Goal: Information Seeking & Learning: Learn about a topic

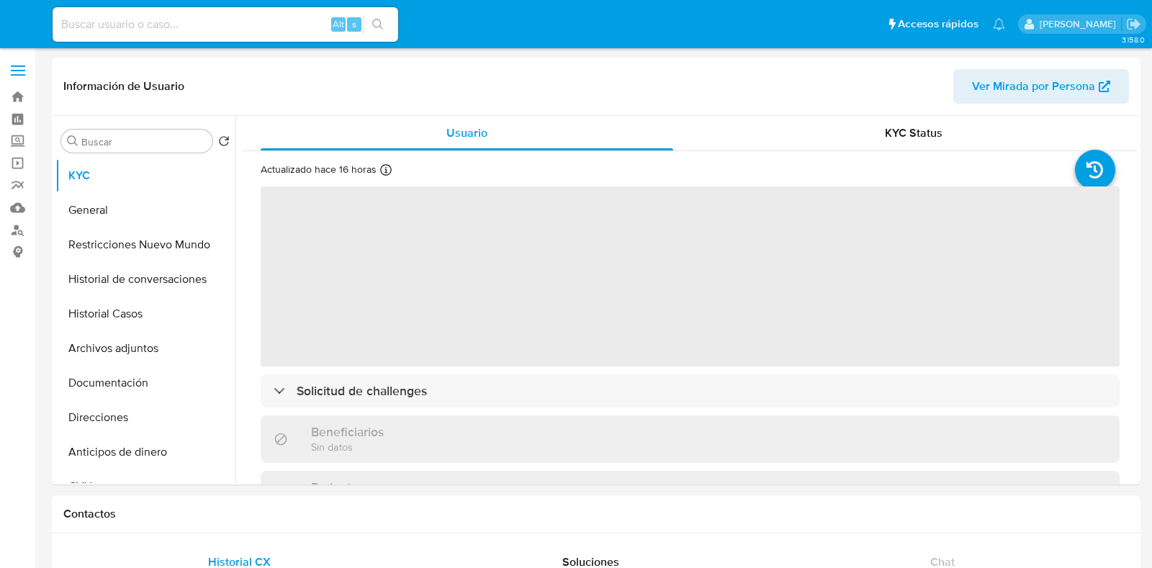
select select "10"
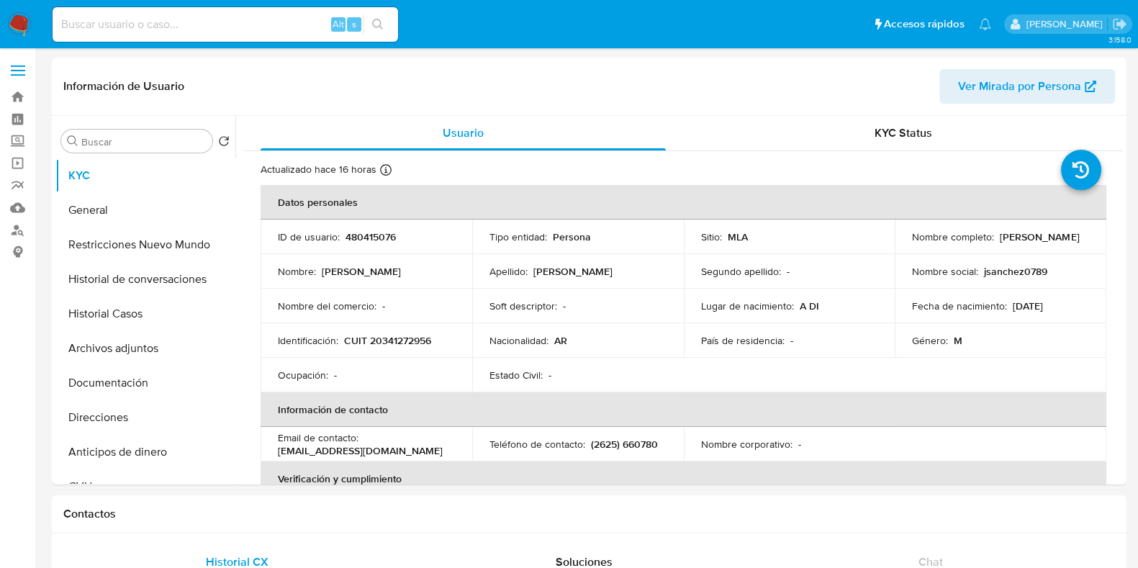
click at [100, 20] on input at bounding box center [225, 24] width 345 height 19
paste input "1159392154"
type input "1159392154"
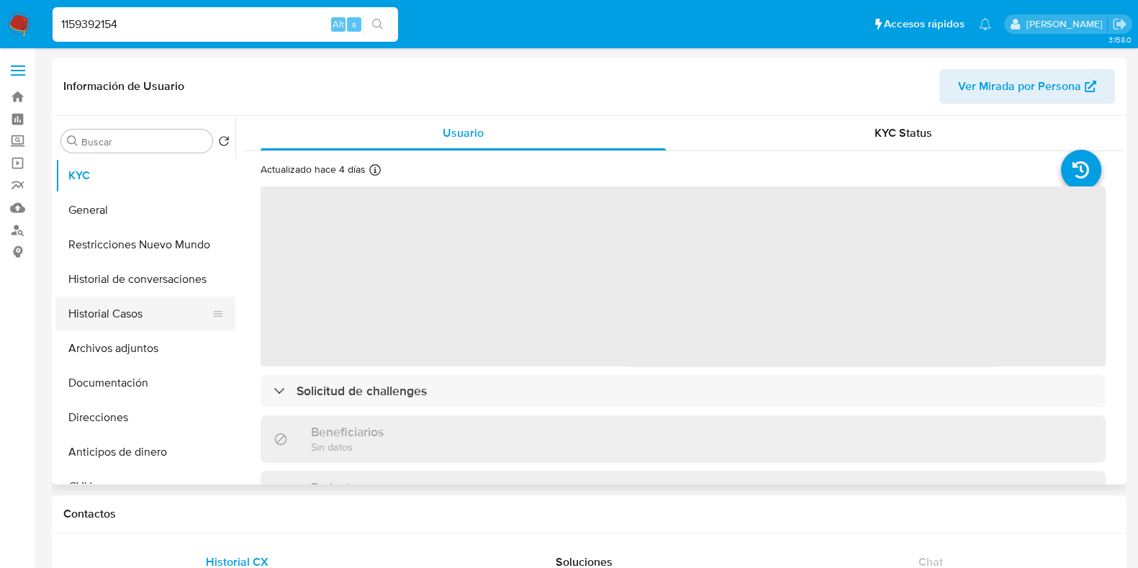
click at [144, 312] on button "Historial Casos" at bounding box center [139, 314] width 168 height 35
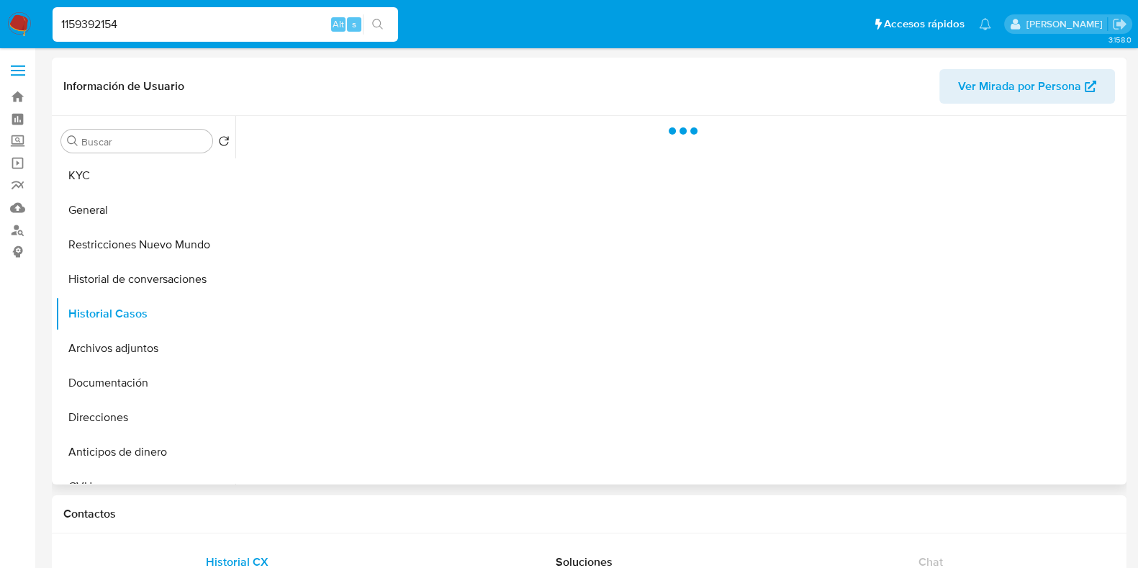
select select "10"
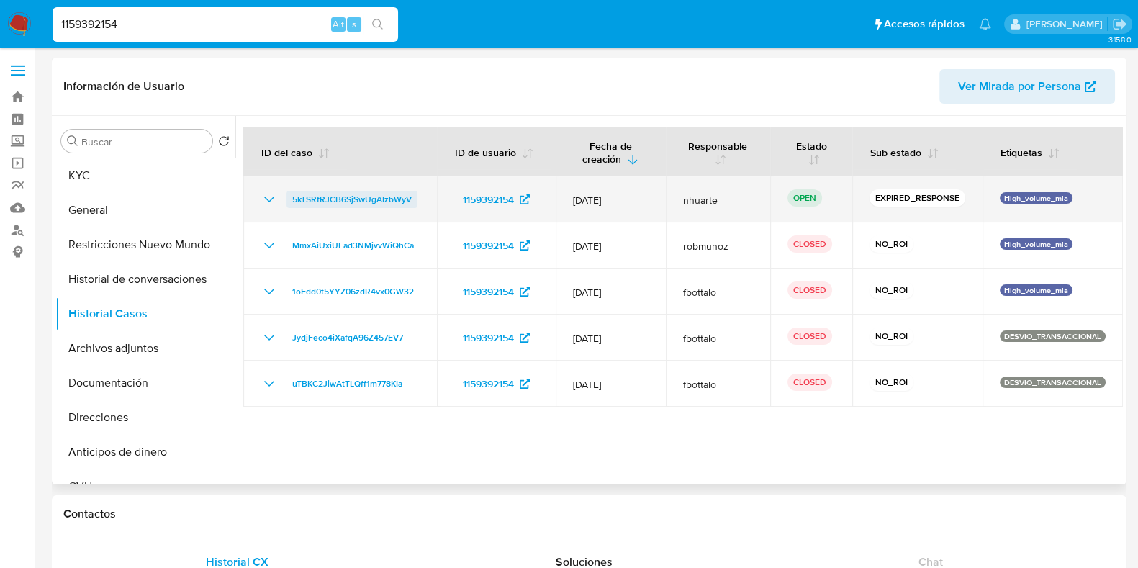
drag, startPoint x: 423, startPoint y: 198, endPoint x: 286, endPoint y: 200, distance: 136.8
click at [286, 200] on td "5kTSRfRJCB6SjSwUgAIzbWyV" at bounding box center [340, 199] width 194 height 46
click at [309, 193] on span "5kTSRfRJCB6SjSwUgAIzbWyV" at bounding box center [351, 199] width 119 height 17
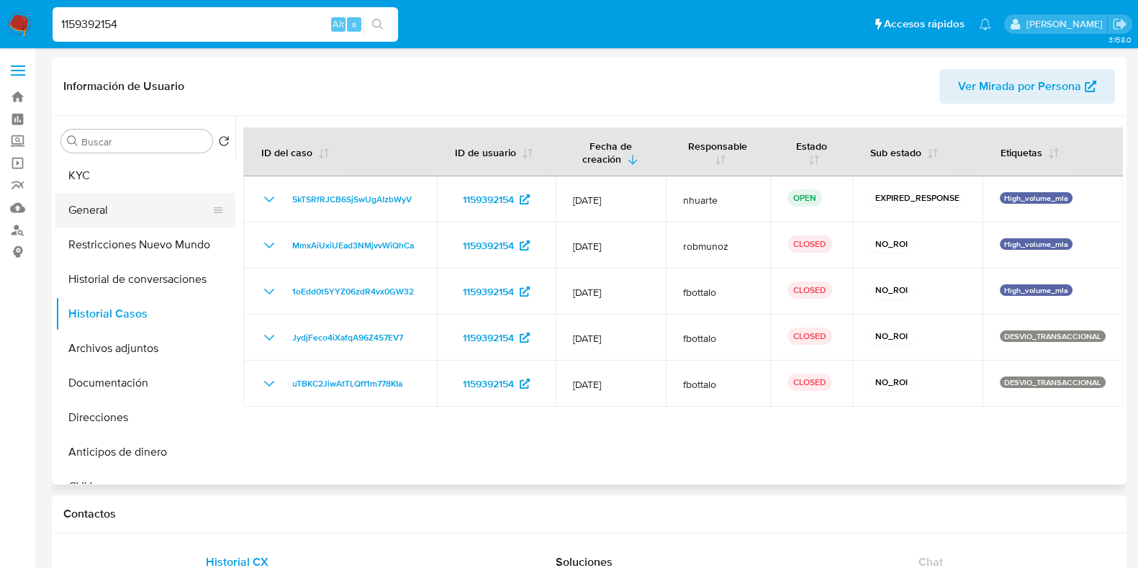
click at [135, 193] on button "General" at bounding box center [139, 210] width 168 height 35
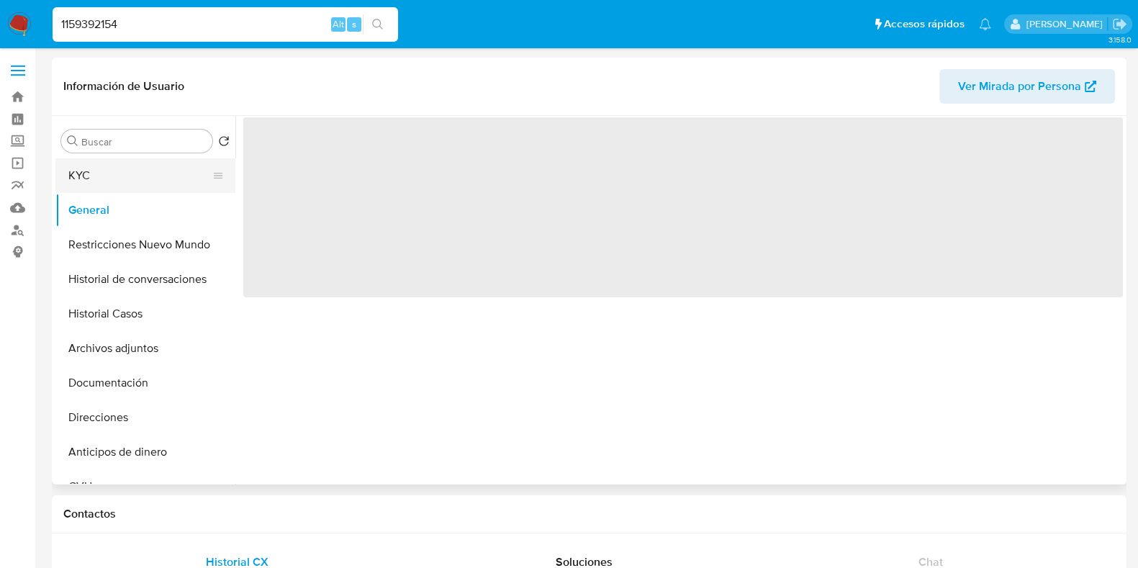
click at [133, 161] on button "KYC" at bounding box center [139, 175] width 168 height 35
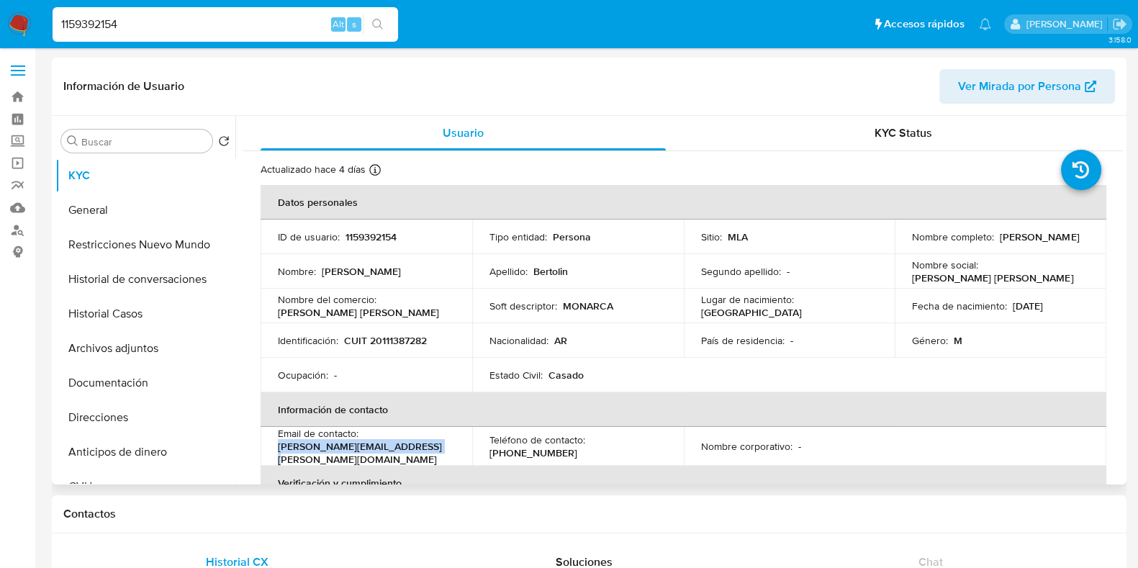
drag, startPoint x: 281, startPoint y: 450, endPoint x: 432, endPoint y: 447, distance: 151.2
click at [432, 447] on div "Email de contacto : [PERSON_NAME][EMAIL_ADDRESS][PERSON_NAME][DOMAIN_NAME]" at bounding box center [366, 446] width 177 height 39
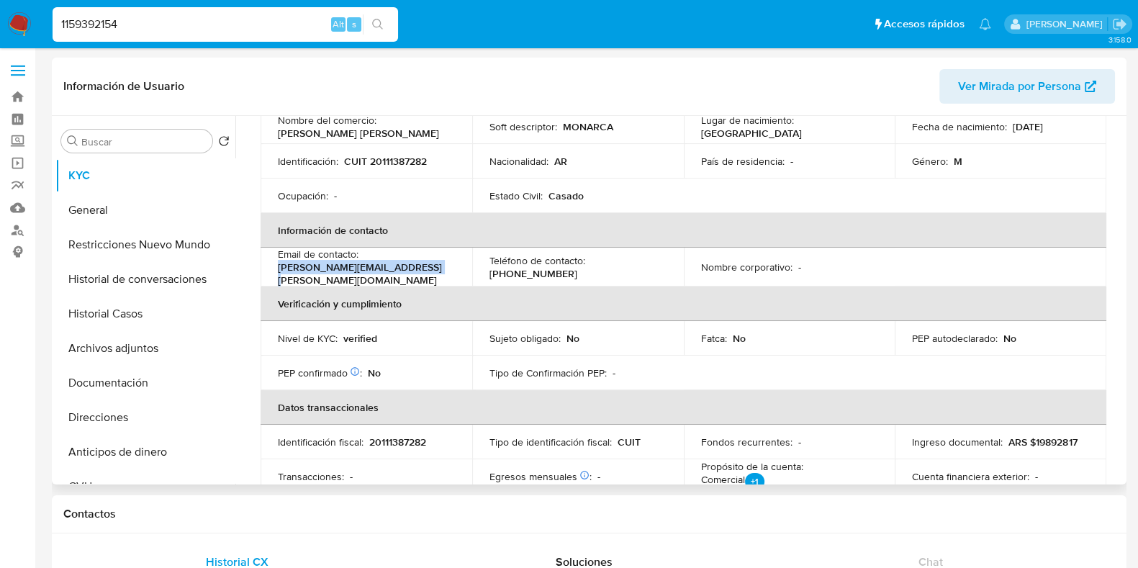
scroll to position [270, 0]
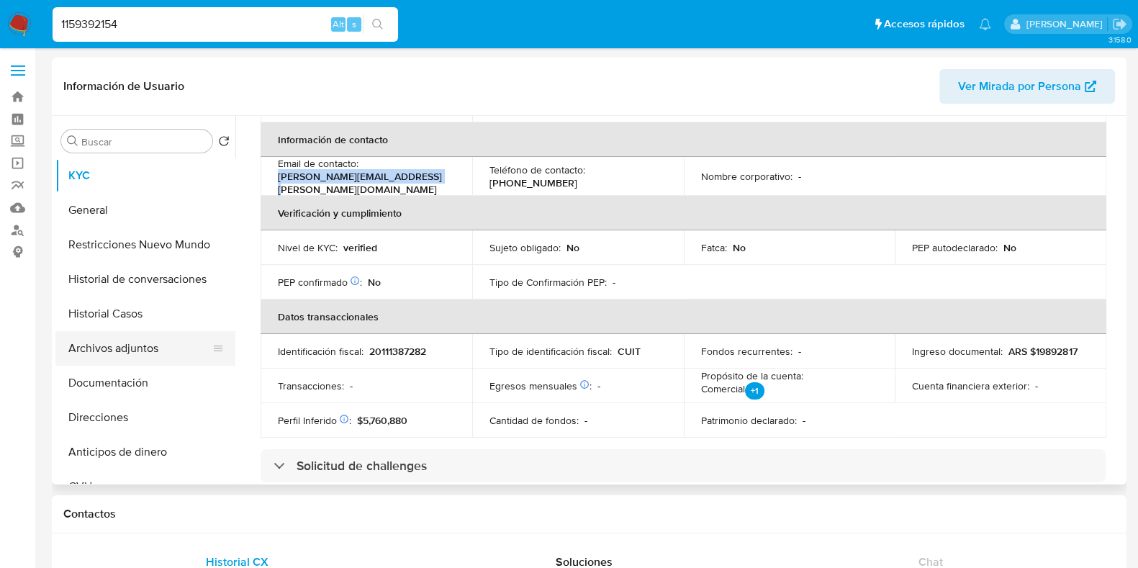
click at [151, 351] on button "Archivos adjuntos" at bounding box center [139, 348] width 168 height 35
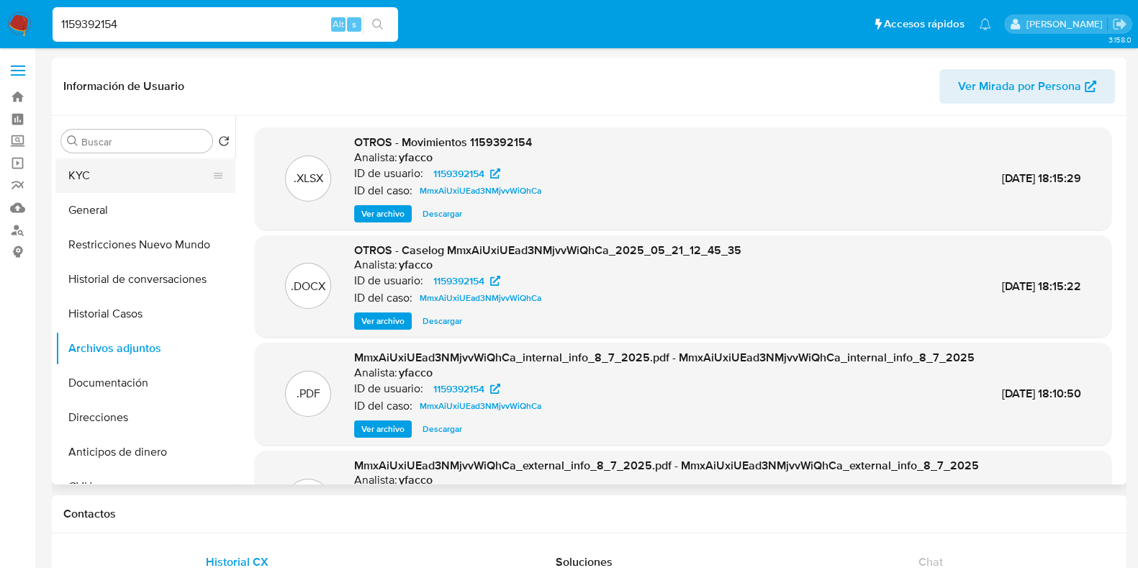
click at [116, 166] on button "KYC" at bounding box center [139, 175] width 168 height 35
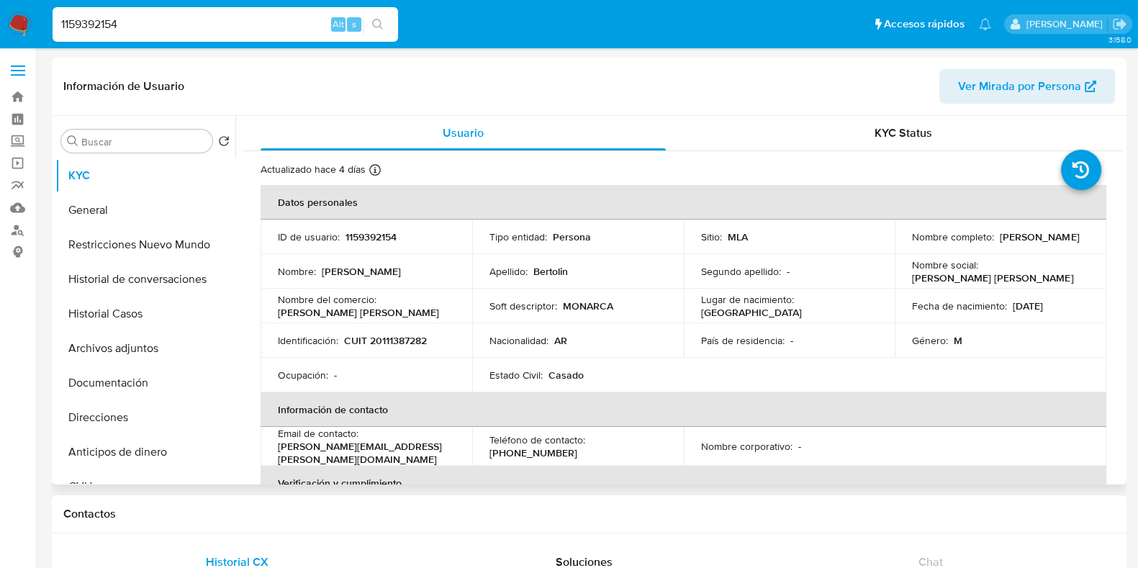
drag, startPoint x: 908, startPoint y: 246, endPoint x: 1006, endPoint y: 246, distance: 97.9
click at [1006, 243] on div "Nombre completo : Juan Carlos Bertolin" at bounding box center [1000, 236] width 177 height 13
copy p "Juan Carlos Bertolin"
drag, startPoint x: 107, startPoint y: 24, endPoint x: 47, endPoint y: 24, distance: 59.7
click at [47, 24] on ul "Pausado Ver notificaciones 1159392154 Alt s Accesos rápidos Presiona las siguie…" at bounding box center [521, 24] width 953 height 36
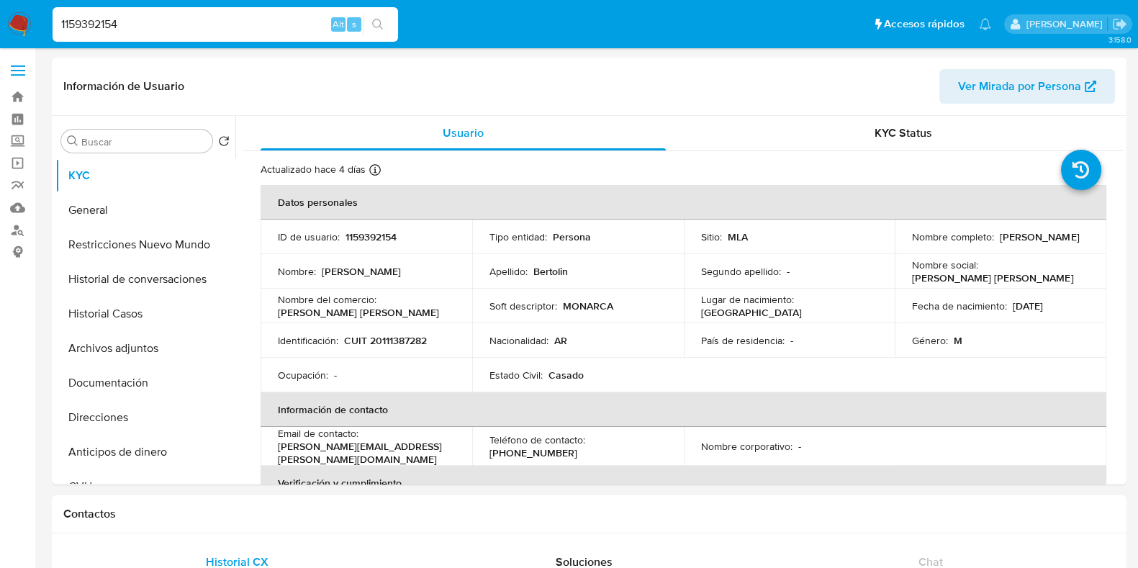
paste input "685003459"
type input "685003459"
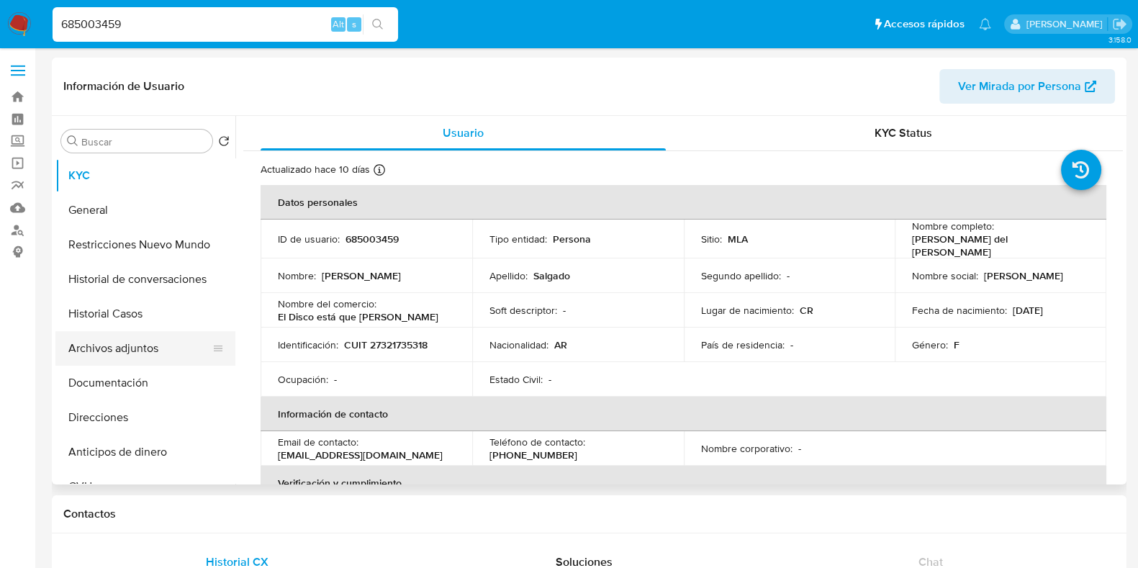
select select "10"
drag, startPoint x: 133, startPoint y: 33, endPoint x: 60, endPoint y: 35, distance: 72.7
click at [60, 35] on div "685003459 Alt s" at bounding box center [225, 24] width 345 height 35
paste input "1098559976"
type input "1098559976"
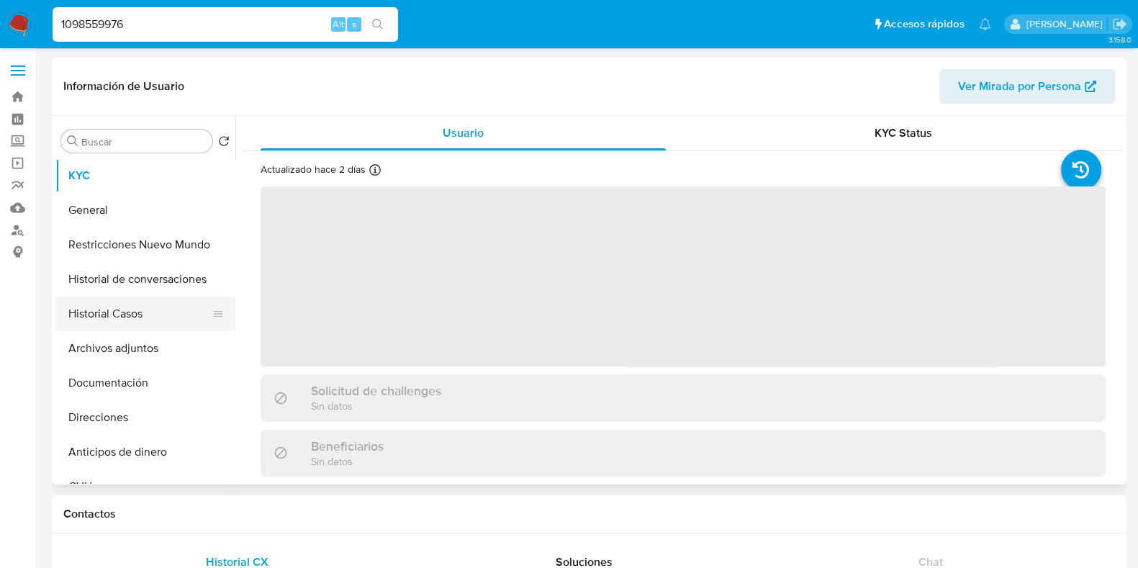
click at [114, 310] on button "Historial Casos" at bounding box center [139, 314] width 168 height 35
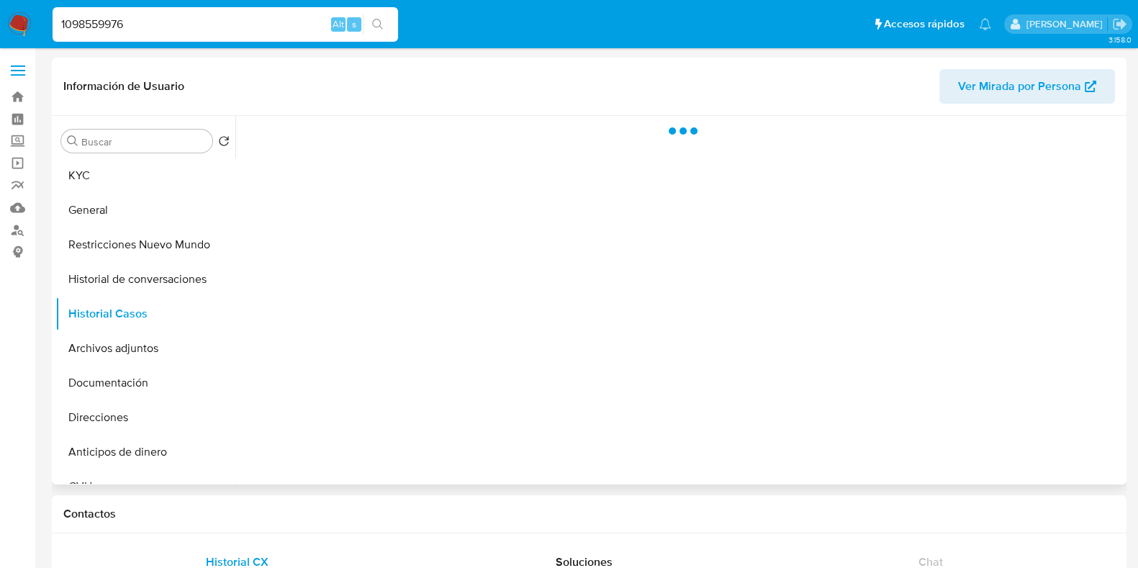
select select "10"
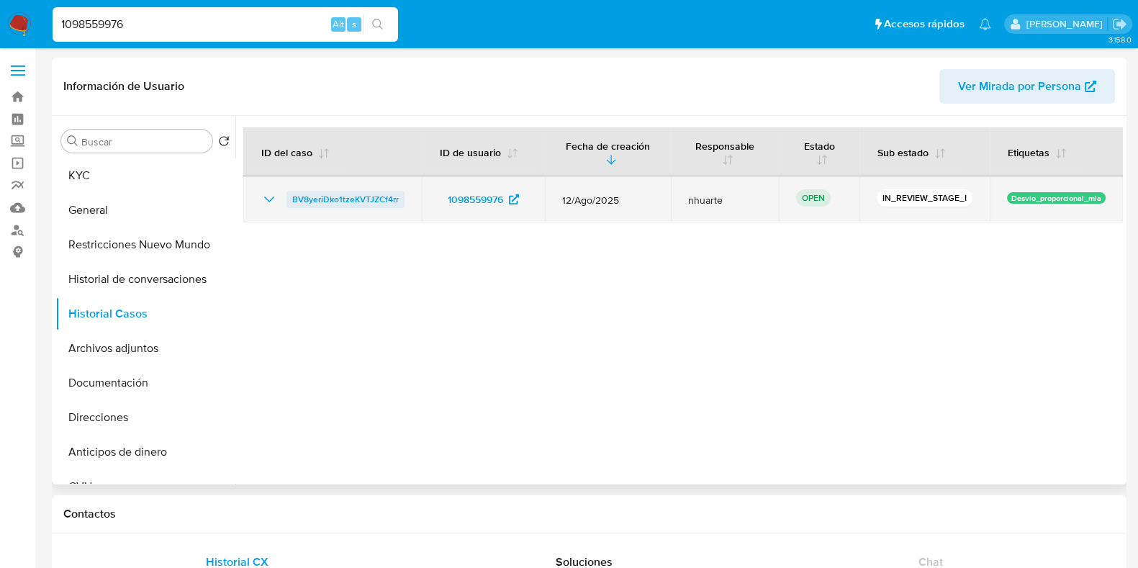
click at [353, 199] on span "BV8yeriDko1tzeKVTJZCf4rr" at bounding box center [345, 199] width 107 height 17
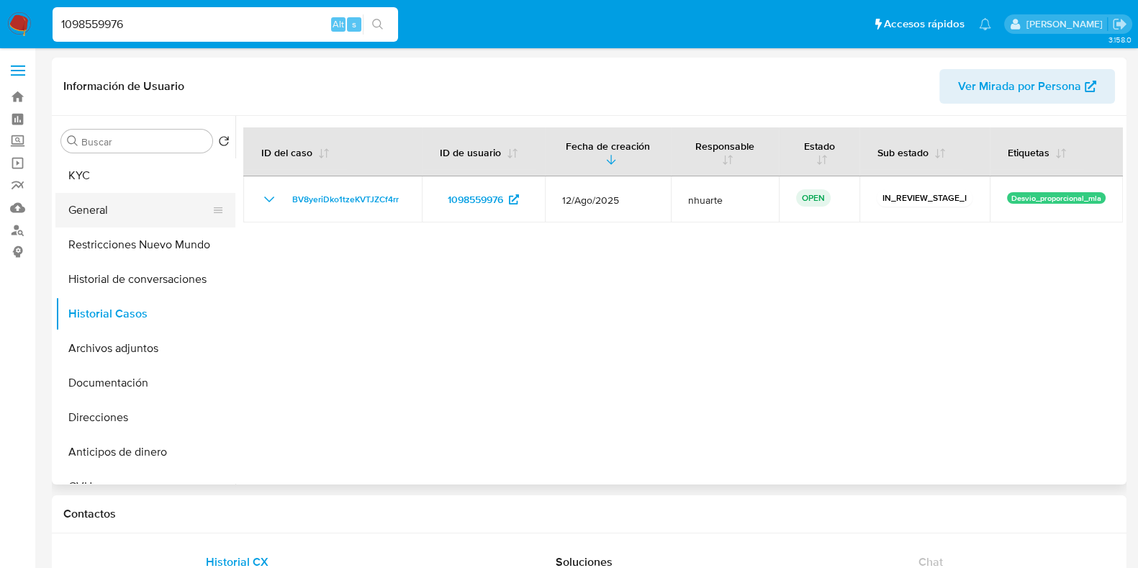
click at [111, 199] on button "General" at bounding box center [139, 210] width 168 height 35
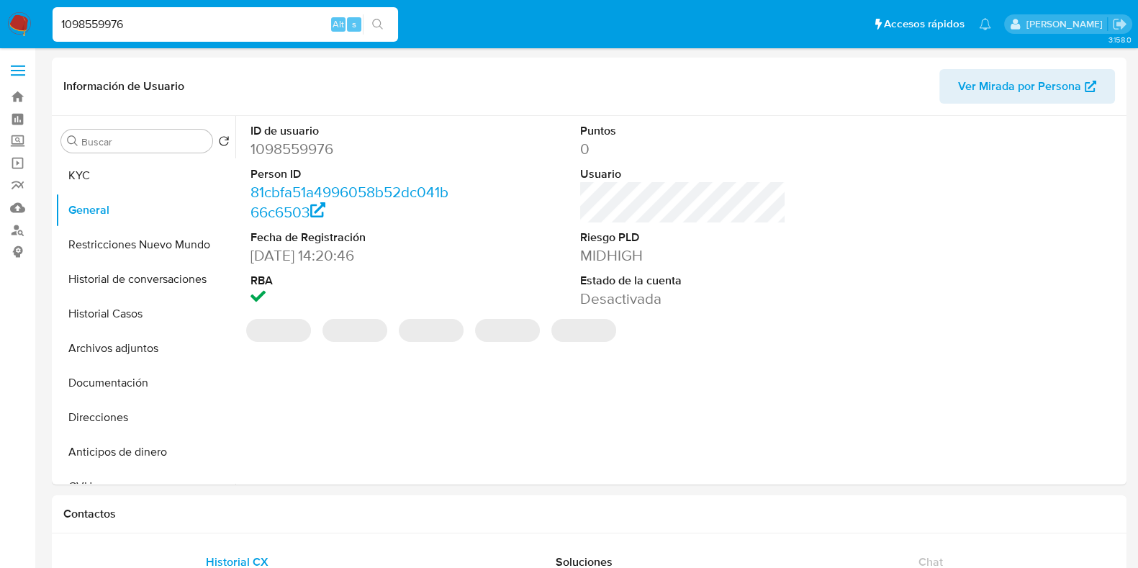
click at [296, 155] on dd "1098559976" at bounding box center [353, 149] width 206 height 20
copy dd "1098559976"
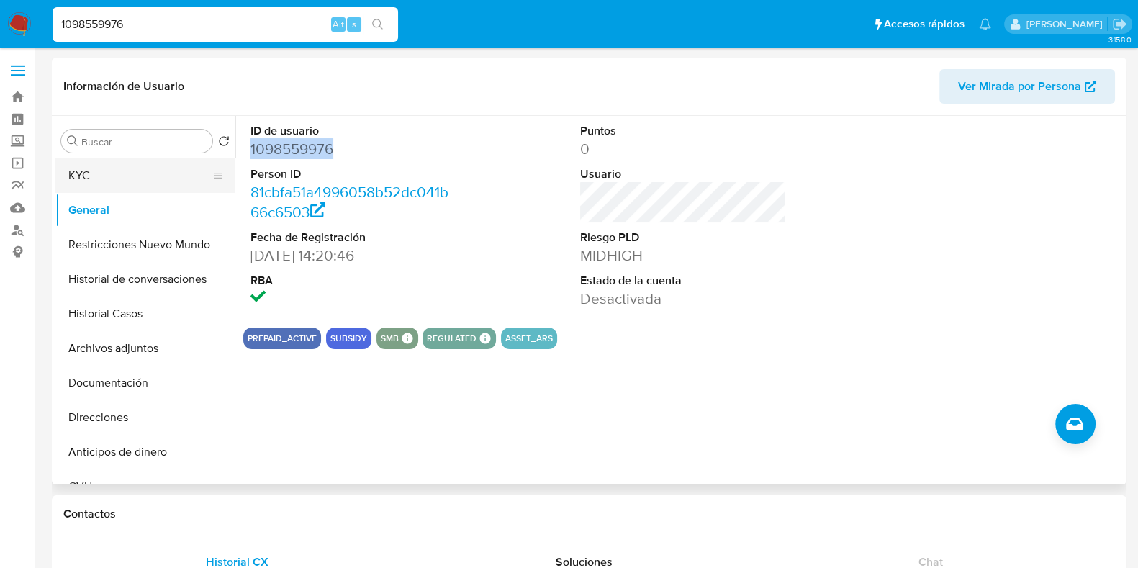
click at [86, 168] on button "KYC" at bounding box center [139, 175] width 168 height 35
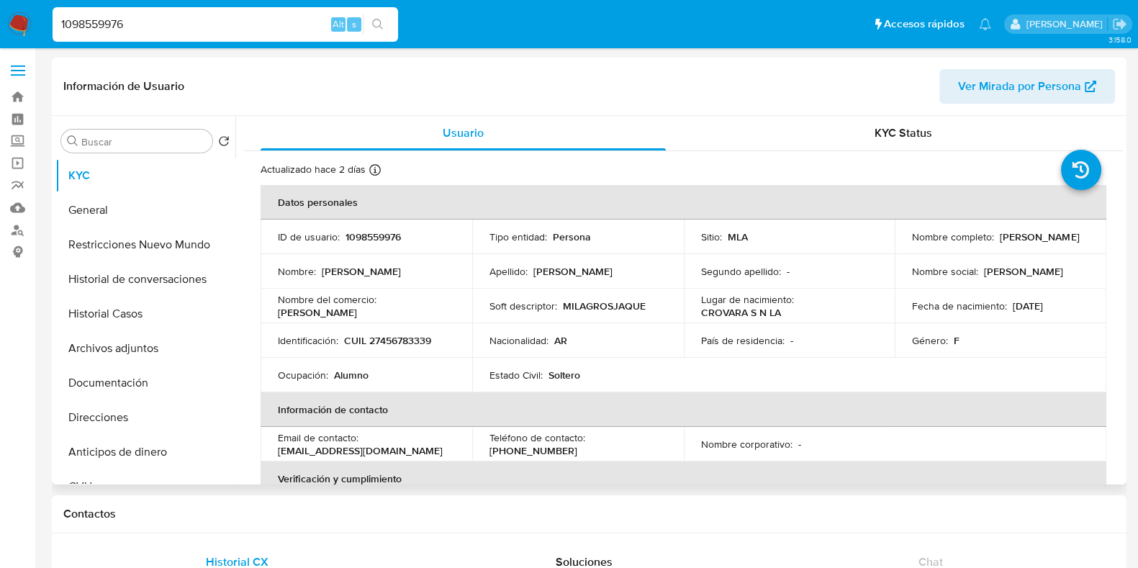
click at [369, 238] on p "1098559976" at bounding box center [372, 236] width 55 height 13
copy p "1098559976"
click at [403, 337] on p "CUIL 27456783339" at bounding box center [387, 340] width 87 height 13
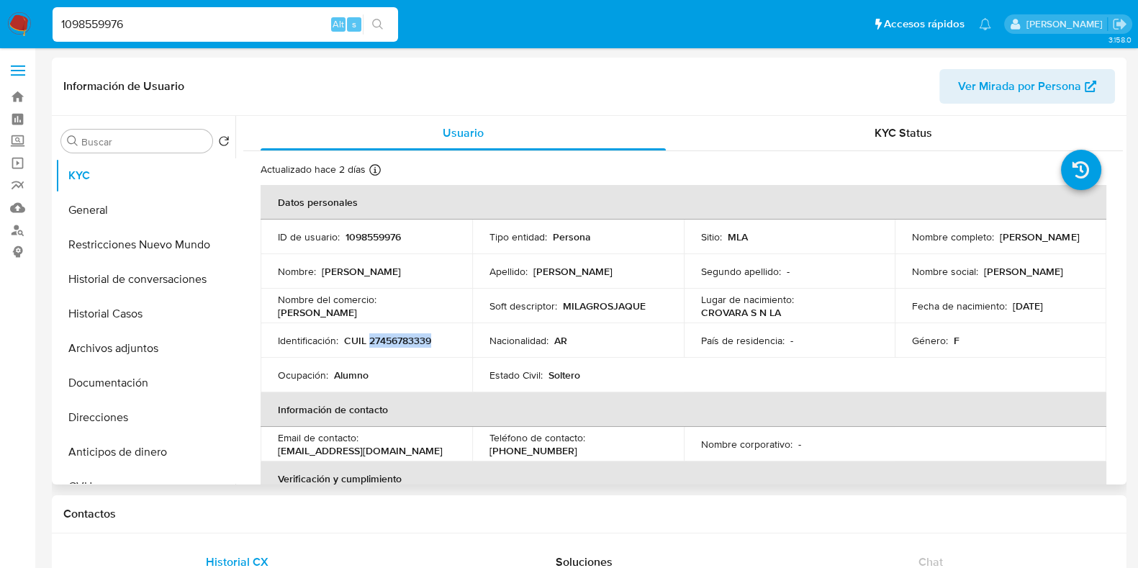
copy p "27456783339"
click at [112, 418] on button "Direcciones" at bounding box center [139, 417] width 168 height 35
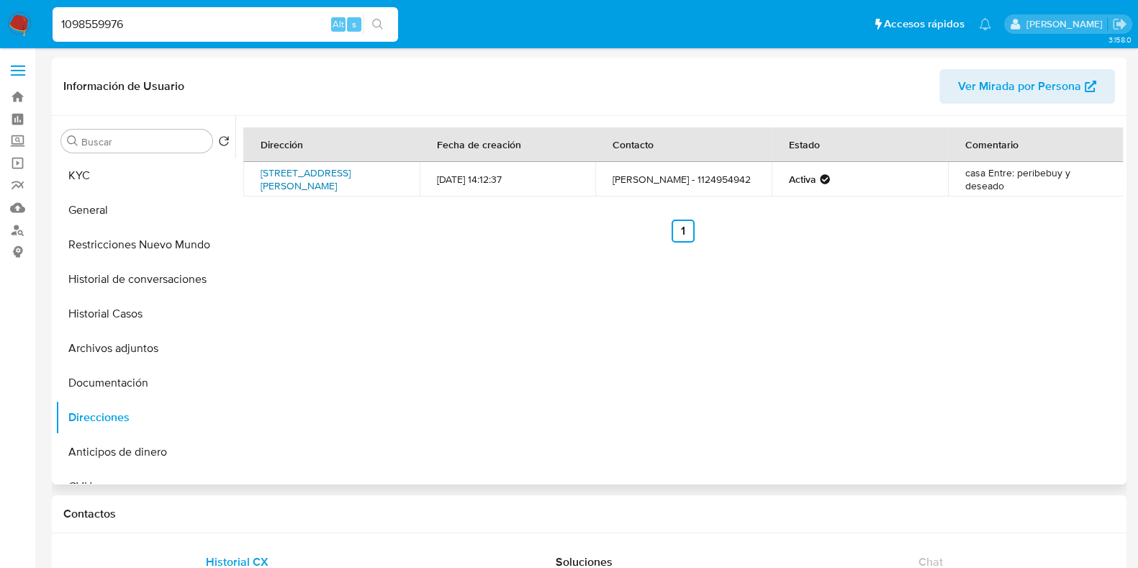
click at [317, 168] on link "Calle Pedro Leon Gallo 4374, San Justo, Buenos Aires, 1754, Argentina 4374" at bounding box center [306, 179] width 90 height 27
drag, startPoint x: 125, startPoint y: 23, endPoint x: 50, endPoint y: 36, distance: 76.0
click at [50, 36] on li "1098559976 Alt s" at bounding box center [225, 24] width 353 height 36
paste input "278095033"
type input "278095033"
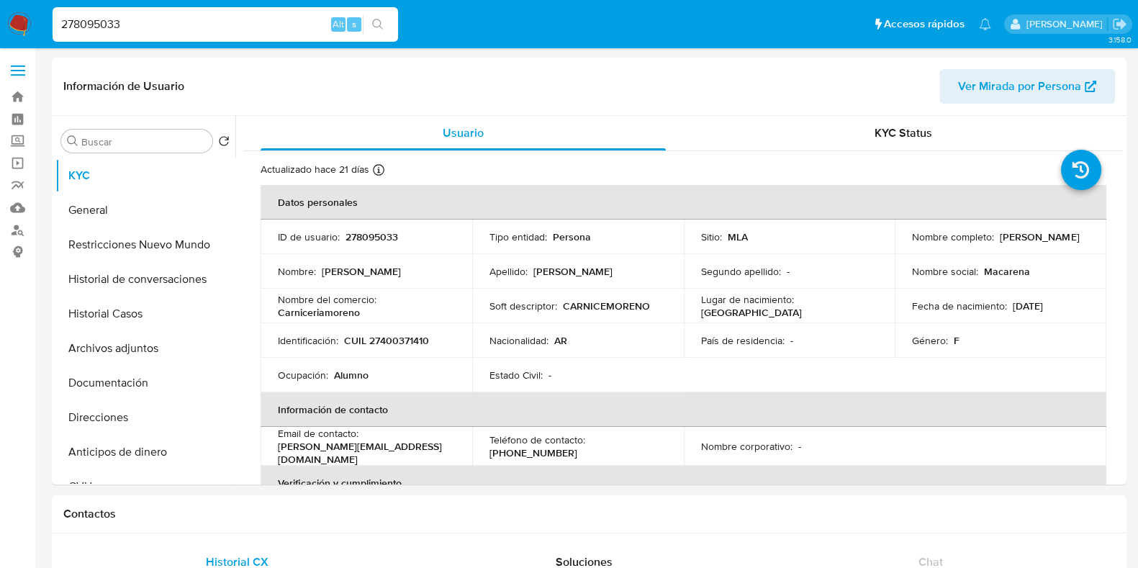
select select "10"
click at [128, 214] on button "General" at bounding box center [139, 210] width 168 height 35
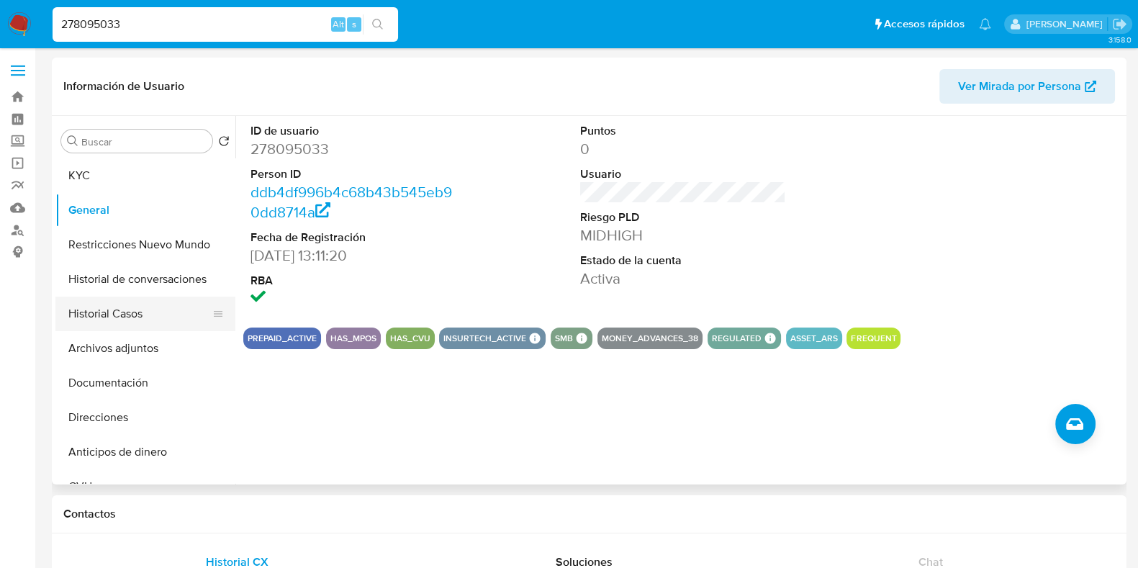
click at [155, 319] on button "Historial Casos" at bounding box center [139, 314] width 168 height 35
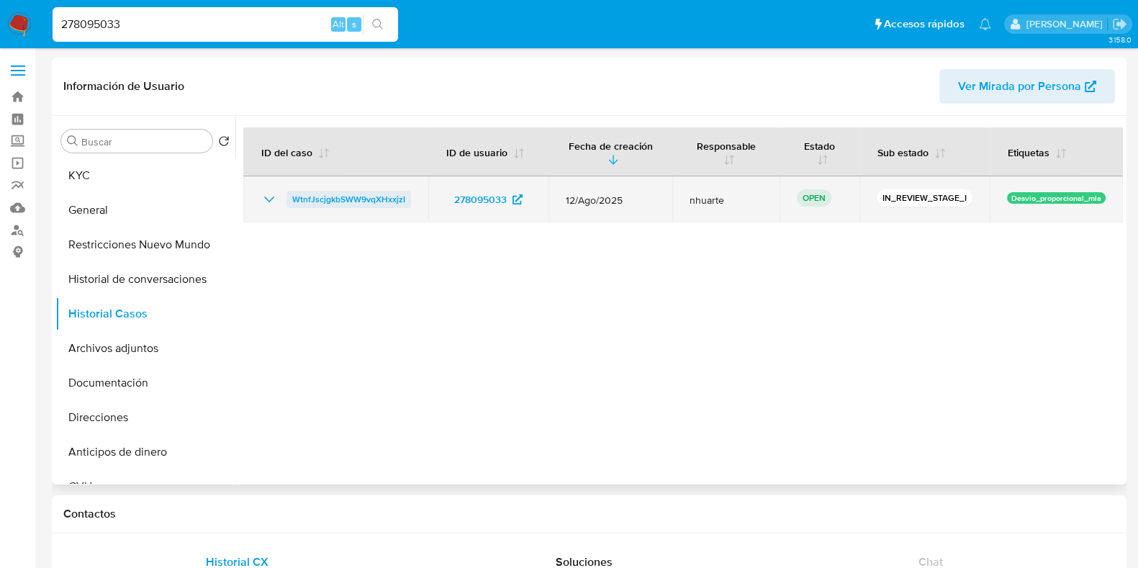
click at [309, 194] on span "WtnfJscjgkbSWW9vqXHxxjzI" at bounding box center [348, 199] width 113 height 17
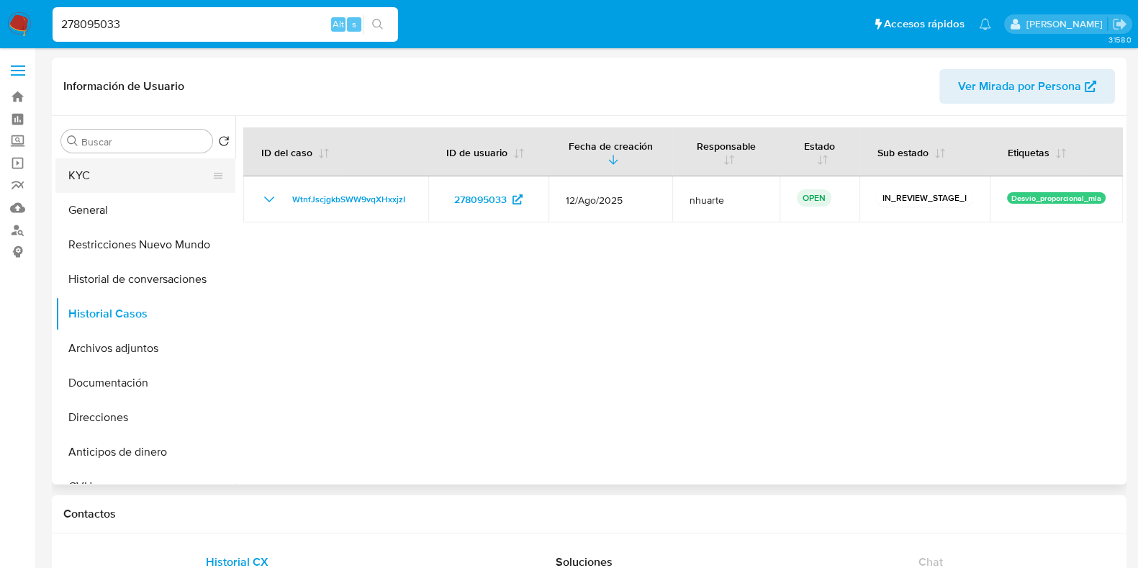
drag, startPoint x: 98, startPoint y: 176, endPoint x: 105, endPoint y: 176, distance: 7.2
click at [98, 176] on button "KYC" at bounding box center [139, 175] width 168 height 35
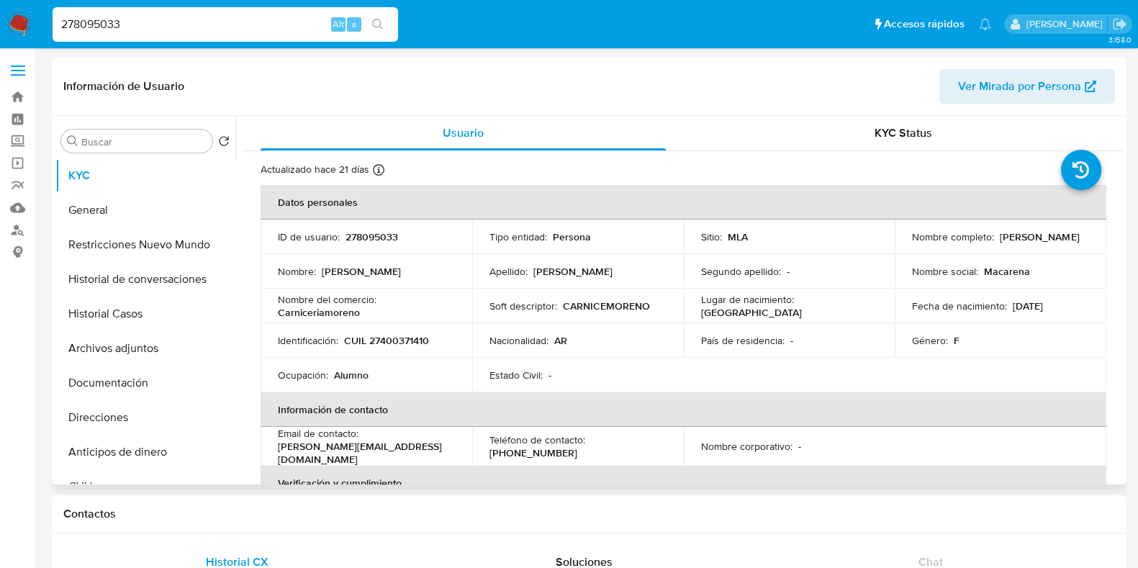
click at [392, 343] on p "CUIL 27400371410" at bounding box center [386, 340] width 85 height 13
drag, startPoint x: 392, startPoint y: 343, endPoint x: 366, endPoint y: 257, distance: 90.4
click at [330, 307] on p "Carniceriamoreno" at bounding box center [319, 312] width 82 height 13
click at [378, 238] on p "278095033" at bounding box center [371, 236] width 53 height 13
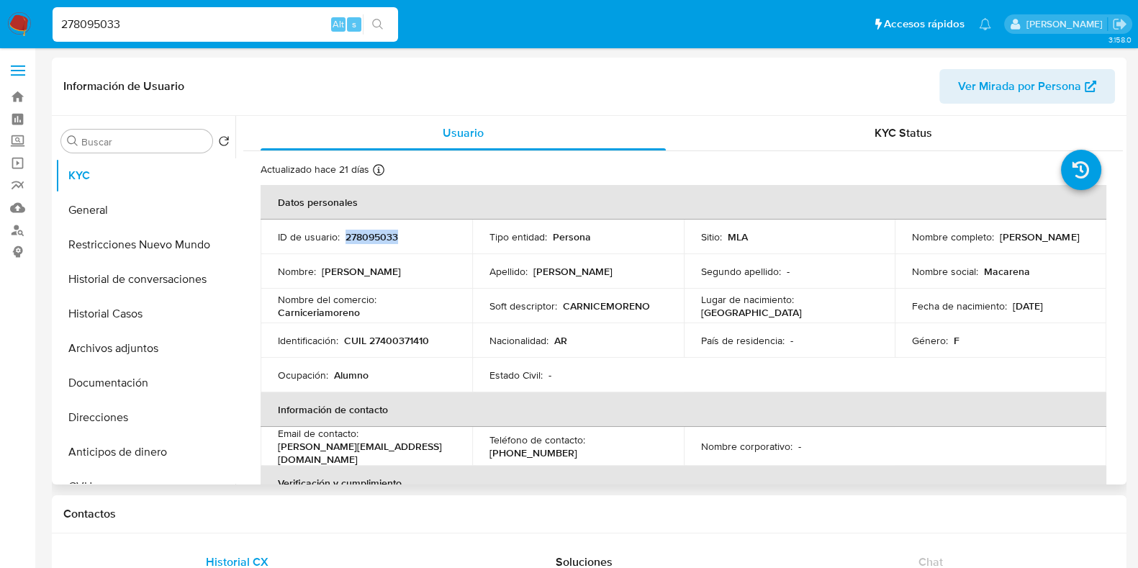
click at [378, 238] on p "278095033" at bounding box center [371, 236] width 53 height 13
copy p "278095033"
click at [389, 343] on p "CUIL 27400371410" at bounding box center [386, 340] width 85 height 13
copy p "27400371410"
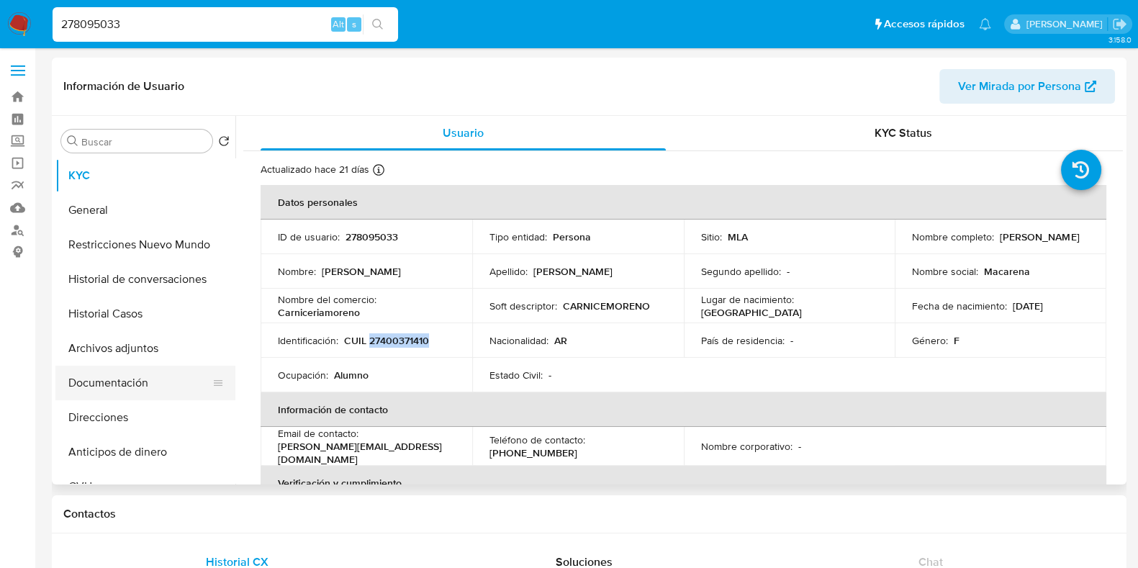
click at [126, 389] on button "Documentación" at bounding box center [139, 383] width 168 height 35
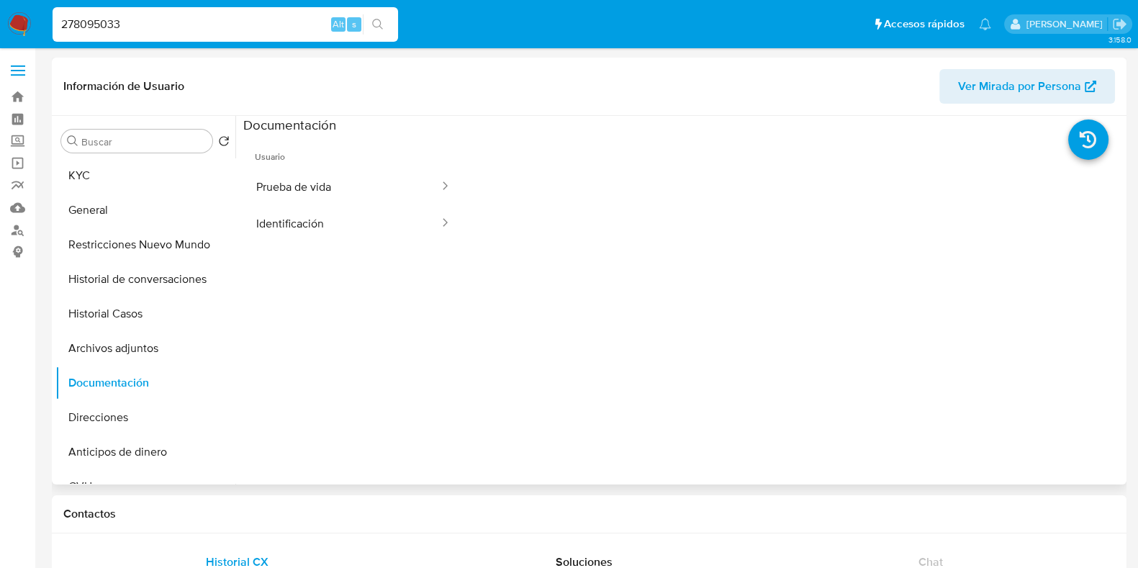
click at [335, 178] on button "Prueba de vida" at bounding box center [341, 186] width 197 height 37
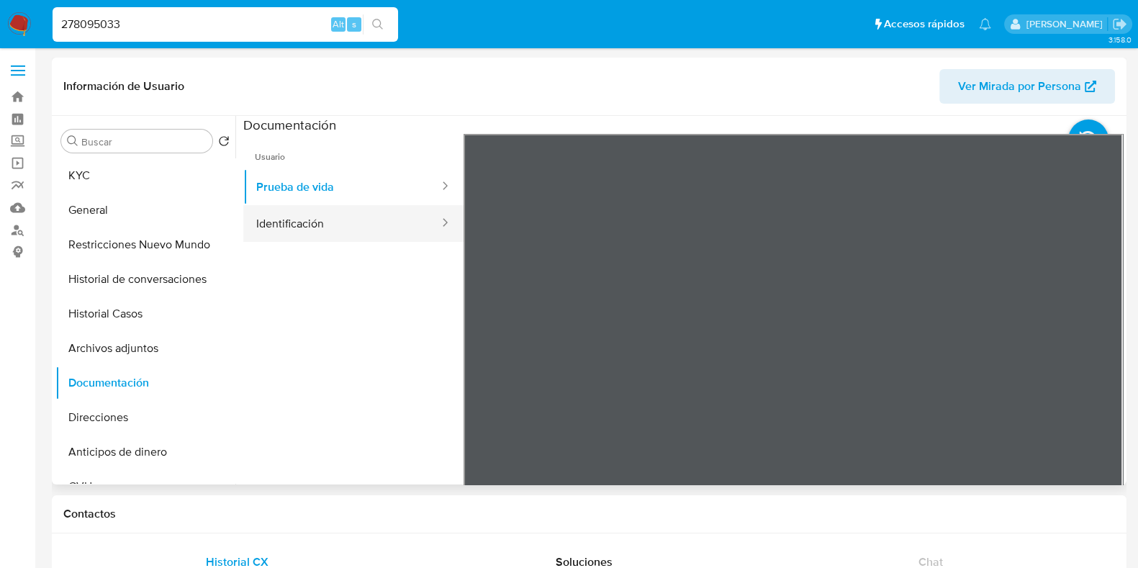
click at [374, 213] on button "Identificación" at bounding box center [341, 223] width 197 height 37
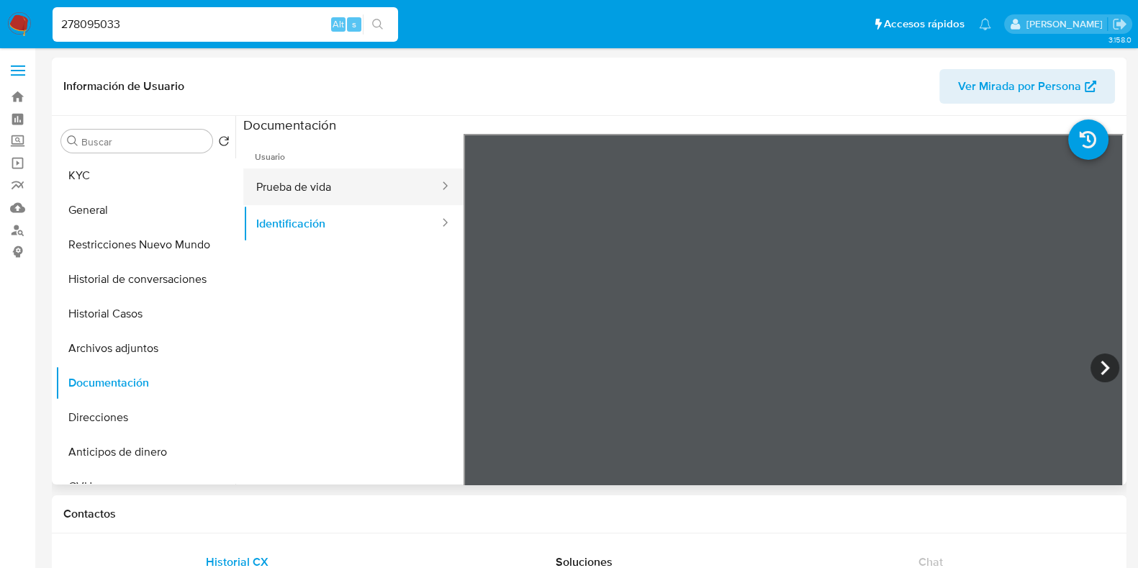
click at [375, 183] on button "Prueba de vida" at bounding box center [341, 186] width 197 height 37
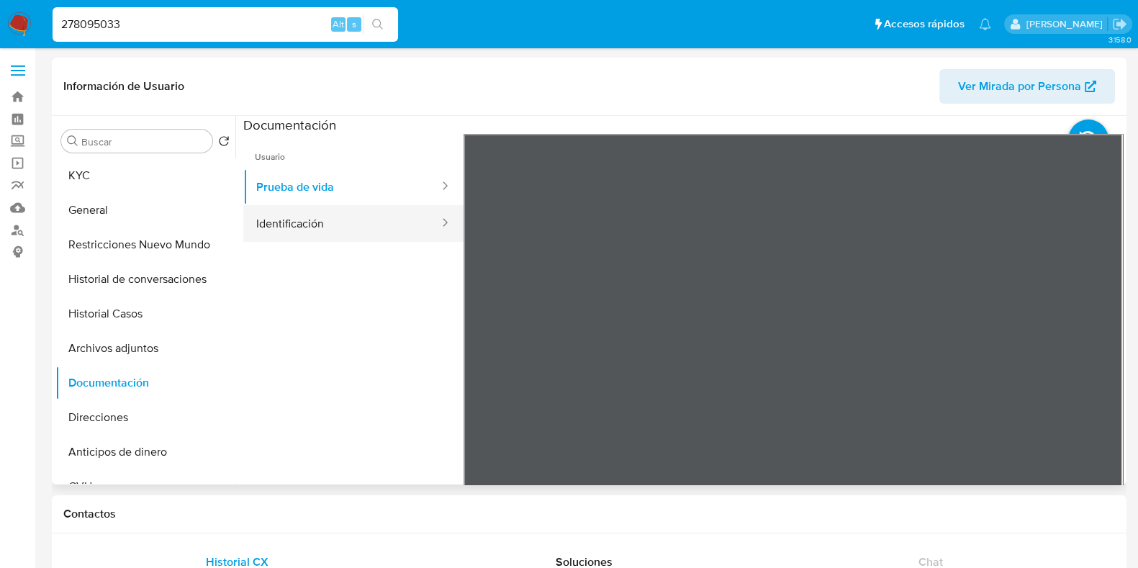
click at [292, 221] on button "Identificación" at bounding box center [341, 223] width 197 height 37
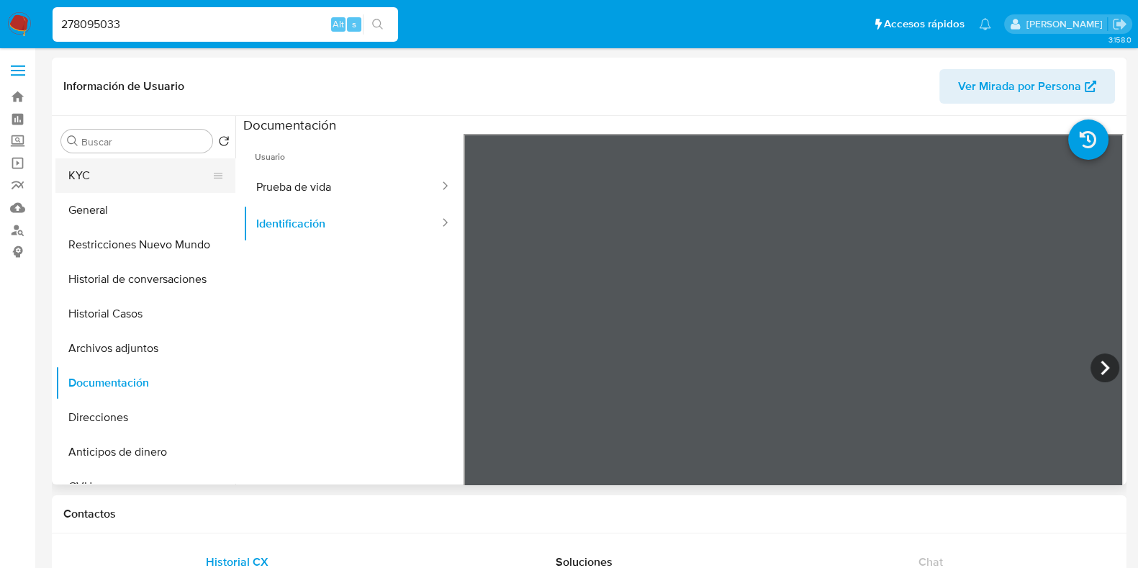
click at [146, 184] on button "KYC" at bounding box center [139, 175] width 168 height 35
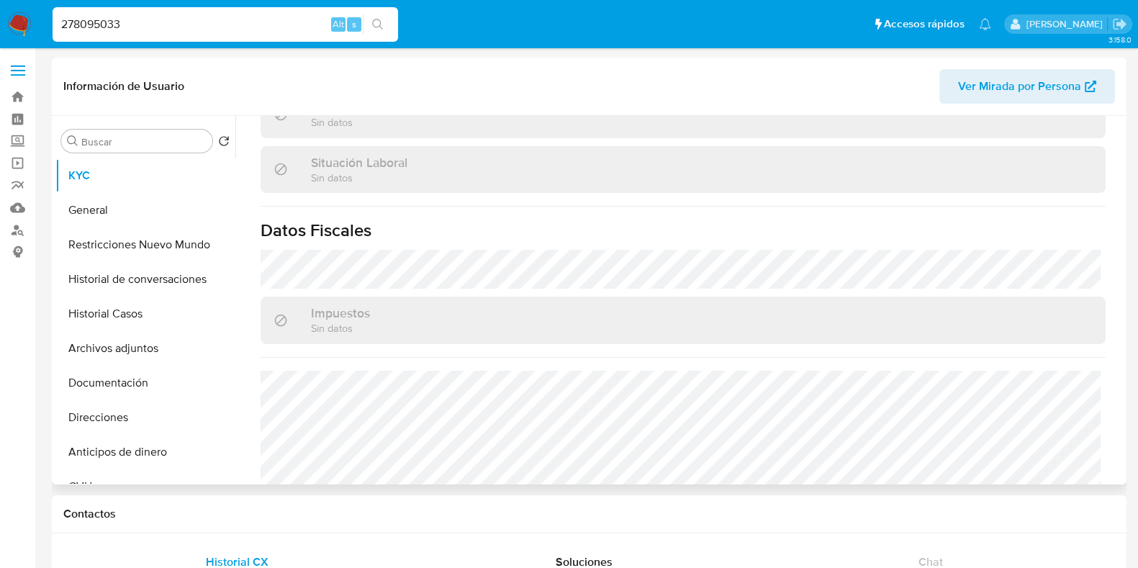
scroll to position [770, 0]
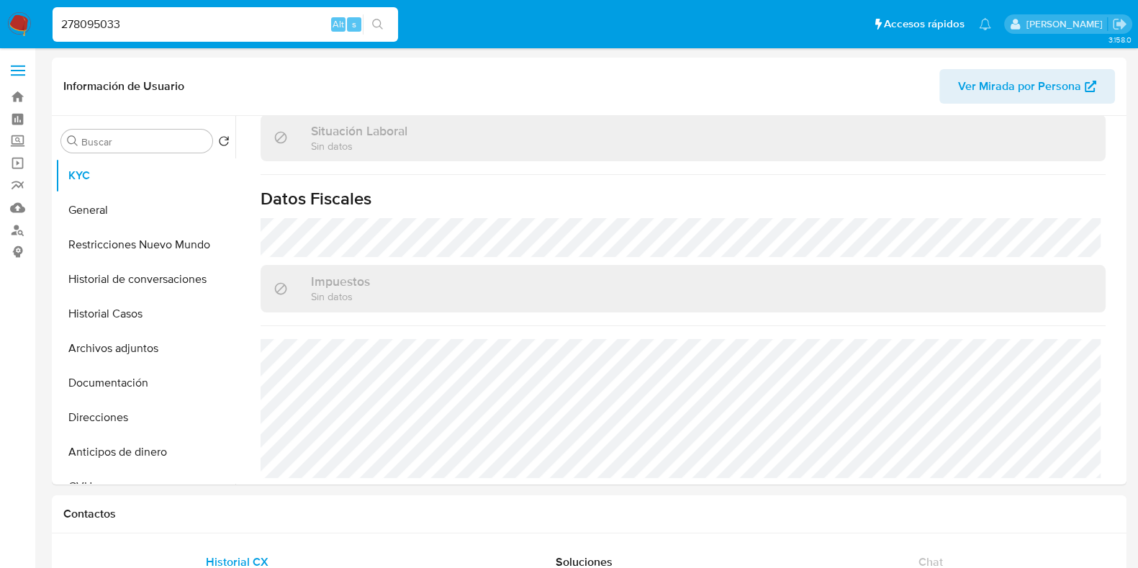
drag, startPoint x: 135, startPoint y: 19, endPoint x: 54, endPoint y: 22, distance: 80.6
click at [54, 22] on input "278095033" at bounding box center [225, 24] width 345 height 19
paste input "456075510"
type input "2456075510"
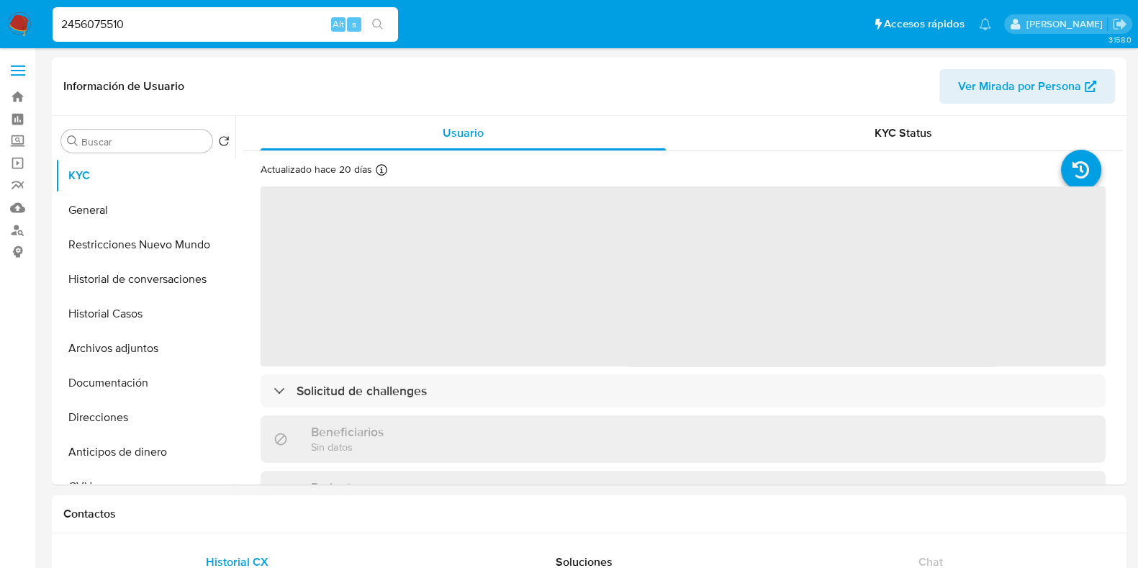
select select "10"
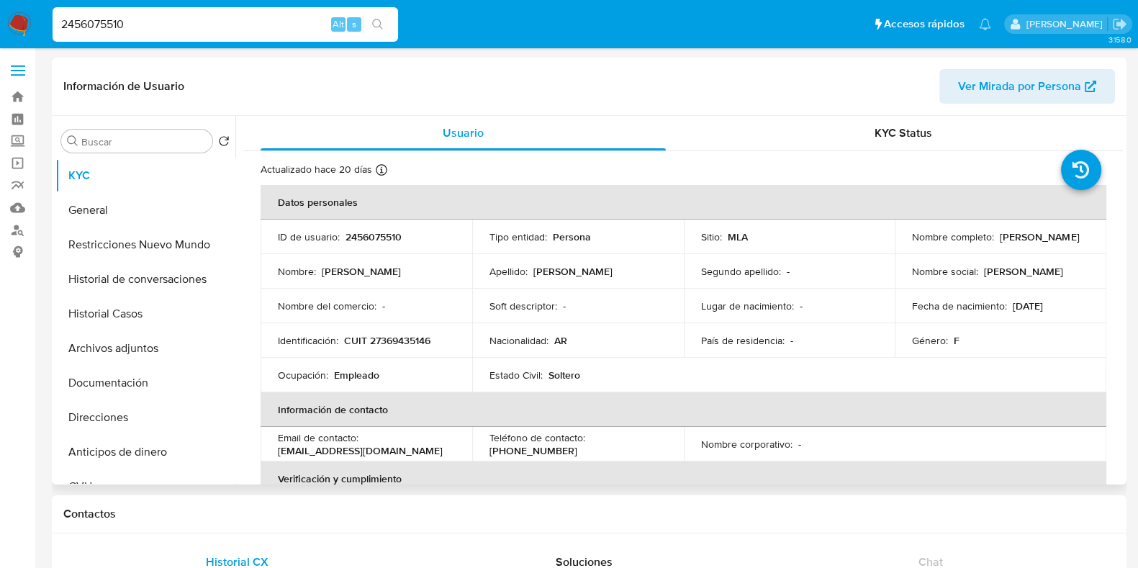
click at [371, 237] on p "2456075510" at bounding box center [373, 236] width 56 height 13
copy p "2456075510"
click at [392, 340] on p "CUIT 27369435146" at bounding box center [387, 340] width 86 height 13
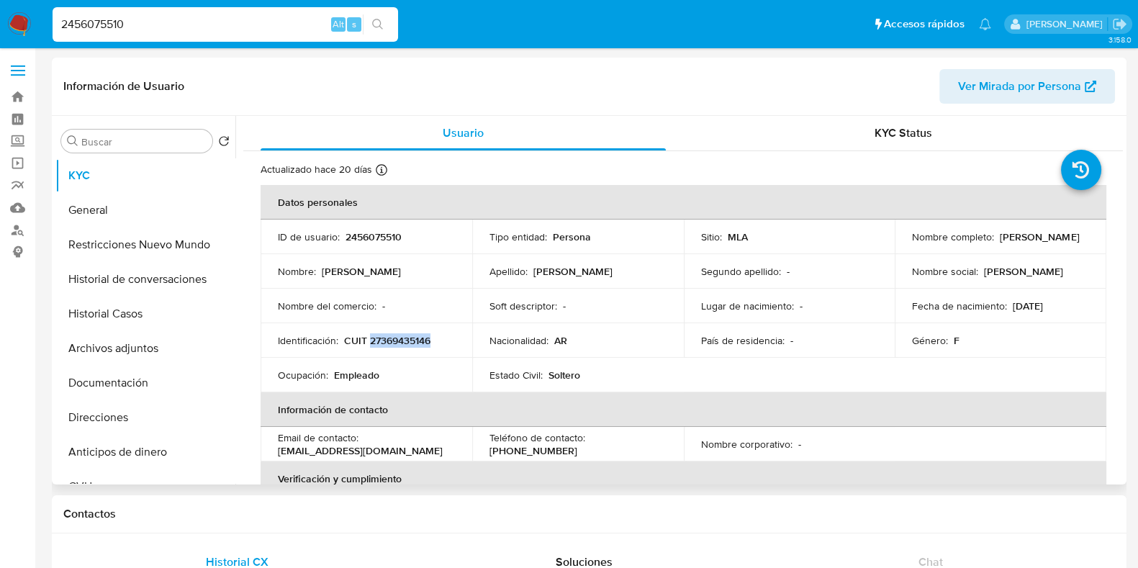
click at [392, 340] on p "CUIT 27369435146" at bounding box center [387, 340] width 86 height 13
copy p "27369435146"
click at [121, 207] on button "General" at bounding box center [139, 210] width 168 height 35
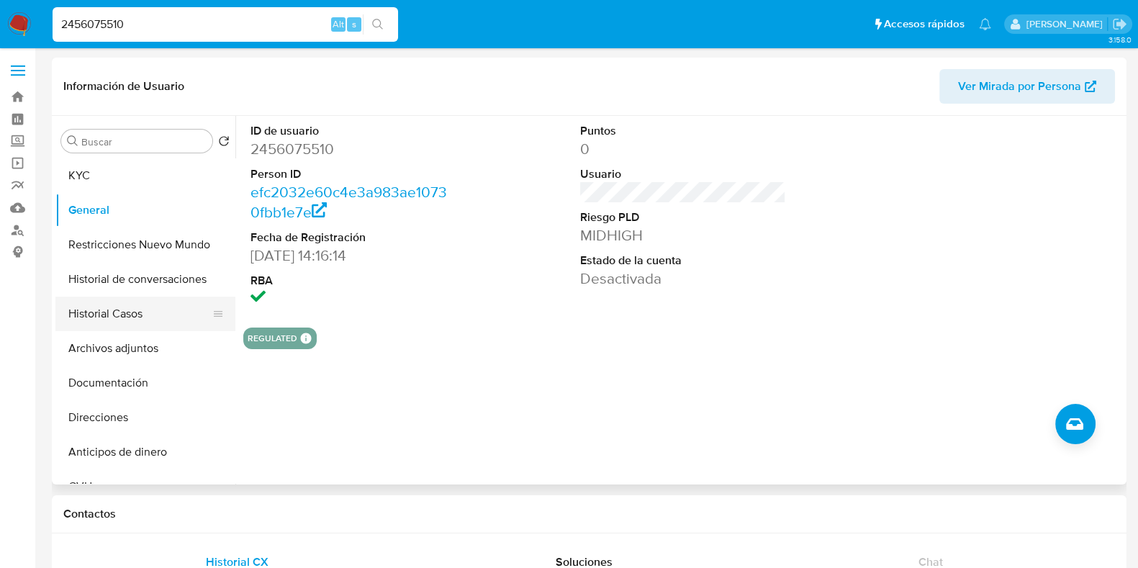
click at [150, 316] on button "Historial Casos" at bounding box center [139, 314] width 168 height 35
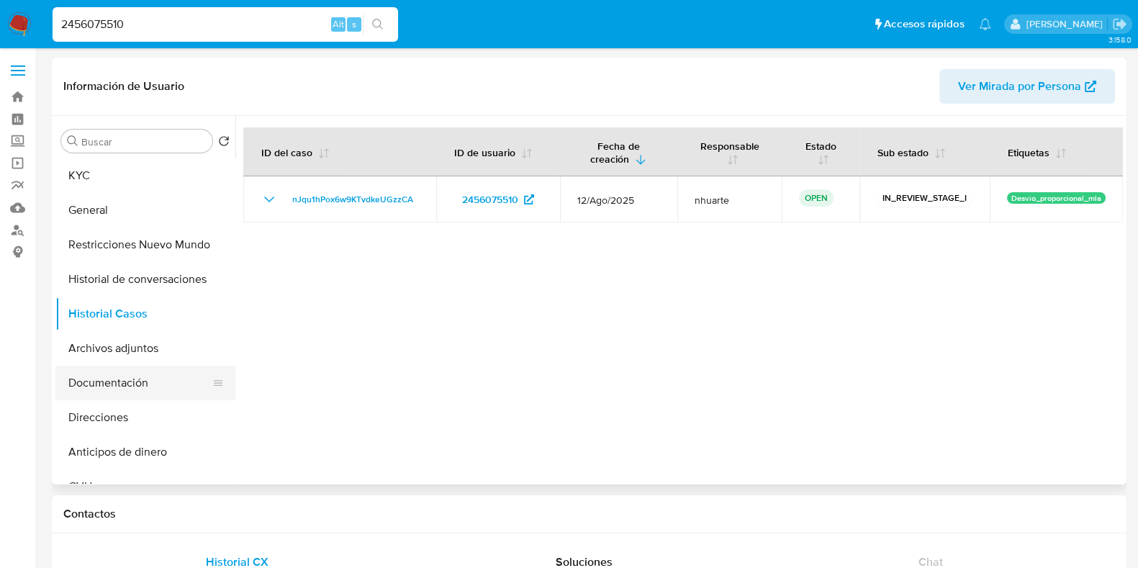
click at [103, 387] on button "Documentación" at bounding box center [139, 383] width 168 height 35
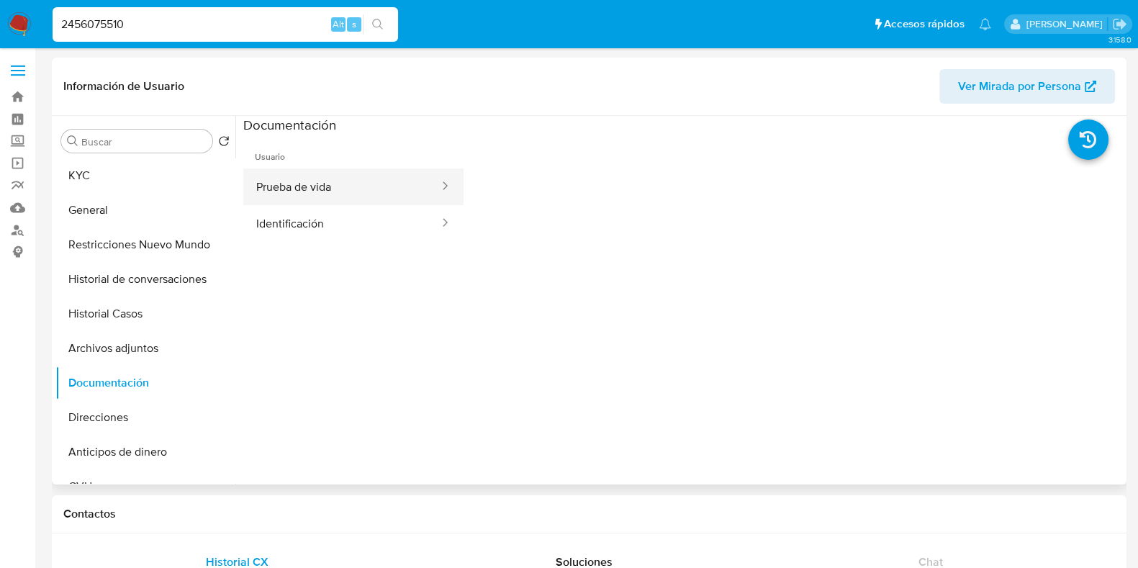
click at [297, 189] on button "Prueba de vida" at bounding box center [341, 186] width 197 height 37
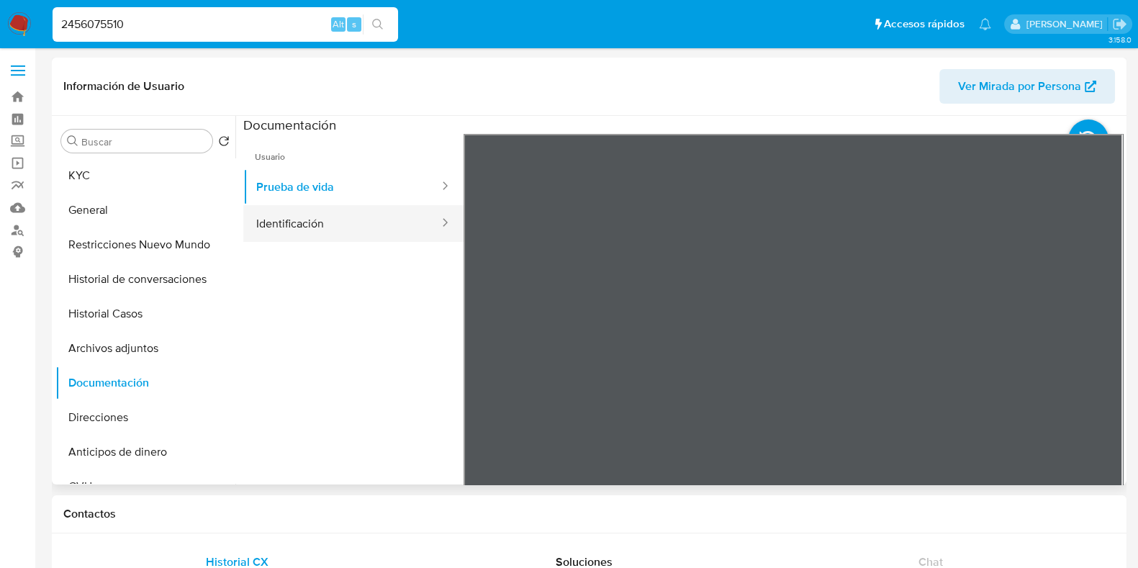
click at [310, 214] on button "Identificación" at bounding box center [341, 223] width 197 height 37
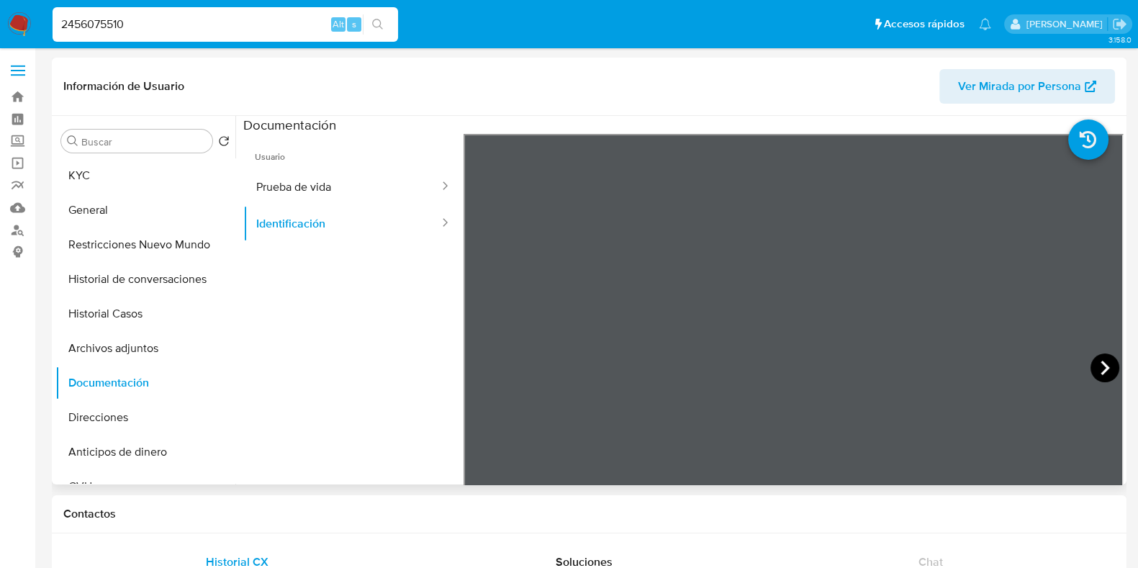
click at [1090, 363] on icon at bounding box center [1104, 367] width 29 height 29
click at [86, 174] on button "KYC" at bounding box center [139, 175] width 168 height 35
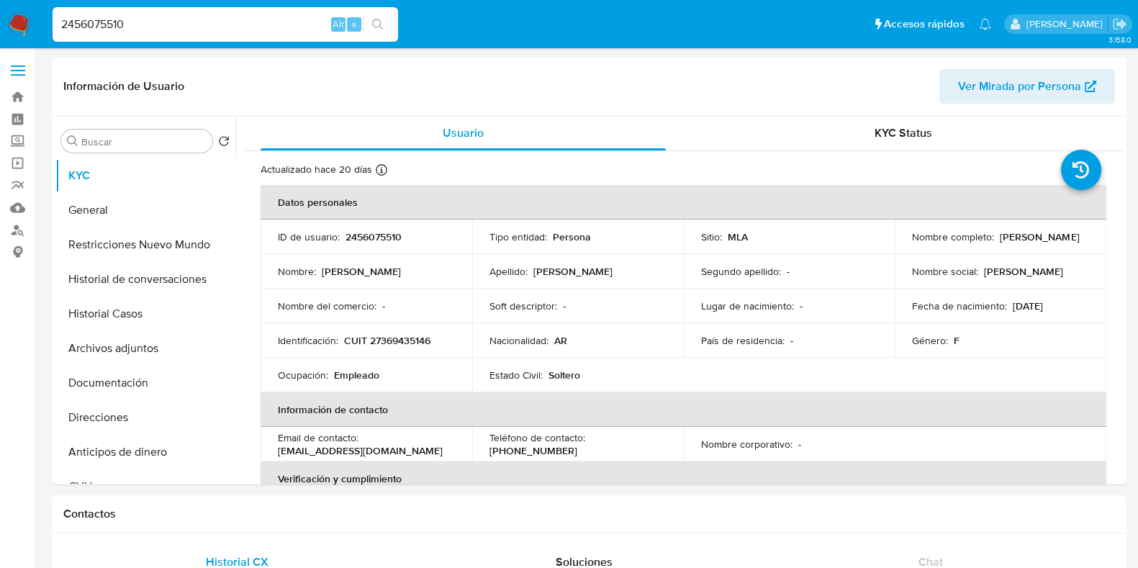
click at [393, 343] on p "CUIT 27369435146" at bounding box center [387, 340] width 86 height 13
copy p "27369435146"
click at [138, 316] on button "Historial Casos" at bounding box center [139, 314] width 168 height 35
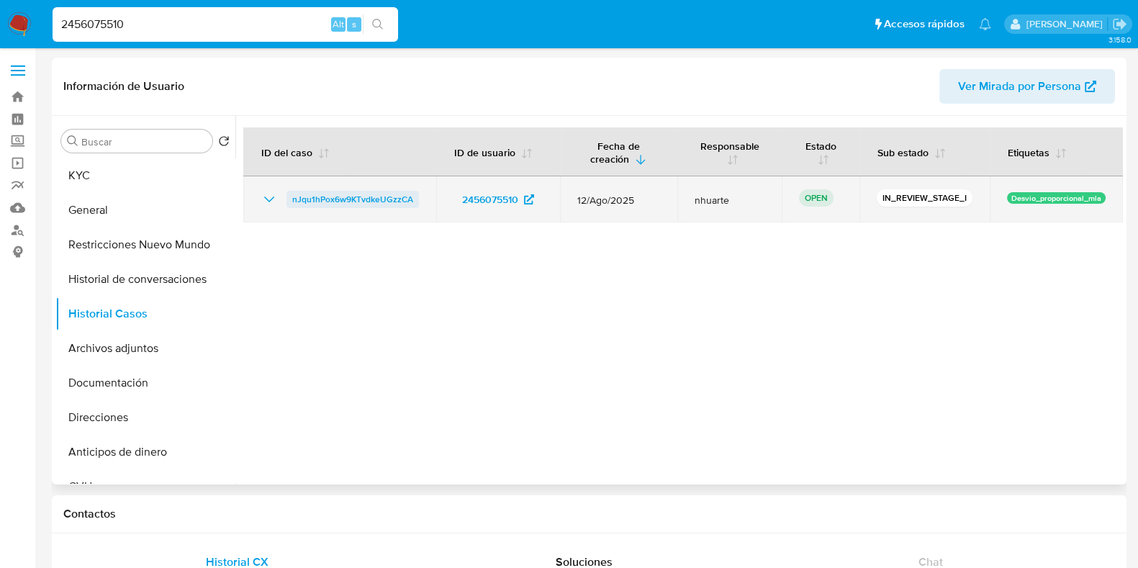
click at [374, 204] on span "nJqu1hPox6w9KTvdkeUGzzCA" at bounding box center [352, 199] width 121 height 17
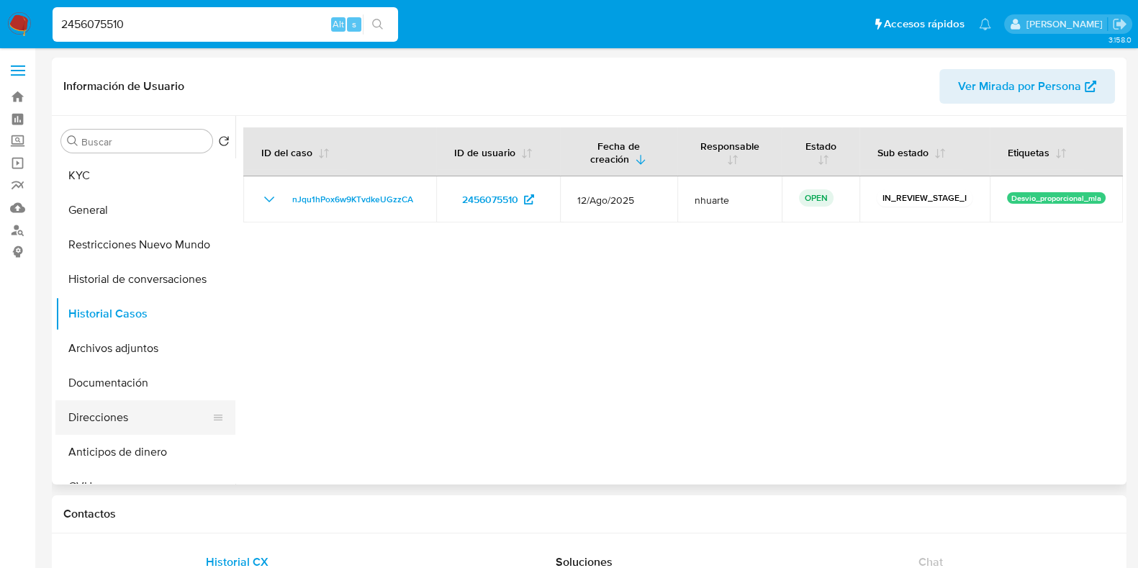
click at [126, 412] on button "Direcciones" at bounding box center [139, 417] width 168 height 35
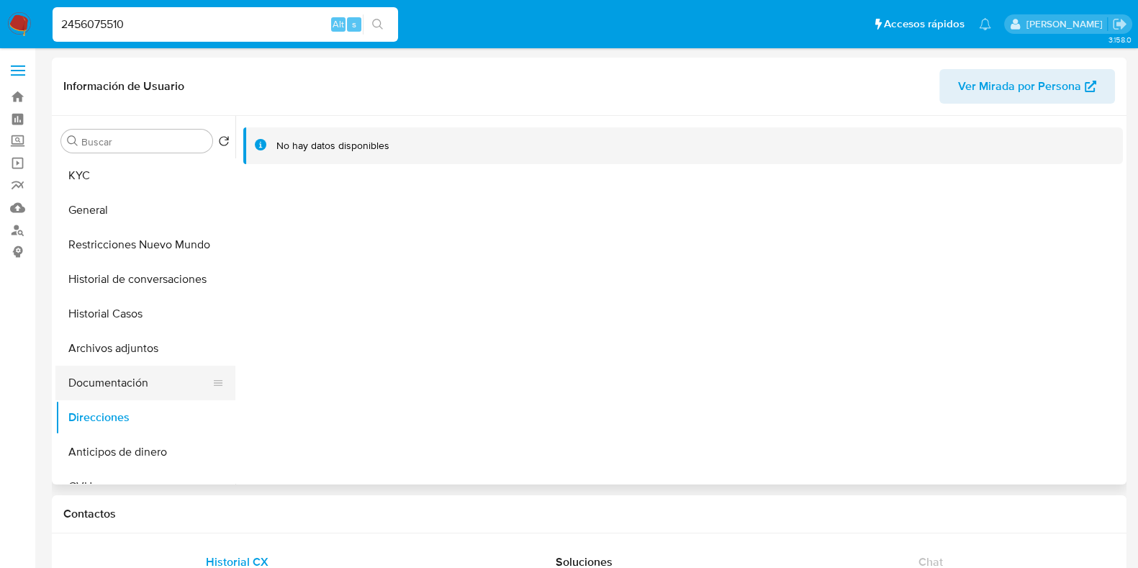
click at [91, 383] on button "Documentación" at bounding box center [139, 383] width 168 height 35
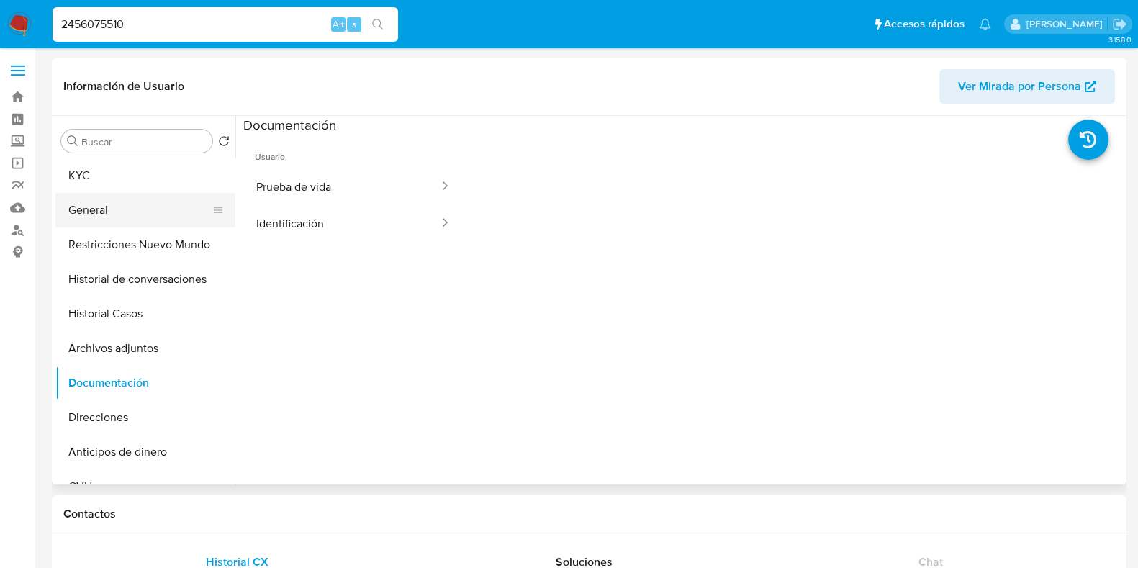
click at [132, 207] on button "General" at bounding box center [139, 210] width 168 height 35
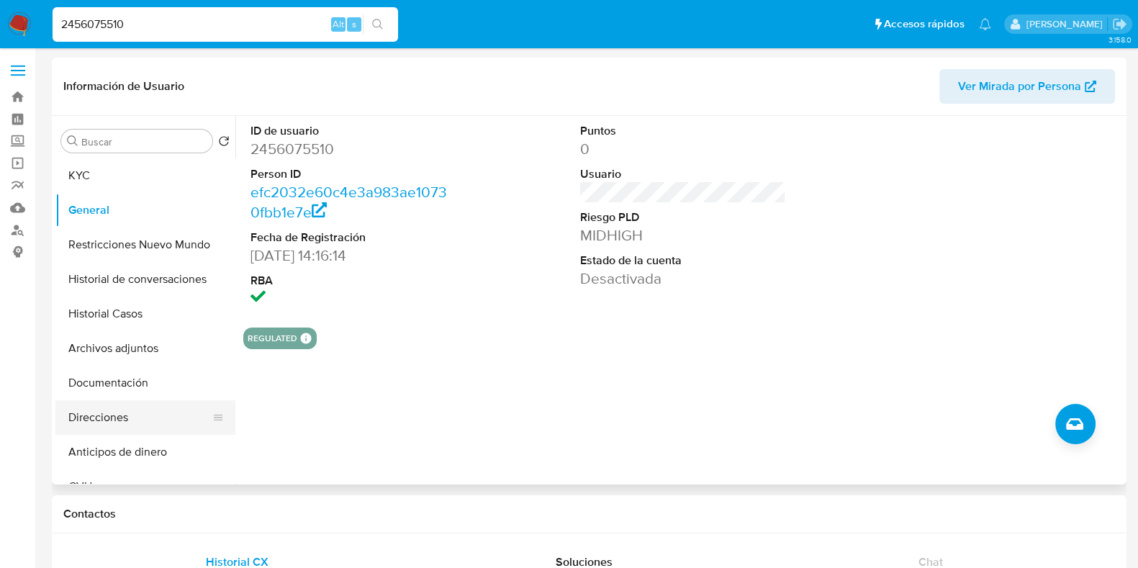
click at [118, 408] on button "Direcciones" at bounding box center [139, 417] width 168 height 35
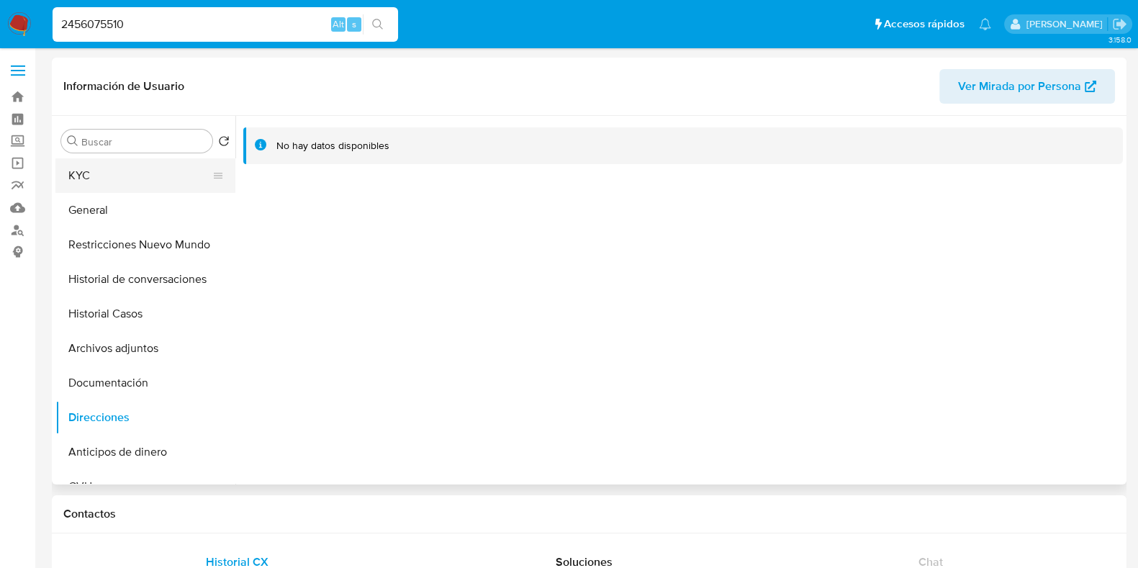
click at [110, 171] on button "KYC" at bounding box center [139, 175] width 168 height 35
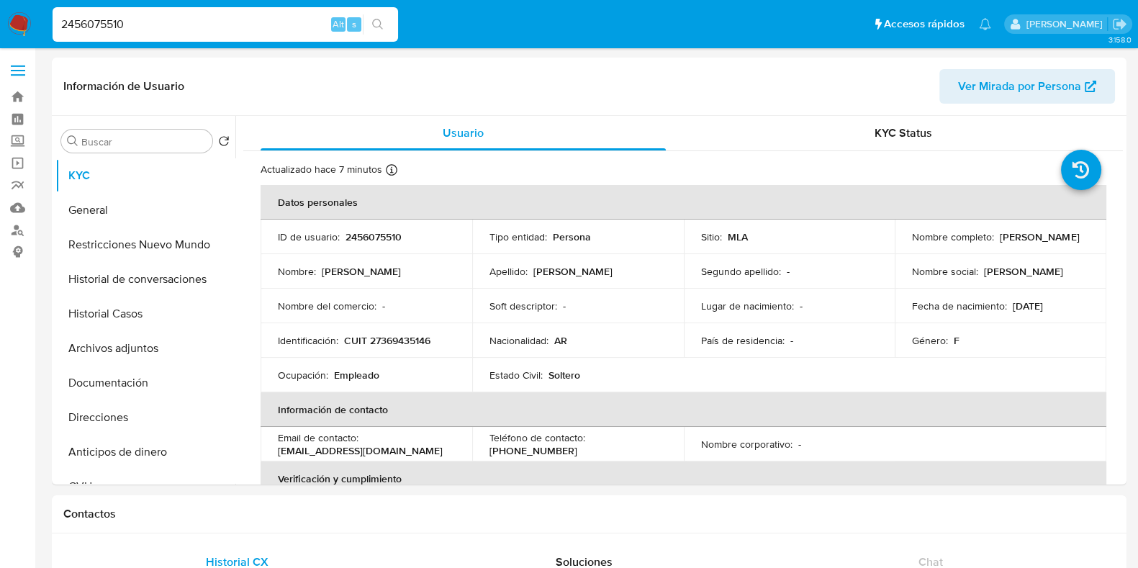
drag, startPoint x: 109, startPoint y: 27, endPoint x: 39, endPoint y: 24, distance: 70.6
click at [39, 24] on nav "Pausado Ver notificaciones 2456075510 Alt s Accesos rápidos Presiona las siguie…" at bounding box center [569, 24] width 1138 height 48
paste input "88116535"
type input "288116535"
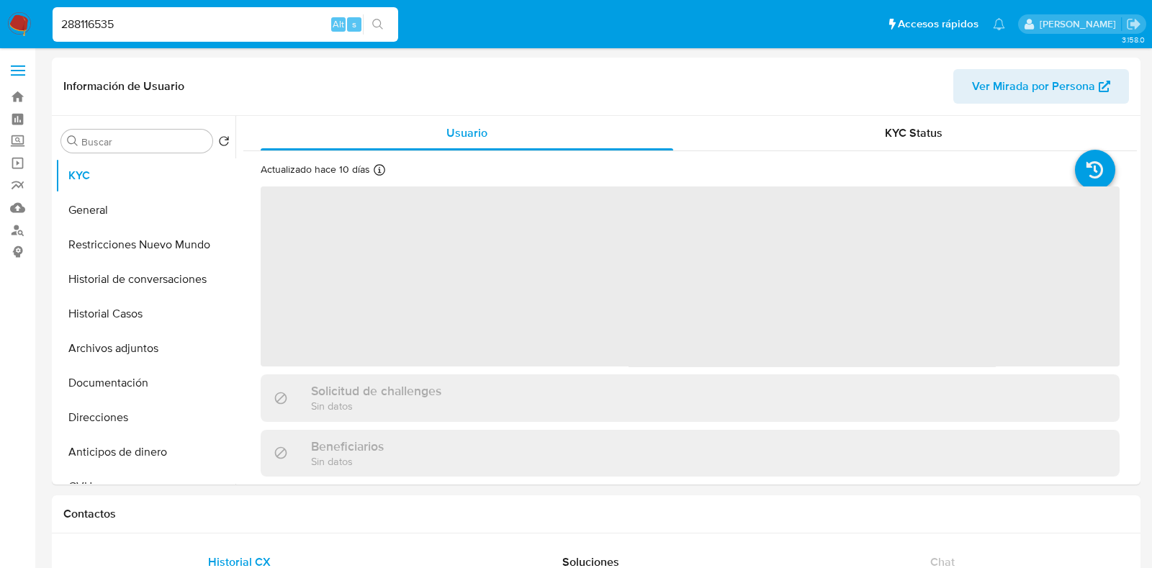
select select "10"
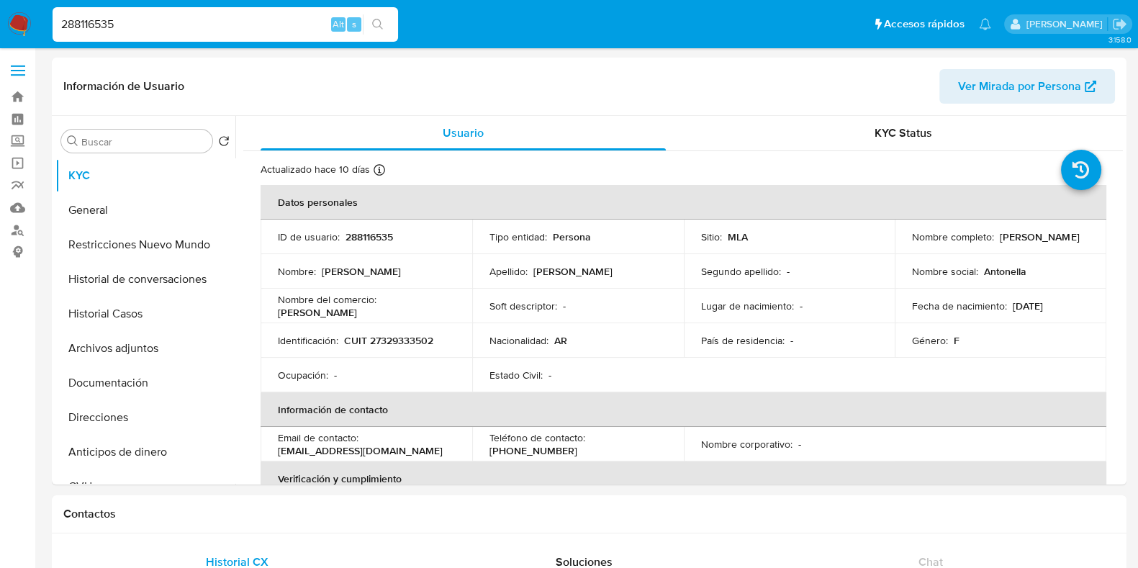
drag, startPoint x: 75, startPoint y: 34, endPoint x: 40, endPoint y: 35, distance: 35.3
click at [40, 35] on nav "Pausado Ver notificaciones 288116535 Alt s Accesos rápidos Presiona las siguien…" at bounding box center [569, 24] width 1138 height 48
click at [372, 26] on icon "search-icon" at bounding box center [378, 25] width 12 height 12
click at [140, 317] on button "Historial Casos" at bounding box center [139, 314] width 168 height 35
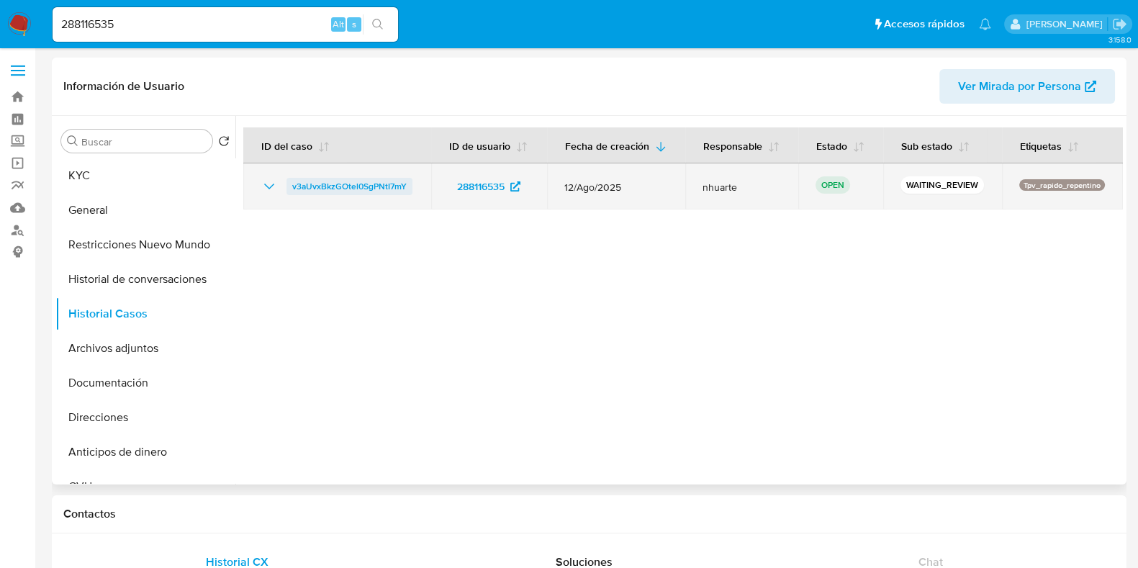
click at [387, 190] on span "v3aUvxBkzGOtel0SgPNtI7mY" at bounding box center [349, 186] width 114 height 17
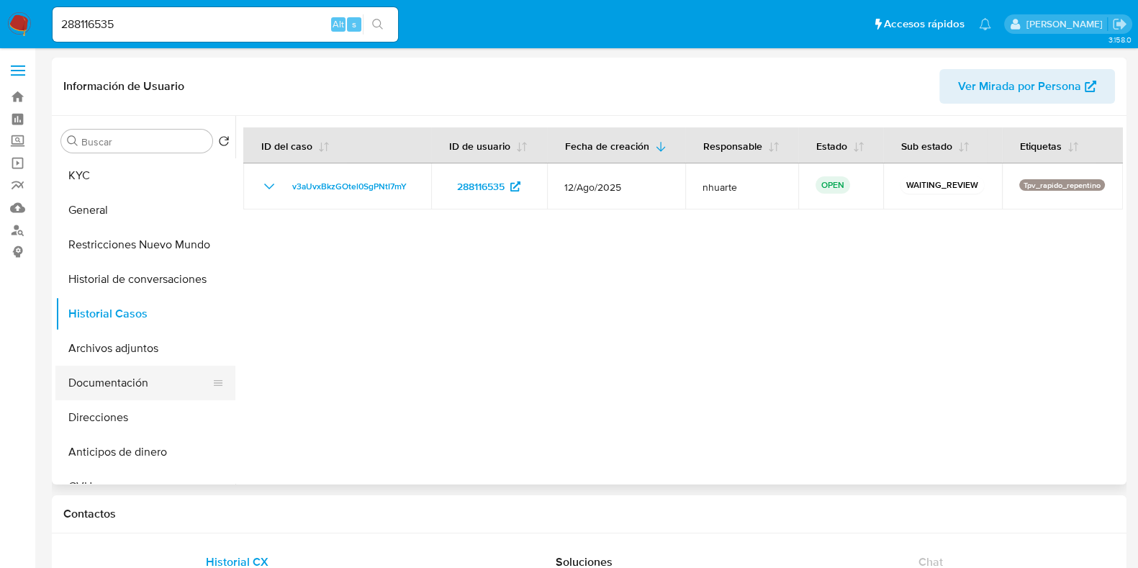
click at [114, 381] on button "Documentación" at bounding box center [139, 383] width 168 height 35
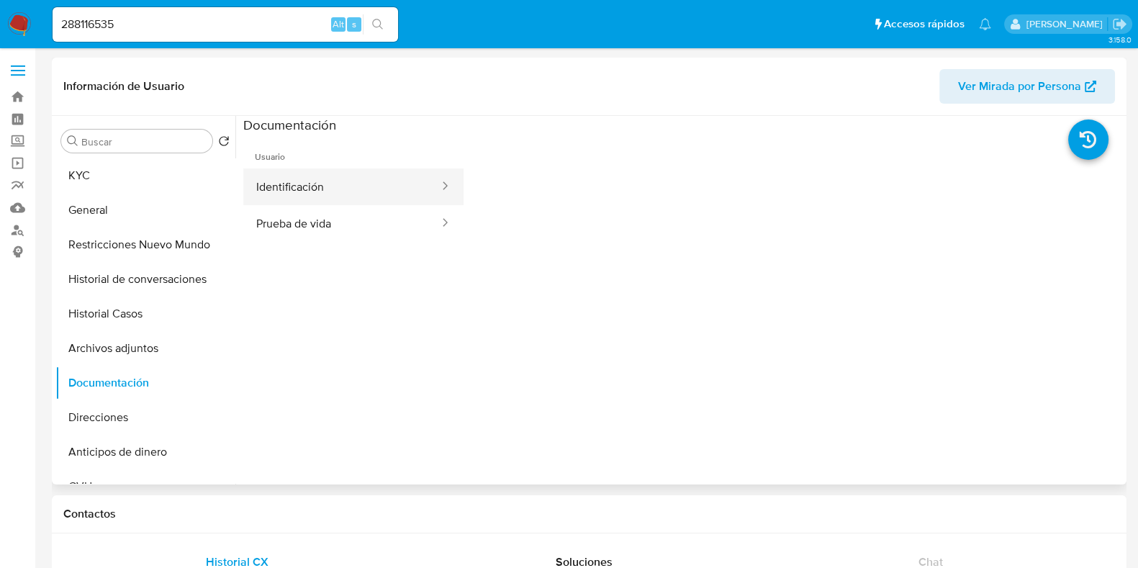
click at [316, 179] on button "Identificación" at bounding box center [341, 186] width 197 height 37
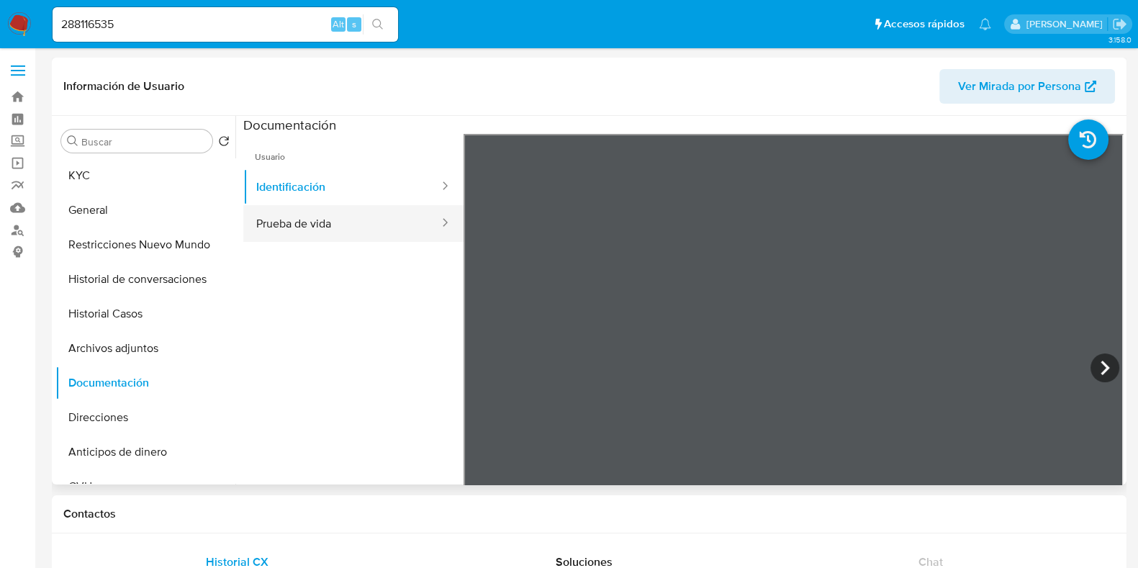
click at [347, 232] on button "Prueba de vida" at bounding box center [341, 223] width 197 height 37
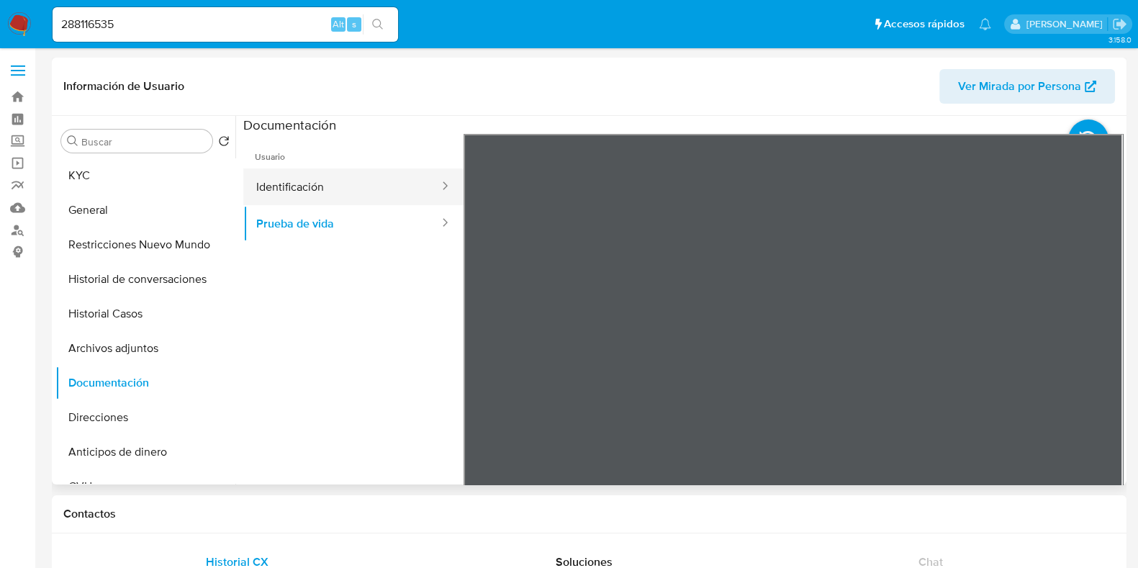
click at [295, 191] on button "Identificación" at bounding box center [341, 186] width 197 height 37
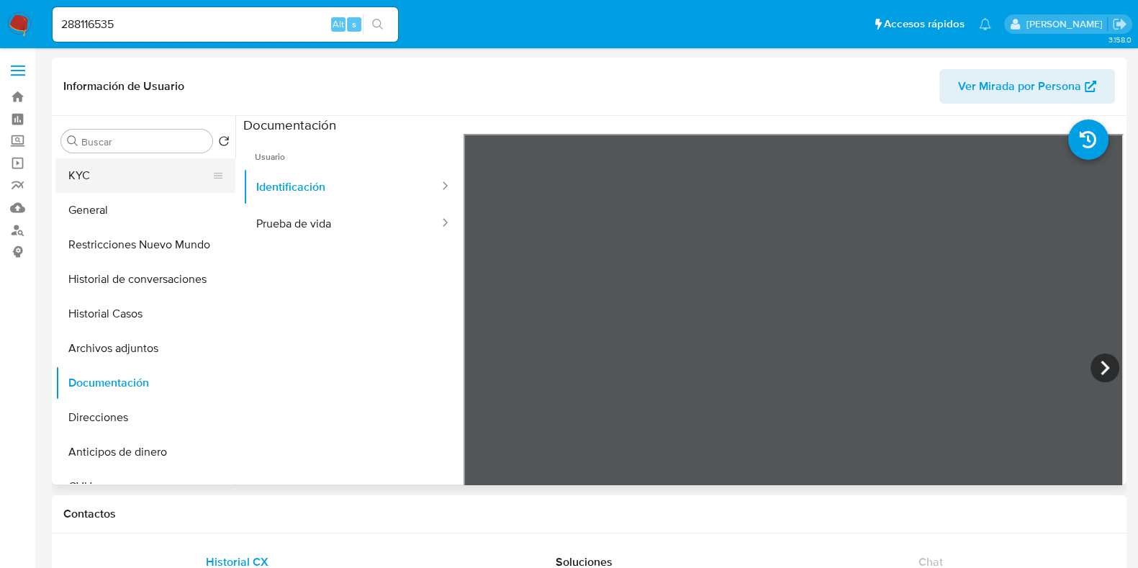
click at [99, 173] on button "KYC" at bounding box center [139, 175] width 168 height 35
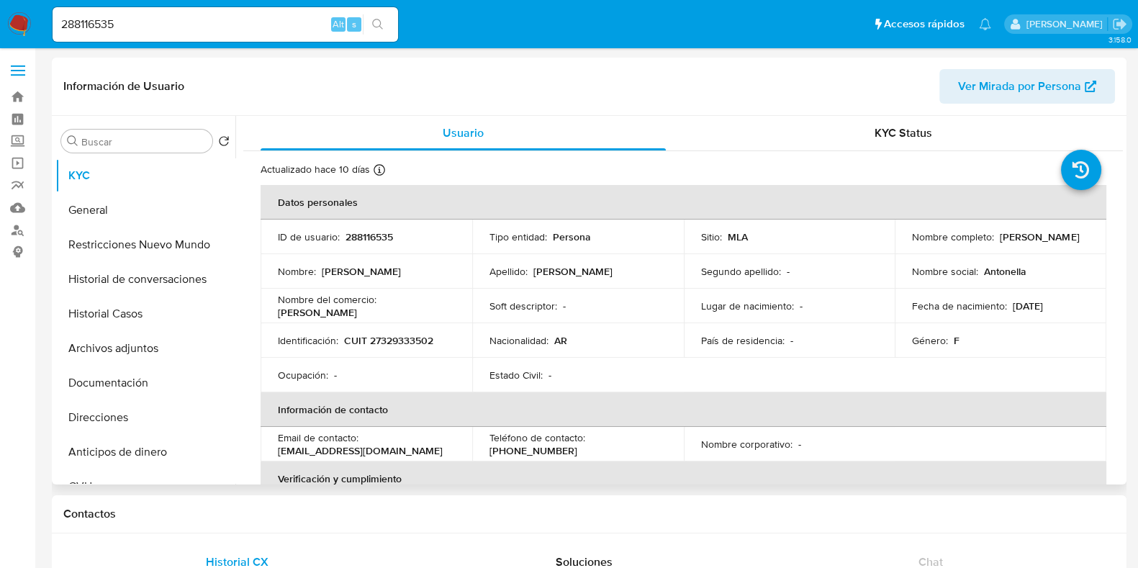
click at [414, 338] on p "CUIT 27329333502" at bounding box center [388, 340] width 89 height 13
click at [352, 235] on p "288116535" at bounding box center [369, 236] width 48 height 13
click at [158, 387] on button "Documentación" at bounding box center [139, 383] width 168 height 35
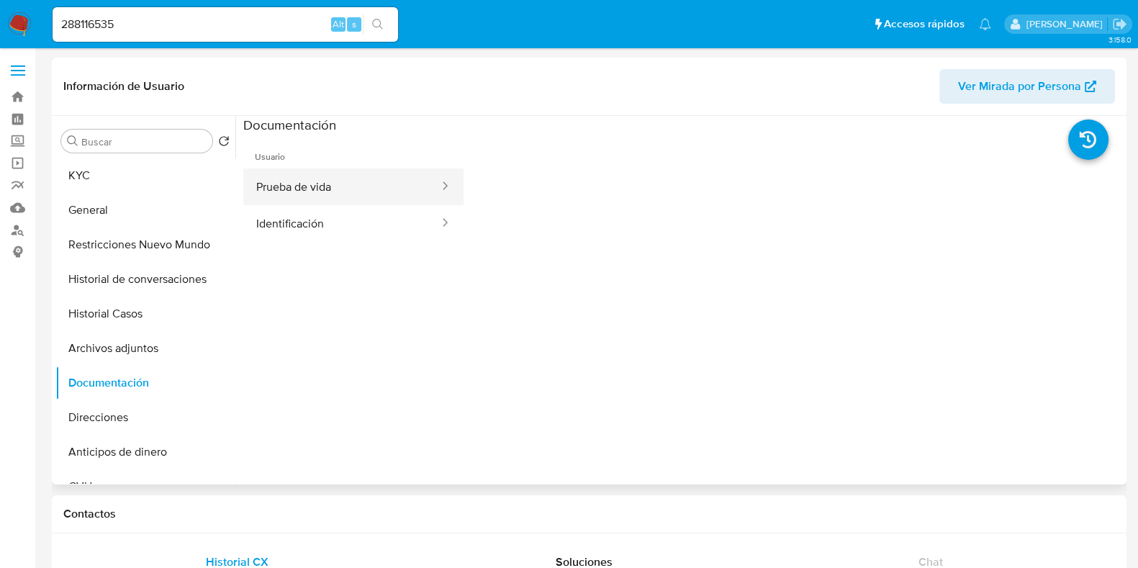
click at [342, 183] on button "Prueba de vida" at bounding box center [341, 186] width 197 height 37
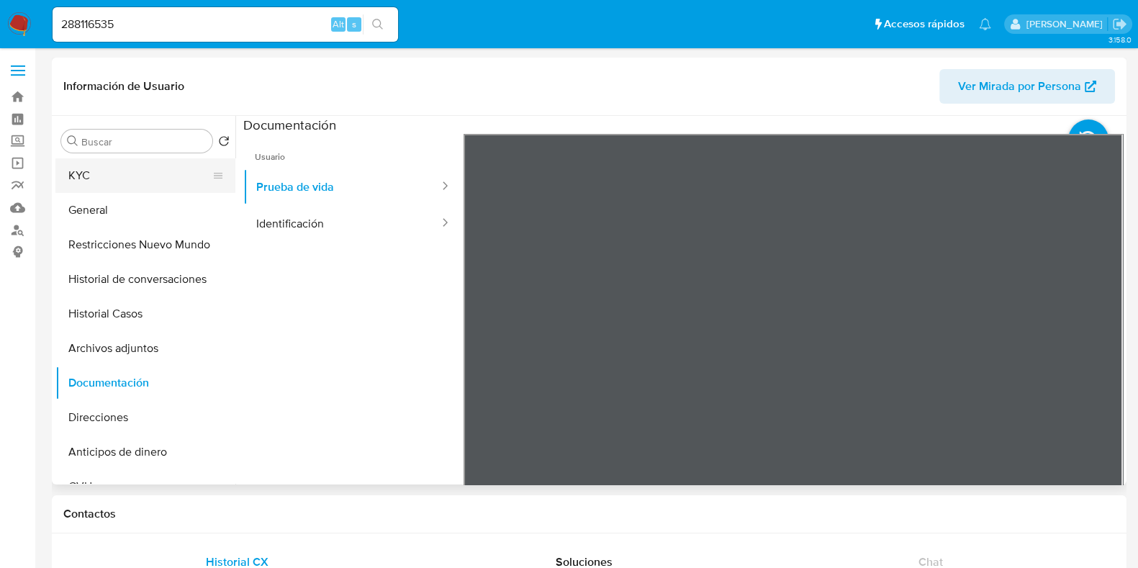
click at [133, 174] on button "KYC" at bounding box center [139, 175] width 168 height 35
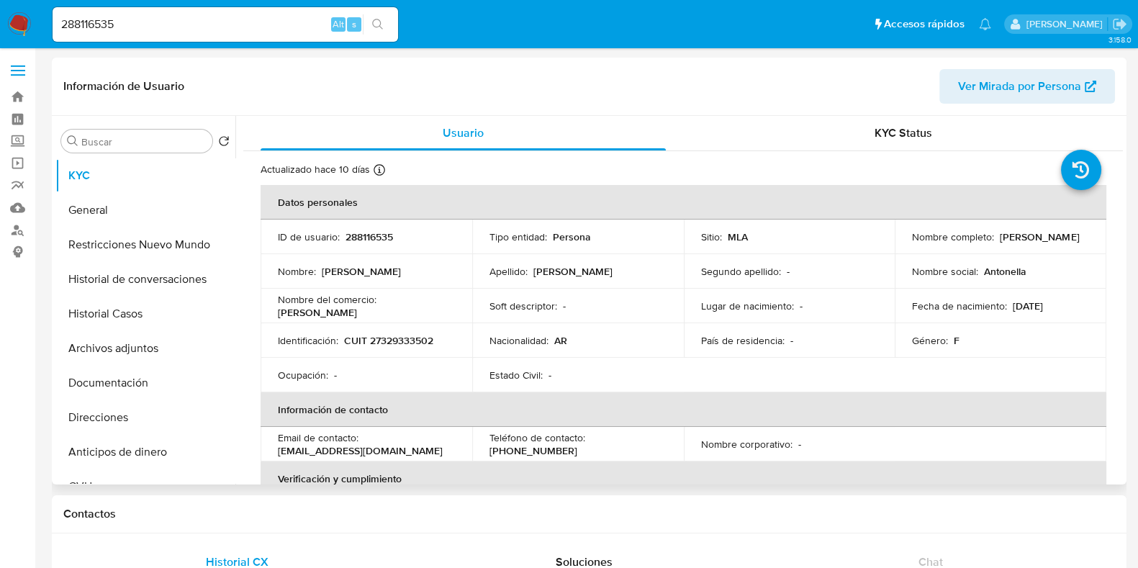
click at [407, 340] on p "CUIT 27329333502" at bounding box center [388, 340] width 89 height 13
drag, startPoint x: 133, startPoint y: 23, endPoint x: 16, endPoint y: 27, distance: 117.4
click at [16, 27] on nav "Pausado Ver notificaciones 288116535 Alt s Accesos rápidos Presiona las siguien…" at bounding box center [569, 24] width 1138 height 48
paste input "159216863"
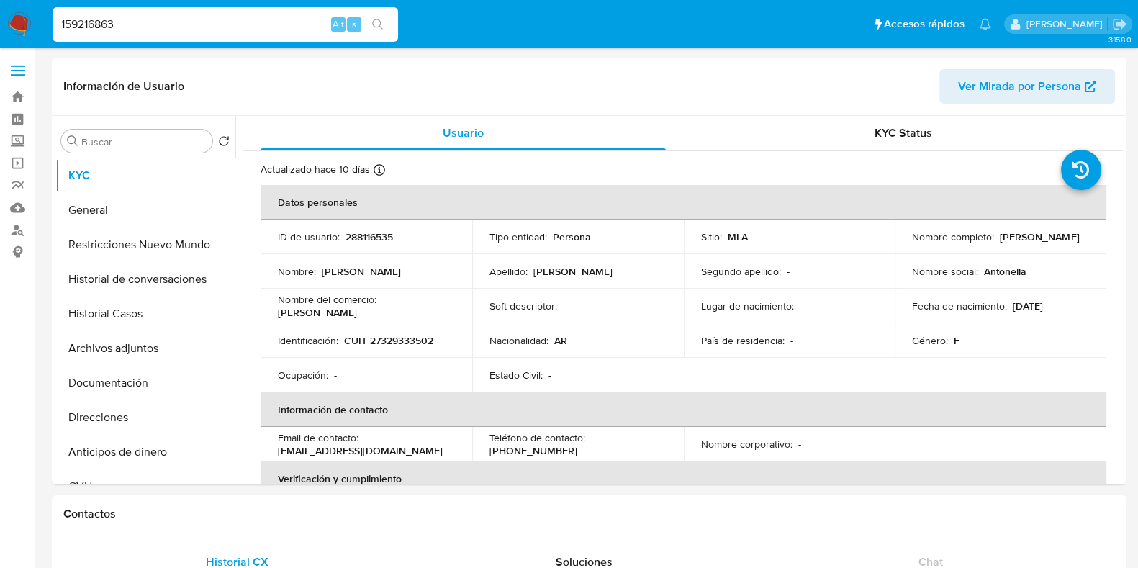
type input "159216863"
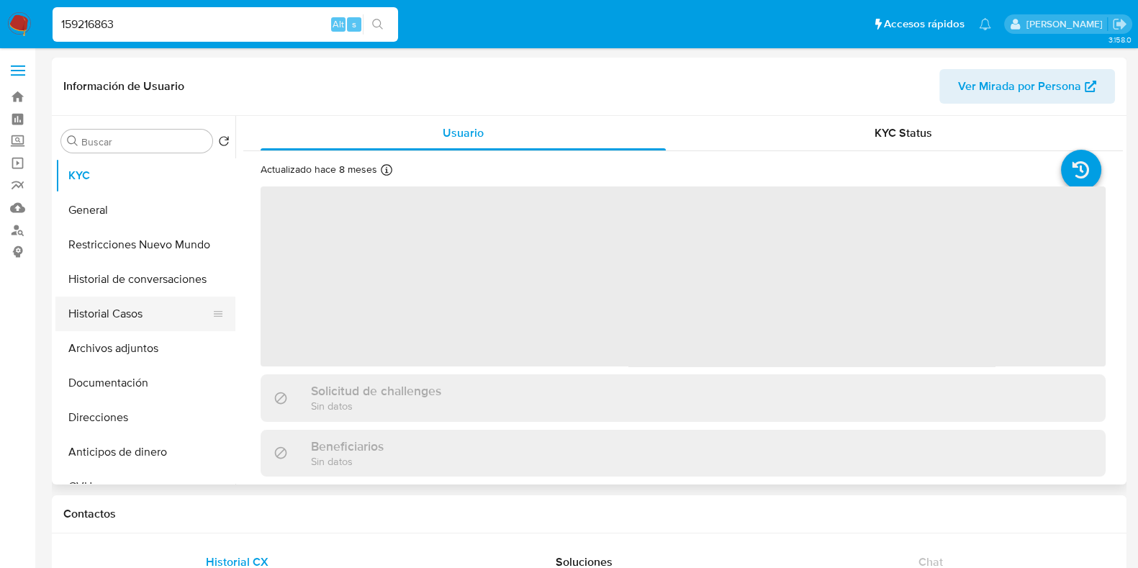
click at [123, 330] on button "Historial Casos" at bounding box center [139, 314] width 168 height 35
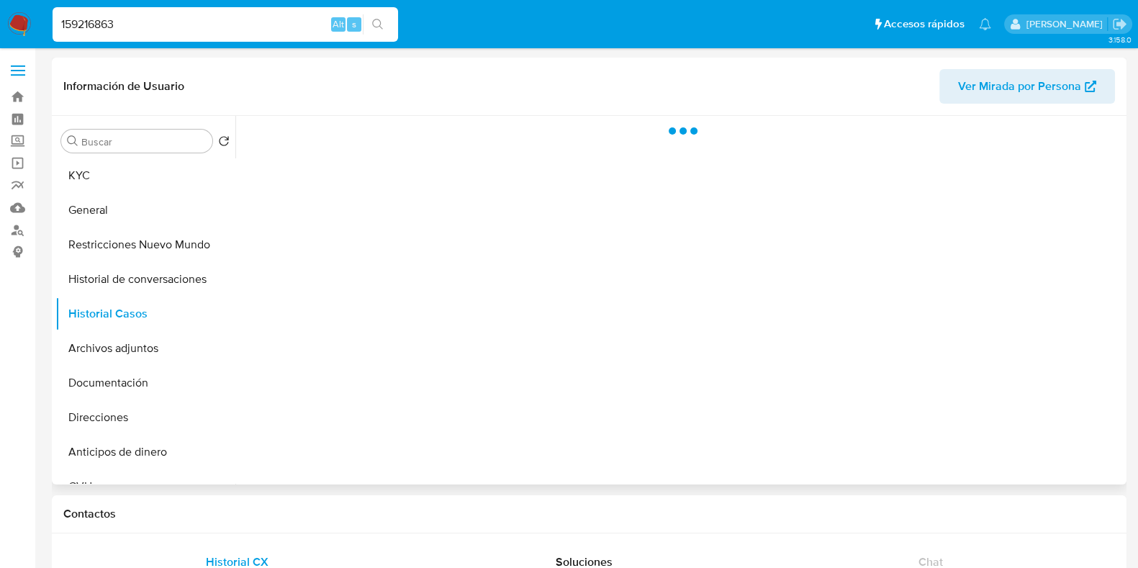
select select "10"
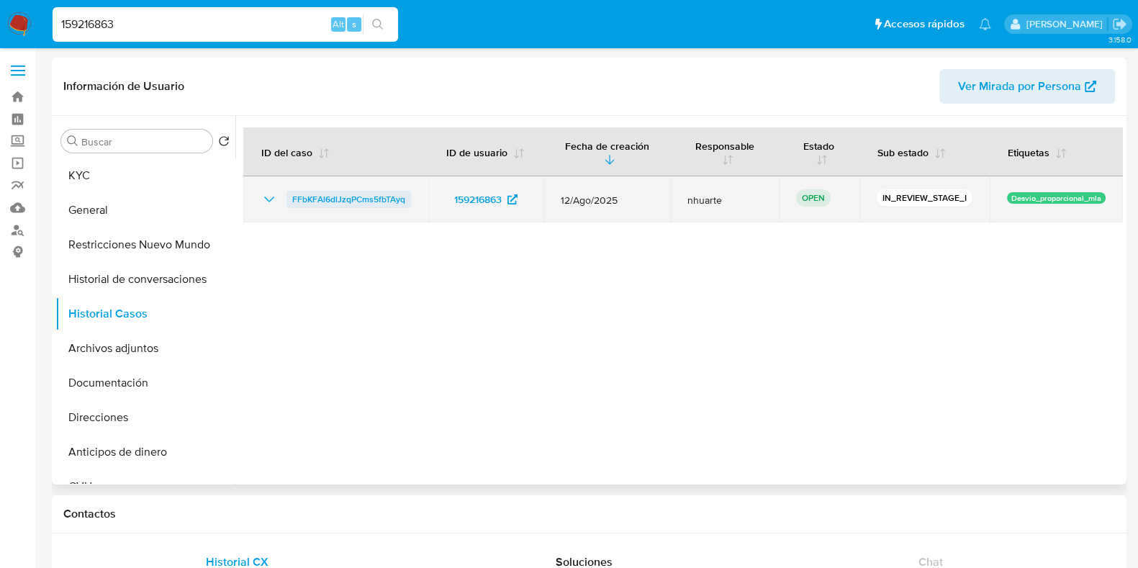
click at [381, 200] on span "FFbKFAl6dlJzqPCms5fbTAyq" at bounding box center [348, 199] width 113 height 17
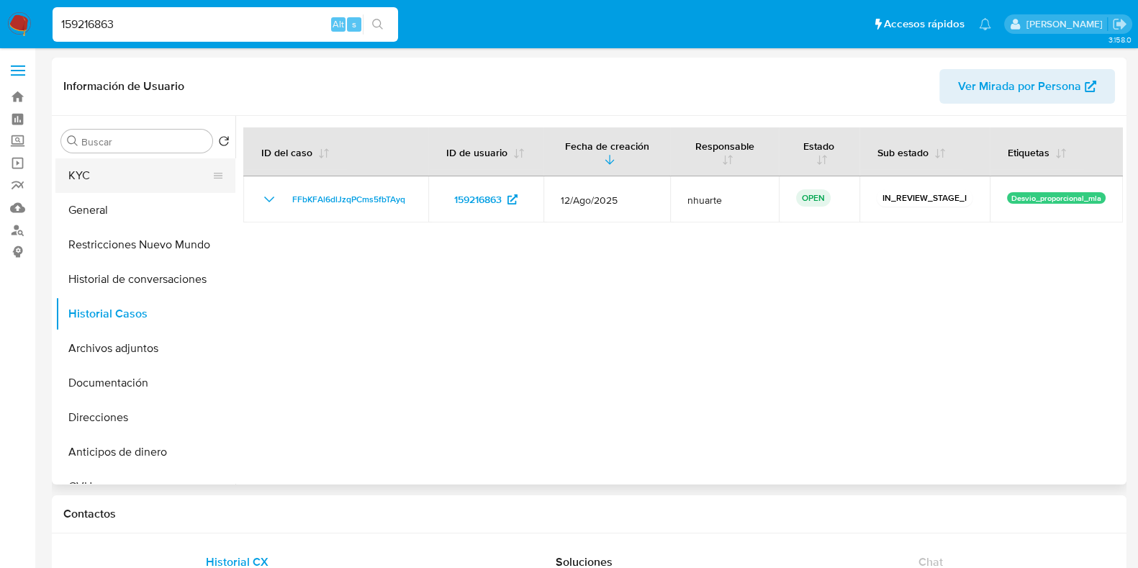
click at [122, 183] on button "KYC" at bounding box center [139, 175] width 168 height 35
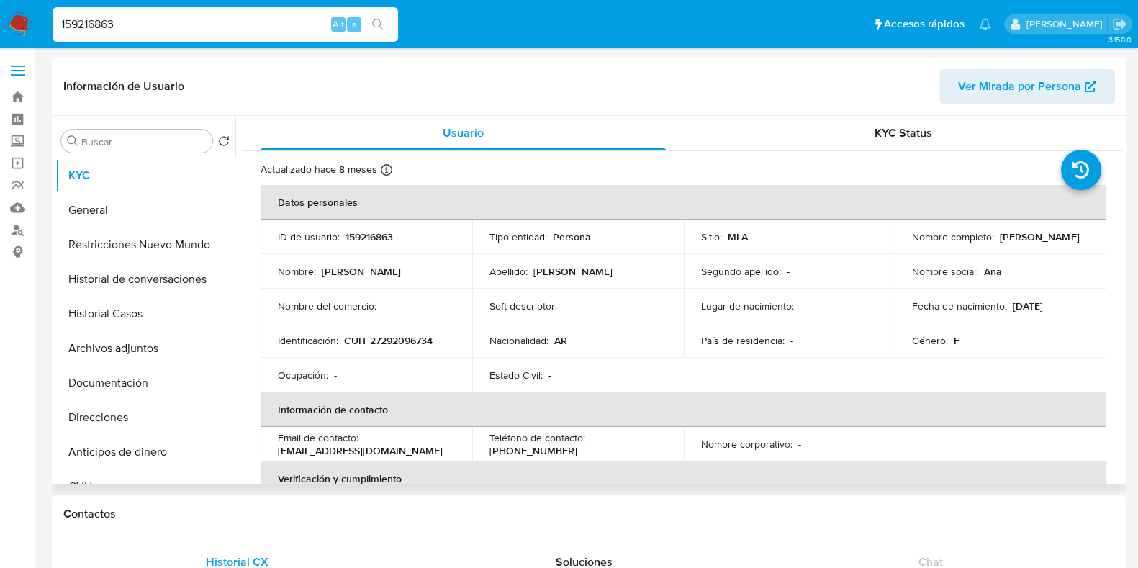
click at [405, 340] on p "CUIT 27292096734" at bounding box center [388, 340] width 89 height 13
click at [94, 322] on button "Historial Casos" at bounding box center [139, 314] width 168 height 35
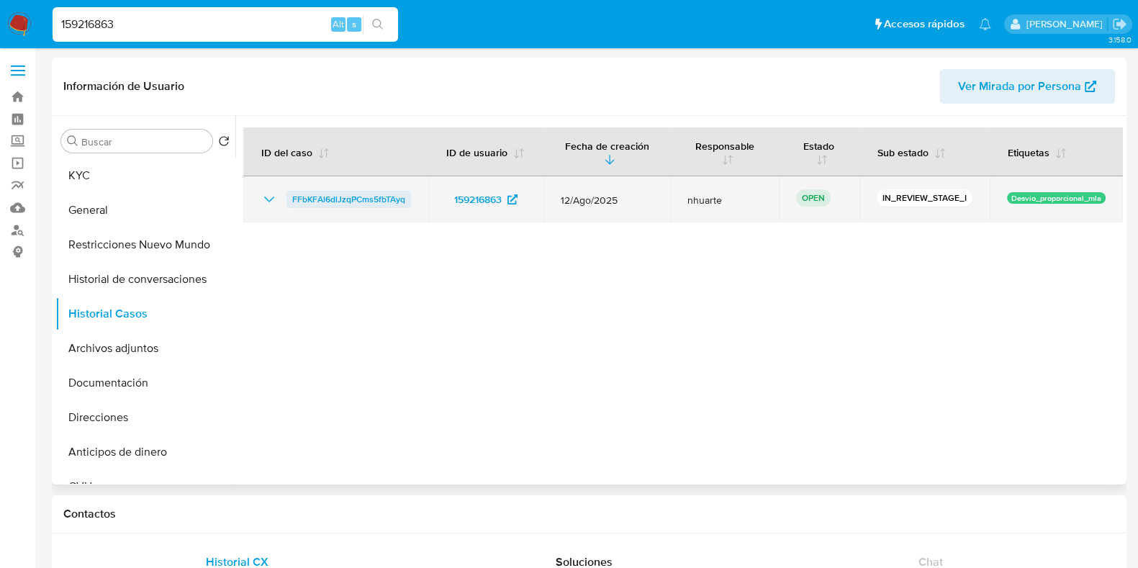
click at [389, 197] on span "FFbKFAl6dlJzqPCms5fbTAyq" at bounding box center [348, 199] width 113 height 17
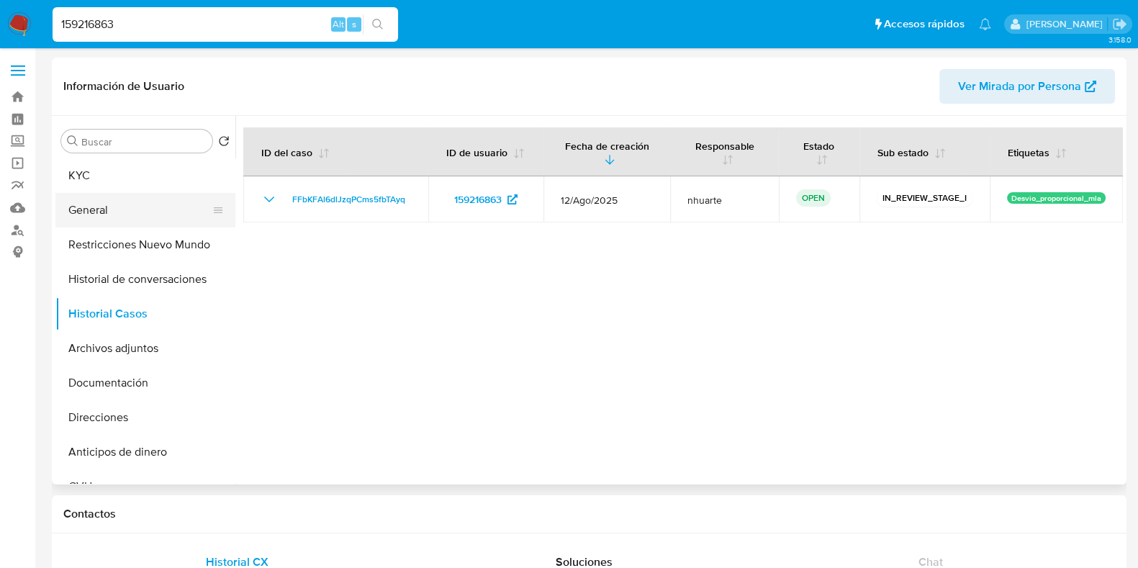
click at [104, 207] on button "General" at bounding box center [139, 210] width 168 height 35
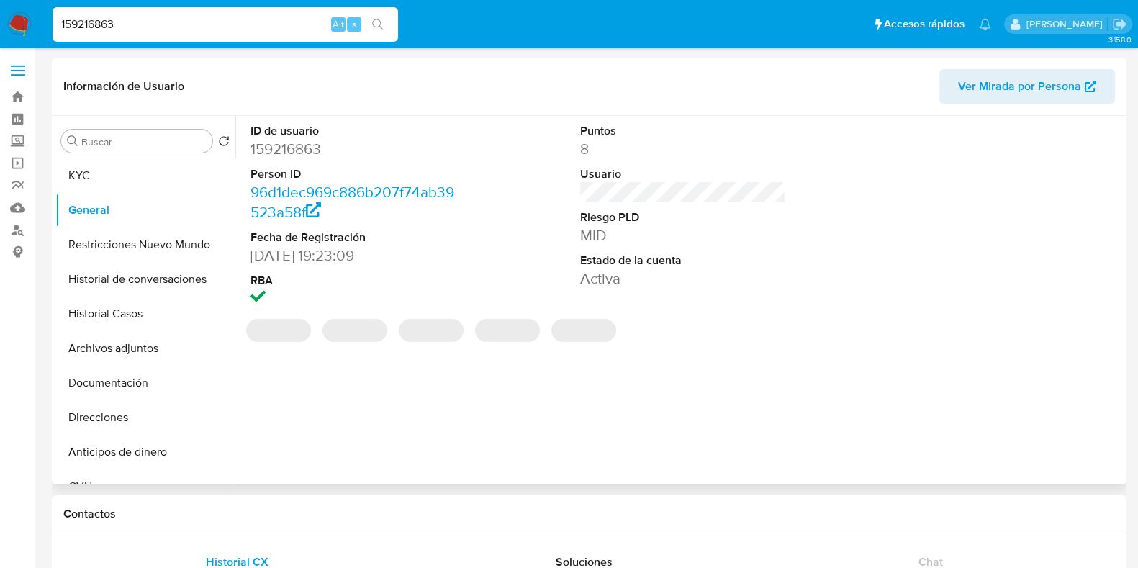
click at [277, 142] on dd "159216863" at bounding box center [353, 149] width 206 height 20
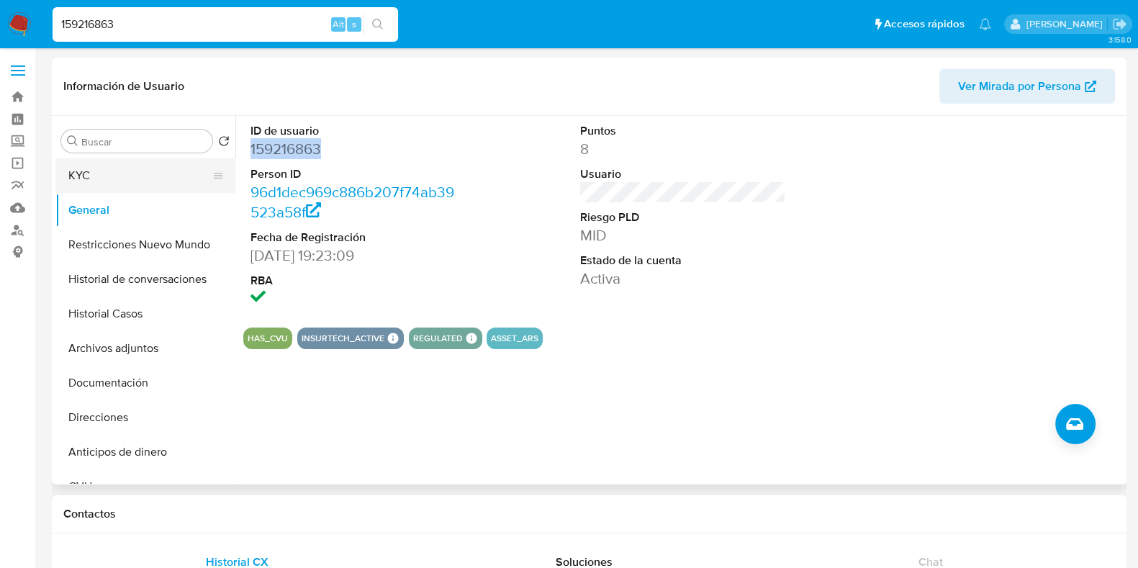
click at [108, 166] on button "KYC" at bounding box center [139, 175] width 168 height 35
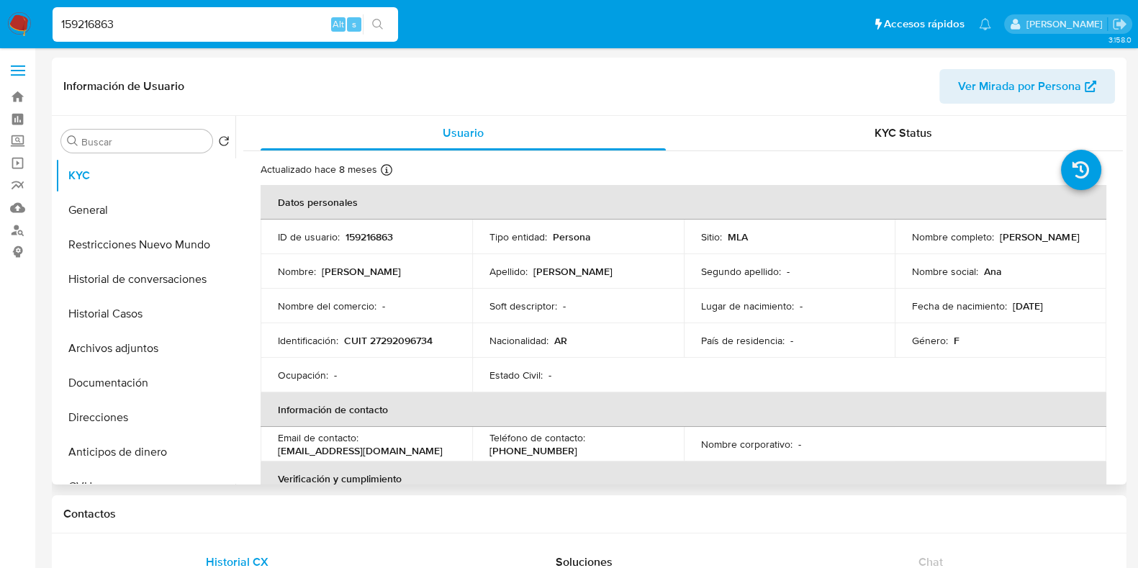
click at [395, 342] on p "CUIT 27292096734" at bounding box center [388, 340] width 89 height 13
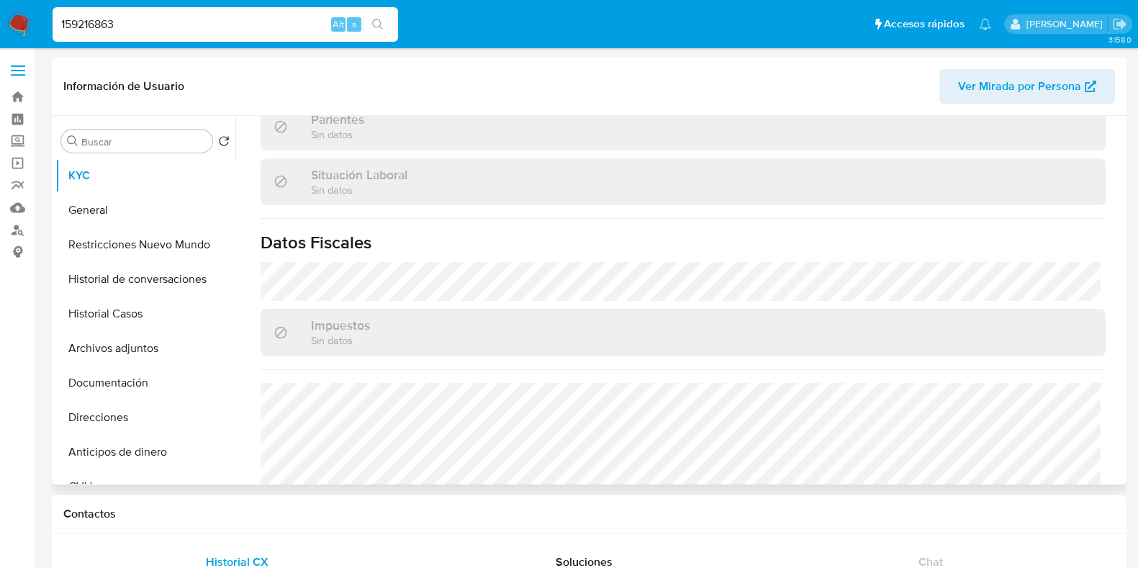
scroll to position [770, 0]
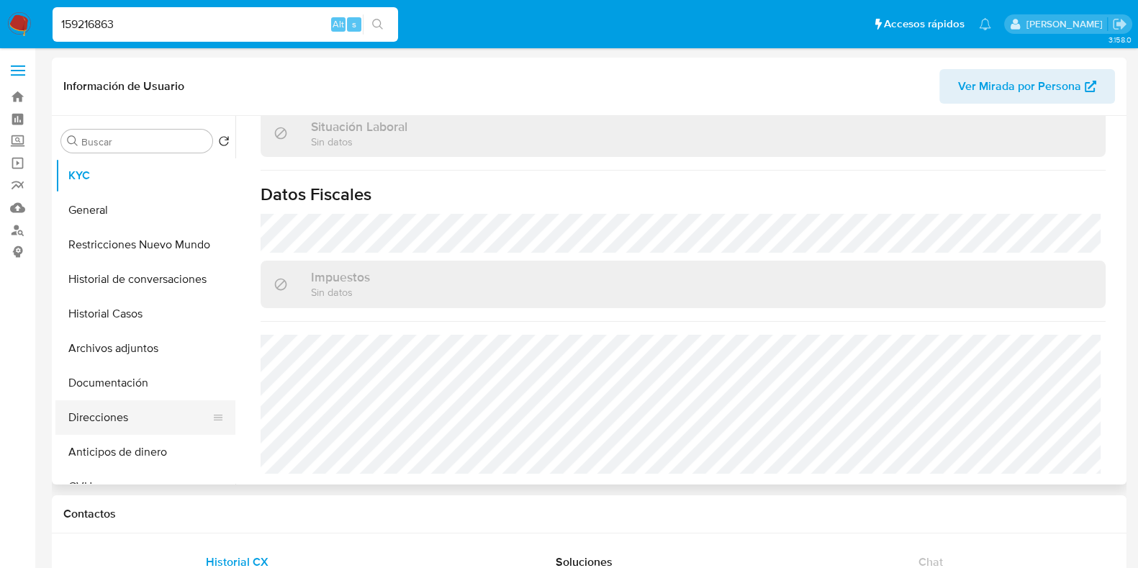
click at [119, 410] on button "Direcciones" at bounding box center [139, 417] width 168 height 35
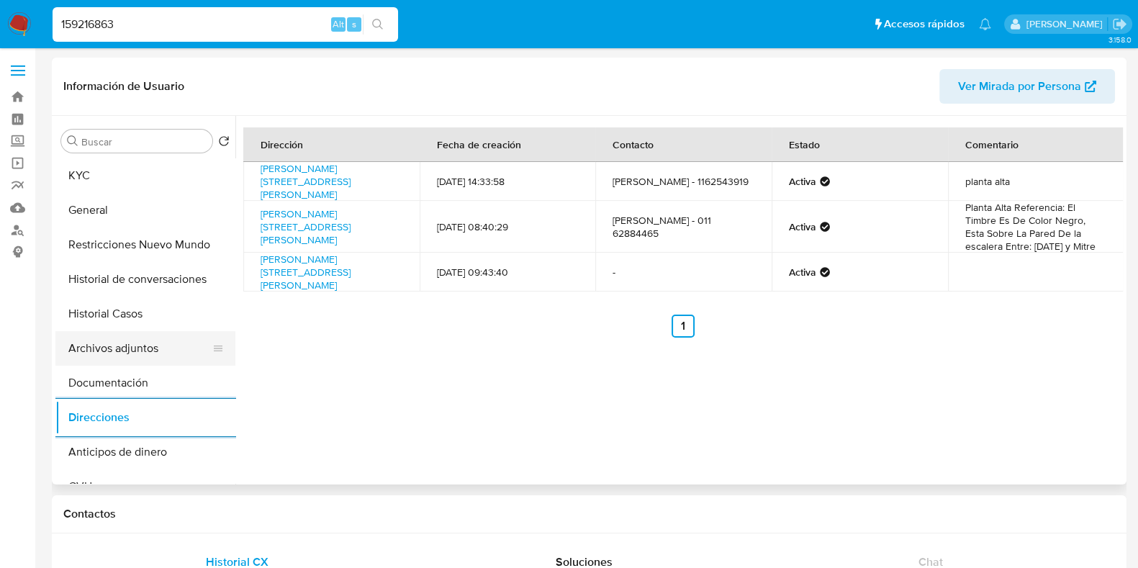
click at [150, 374] on button "Documentación" at bounding box center [145, 383] width 180 height 35
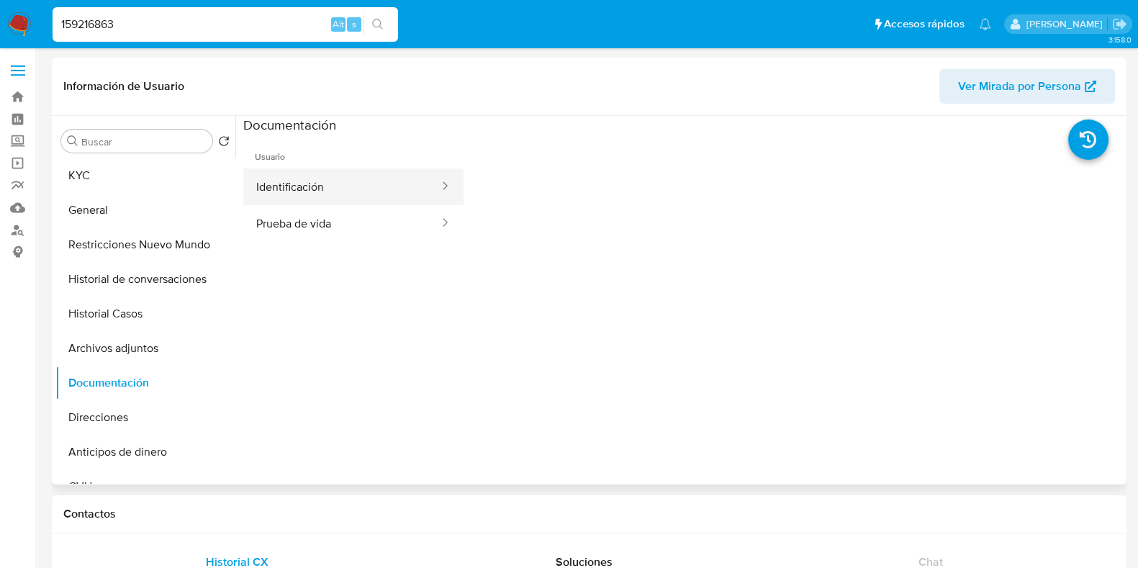
click at [345, 184] on button "Identificación" at bounding box center [341, 186] width 197 height 37
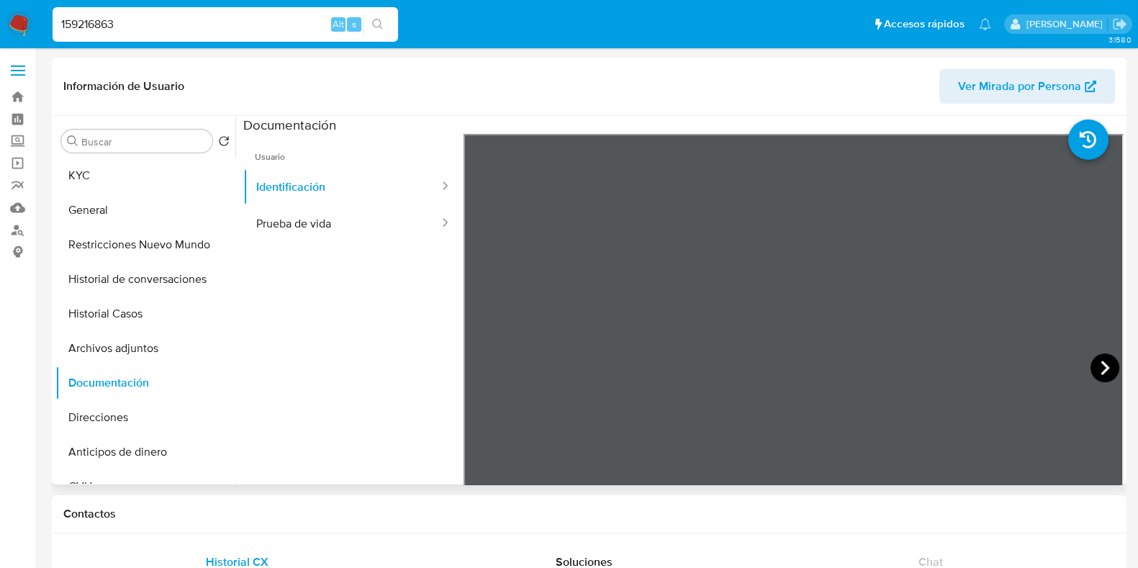
click at [1106, 363] on icon at bounding box center [1104, 367] width 29 height 29
click at [134, 180] on button "KYC" at bounding box center [139, 175] width 168 height 35
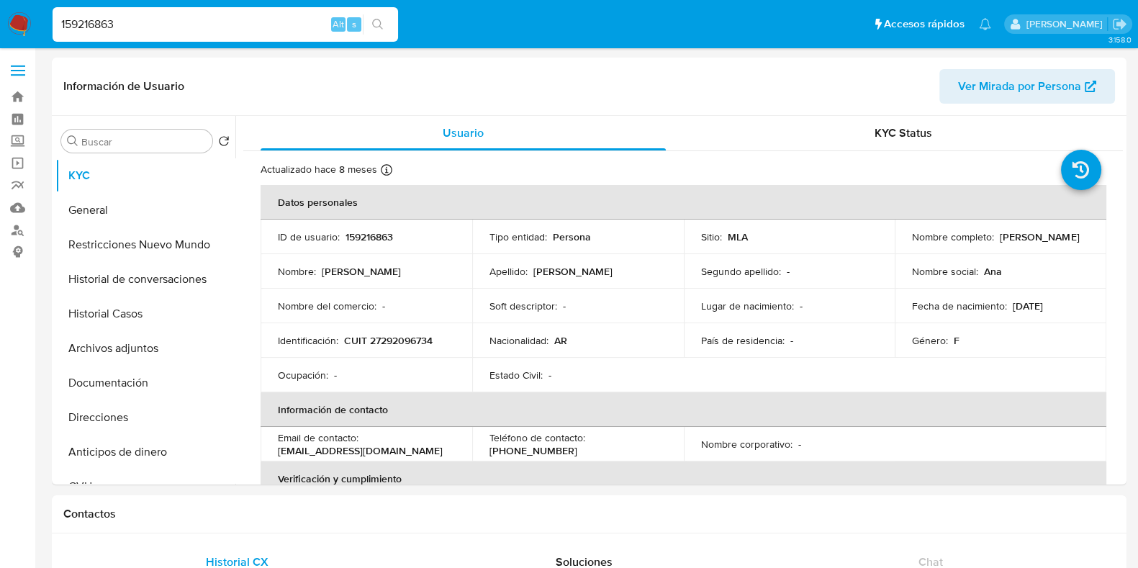
click at [399, 339] on p "CUIT 27292096734" at bounding box center [388, 340] width 89 height 13
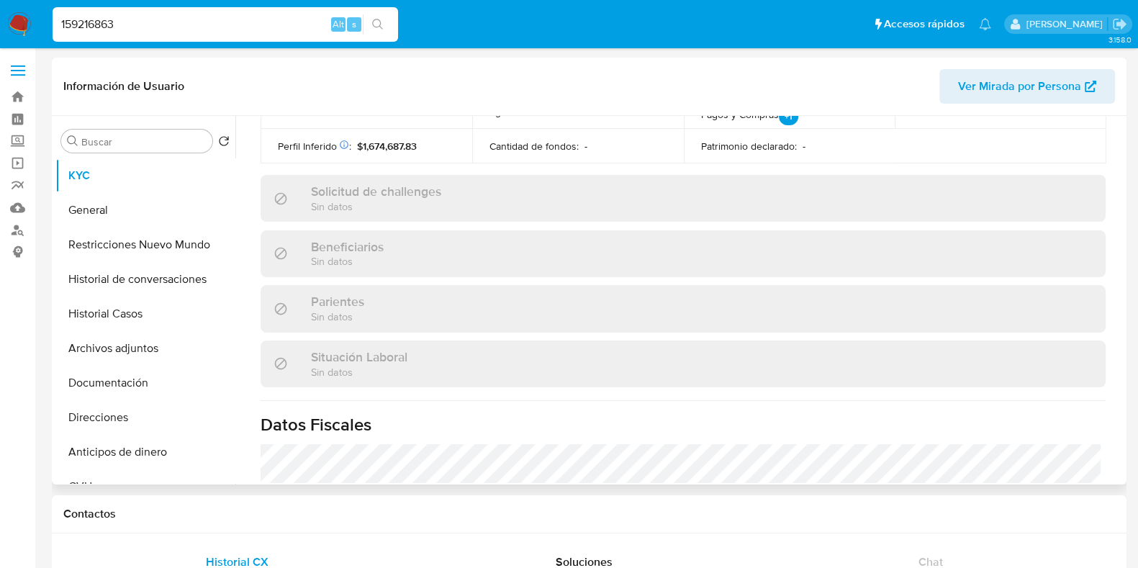
scroll to position [770, 0]
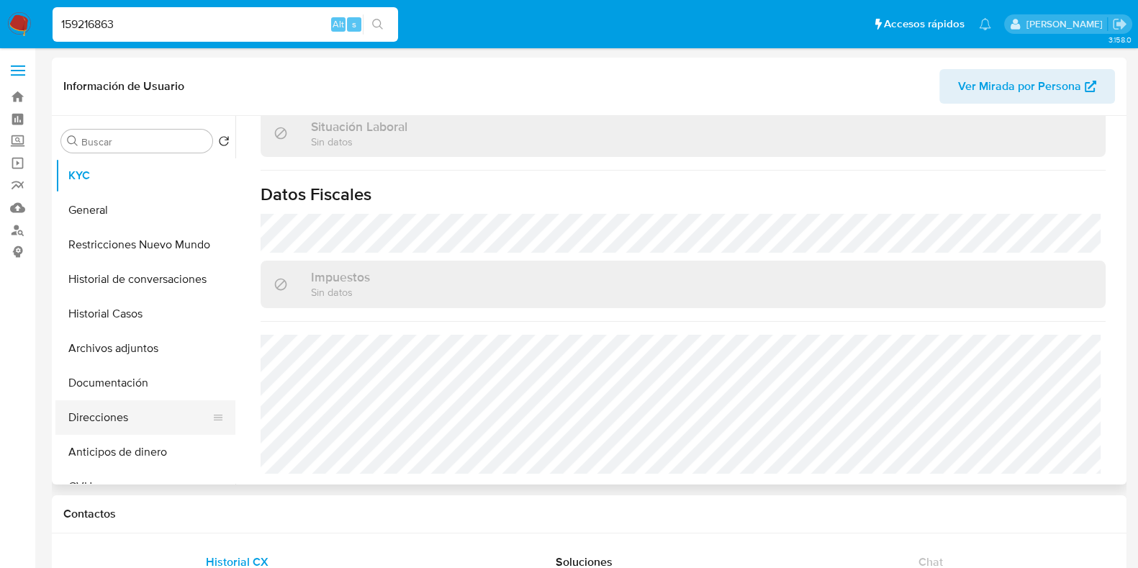
click at [126, 430] on button "Direcciones" at bounding box center [139, 417] width 168 height 35
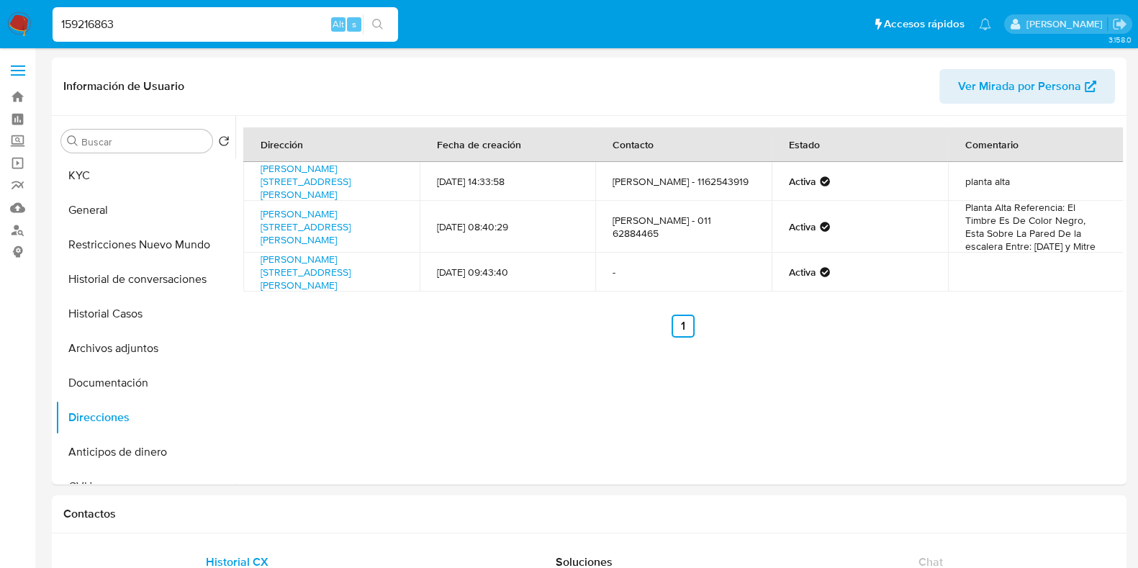
drag, startPoint x: 130, startPoint y: 21, endPoint x: 0, endPoint y: 25, distance: 130.3
click at [0, 25] on nav "Pausado Ver notificaciones 159216863 Alt s Accesos rápidos Presiona las siguien…" at bounding box center [569, 24] width 1138 height 48
paste input "166459167"
type input "1166459167"
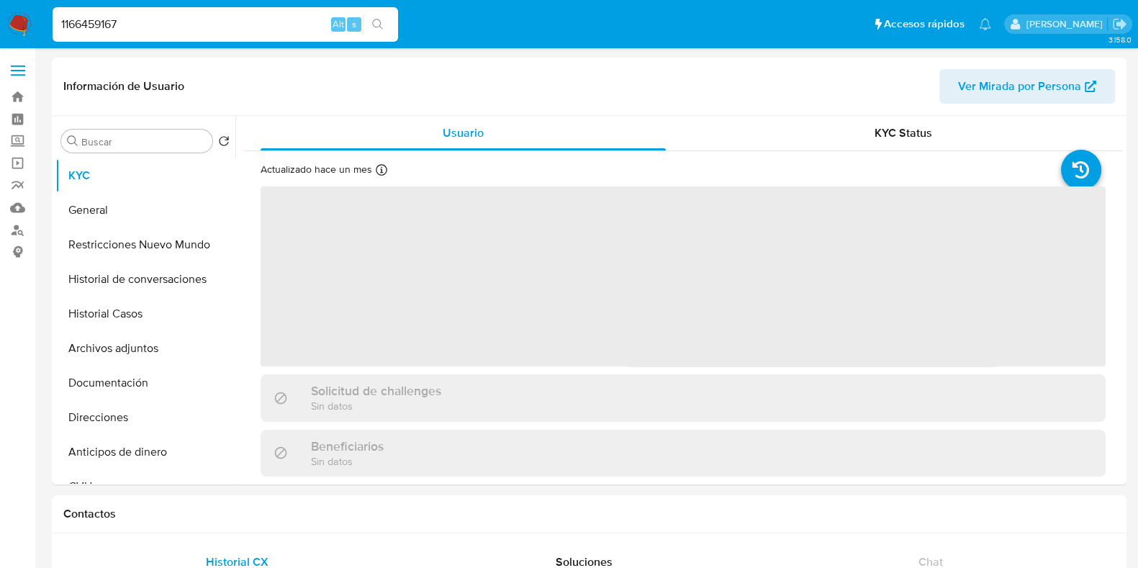
select select "10"
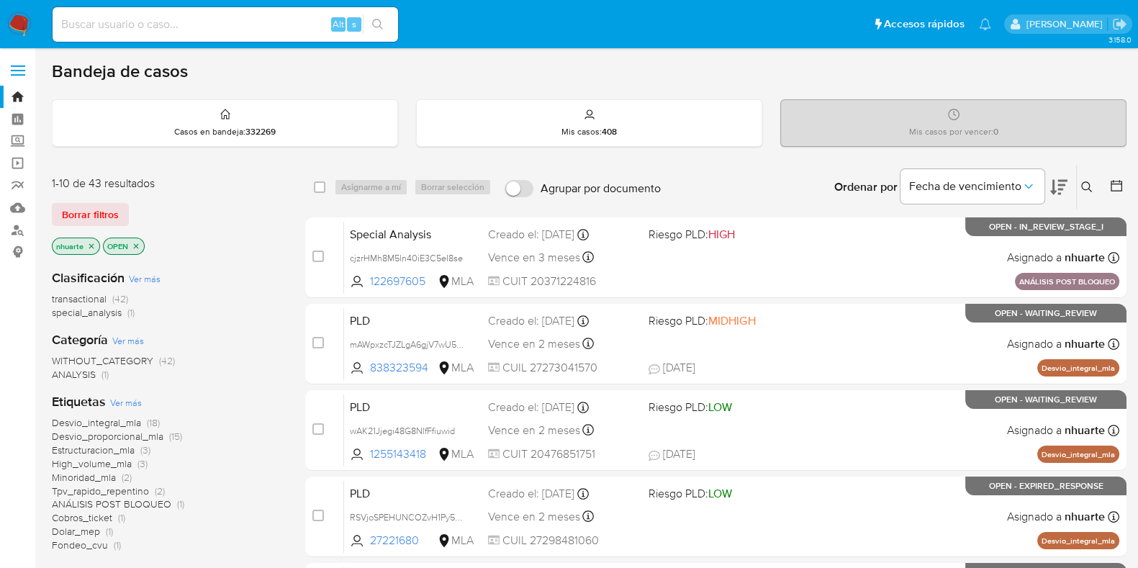
click at [1088, 183] on icon at bounding box center [1086, 186] width 11 height 11
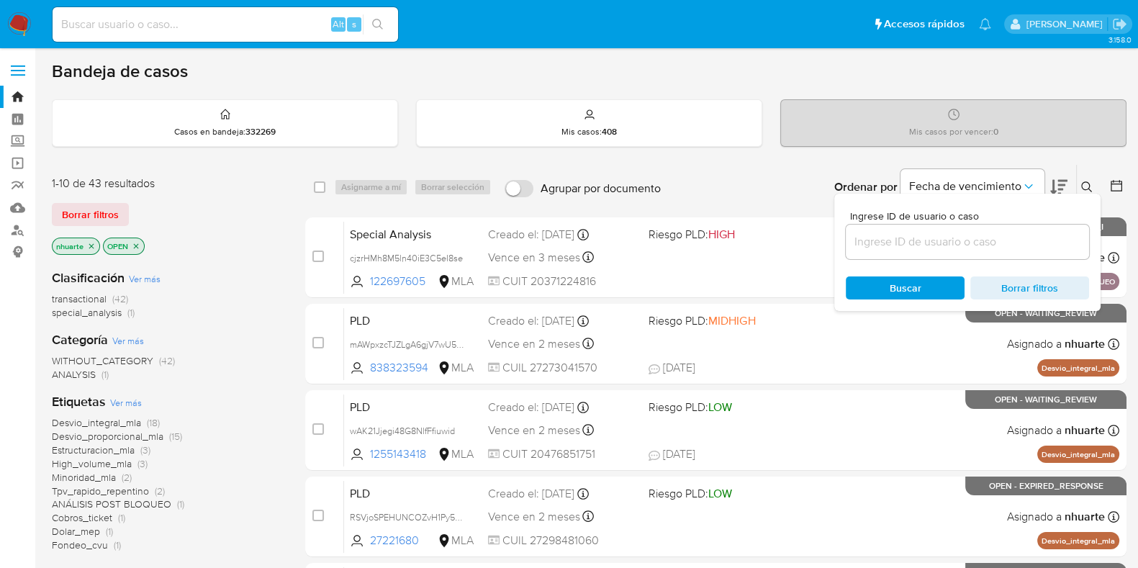
click at [977, 252] on div at bounding box center [967, 242] width 243 height 35
click at [969, 235] on input at bounding box center [967, 241] width 243 height 19
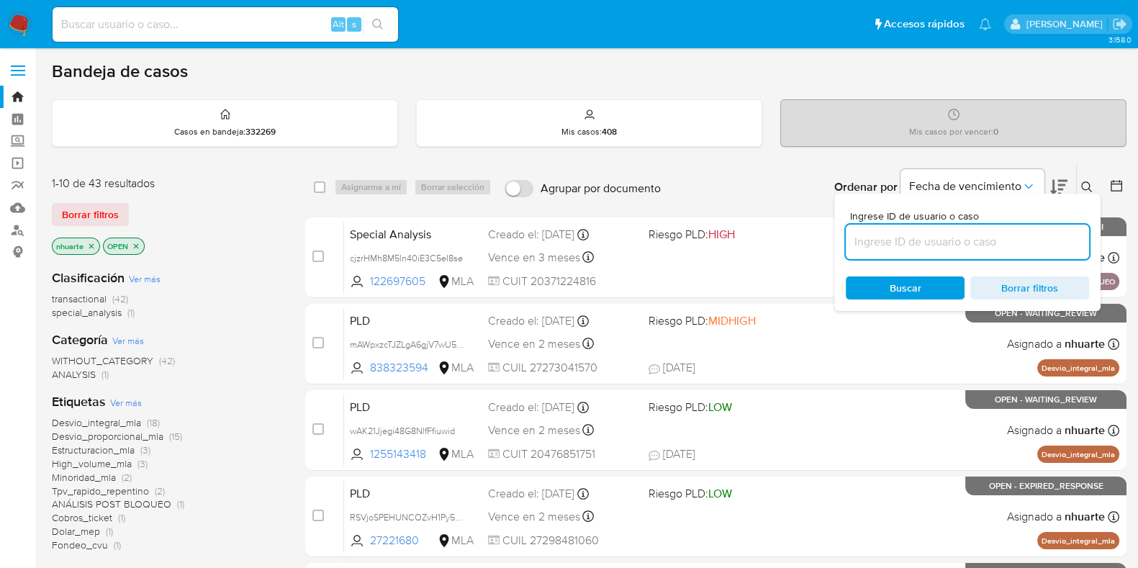
paste input "5kTSRfRJCB6SjSwUgAIzbWyV"
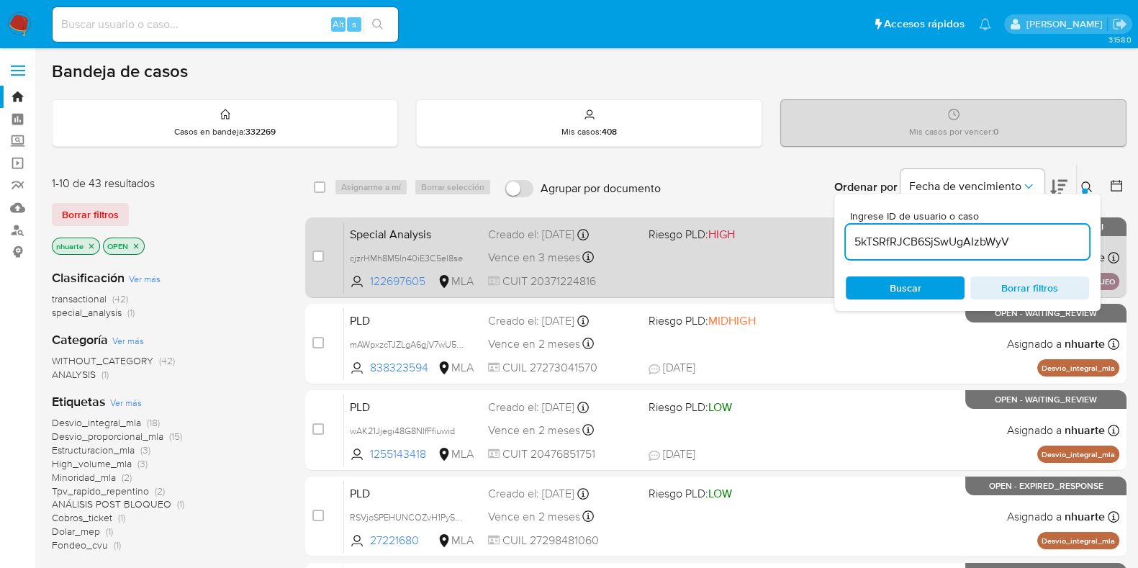
type input "5kTSRfRJCB6SjSwUgAIzbWyV"
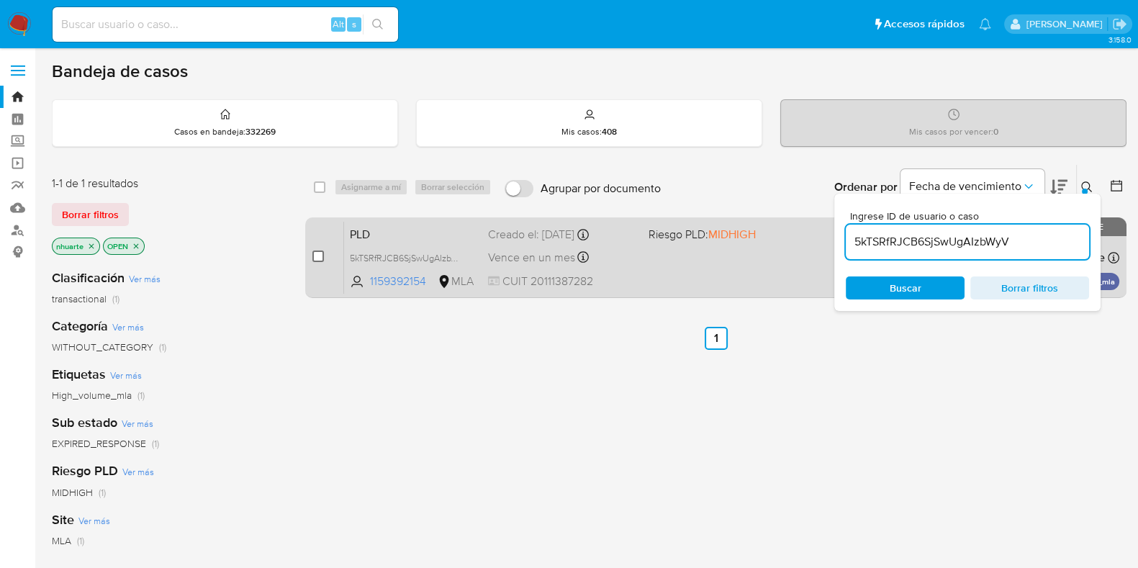
click at [318, 254] on input "checkbox" at bounding box center [318, 256] width 12 height 12
checkbox input "true"
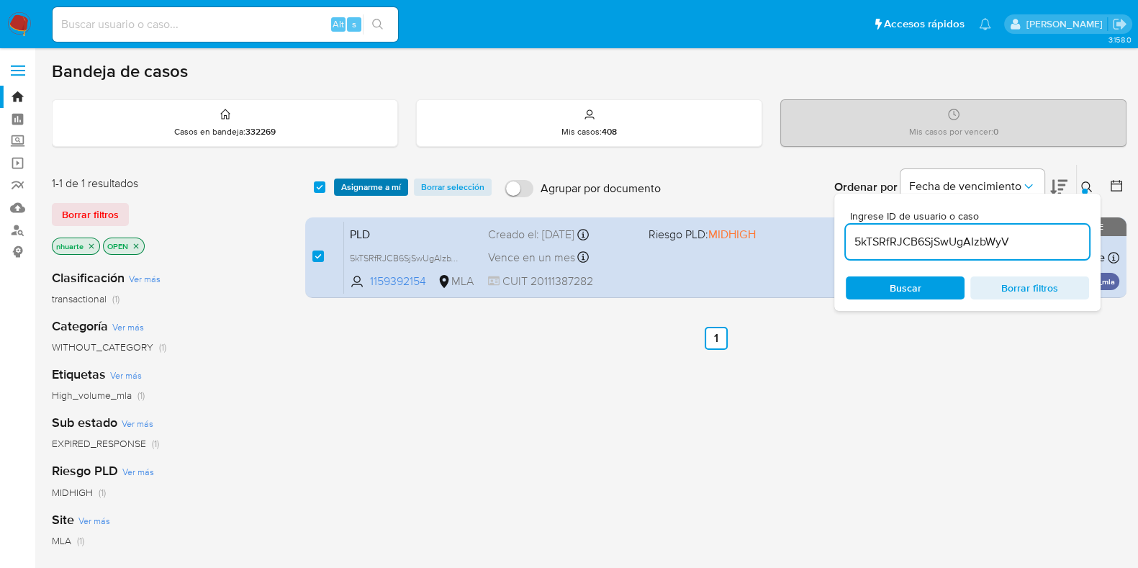
click at [361, 184] on span "Asignarme a mí" at bounding box center [371, 187] width 60 height 14
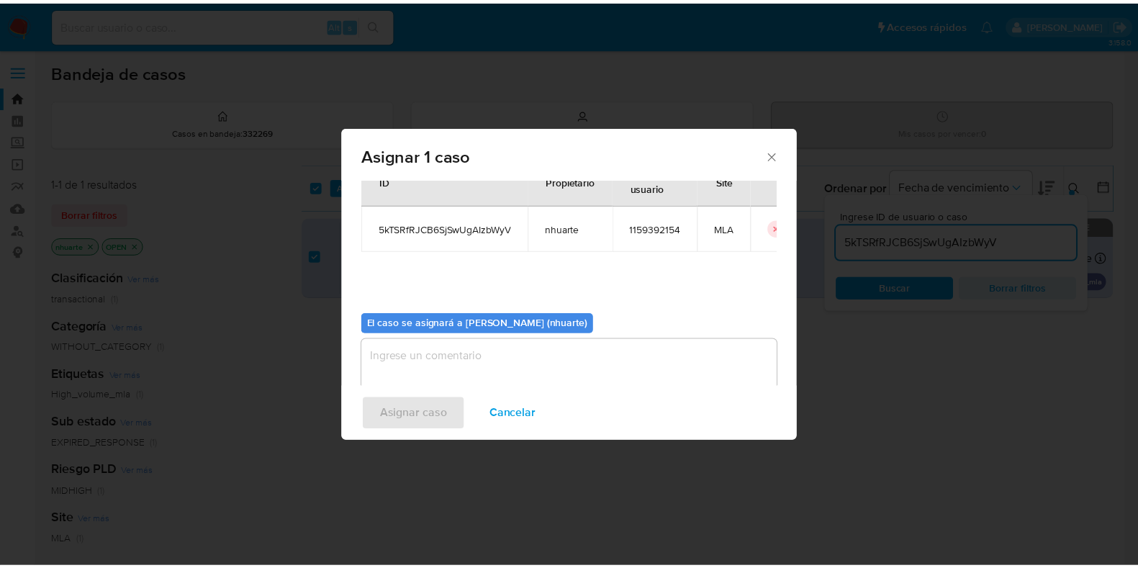
scroll to position [74, 0]
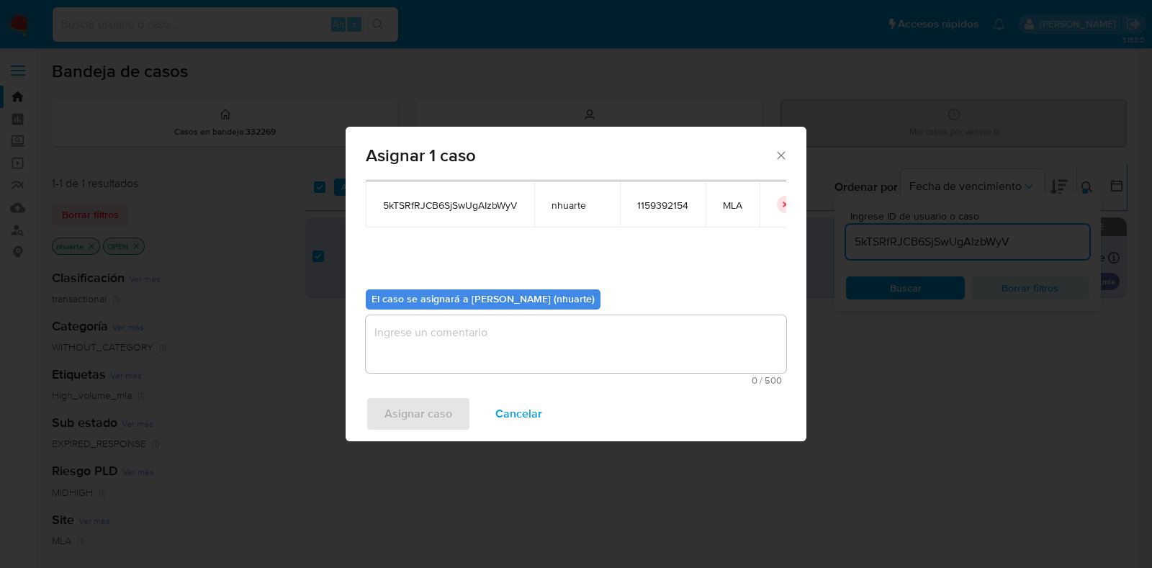
drag, startPoint x: 511, startPoint y: 325, endPoint x: 493, endPoint y: 326, distance: 18.1
click at [511, 325] on textarea "assign-modal" at bounding box center [576, 344] width 420 height 58
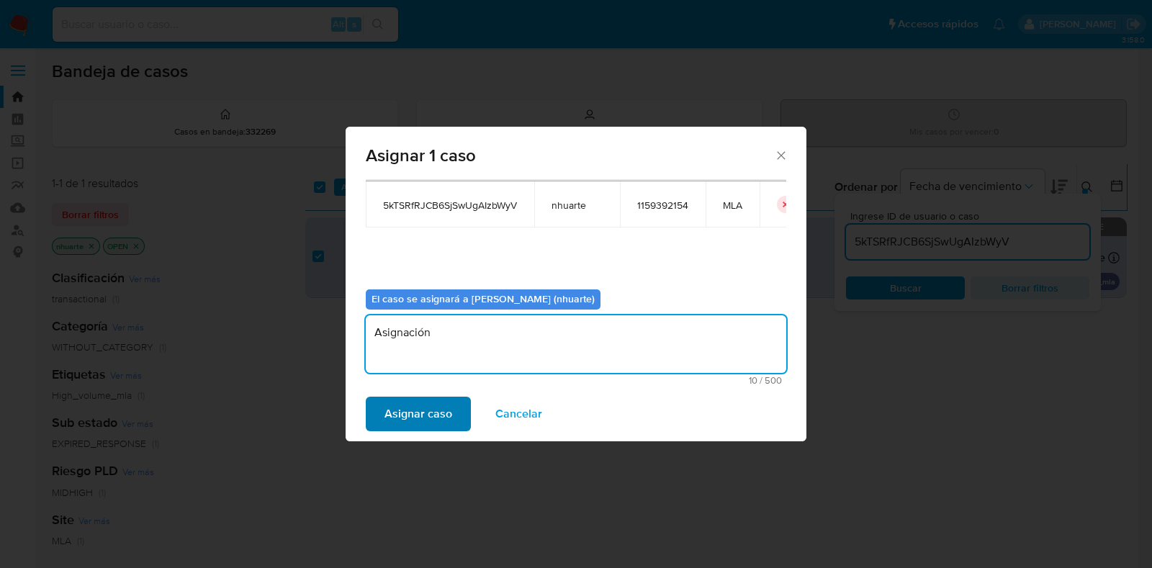
type textarea "Asignación"
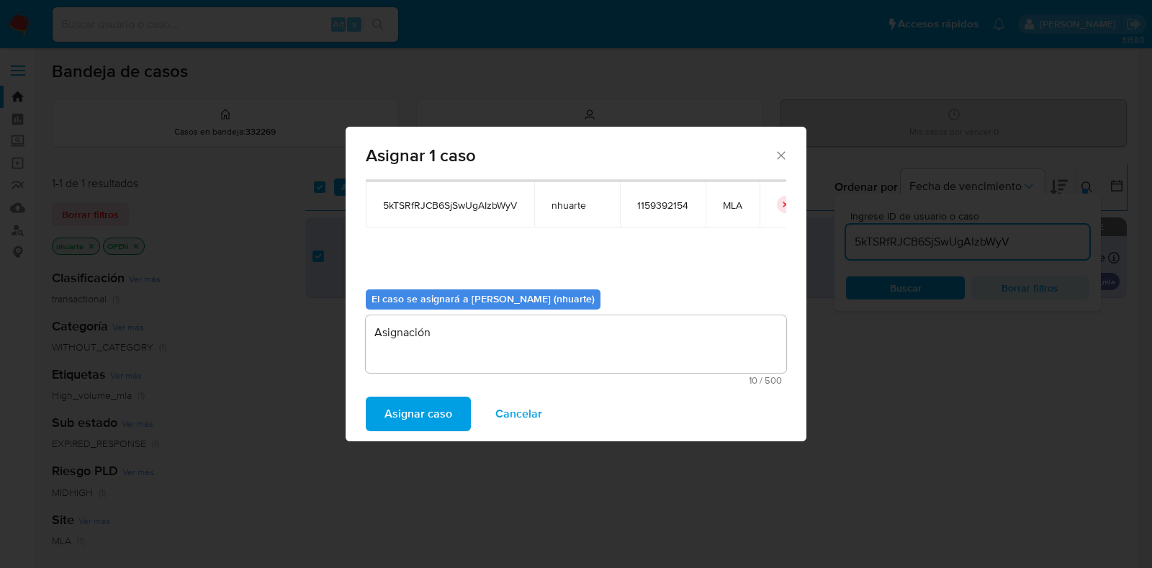
click at [429, 412] on span "Asignar caso" at bounding box center [418, 414] width 68 height 32
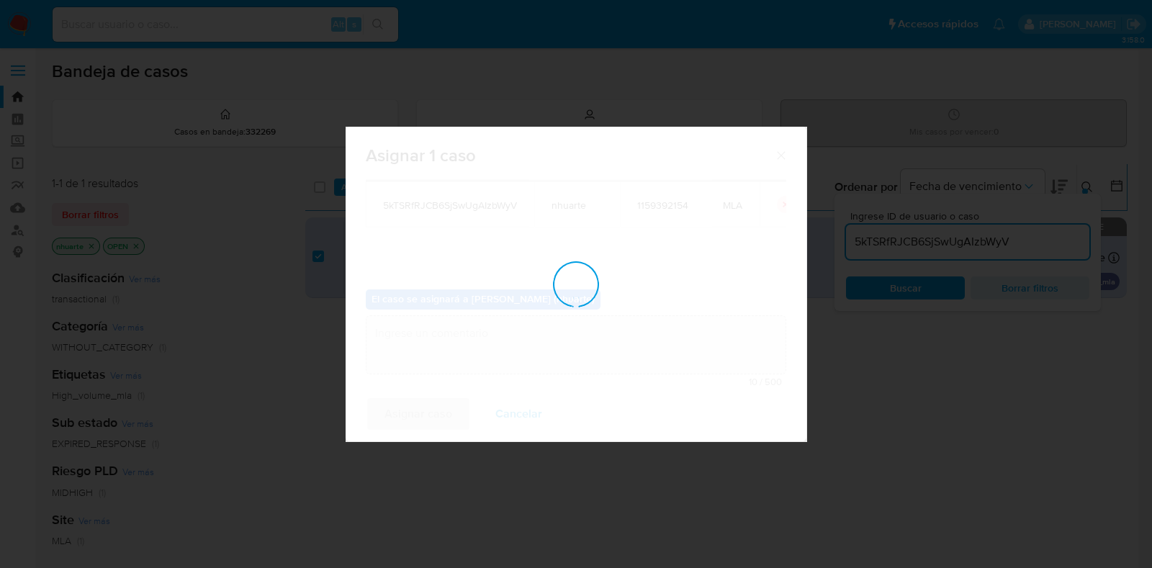
checkbox input "false"
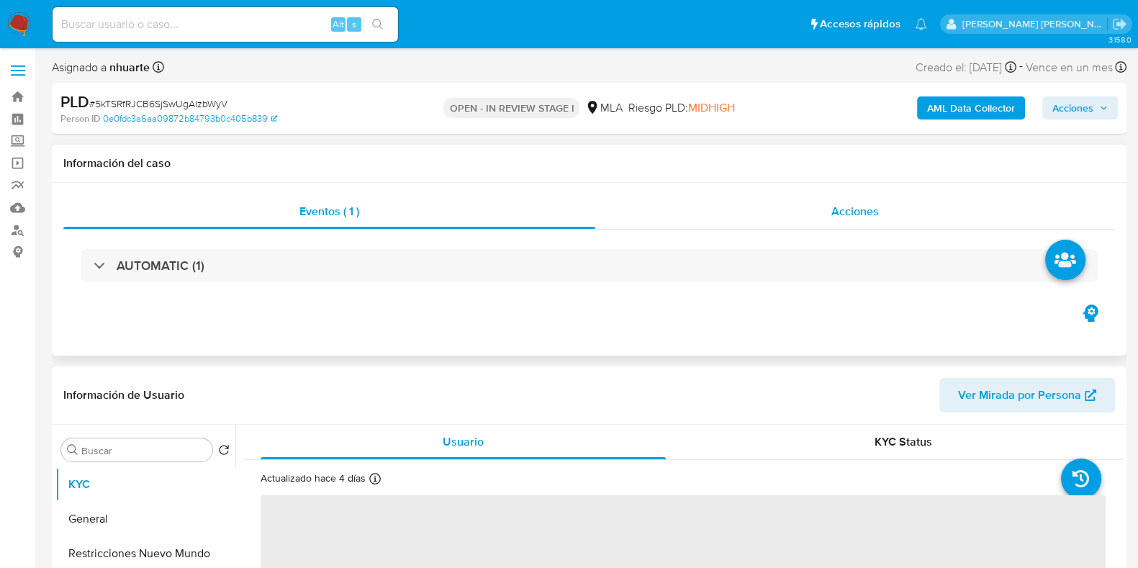
click at [867, 221] on div "Acciones" at bounding box center [855, 211] width 520 height 35
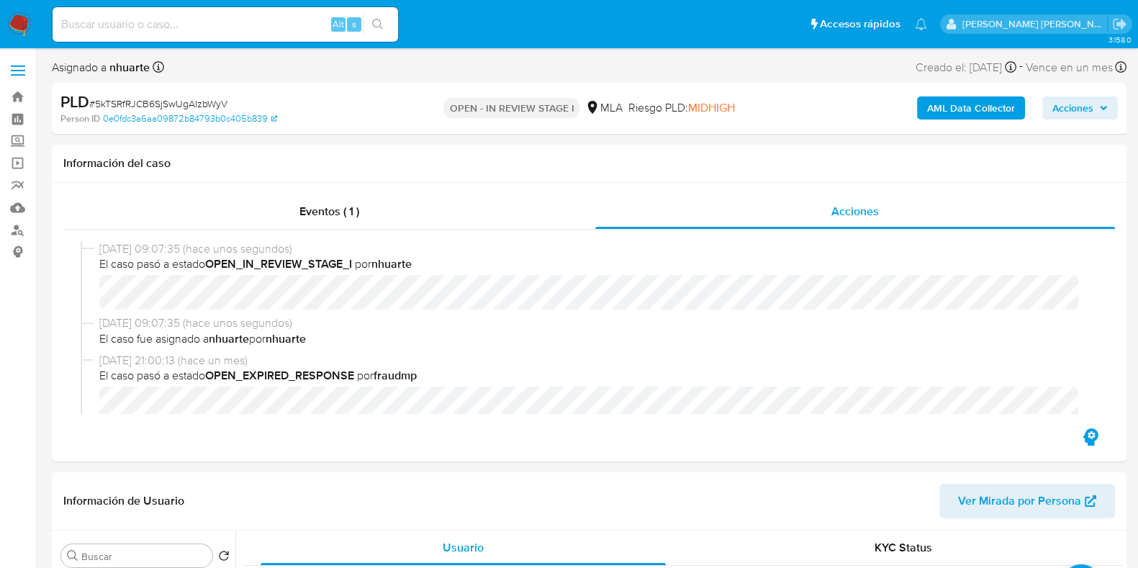
select select "10"
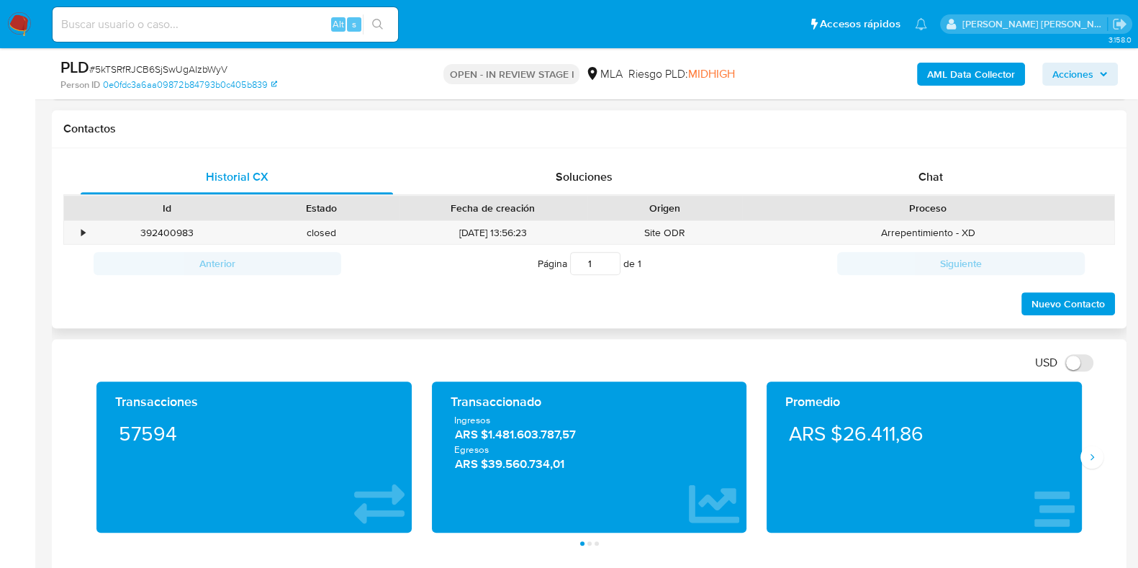
scroll to position [810, 0]
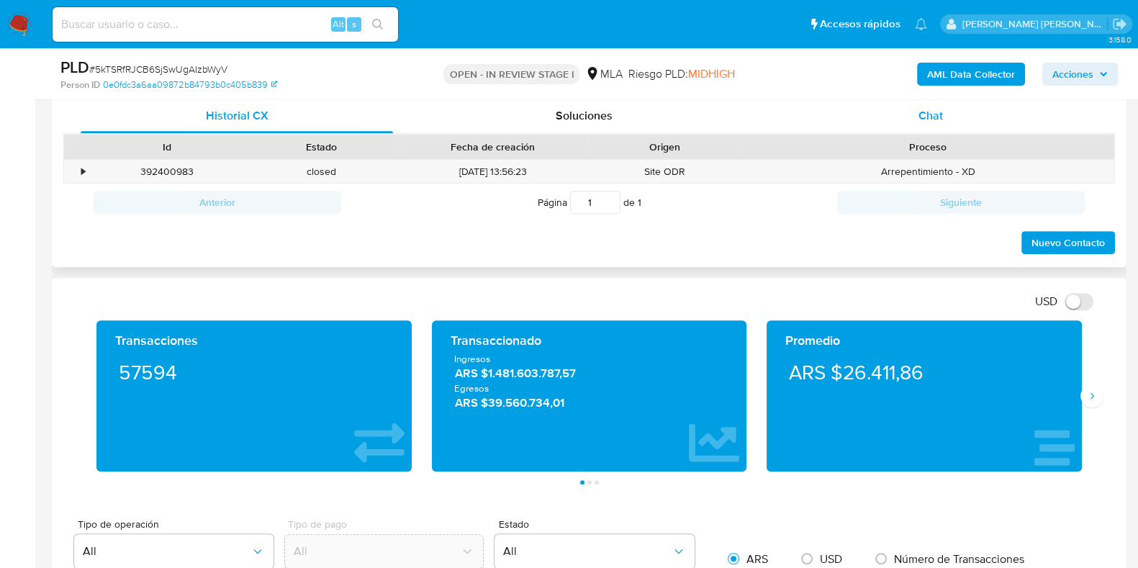
click at [937, 124] on div "Chat" at bounding box center [930, 116] width 312 height 35
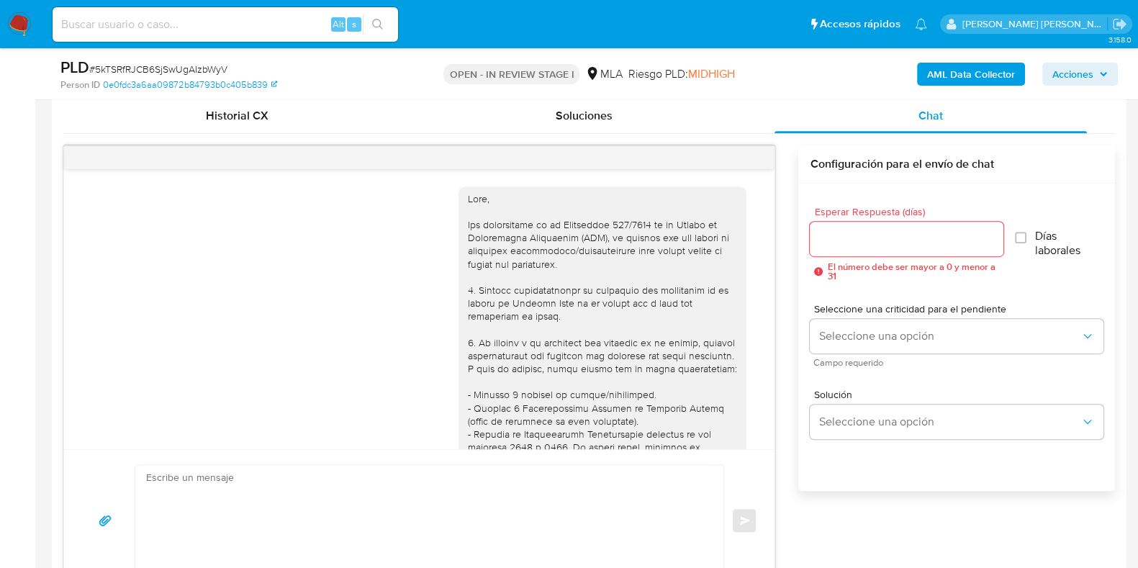
scroll to position [1129, 0]
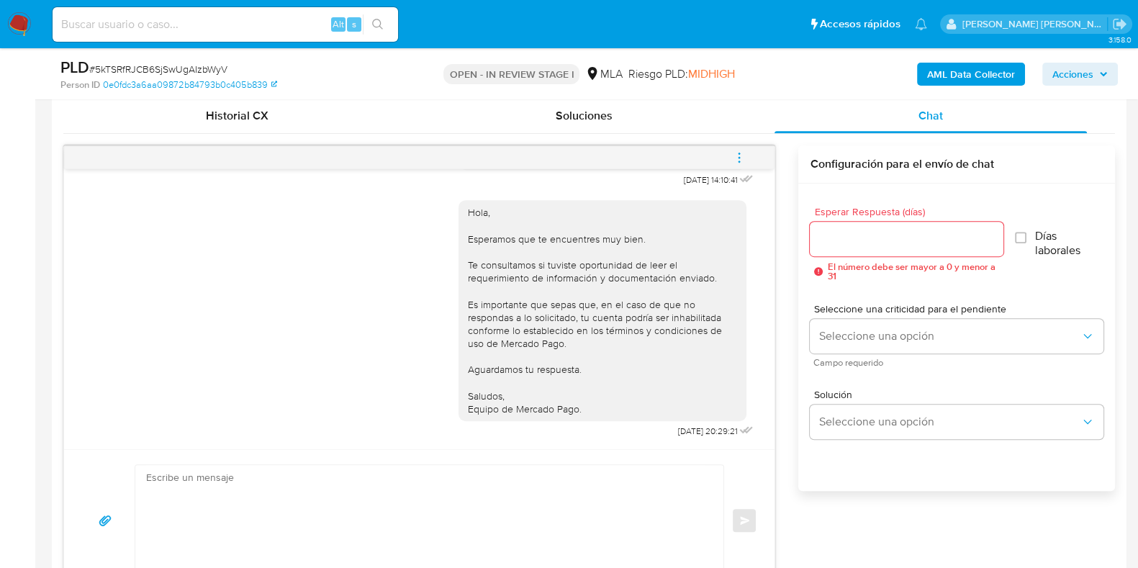
click at [739, 161] on icon "menu-action" at bounding box center [738, 161] width 1 height 1
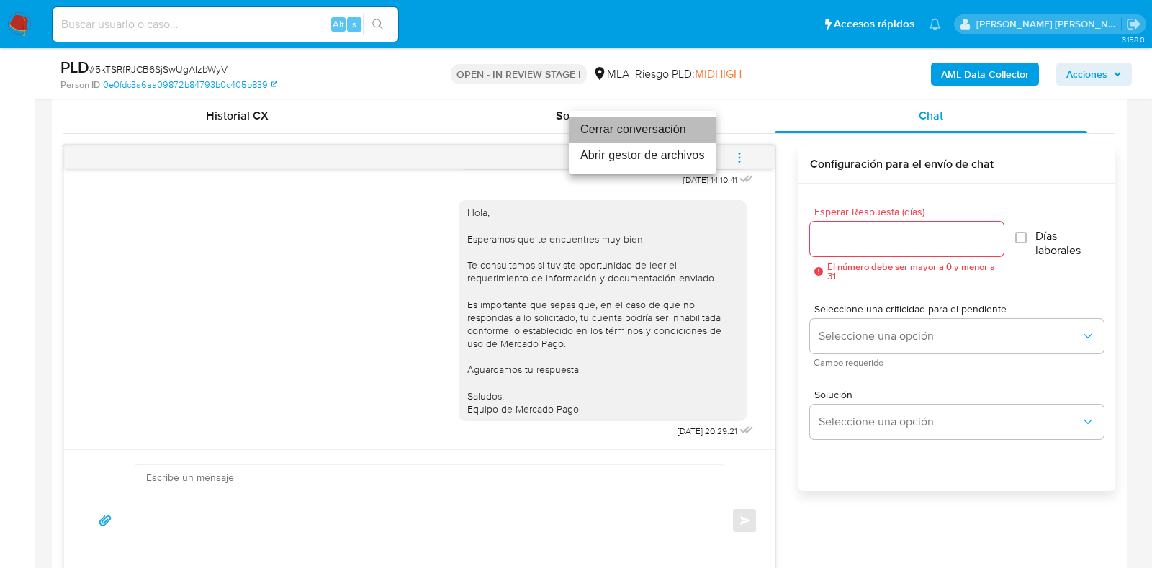
click at [686, 134] on li "Cerrar conversación" at bounding box center [643, 130] width 148 height 26
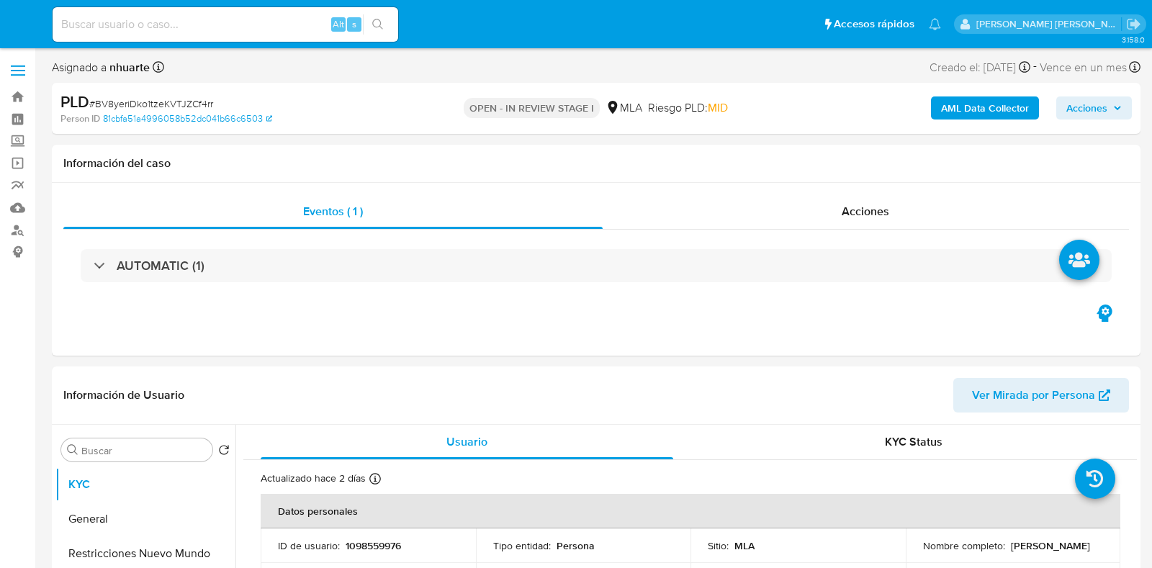
select select "10"
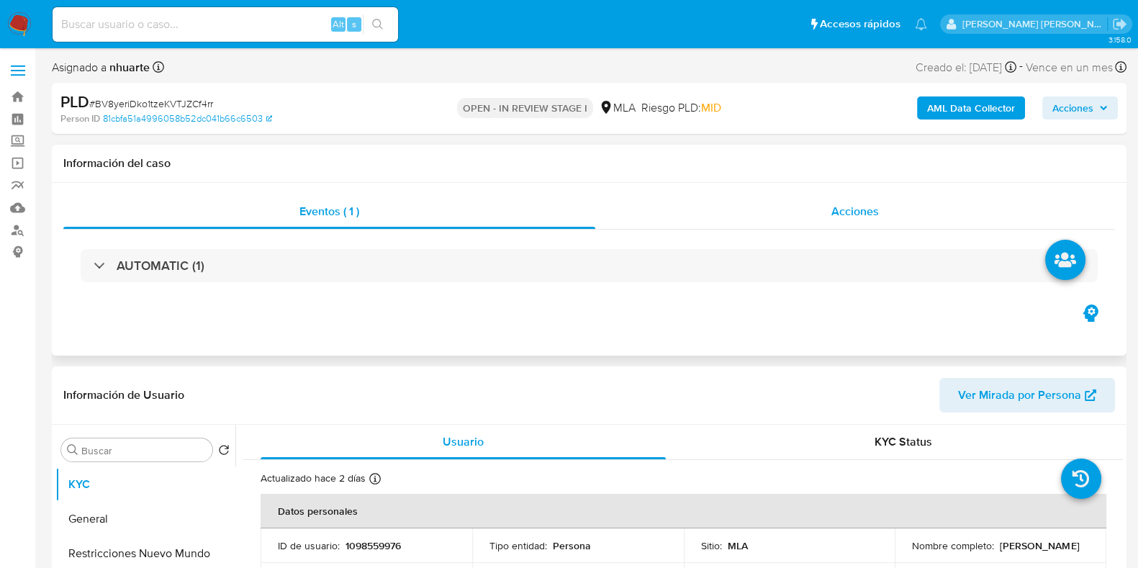
click at [835, 224] on div "Acciones" at bounding box center [855, 211] width 520 height 35
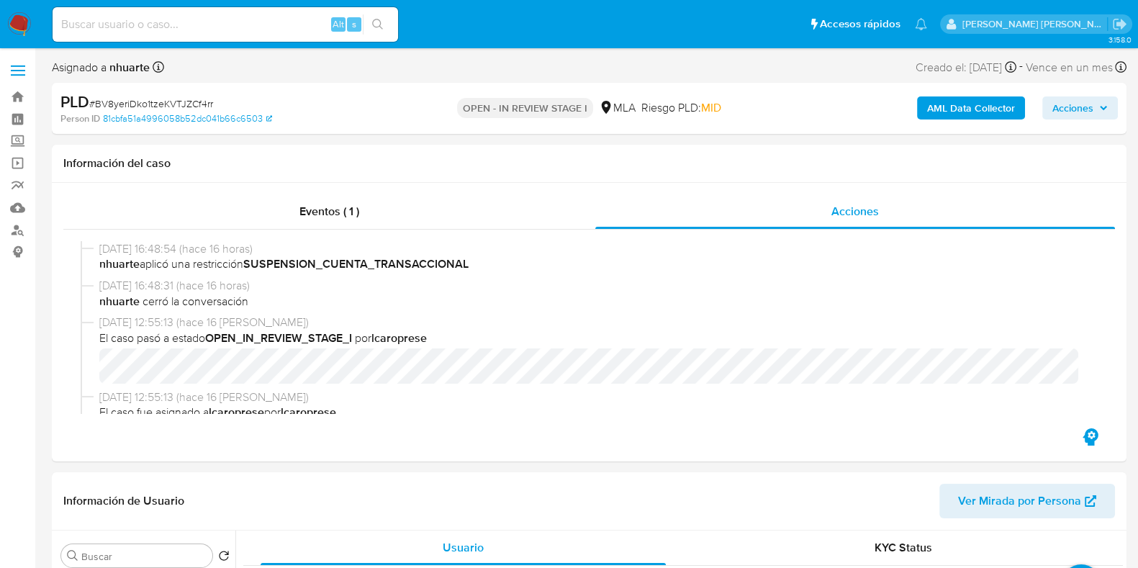
click at [972, 112] on b "AML Data Collector" at bounding box center [971, 107] width 88 height 23
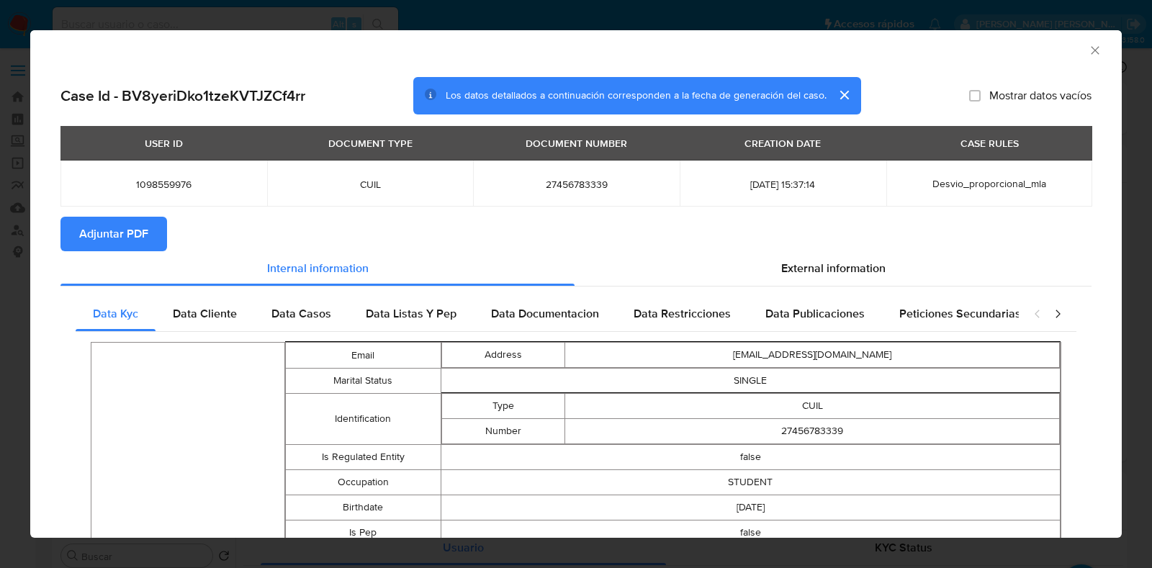
click at [128, 235] on span "Adjuntar PDF" at bounding box center [113, 234] width 69 height 32
click at [1088, 54] on icon "Cerrar ventana" at bounding box center [1095, 50] width 14 height 14
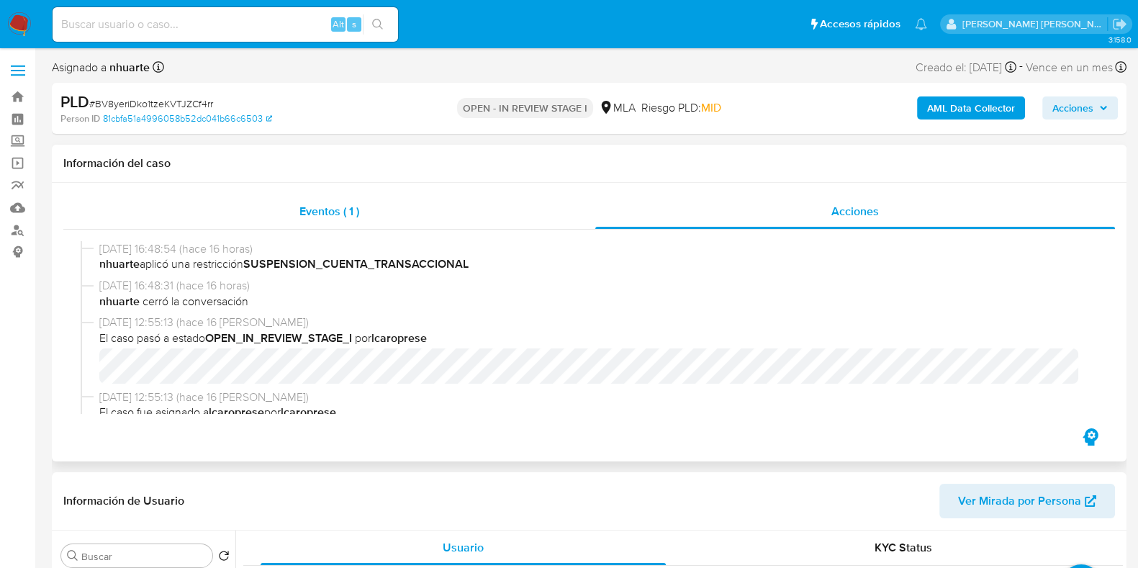
drag, startPoint x: 297, startPoint y: 219, endPoint x: 594, endPoint y: 224, distance: 296.6
click at [297, 217] on div "Eventos ( 1 )" at bounding box center [329, 211] width 532 height 35
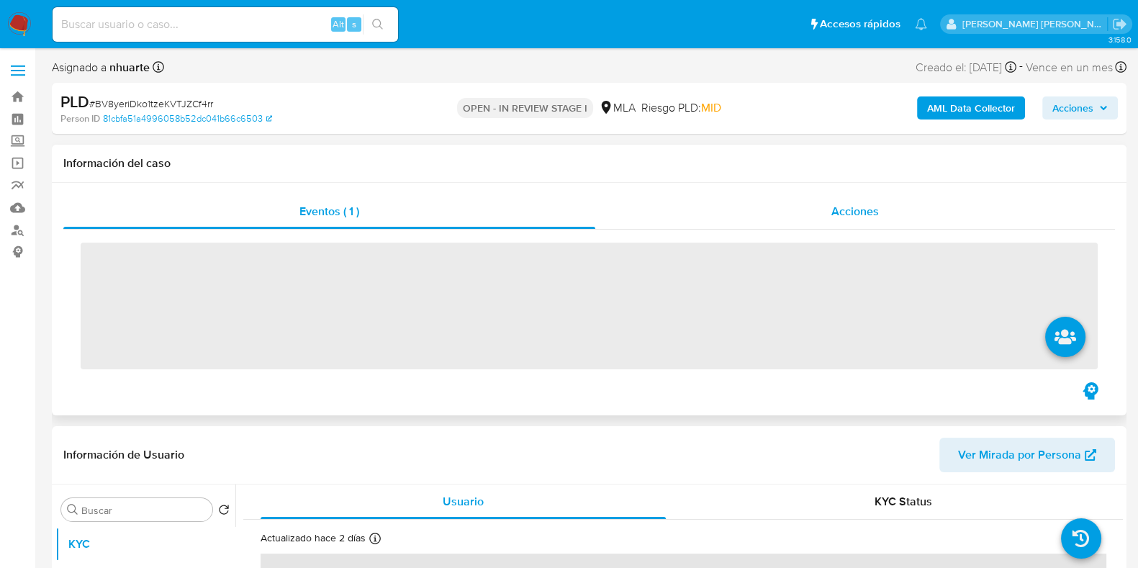
click at [856, 211] on span "Acciones" at bounding box center [855, 211] width 48 height 17
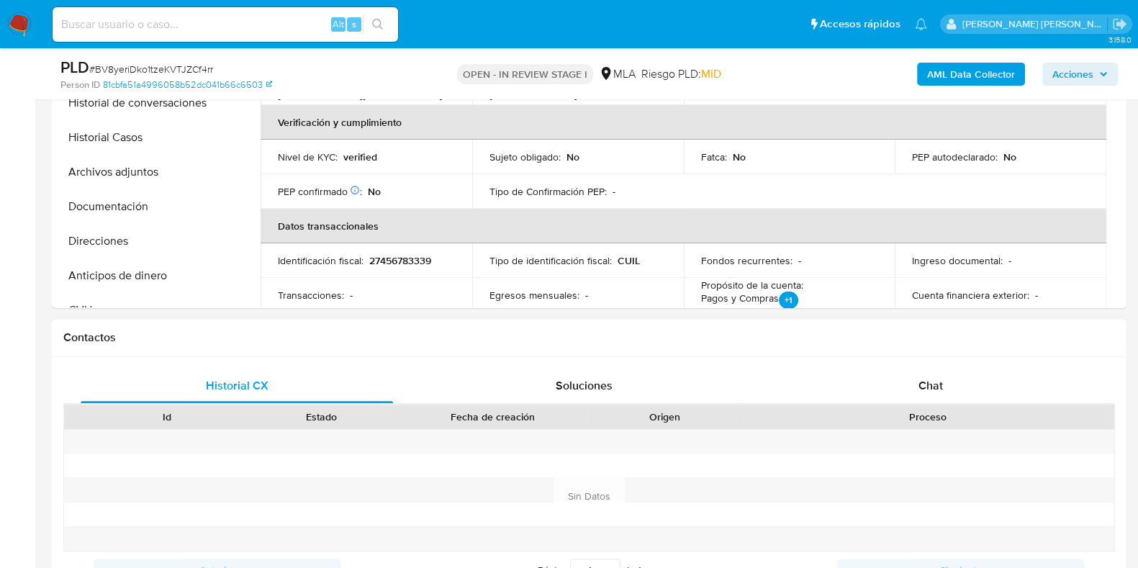
scroll to position [629, 0]
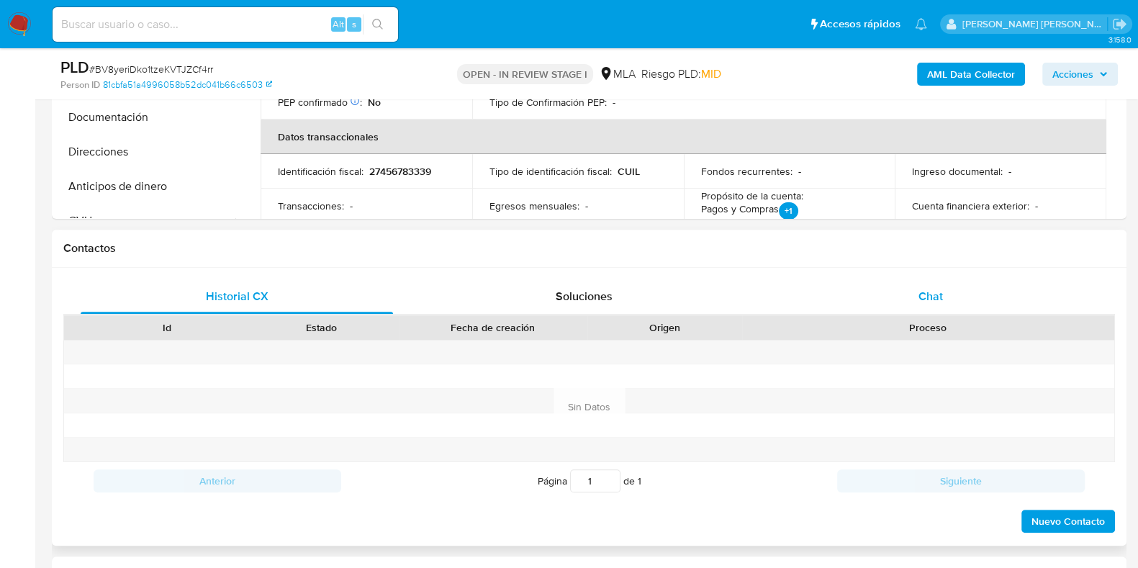
click at [928, 293] on span "Chat" at bounding box center [930, 296] width 24 height 17
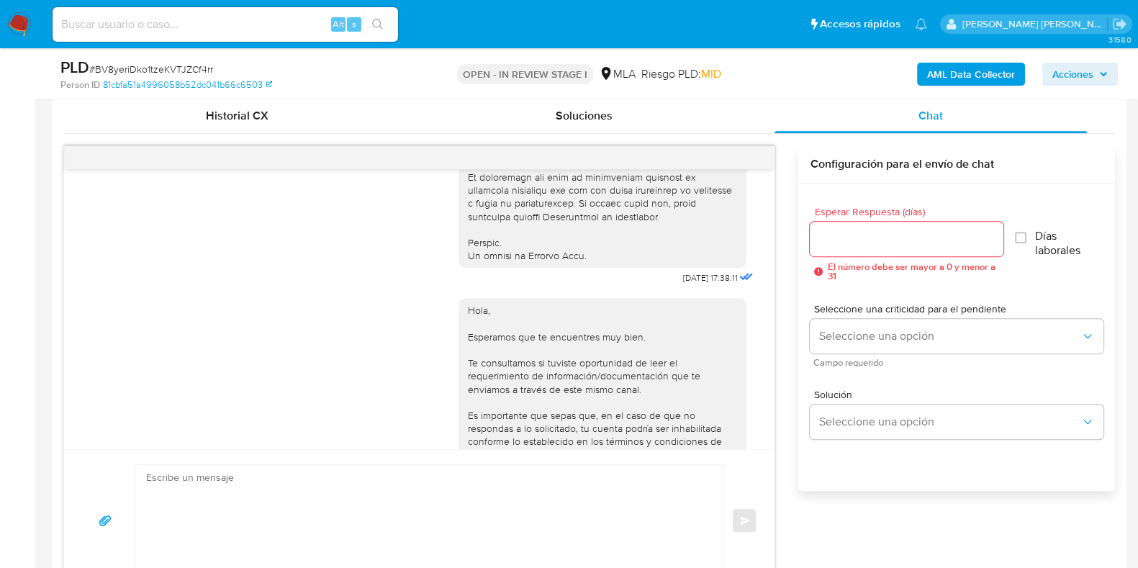
scroll to position [672, 0]
drag, startPoint x: 651, startPoint y: 305, endPoint x: 694, endPoint y: 307, distance: 42.5
copy span "18/08/2025"
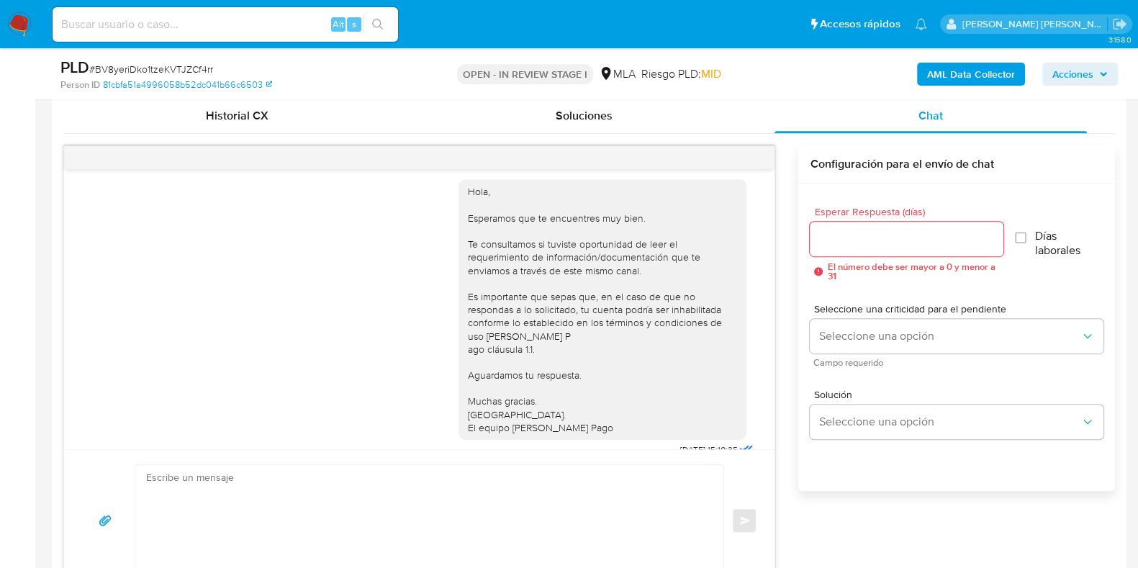
scroll to position [851, 0]
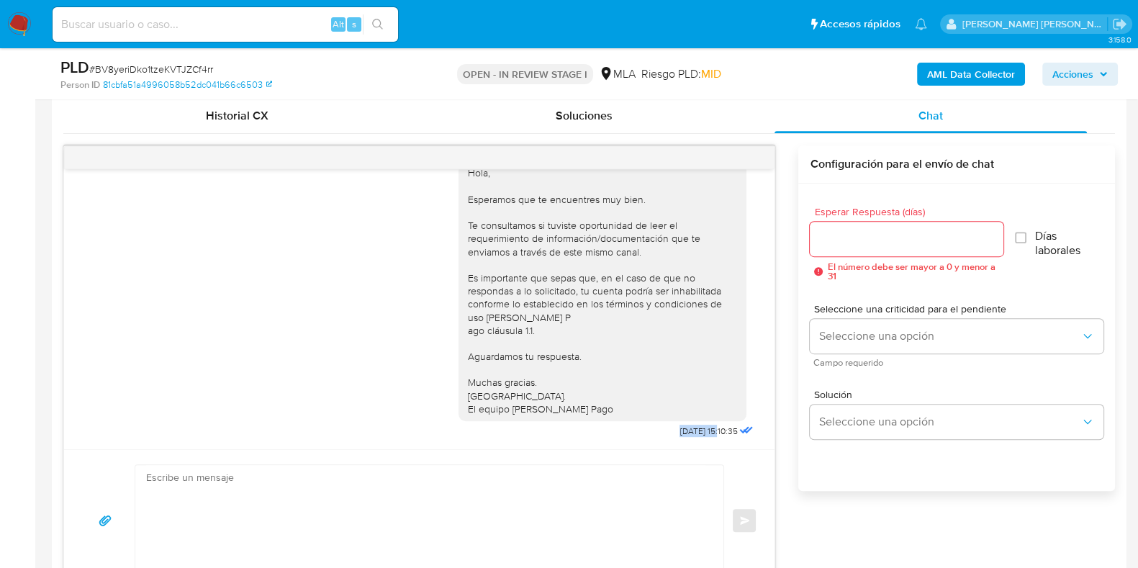
drag, startPoint x: 646, startPoint y: 433, endPoint x: 692, endPoint y: 431, distance: 45.4
click at [692, 431] on span "22/08/2025 15:10:35" at bounding box center [708, 431] width 58 height 12
copy span "22/08/2025"
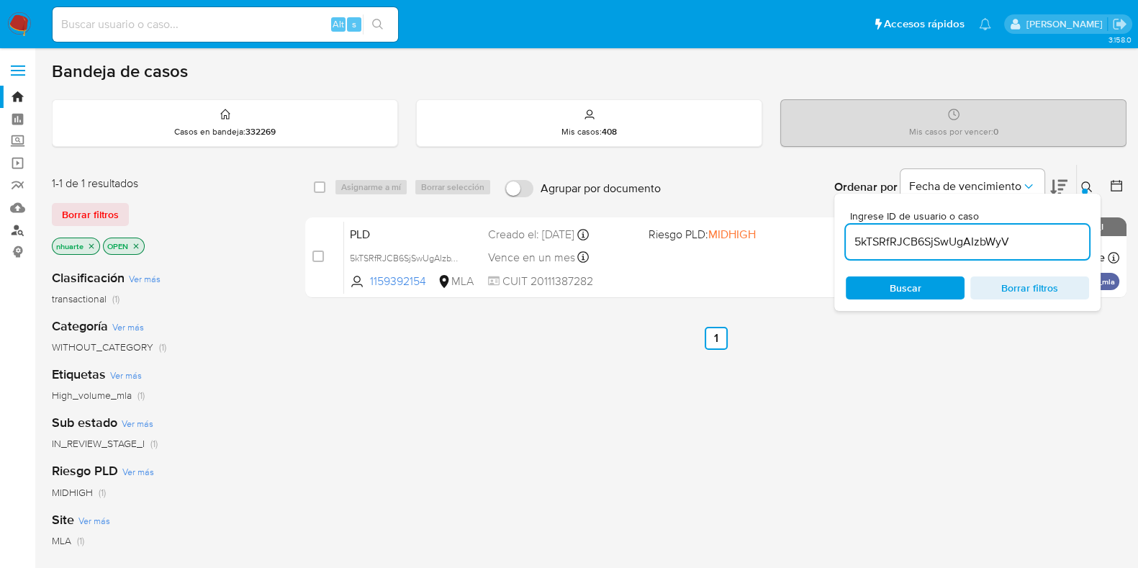
click at [22, 228] on link "Buscador de personas" at bounding box center [85, 230] width 171 height 22
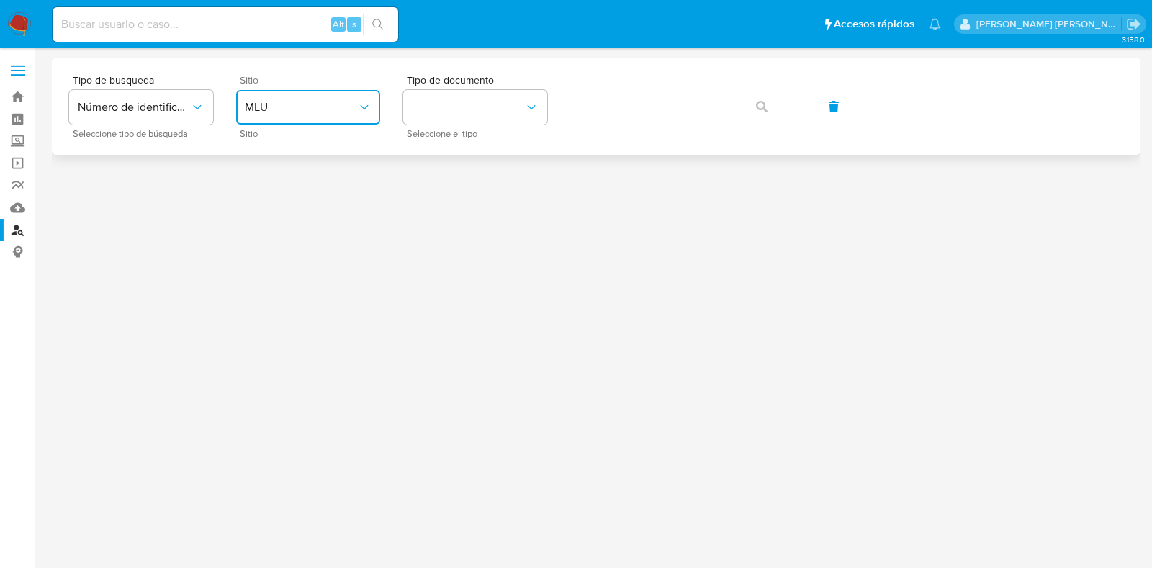
click at [274, 115] on button "MLU" at bounding box center [308, 107] width 144 height 35
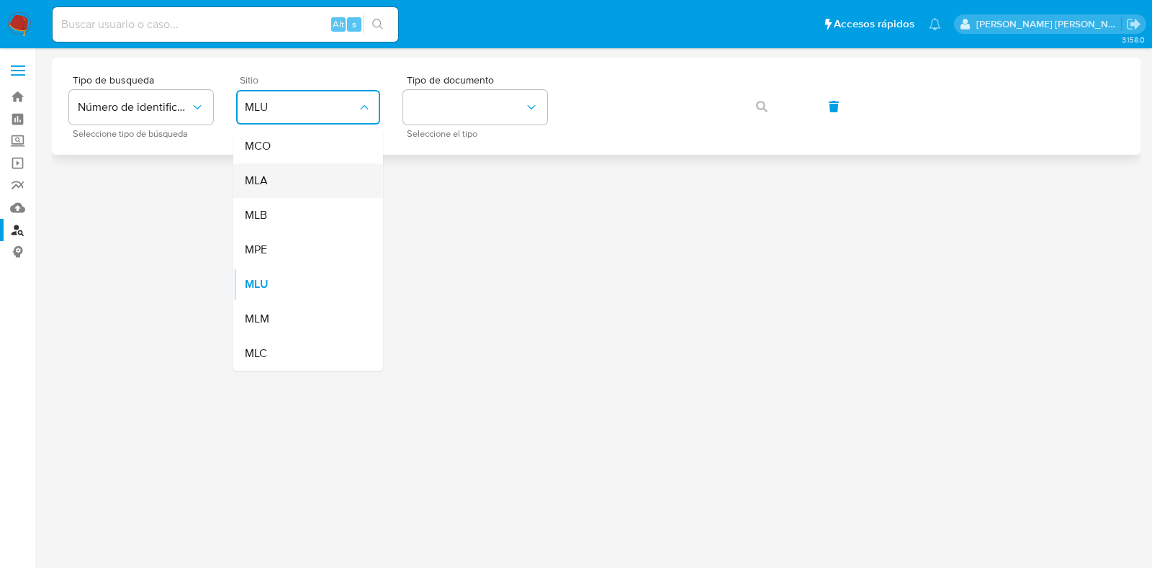
click at [263, 171] on div "MLA" at bounding box center [304, 180] width 118 height 35
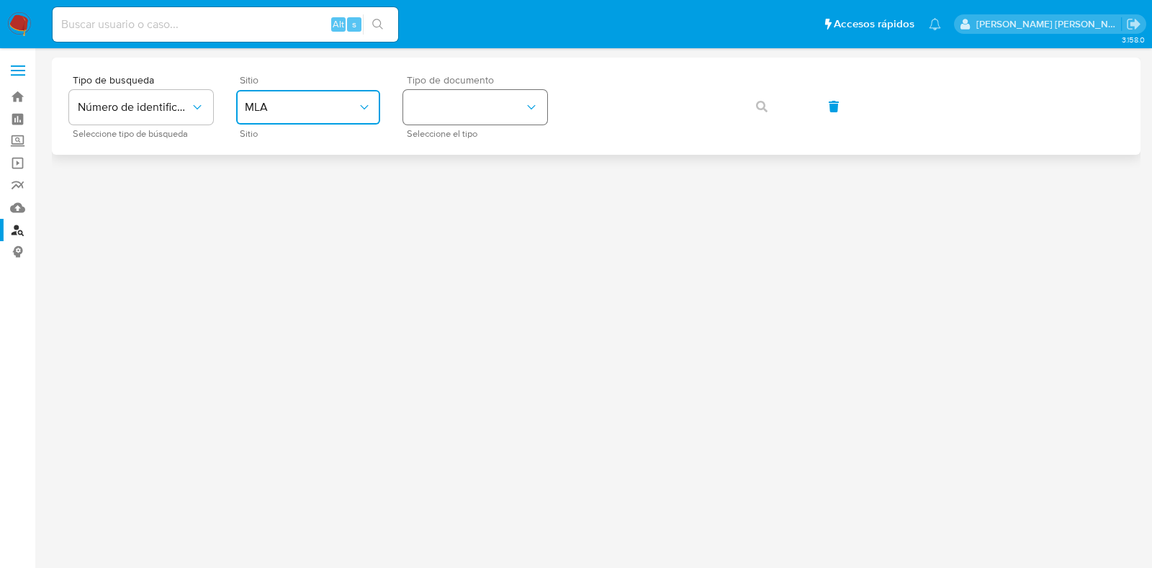
click at [411, 107] on button "identificationType" at bounding box center [475, 107] width 144 height 35
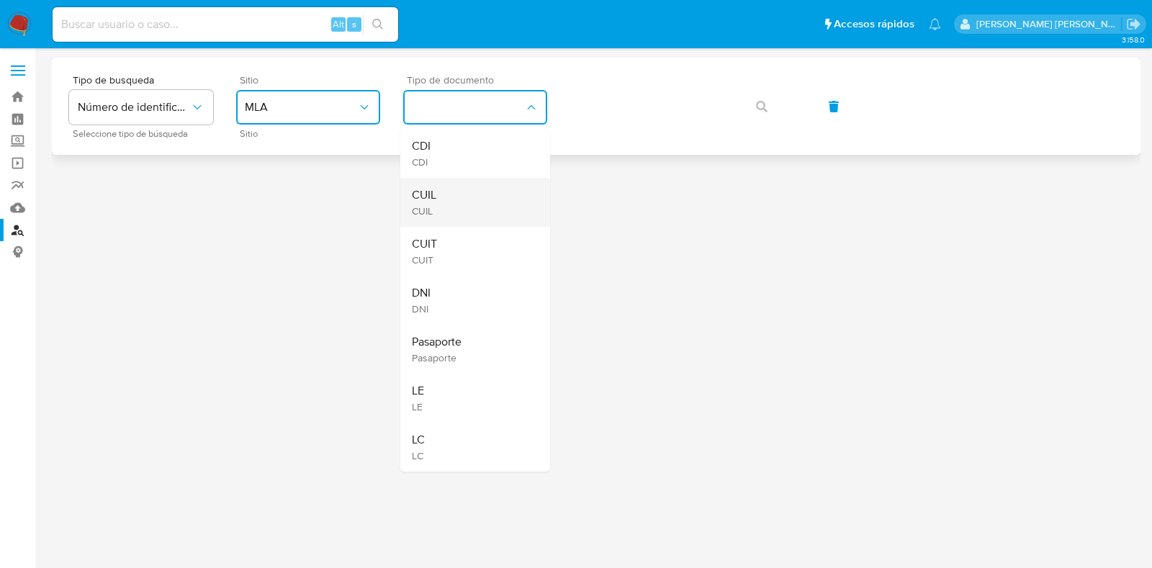
click at [407, 212] on li "CUIL CUIL" at bounding box center [475, 202] width 150 height 49
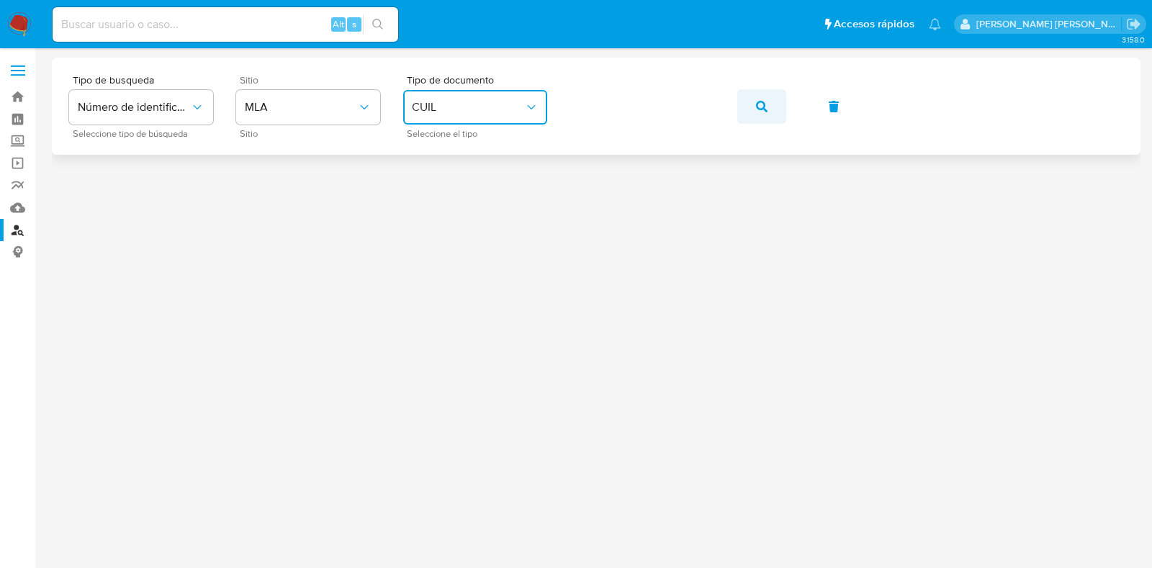
click at [754, 96] on button "button" at bounding box center [761, 106] width 49 height 35
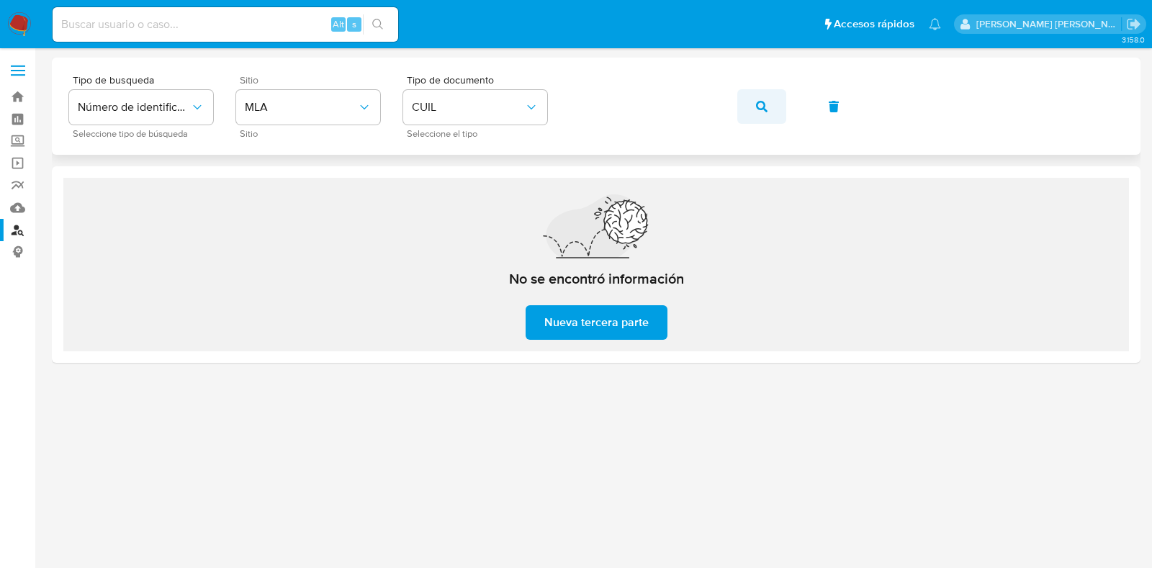
click at [765, 113] on span "button" at bounding box center [762, 107] width 12 height 32
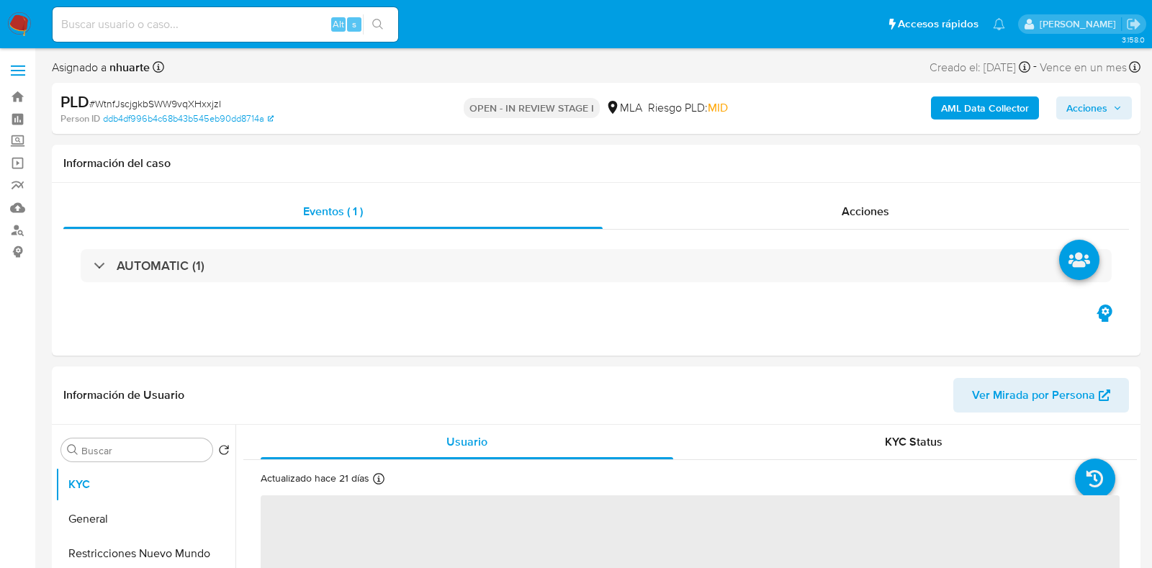
select select "10"
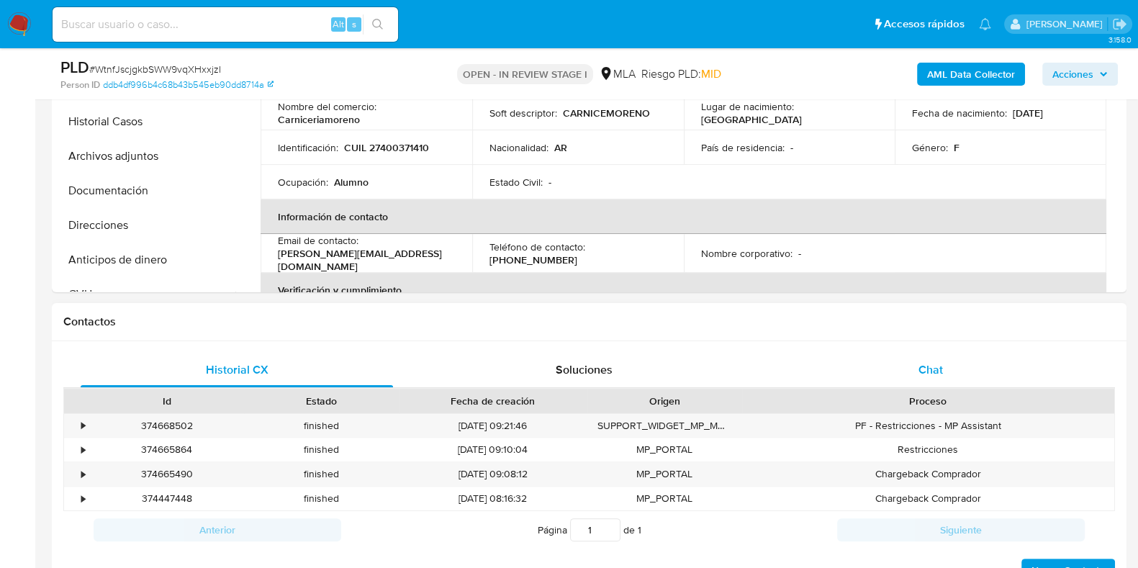
click at [931, 374] on span "Chat" at bounding box center [930, 369] width 24 height 17
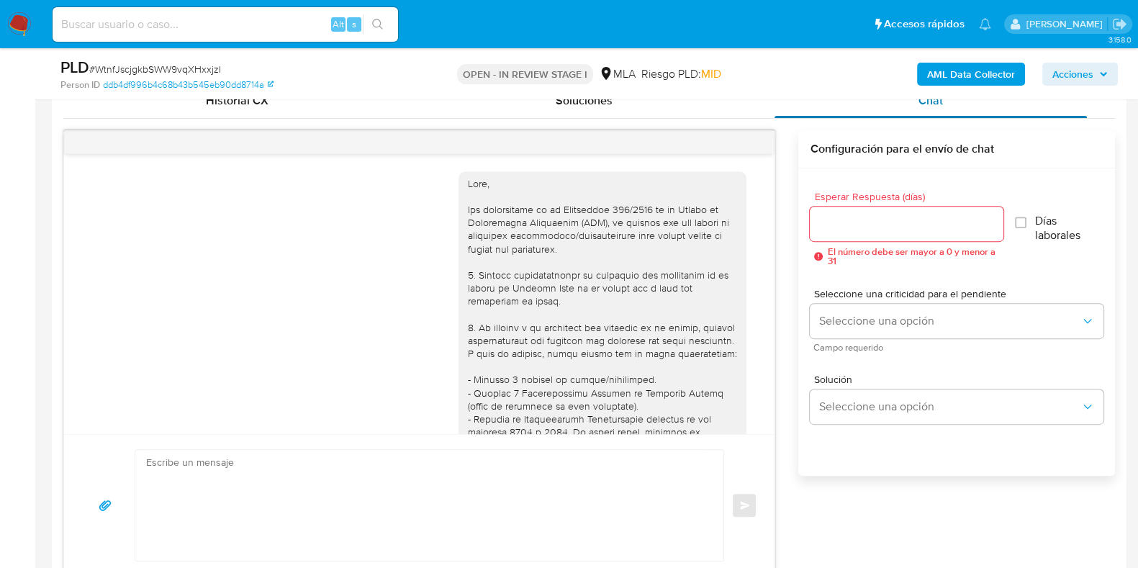
scroll to position [908, 0]
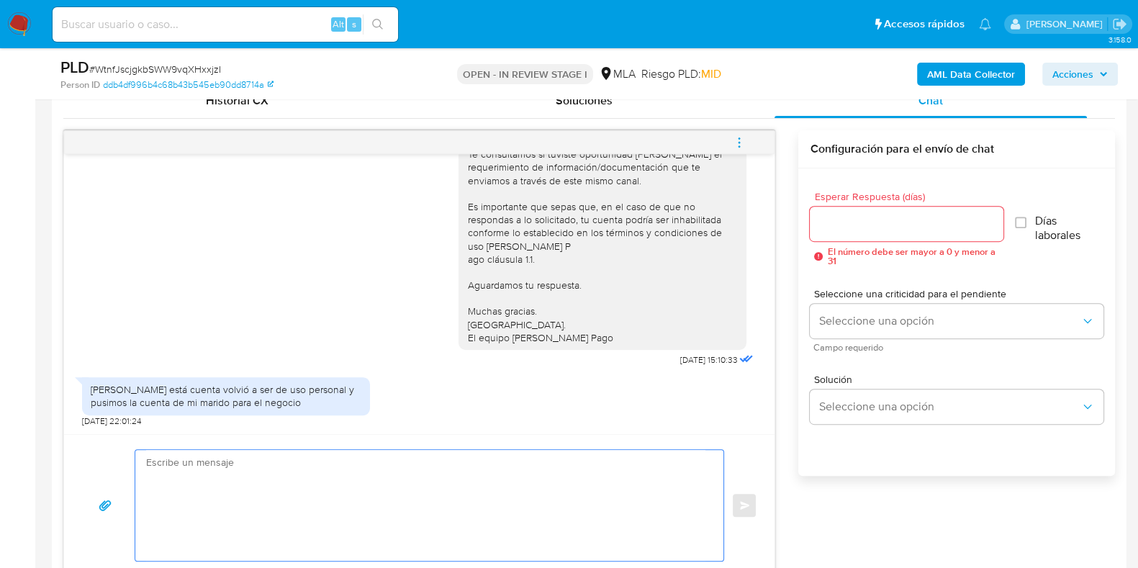
paste textarea "Hola, ¡Muchas gracias por tu respuesta!"
paste textarea "para cumplir con las regulaciones emitidas por la Unidad de Información Financi…"
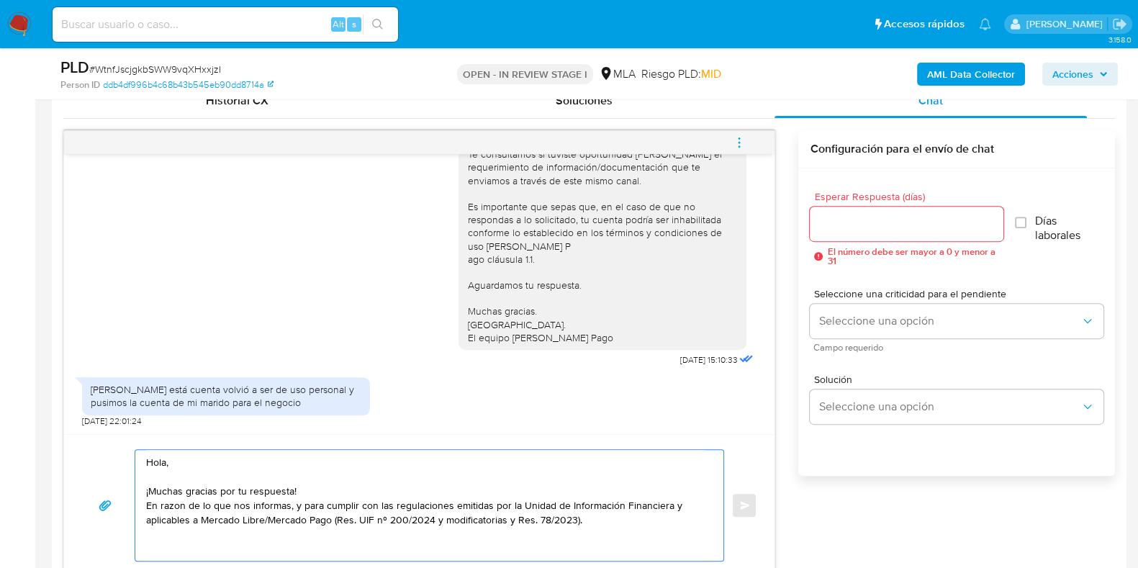
click at [603, 520] on textarea "Hola, ¡Muchas gracias por tu respuesta! En razon de lo que nos informas, y para…" at bounding box center [425, 505] width 559 height 111
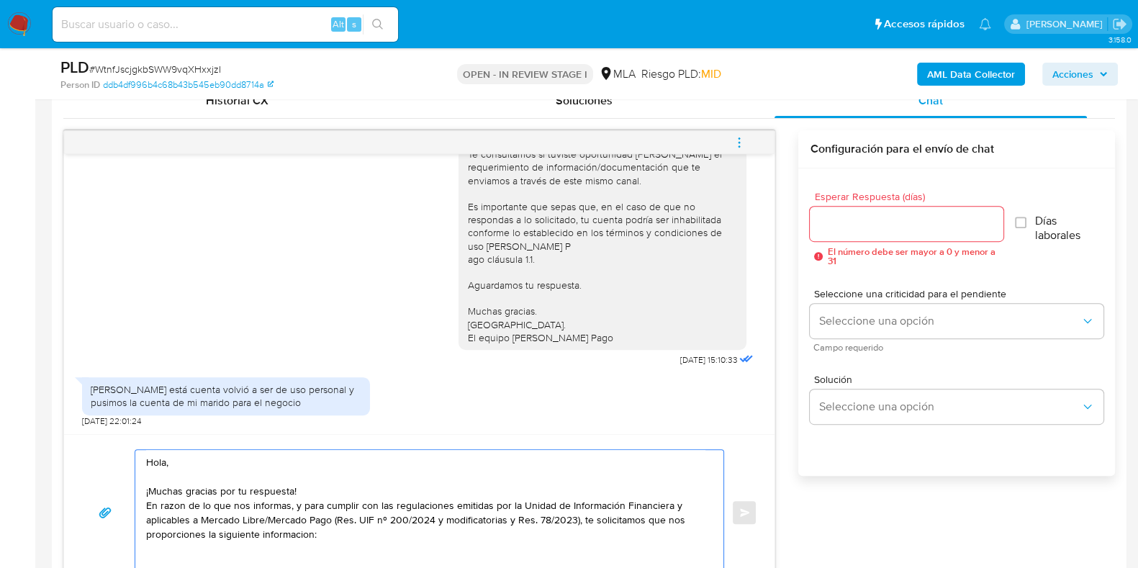
scroll to position [720, 0]
click at [361, 563] on textarea "Hola, ¡Muchas gracias por tu respuesta! En razon de lo que nos informas, y para…" at bounding box center [425, 519] width 559 height 140
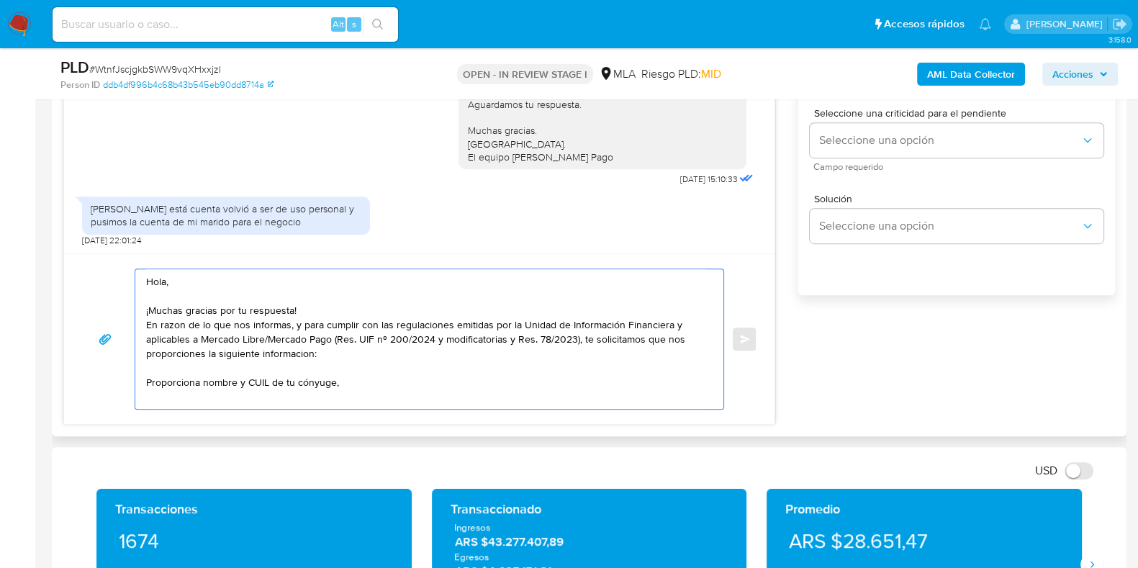
click at [235, 378] on textarea "Hola, ¡Muchas gracias por tu respuesta! En razon de lo que nos informas, y para…" at bounding box center [425, 339] width 559 height 140
click at [381, 383] on textarea "Hola, ¡Muchas gracias por tu respuesta! En razon de lo que nos informas, y para…" at bounding box center [425, 339] width 559 height 140
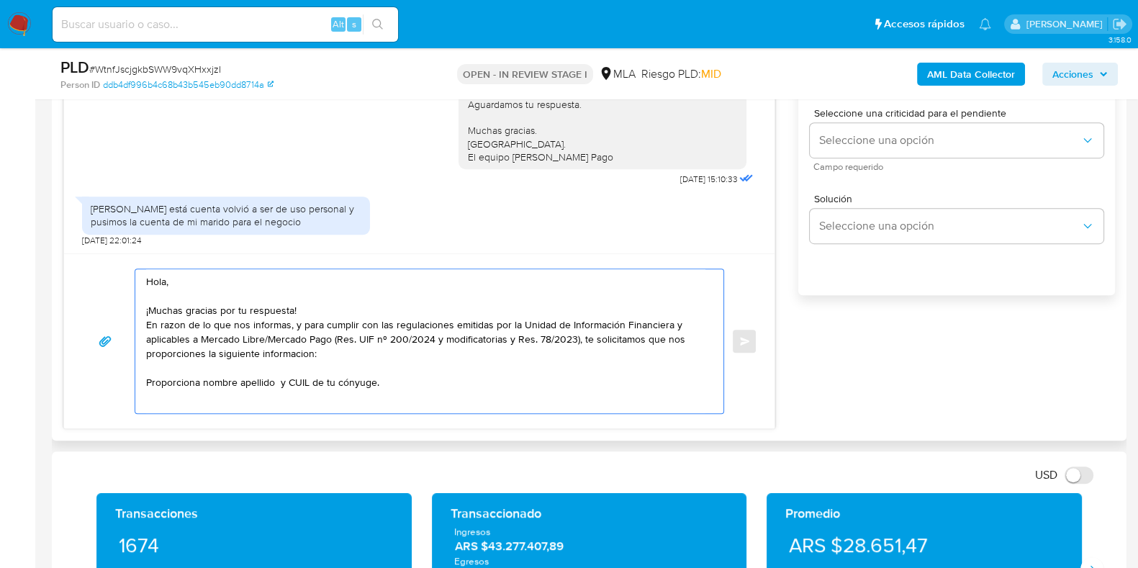
paste textarea "- Últimas 6 Declaraciones Juradas de Ingresos Brutos (donde se visualice la bas…"
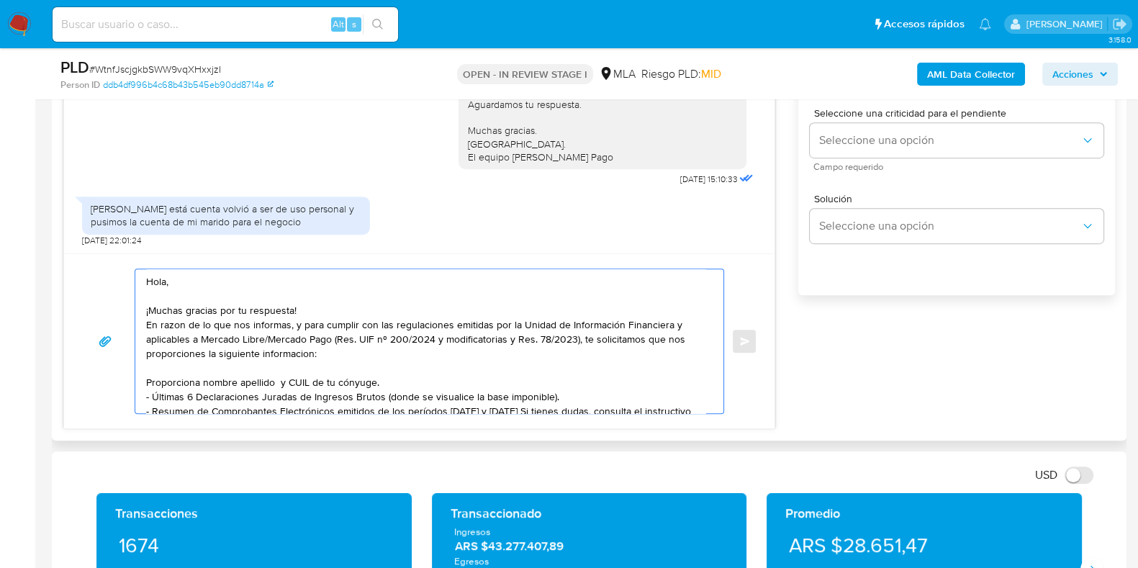
scroll to position [63, 0]
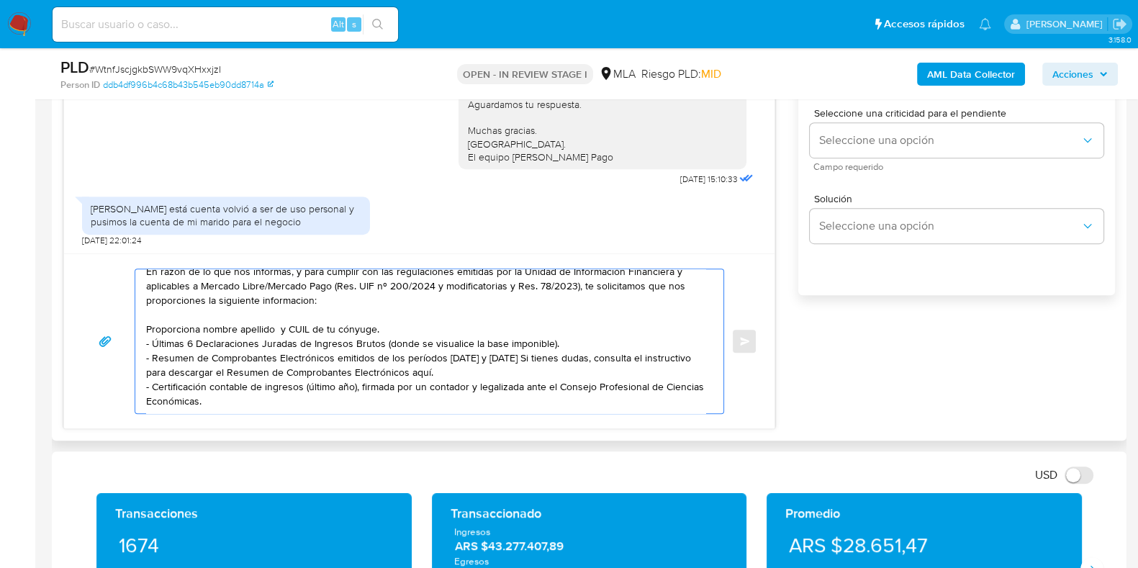
drag, startPoint x: 374, startPoint y: 343, endPoint x: 478, endPoint y: 348, distance: 104.5
click at [478, 348] on textarea "Hola, ¡Muchas gracias por tu respuesta! En razon de lo que nos informas, y para…" at bounding box center [425, 341] width 559 height 144
click at [451, 345] on textarea "Hola, ¡Muchas gracias por tu respuesta! En razon de lo que nos informas, y para…" at bounding box center [425, 341] width 559 height 144
click at [243, 392] on textarea "Hola, ¡Muchas gracias por tu respuesta! En razon de lo que nos informas, y para…" at bounding box center [425, 341] width 559 height 144
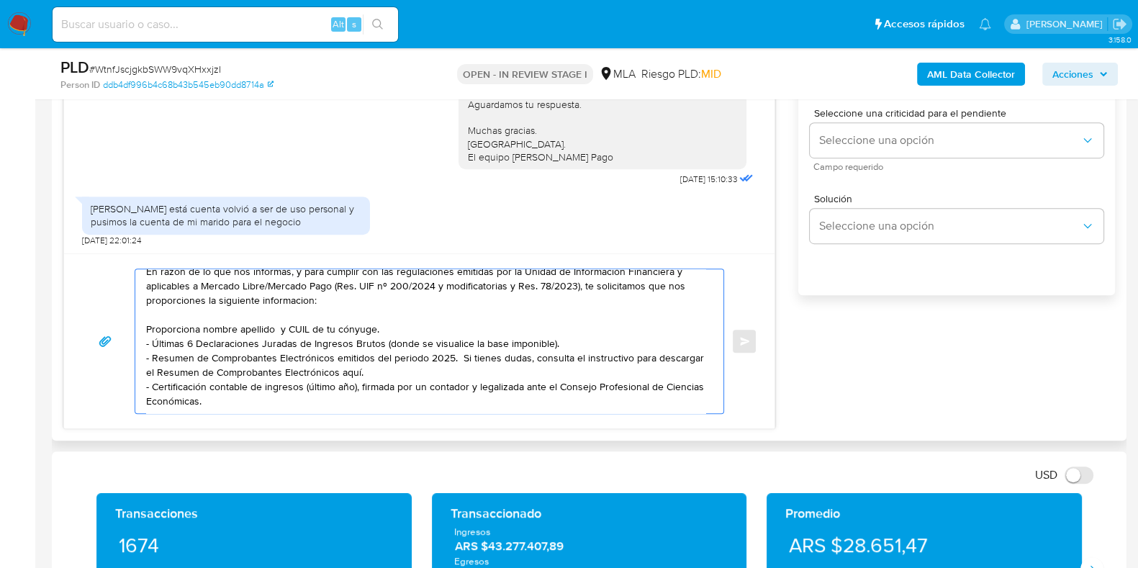
paste textarea "Es importante que sepas que, en caso de no responder a lo solicitado o si lo pr…"
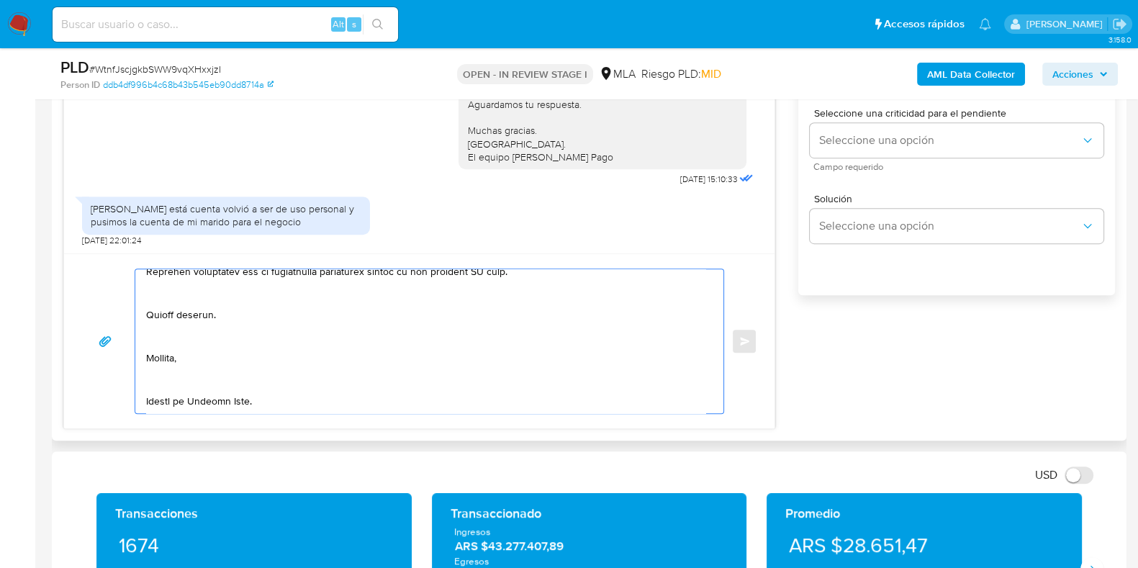
scroll to position [232, 0]
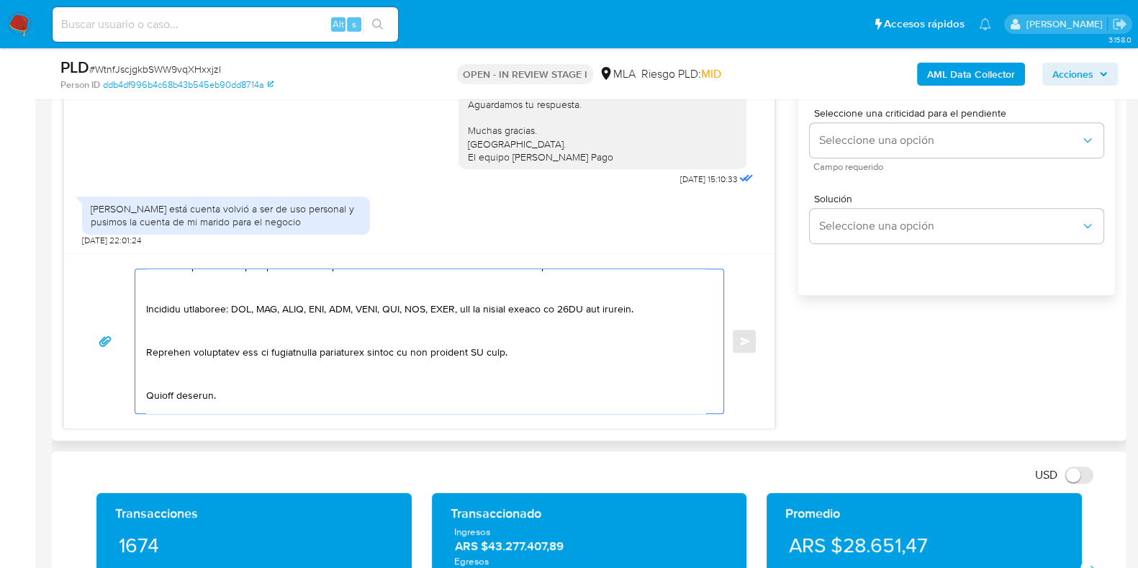
click at [502, 347] on textarea at bounding box center [425, 341] width 559 height 144
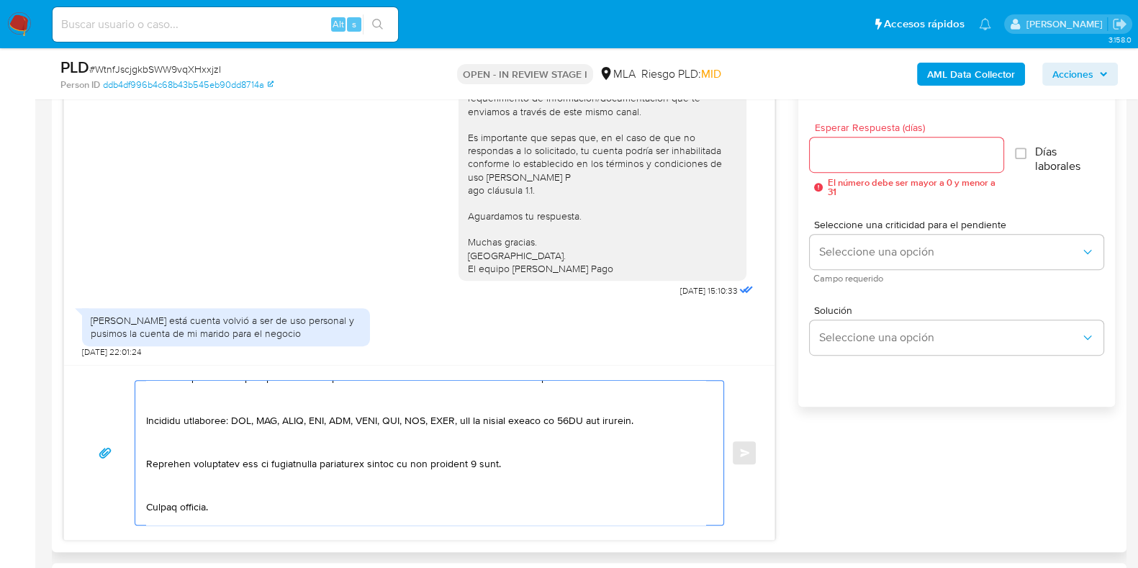
scroll to position [720, 0]
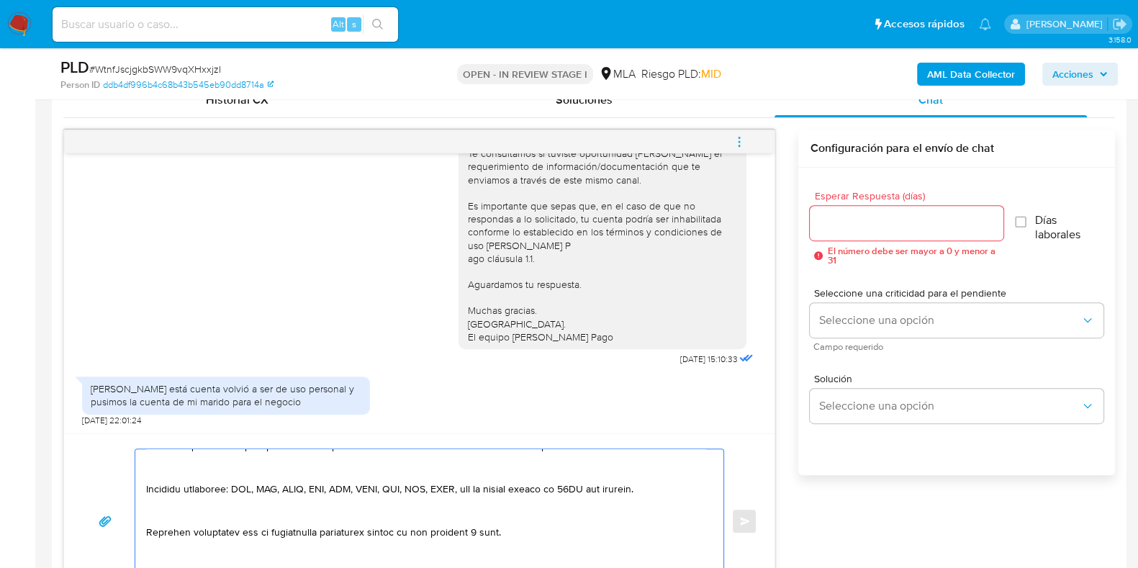
type textarea "Hola, ¡Muchas gracias por tu respuesta! En razon de lo que nos informas, y para…"
click at [824, 231] on div at bounding box center [906, 223] width 193 height 35
click at [823, 228] on input "Esperar Respuesta (días)" at bounding box center [906, 223] width 193 height 19
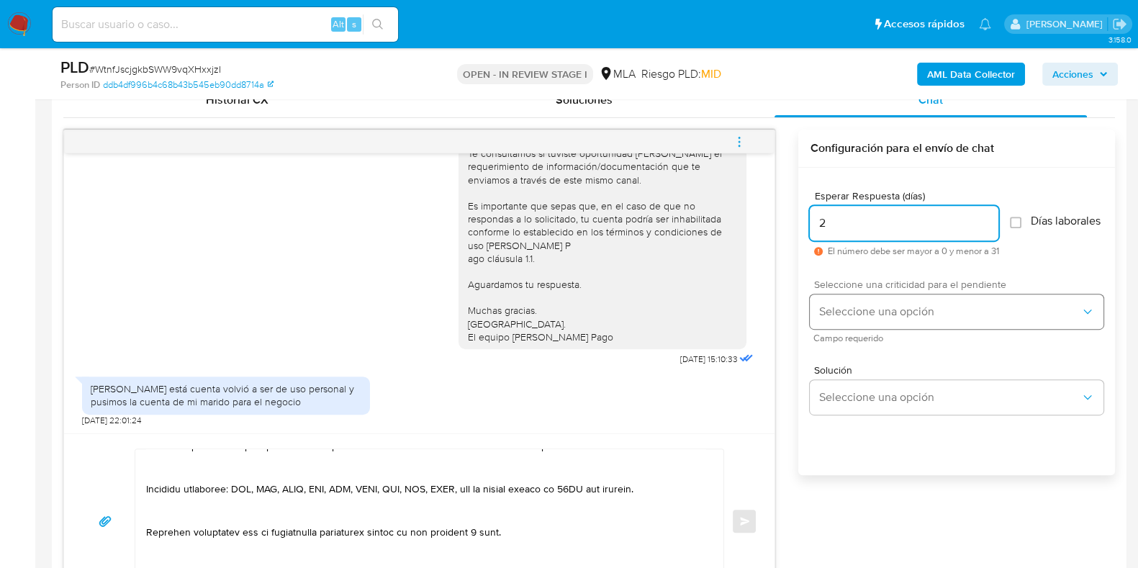
type input "2"
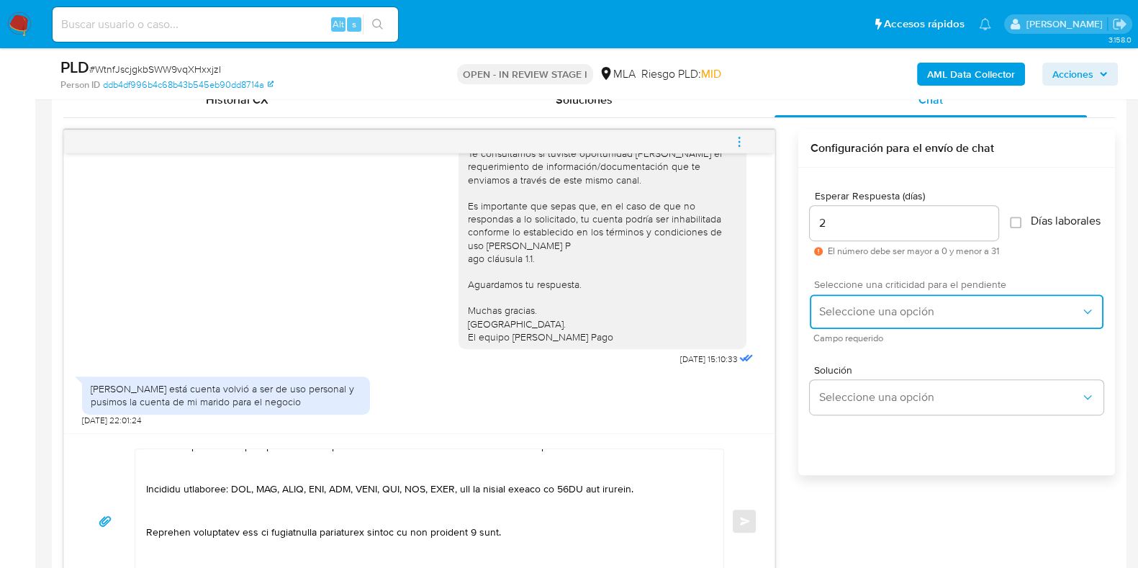
click at [839, 315] on span "Seleccione una opción" at bounding box center [949, 311] width 262 height 14
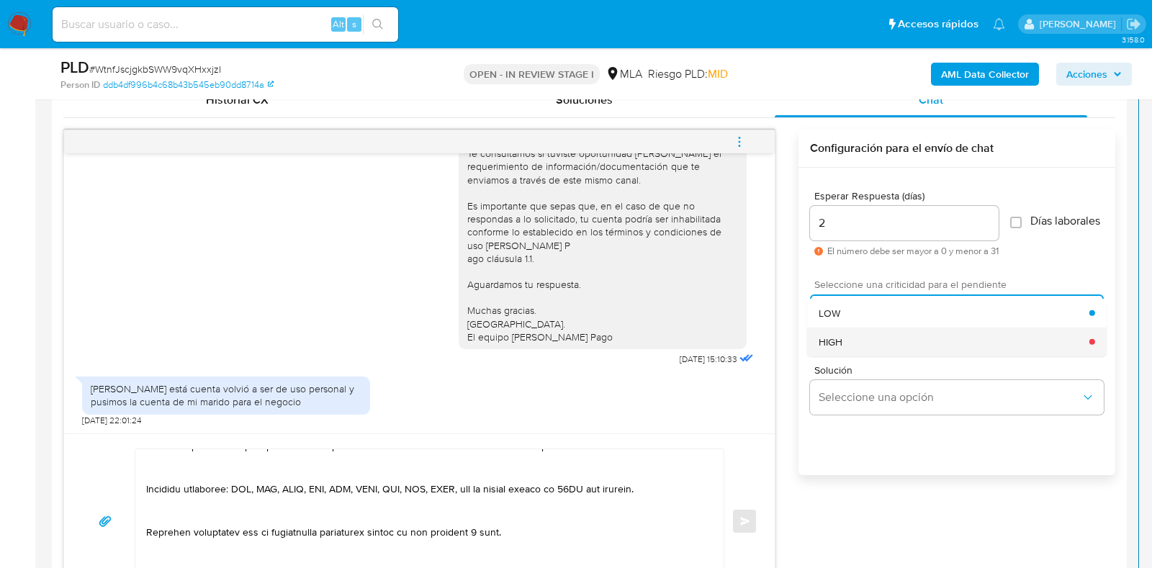
click at [841, 343] on span "HIGH" at bounding box center [830, 341] width 24 height 13
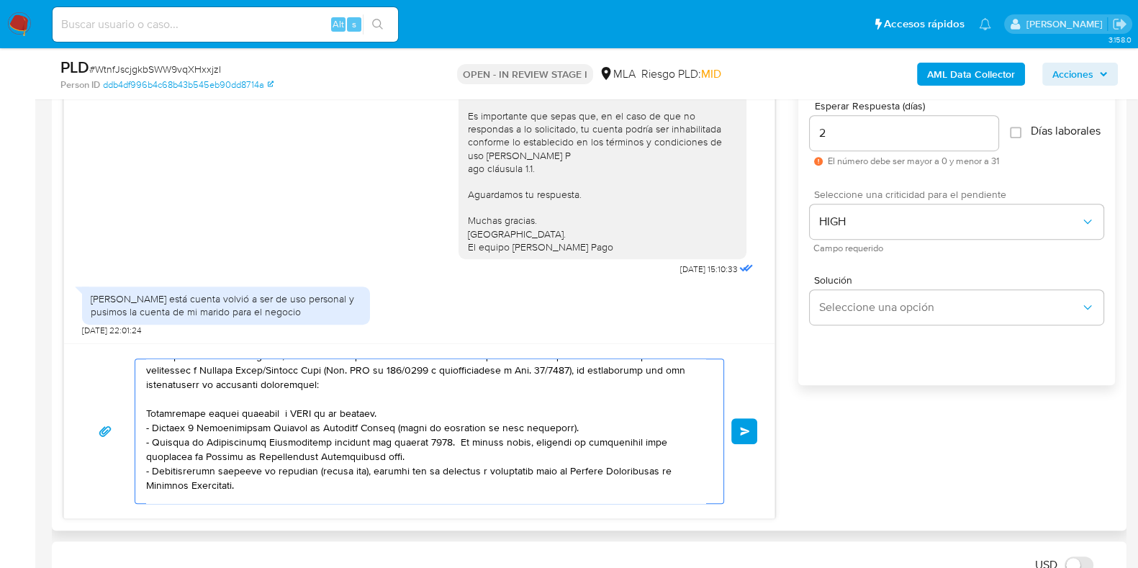
scroll to position [0, 0]
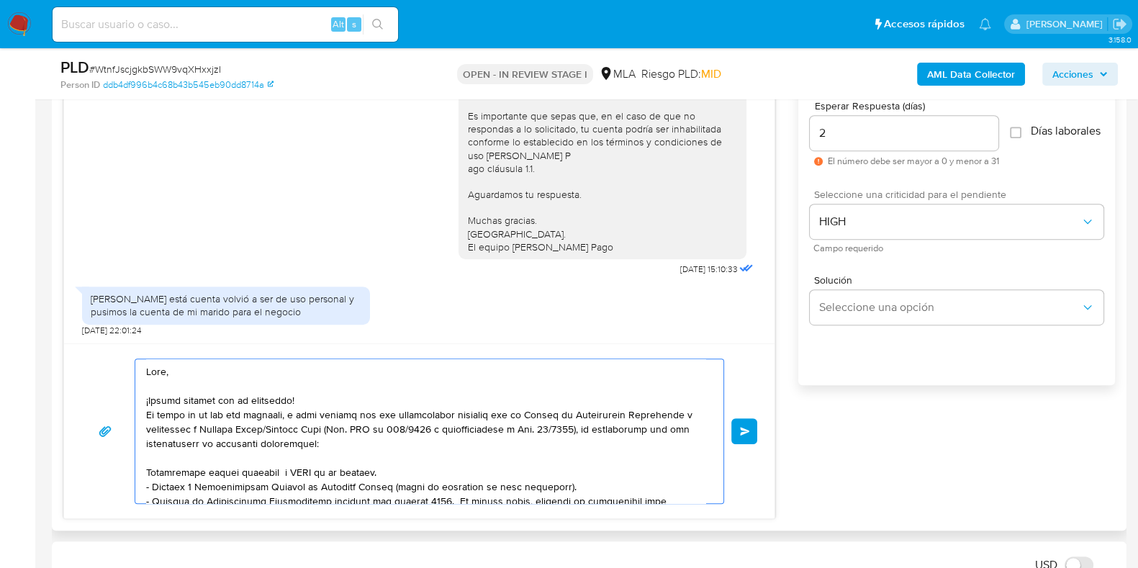
click at [360, 401] on textarea at bounding box center [425, 431] width 559 height 144
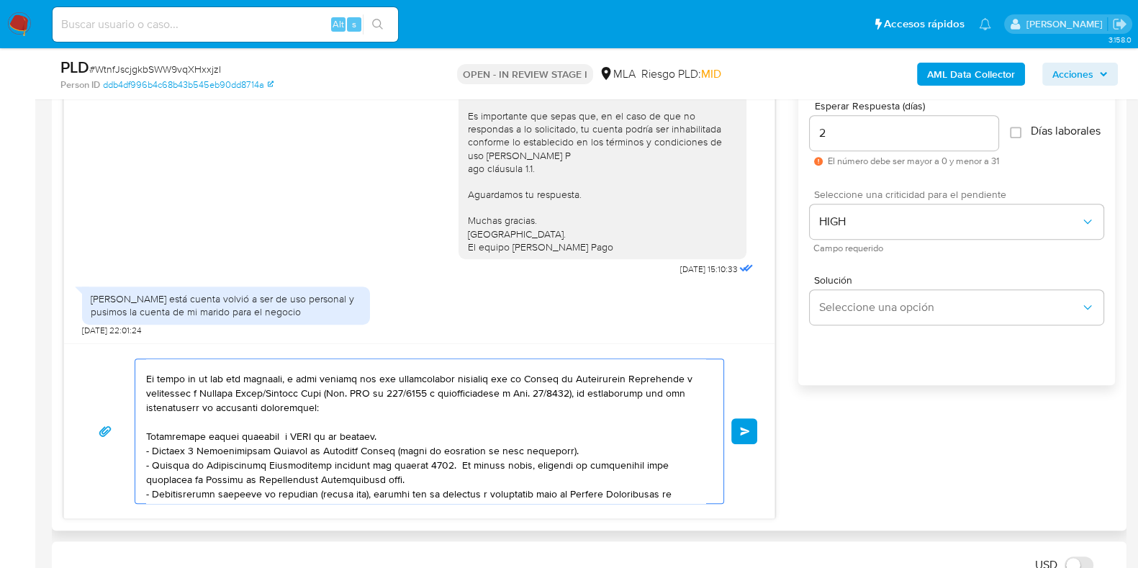
scroll to position [89, 0]
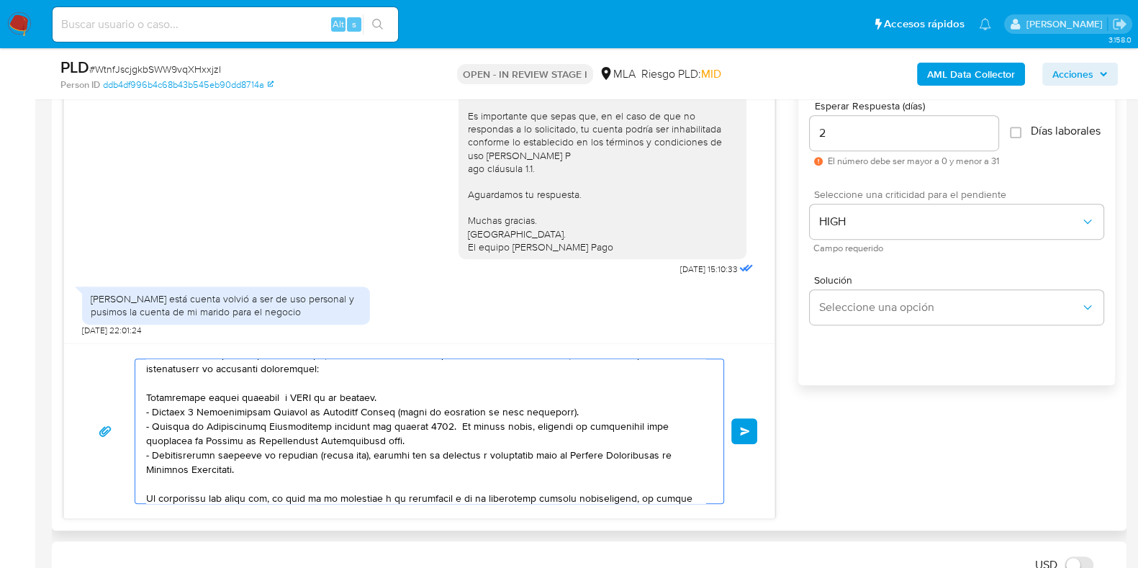
click at [237, 402] on textarea at bounding box center [425, 431] width 559 height 144
click at [235, 397] on textarea at bounding box center [425, 431] width 559 height 144
click at [391, 394] on textarea at bounding box center [425, 431] width 559 height 144
click at [382, 408] on textarea at bounding box center [425, 431] width 559 height 144
click at [392, 394] on textarea at bounding box center [425, 431] width 559 height 144
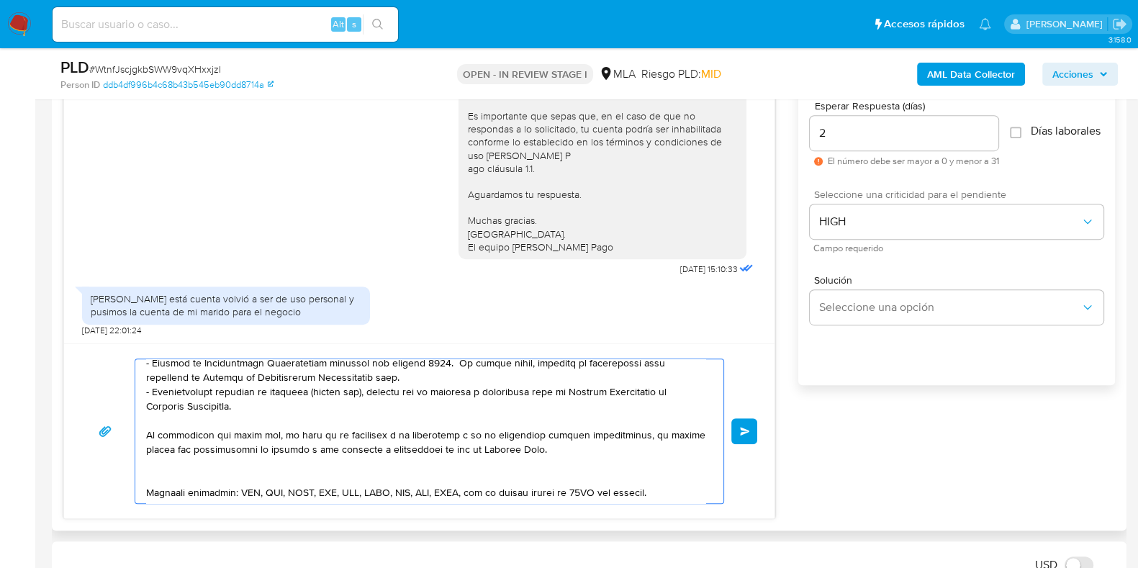
scroll to position [179, 0]
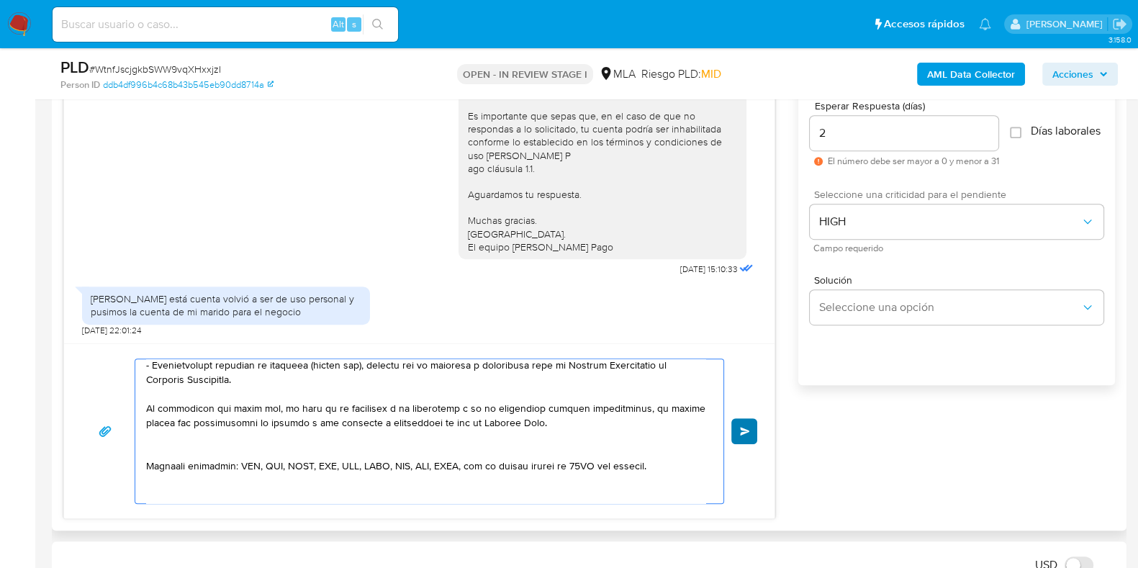
type textarea "Hola, ¡Muchas gracias por tu respuesta! En razón de lo que nos informas, y para…"
click at [745, 427] on span "Enviar" at bounding box center [745, 431] width 10 height 9
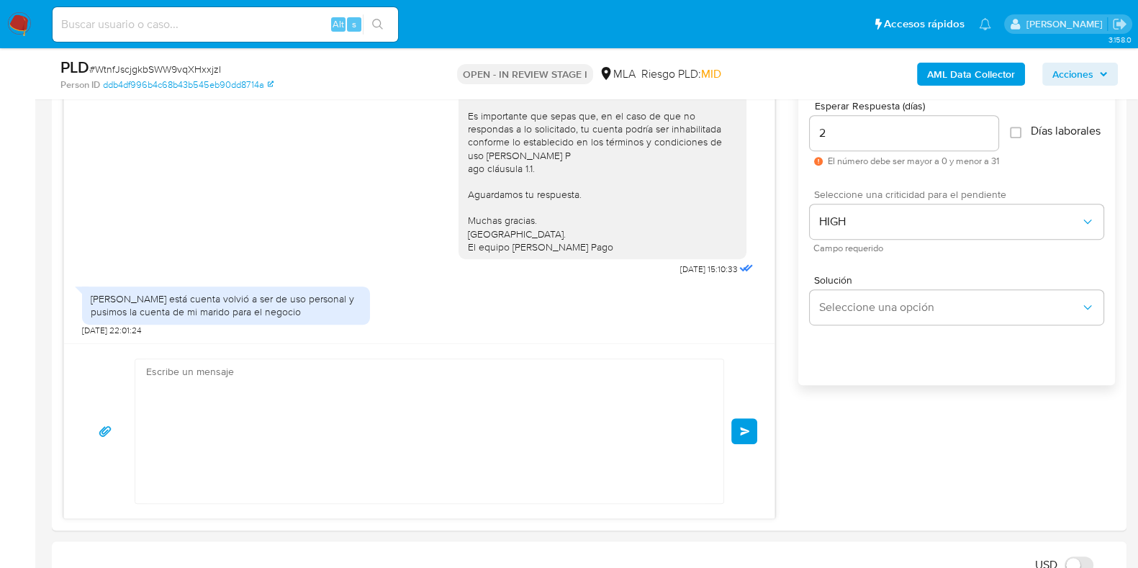
scroll to position [1512, 0]
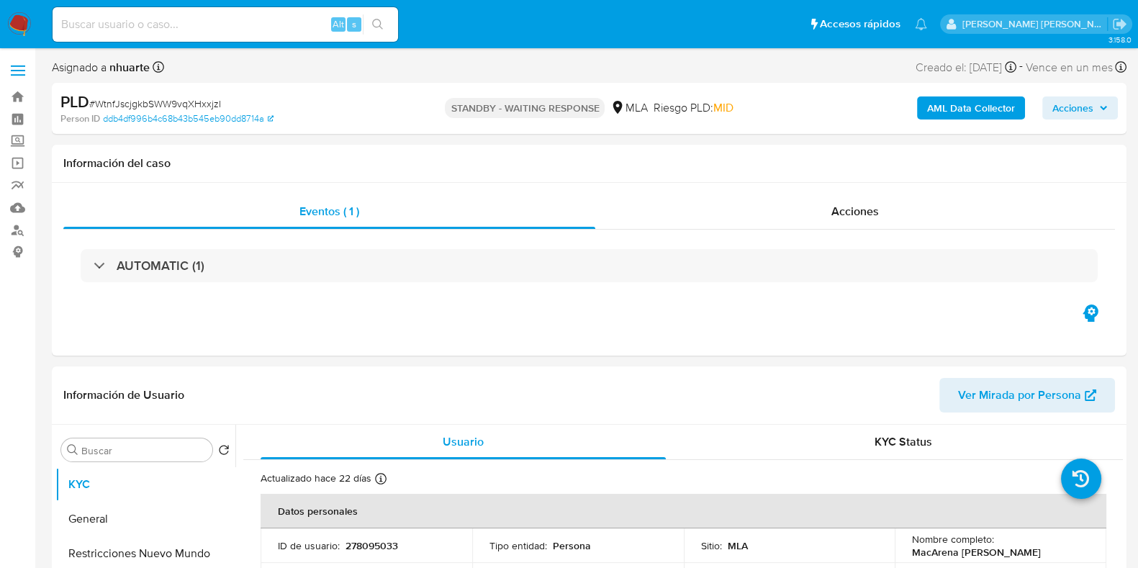
select select "10"
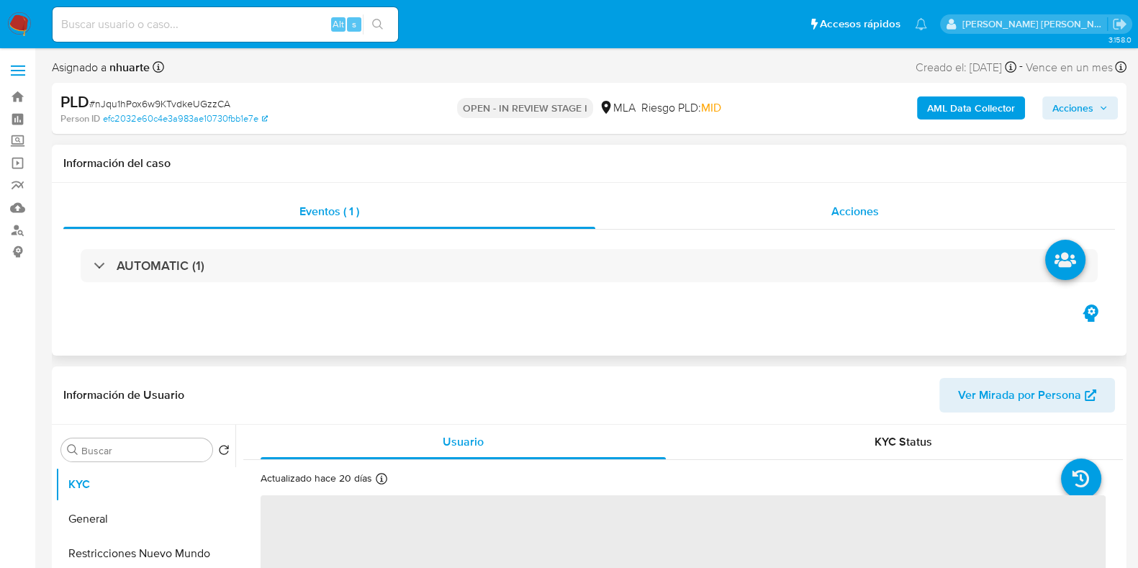
click at [857, 212] on span "Acciones" at bounding box center [855, 211] width 48 height 17
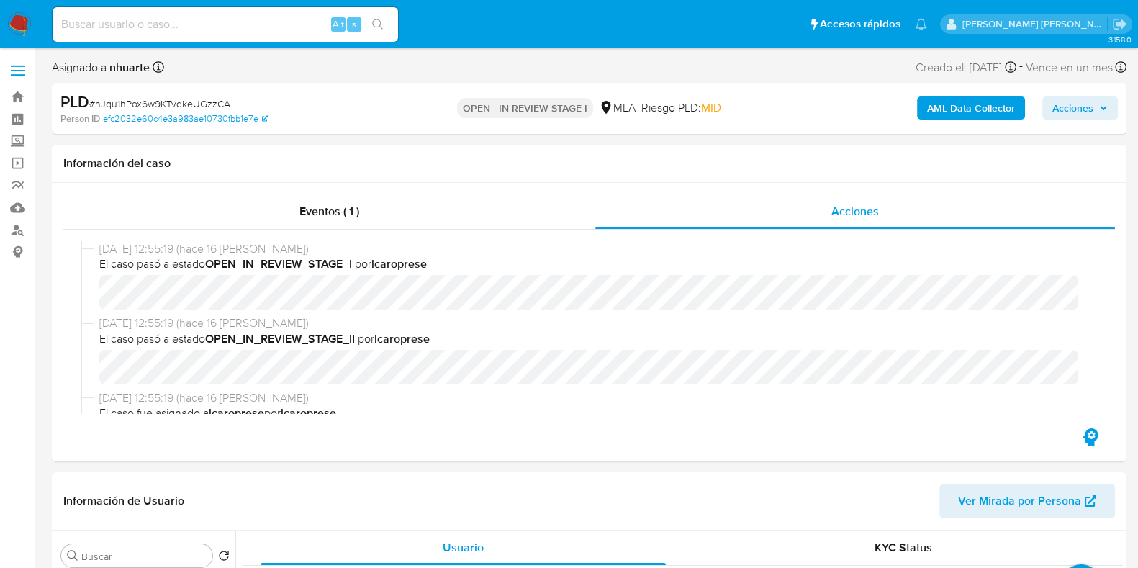
select select "10"
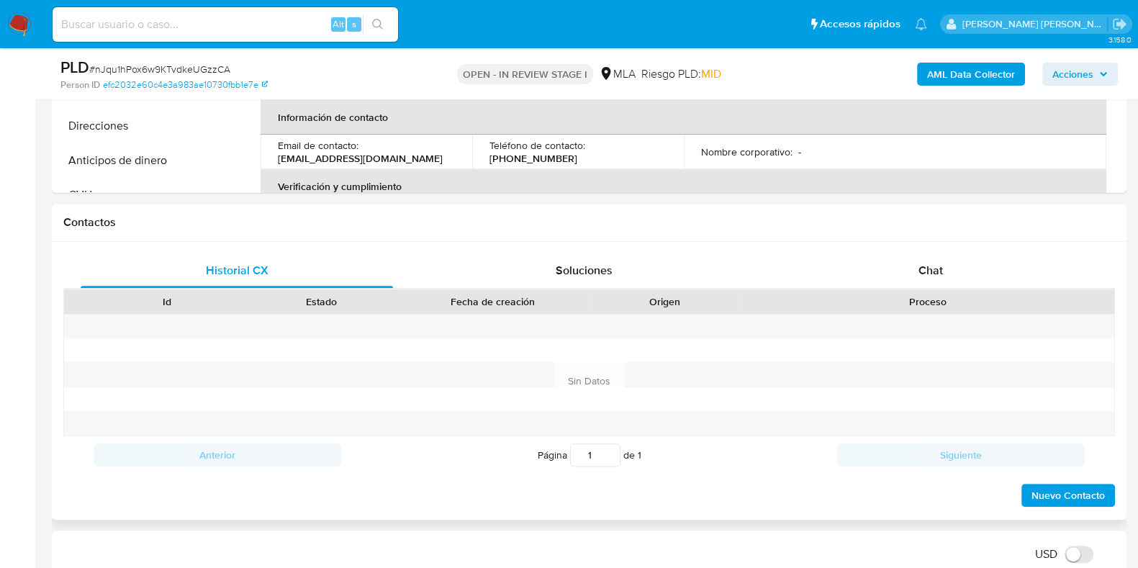
scroll to position [719, 0]
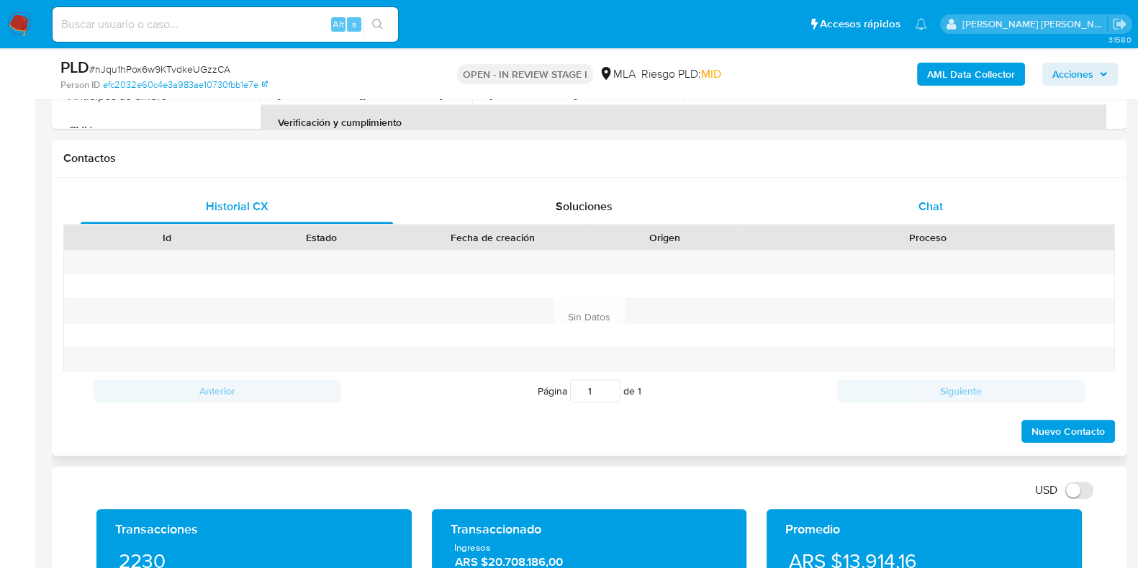
click at [929, 212] on span "Chat" at bounding box center [930, 206] width 24 height 17
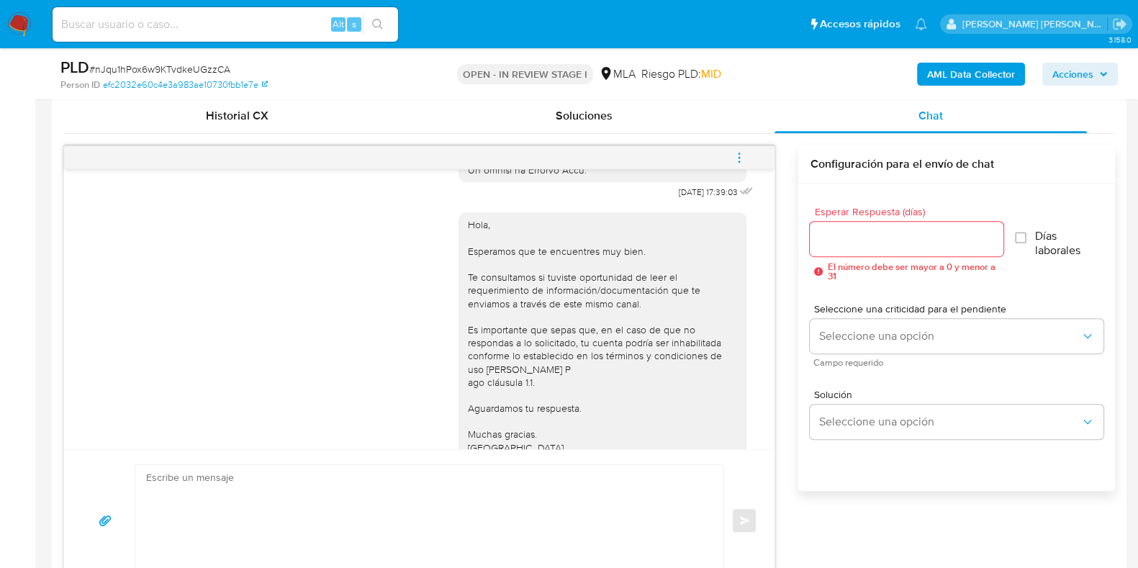
scroll to position [672, 0]
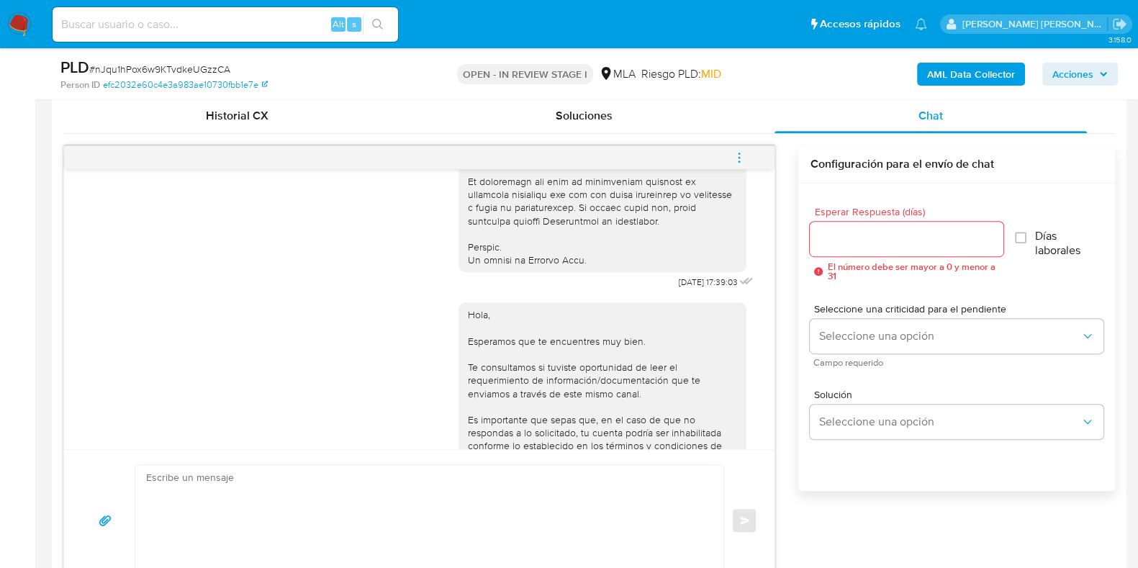
click at [736, 154] on icon "menu-action" at bounding box center [739, 157] width 13 height 13
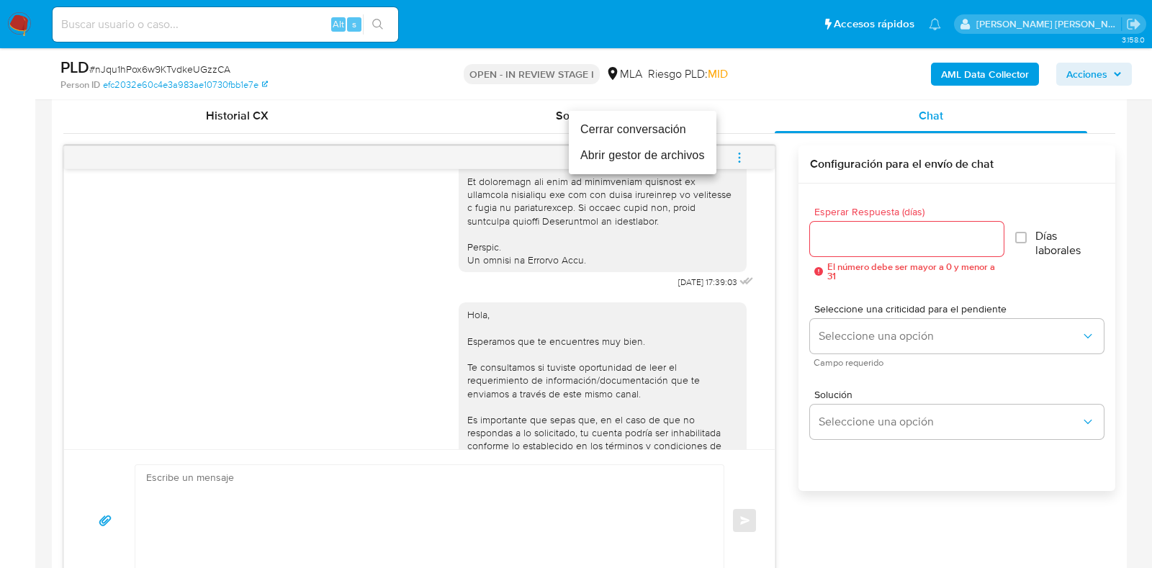
click at [674, 125] on li "Cerrar conversación" at bounding box center [643, 130] width 148 height 26
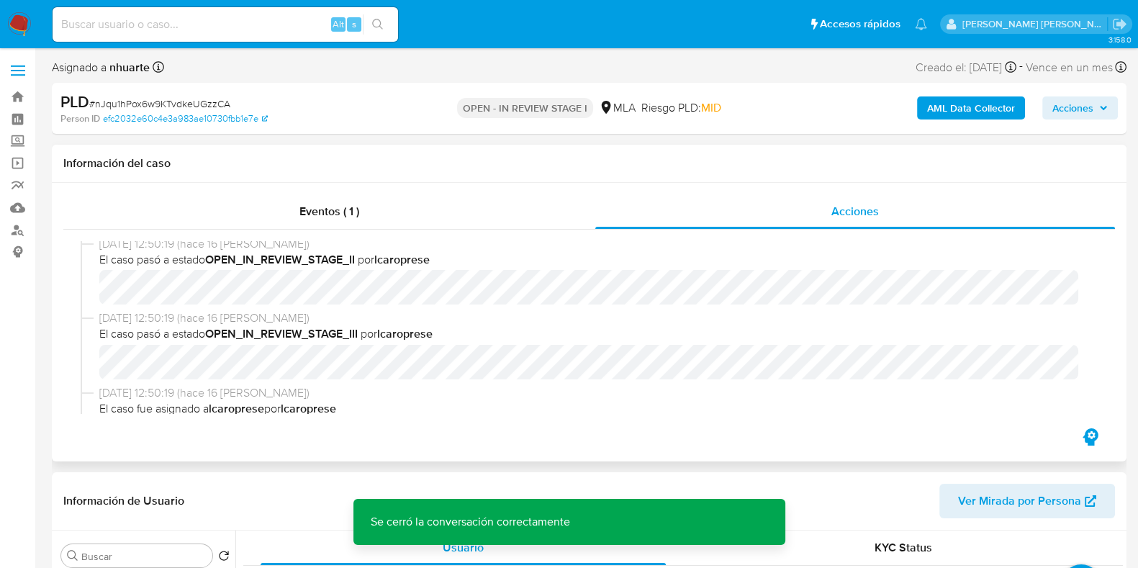
scroll to position [0, 0]
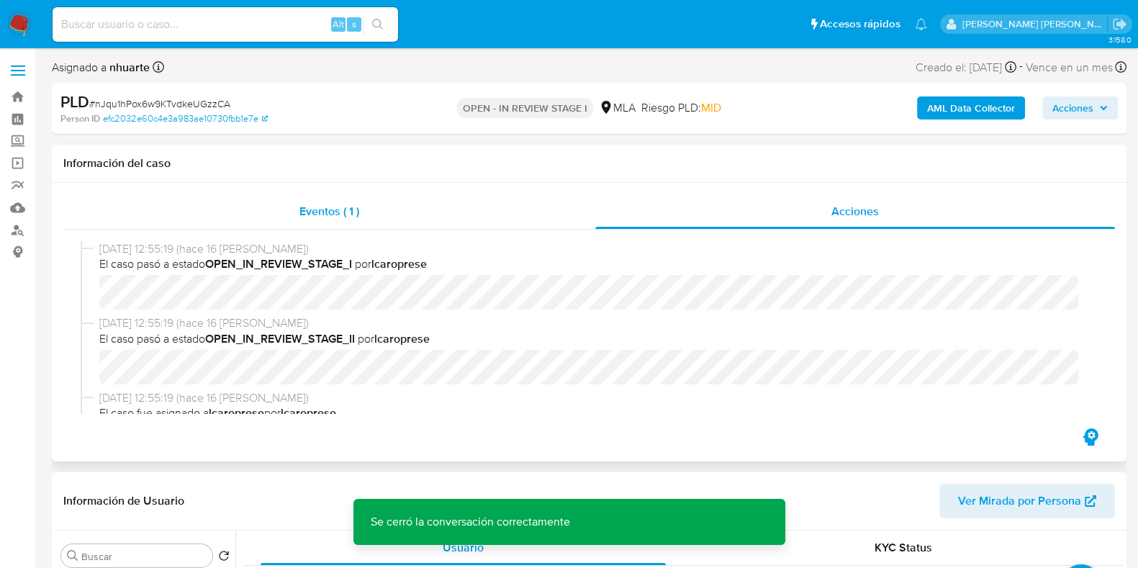
click at [306, 219] on span "Eventos ( 1 )" at bounding box center [329, 211] width 60 height 17
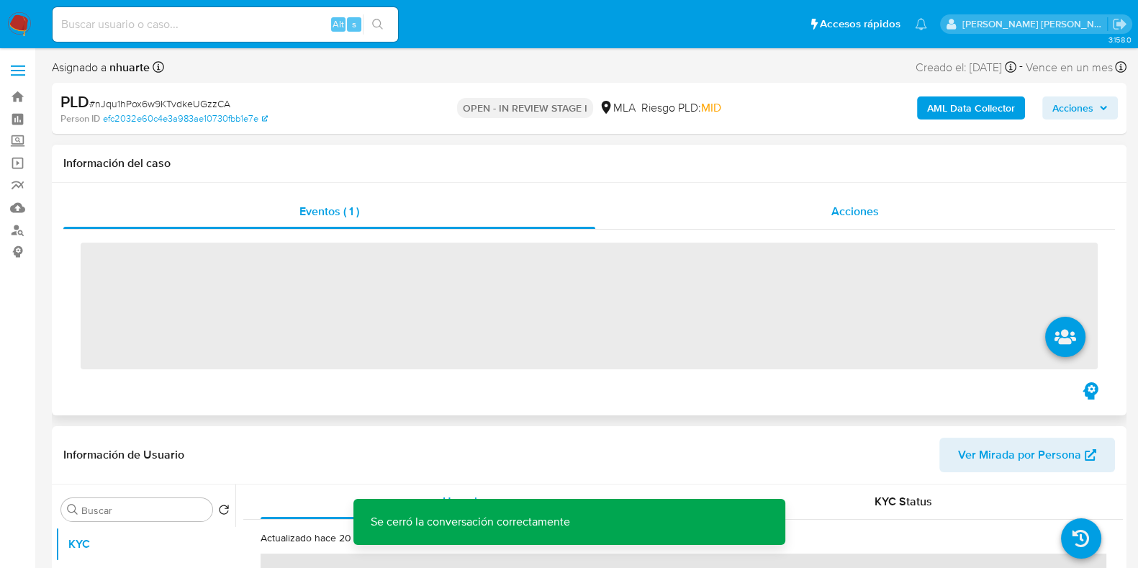
click at [852, 207] on span "Acciones" at bounding box center [855, 211] width 48 height 17
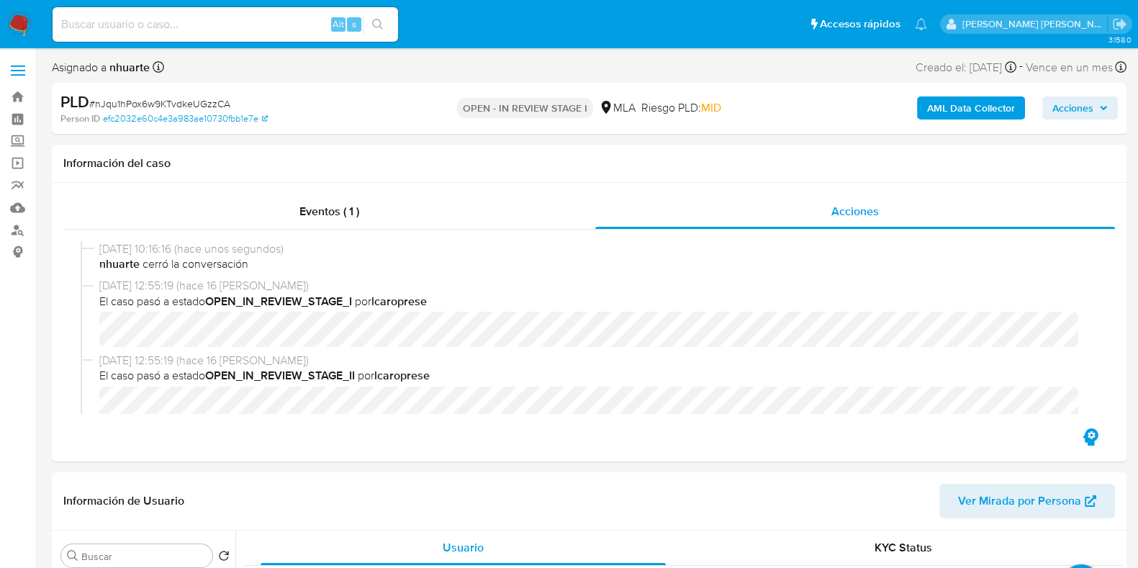
click at [959, 106] on b "AML Data Collector" at bounding box center [971, 107] width 88 height 23
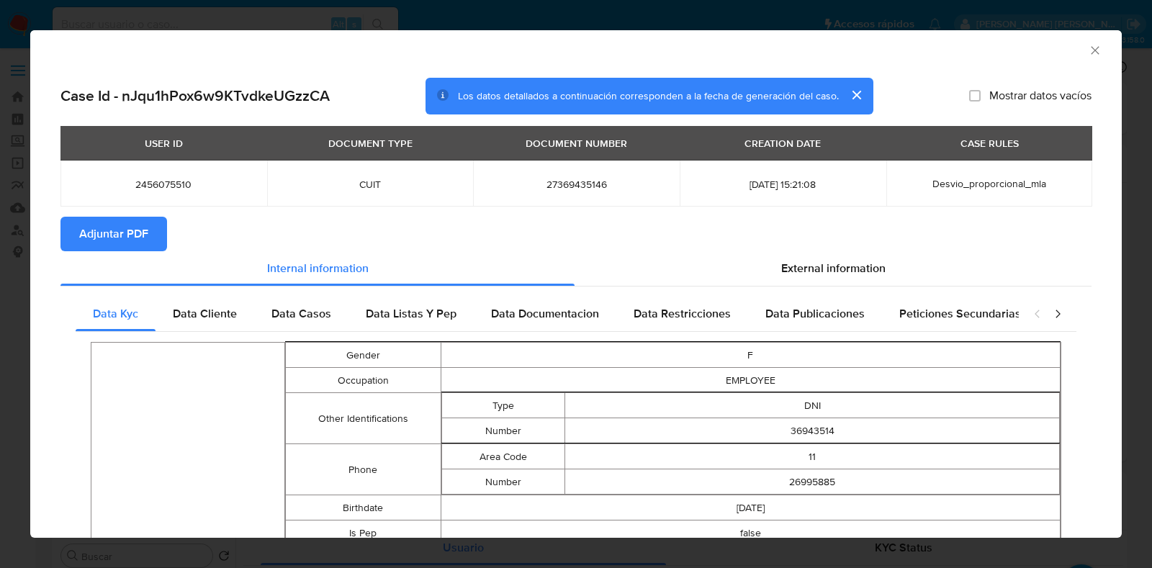
click at [134, 234] on span "Adjuntar PDF" at bounding box center [113, 234] width 69 height 32
click at [1068, 47] on div "AML Data Collector" at bounding box center [563, 48] width 1047 height 16
click at [1088, 49] on icon "Cerrar ventana" at bounding box center [1095, 50] width 14 height 14
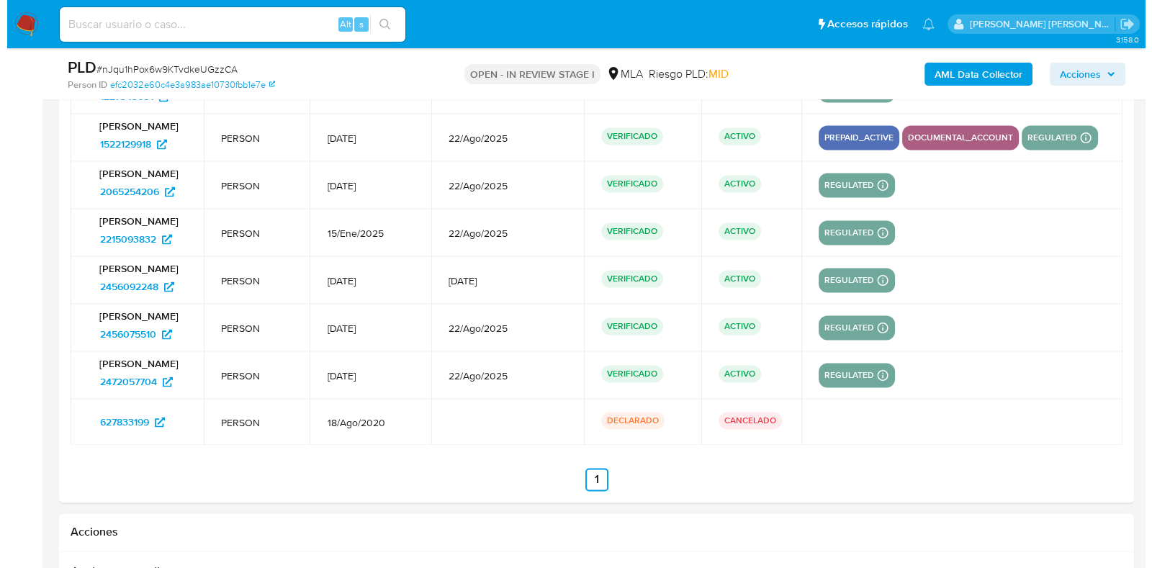
scroll to position [2969, 0]
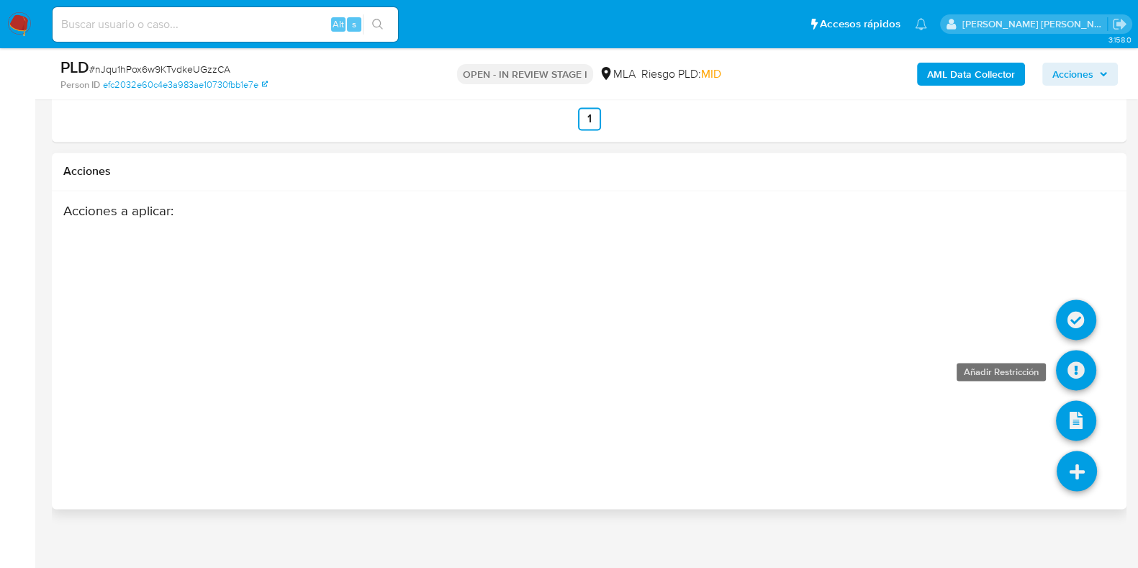
click at [1075, 361] on icon at bounding box center [1076, 370] width 40 height 40
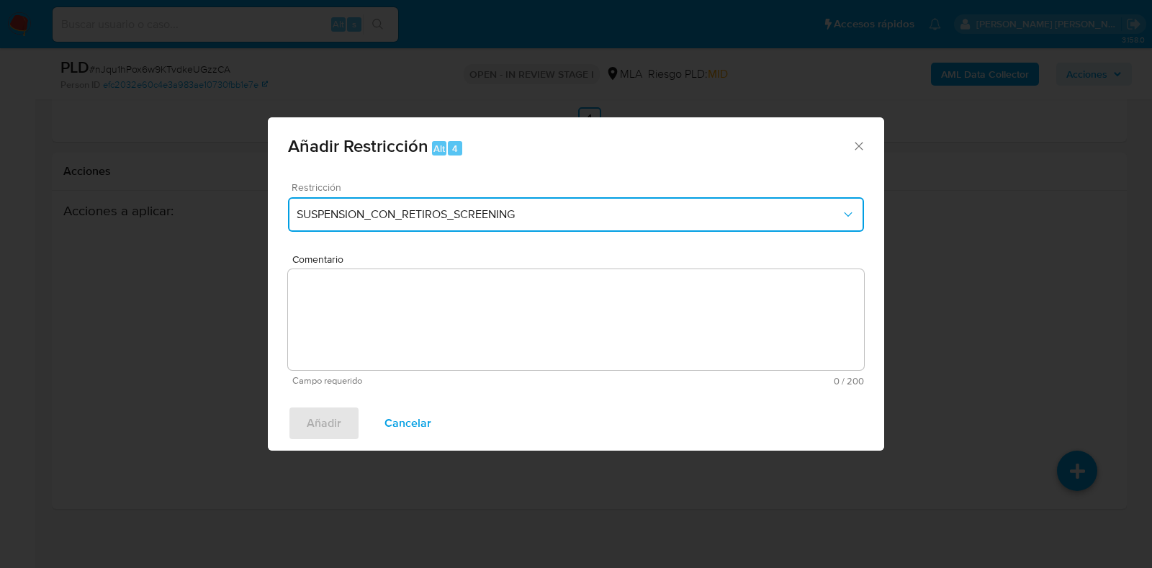
click at [445, 210] on span "SUSPENSION_CON_RETIROS_SCREENING" at bounding box center [569, 214] width 544 height 14
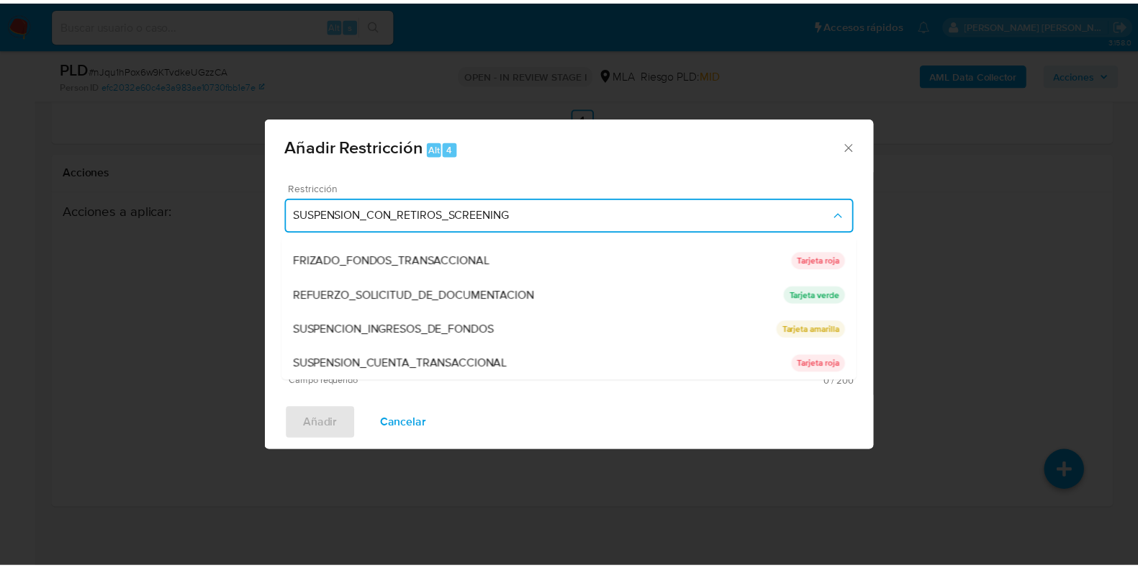
scroll to position [305, 0]
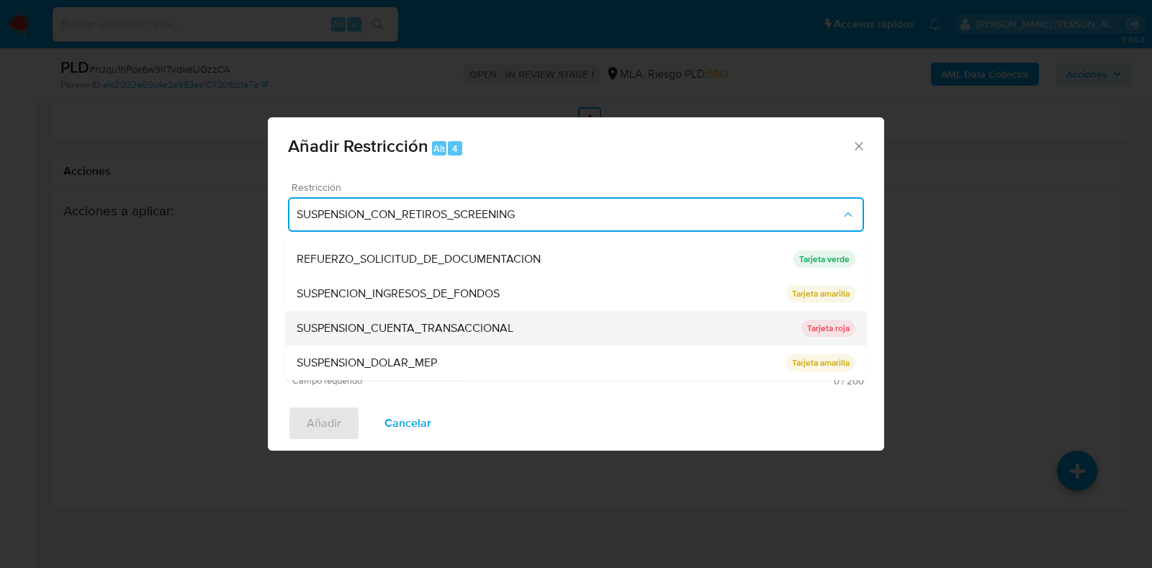
click at [407, 330] on span "SUSPENSION_CUENTA_TRANSACCIONAL" at bounding box center [405, 329] width 217 height 14
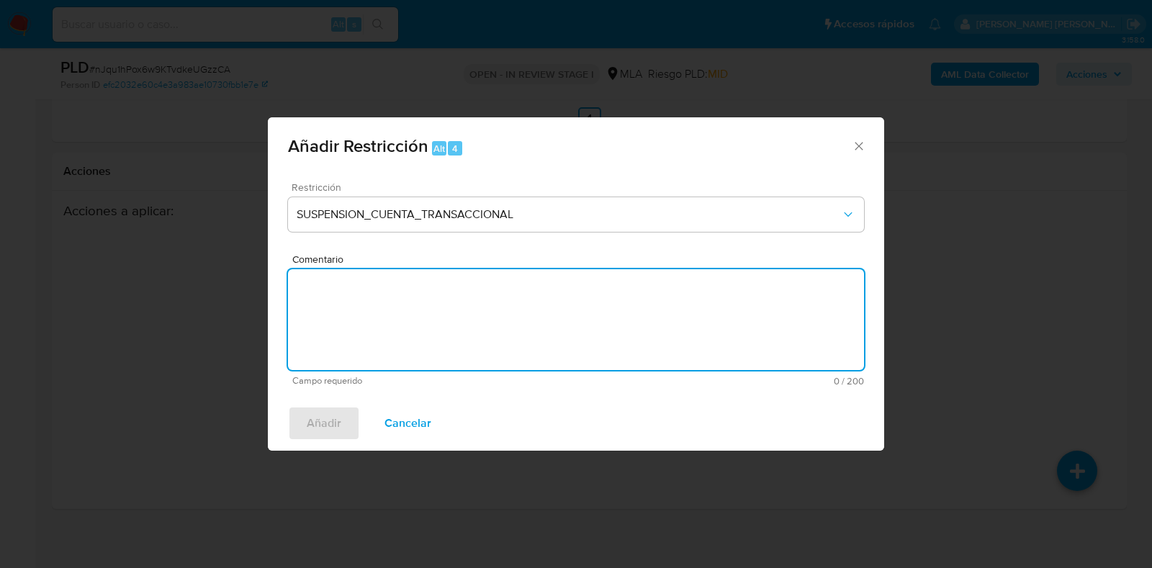
click at [387, 316] on textarea "Comentario" at bounding box center [576, 319] width 576 height 101
type textarea "AML"
click at [322, 431] on span "Añadir" at bounding box center [324, 423] width 35 height 32
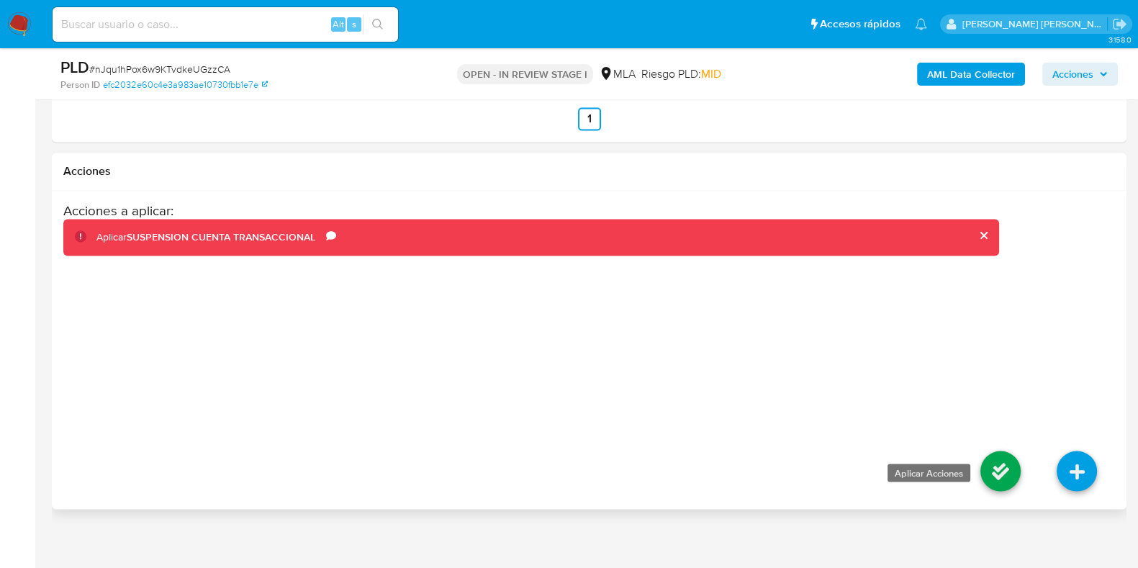
click at [1002, 465] on icon at bounding box center [1000, 471] width 40 height 40
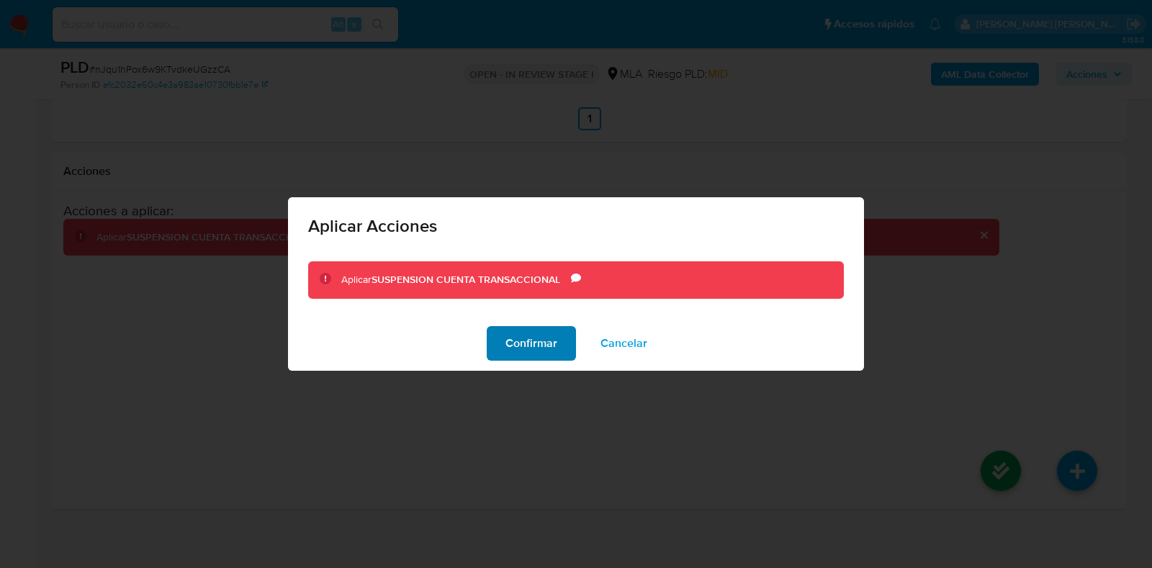
click at [537, 340] on span "Confirmar" at bounding box center [531, 343] width 52 height 32
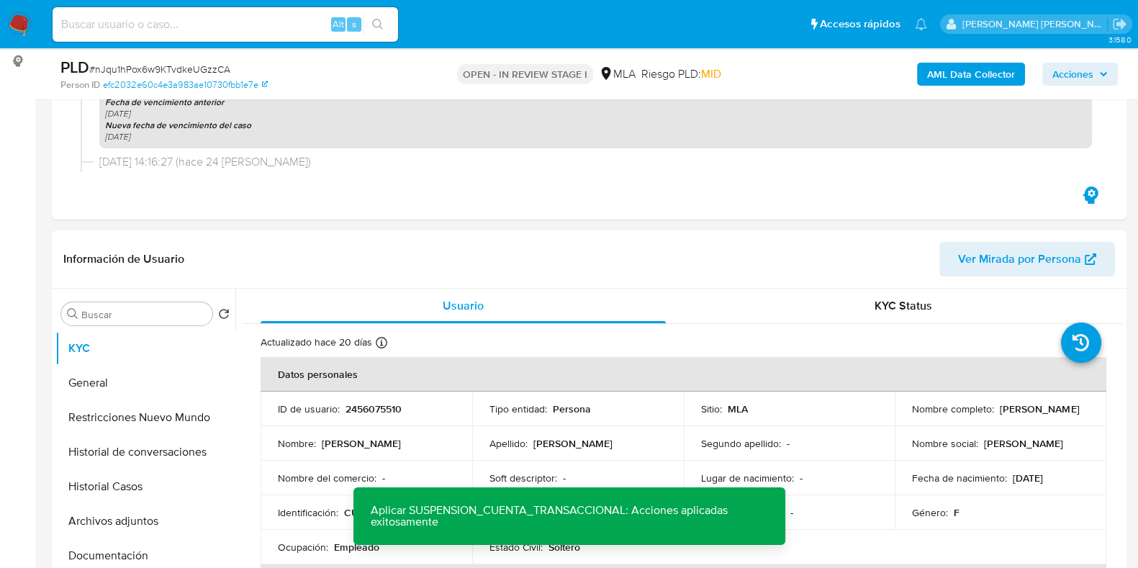
scroll to position [0, 0]
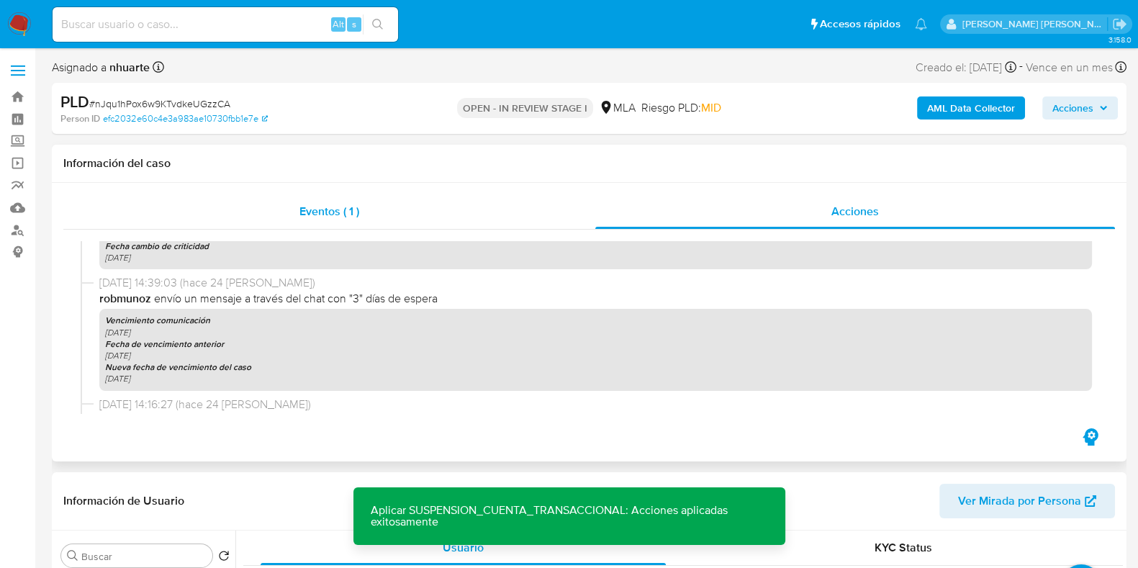
click at [331, 208] on span "Eventos ( 1 )" at bounding box center [329, 211] width 60 height 17
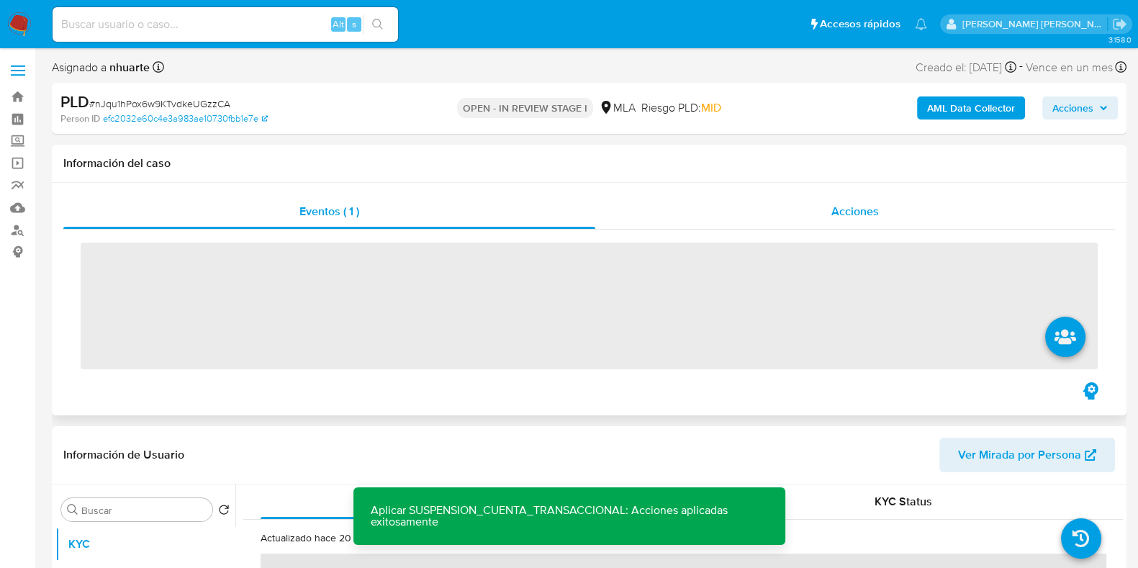
click at [868, 201] on div "Acciones" at bounding box center [855, 211] width 520 height 35
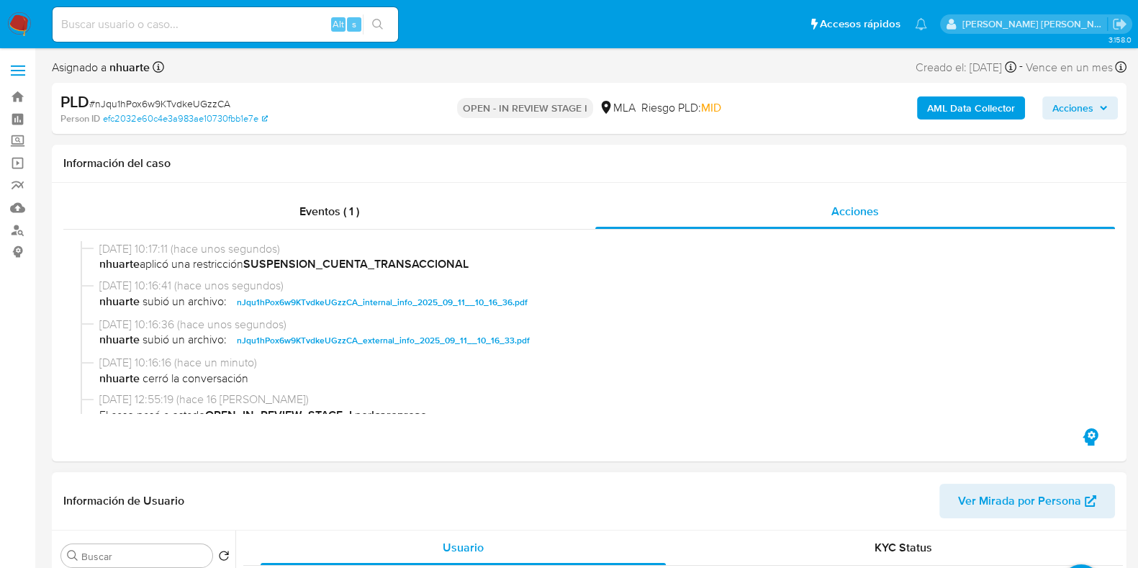
click at [998, 504] on span "Ver Mirada por Persona" at bounding box center [1019, 501] width 123 height 35
click at [447, 345] on span "nJqu1hPox6w9KTvdkeUGzzCA_external_info_2025_09_11__10_16_33.pdf" at bounding box center [383, 340] width 293 height 17
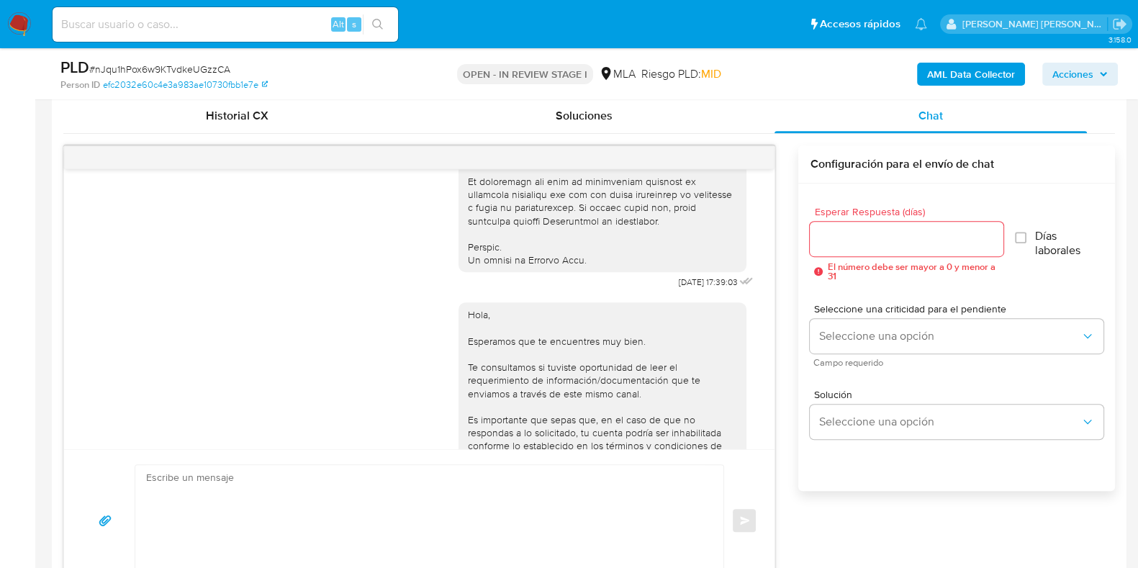
scroll to position [900, 0]
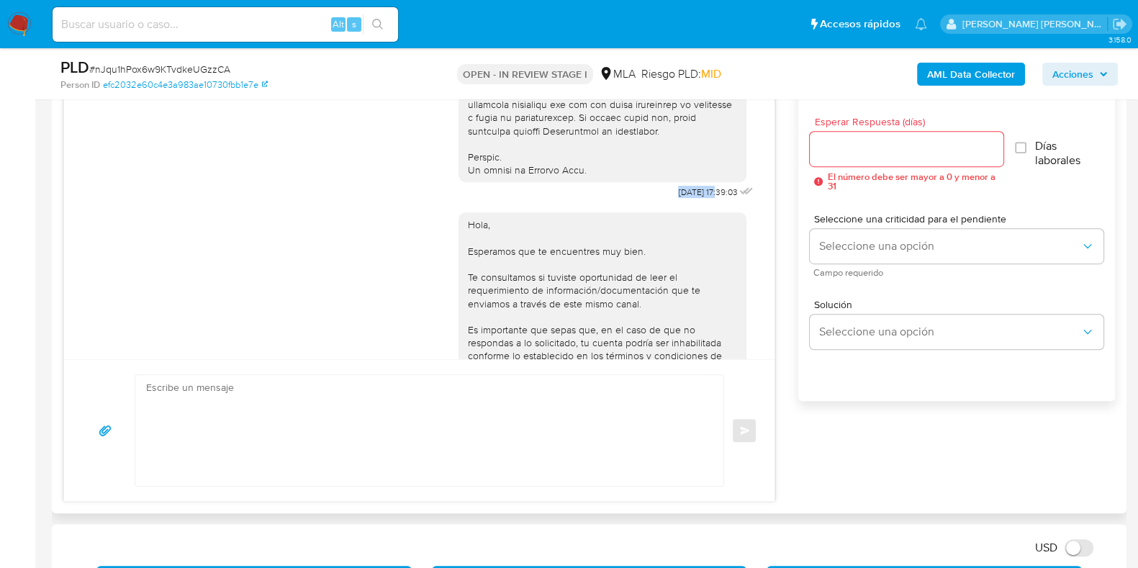
drag, startPoint x: 648, startPoint y: 220, endPoint x: 690, endPoint y: 223, distance: 42.6
click at [690, 198] on span "[DATE] 17:39:03" at bounding box center [707, 192] width 59 height 12
copy span "[DATE]"
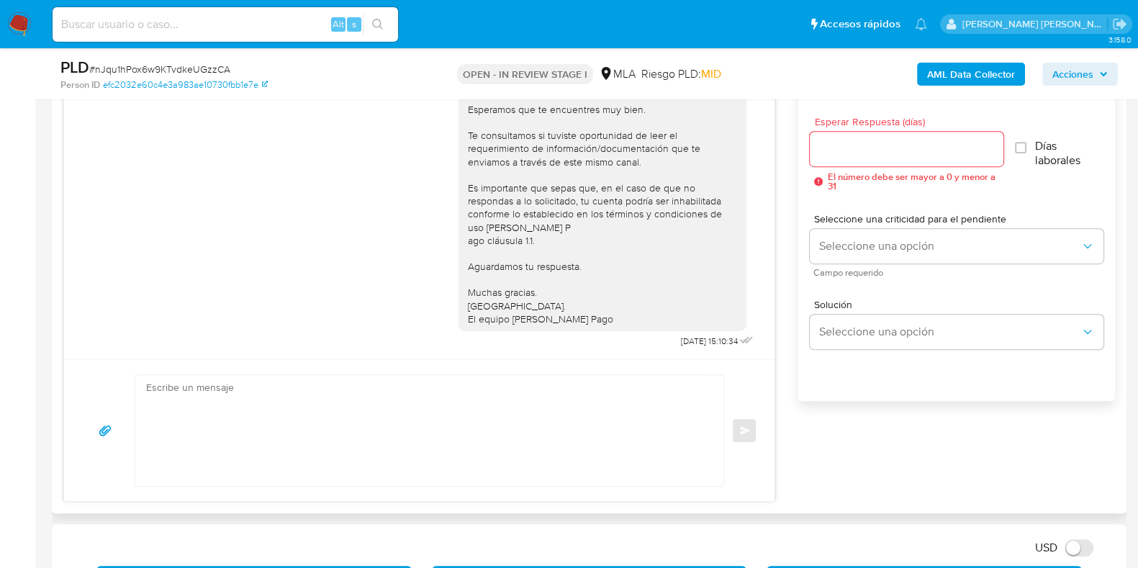
scroll to position [851, 0]
drag, startPoint x: 646, startPoint y: 338, endPoint x: 690, endPoint y: 338, distance: 44.6
click at [690, 338] on div "Hola, Esperamos que te encuentres muy bien. Te consultamos si tuviste oportunid…" at bounding box center [607, 205] width 298 height 291
copy span "[DATE]"
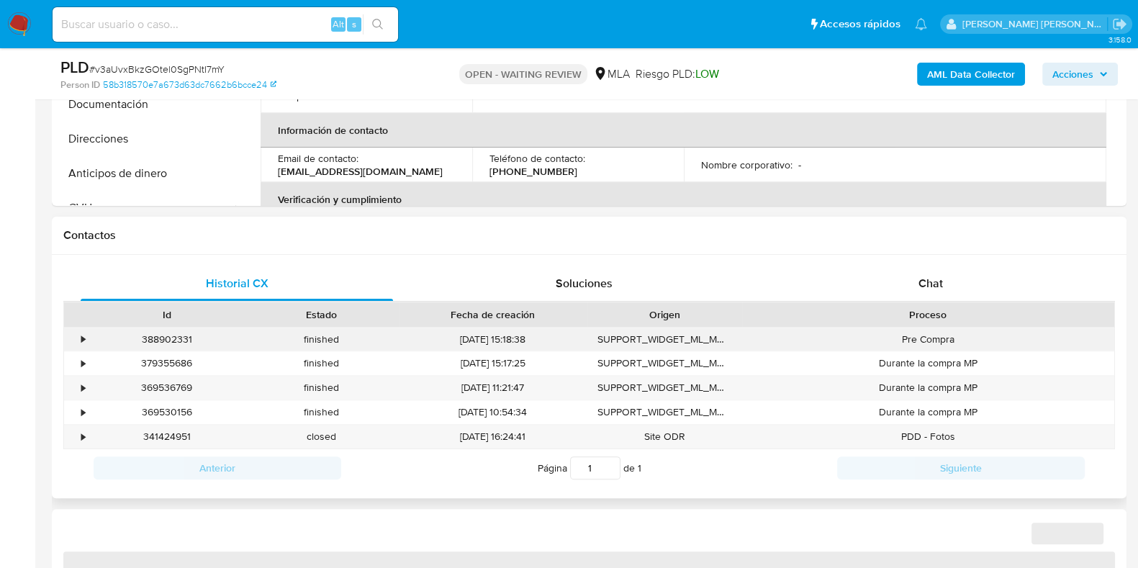
scroll to position [540, 0]
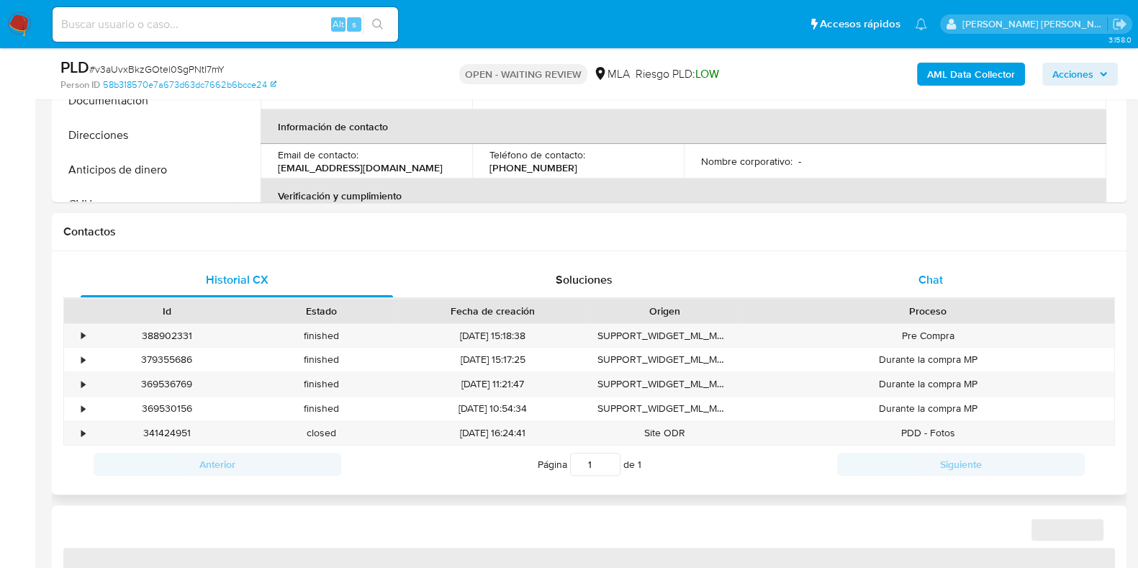
select select "10"
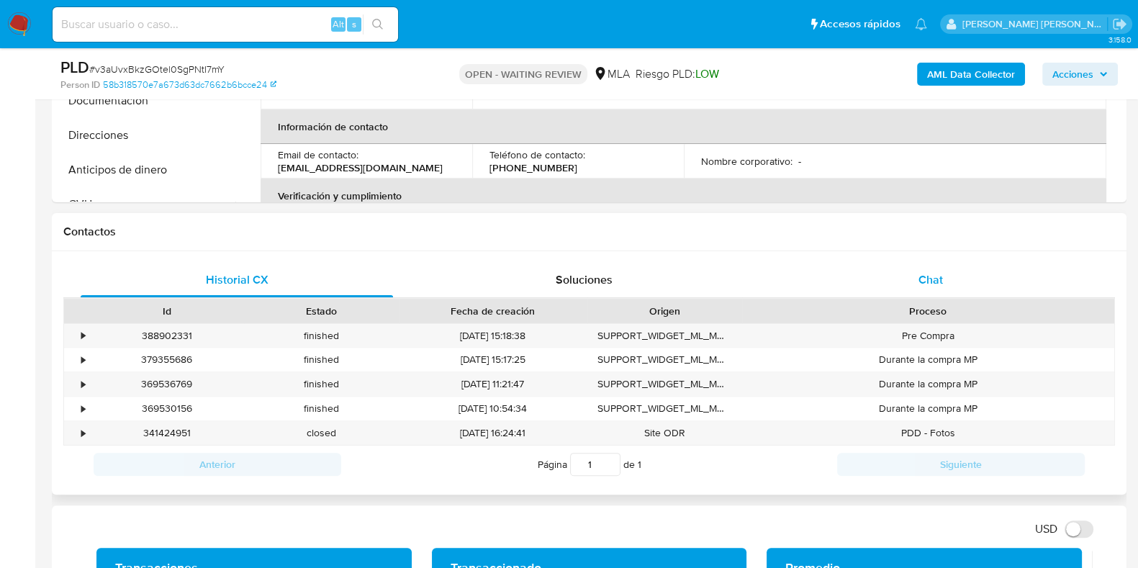
click at [928, 282] on span "Chat" at bounding box center [930, 279] width 24 height 17
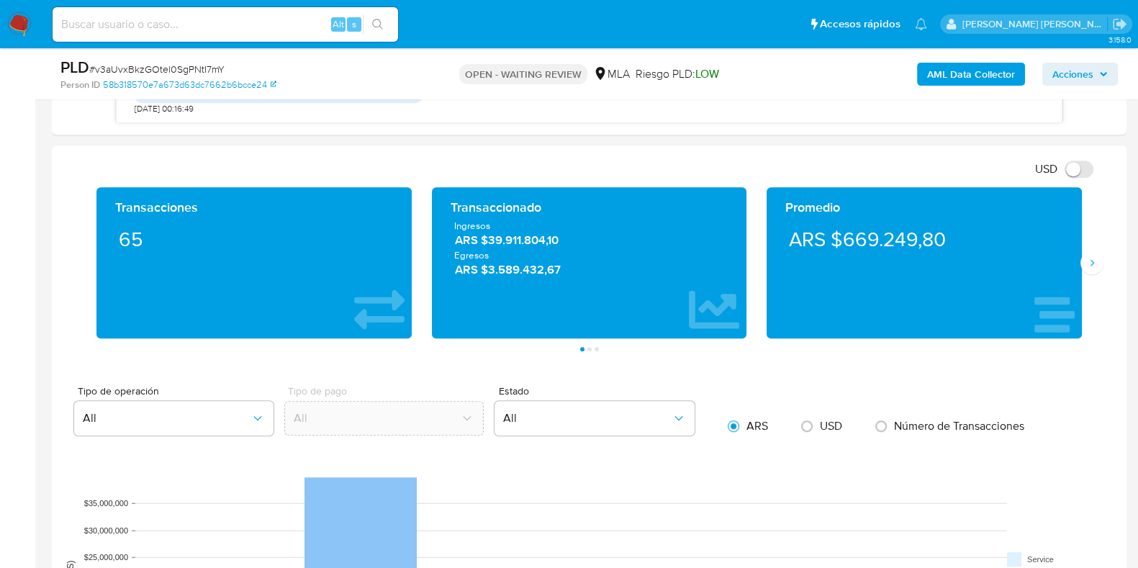
scroll to position [1003, 0]
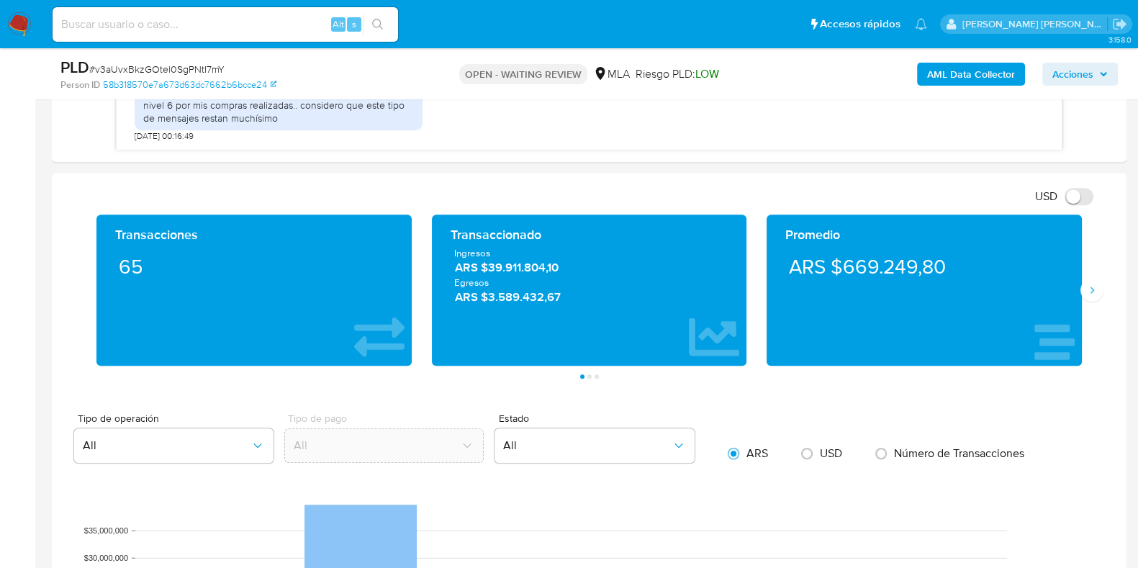
click at [158, 66] on span "# v3aUvxBkzGOtel0SgPNtI7mY" at bounding box center [156, 69] width 135 height 14
copy span "v3aUvxBkzGOtel0SgPNtI7mY"
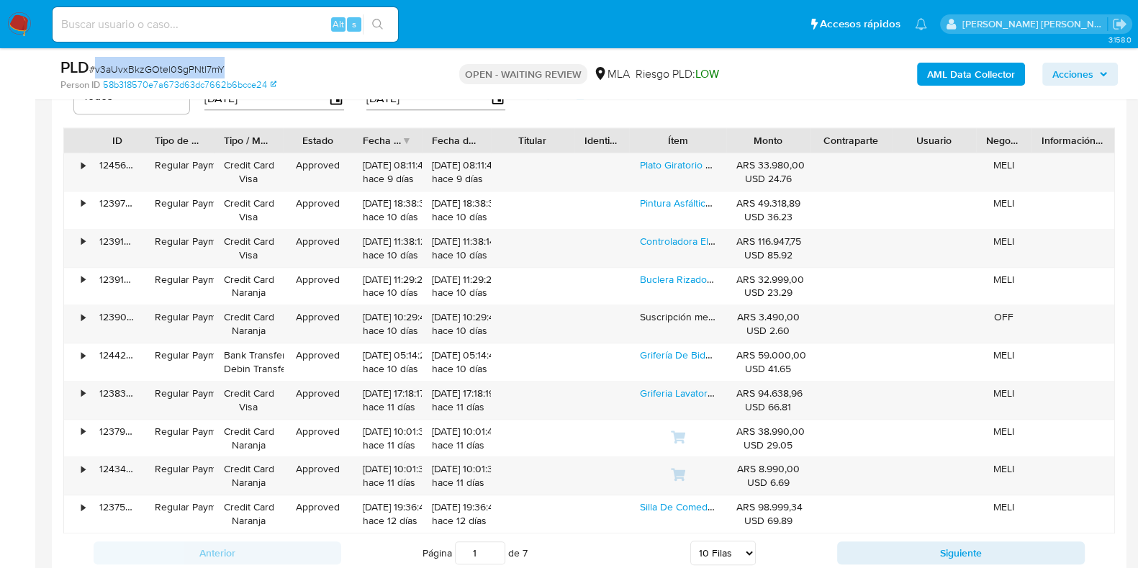
scroll to position [1903, 0]
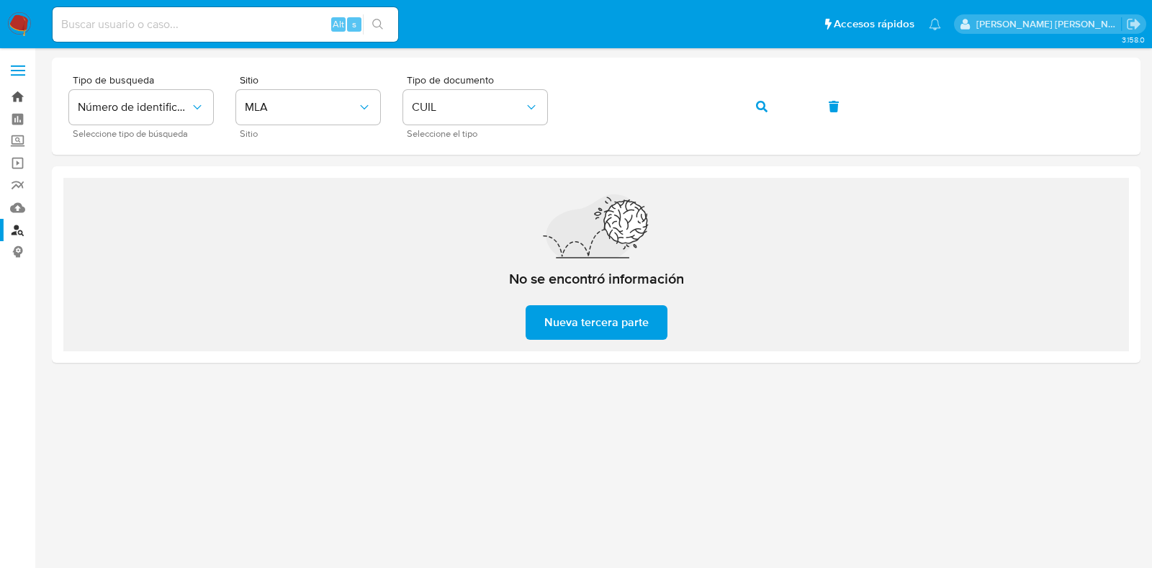
click at [22, 96] on link "Bandeja" at bounding box center [85, 97] width 171 height 22
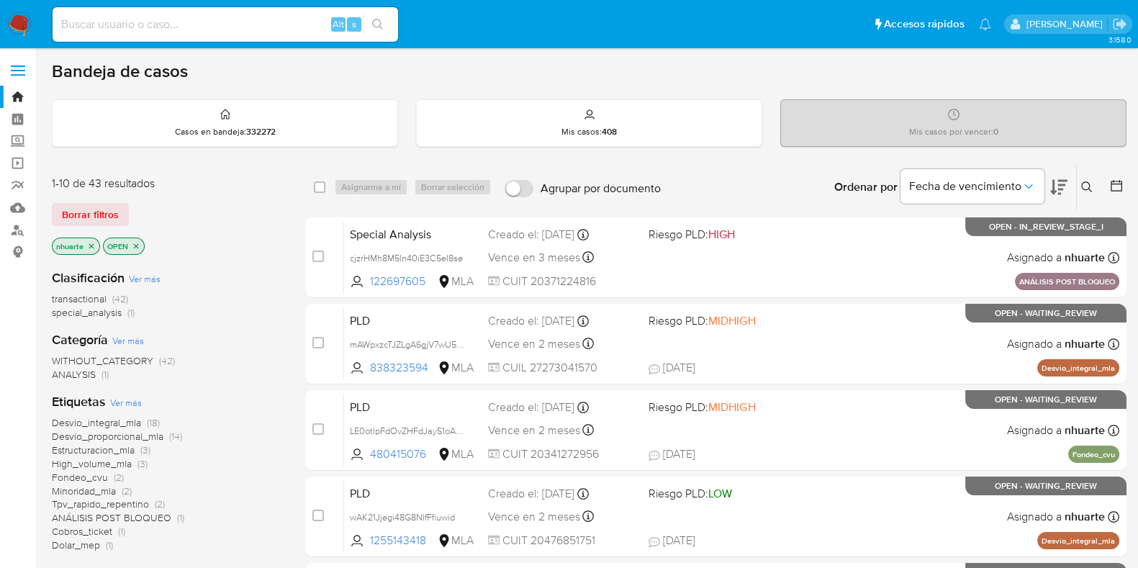
click at [1089, 185] on icon at bounding box center [1086, 186] width 11 height 11
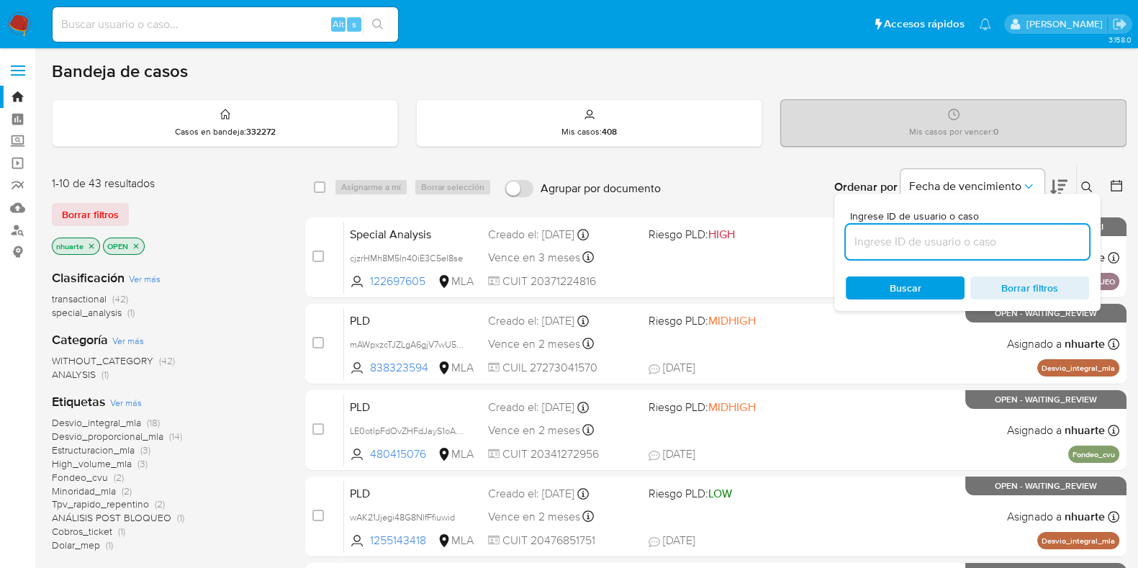
click at [993, 235] on input at bounding box center [967, 241] width 243 height 19
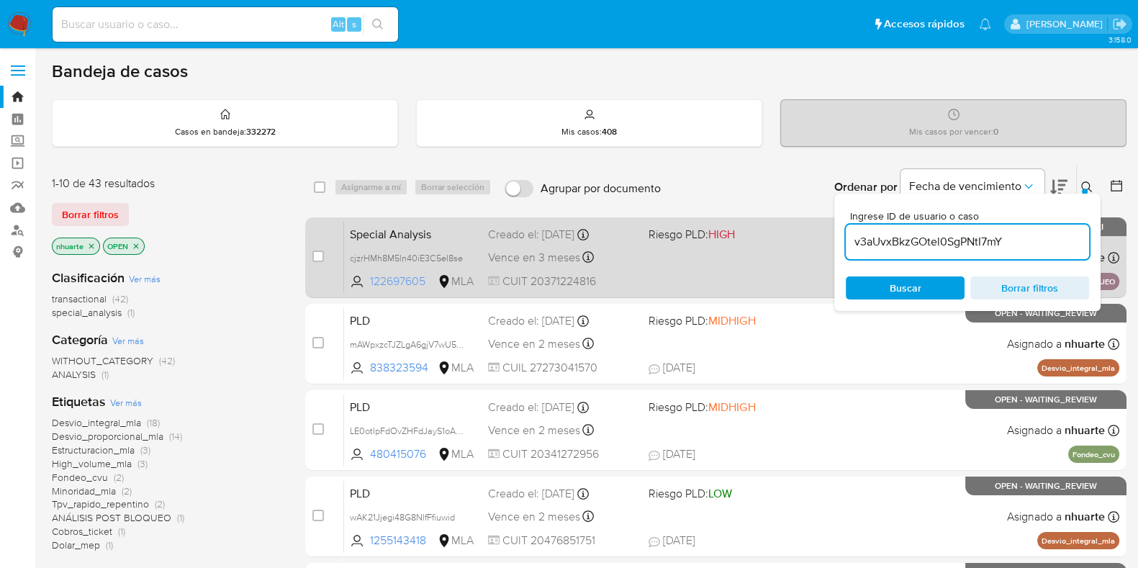
type input "v3aUvxBkzGOtel0SgPNtI7mY"
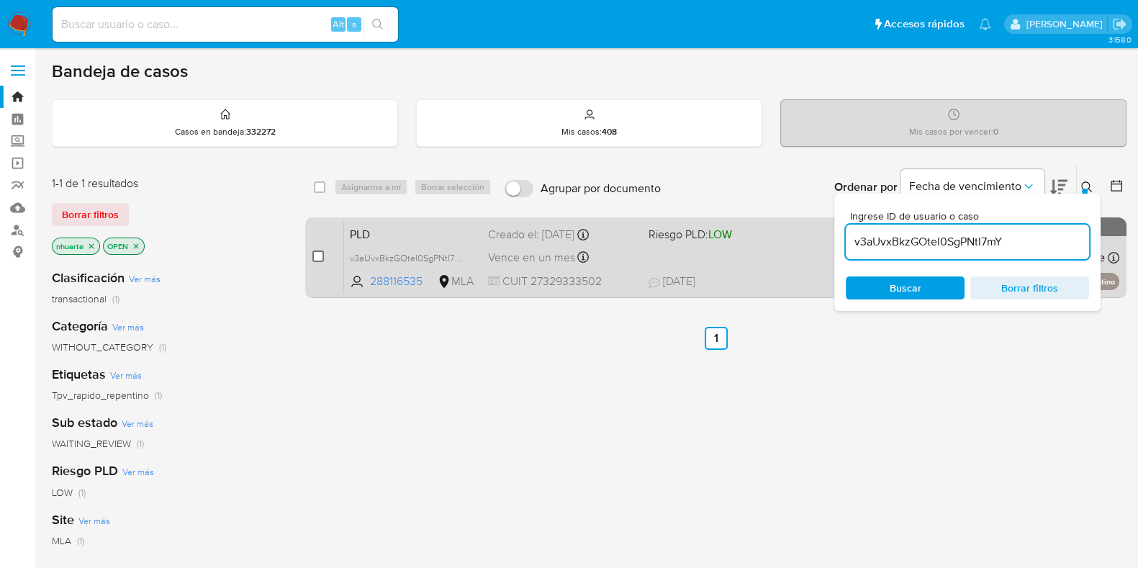
click at [320, 257] on input "checkbox" at bounding box center [318, 256] width 12 height 12
checkbox input "true"
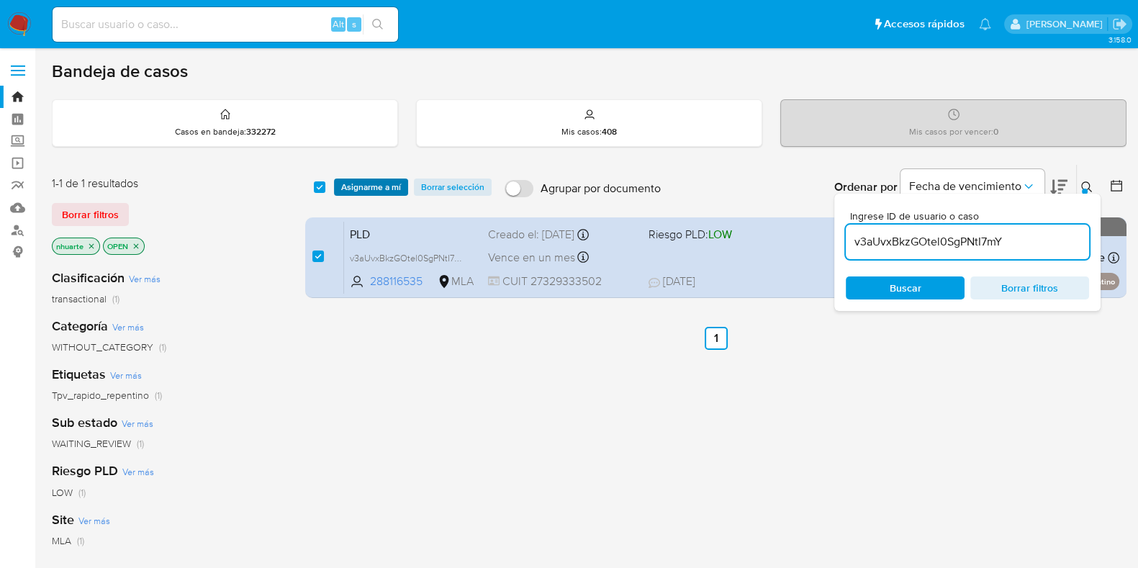
click at [385, 181] on span "Asignarme a mí" at bounding box center [371, 187] width 60 height 14
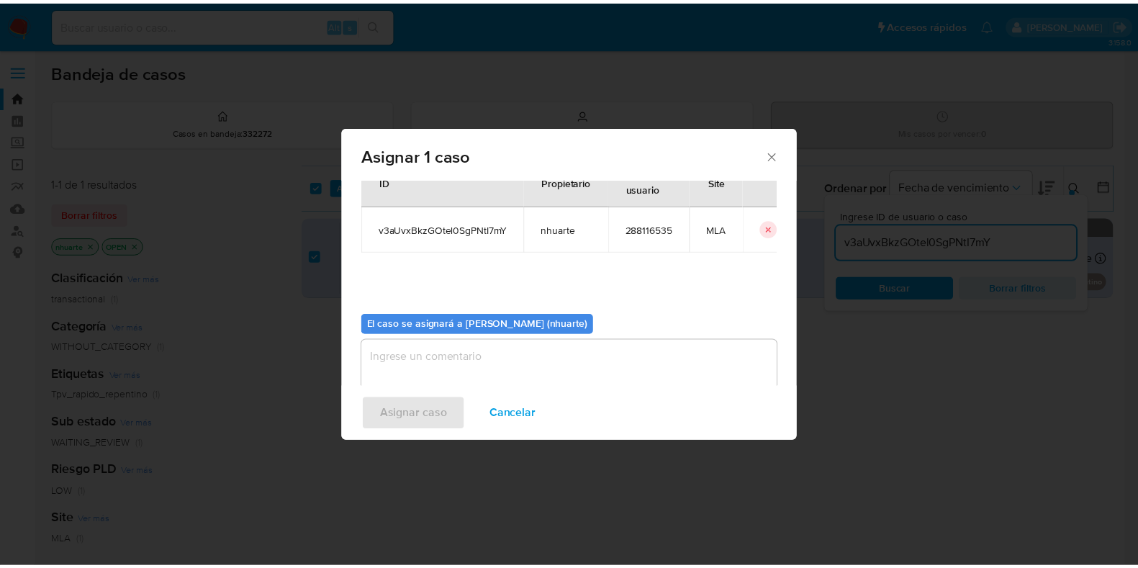
scroll to position [74, 0]
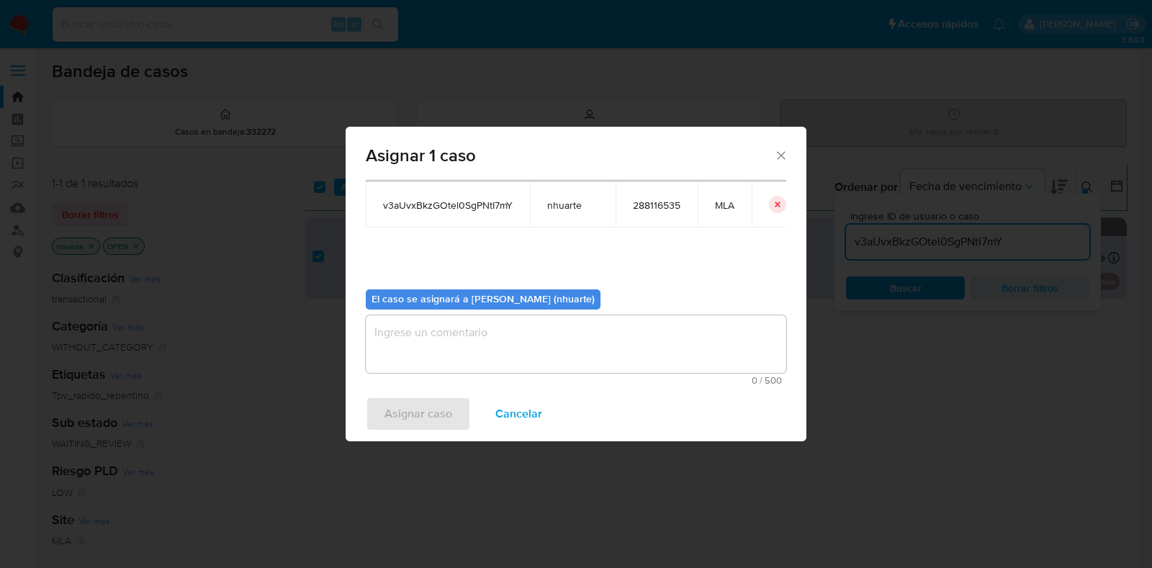
click at [552, 355] on textarea "assign-modal" at bounding box center [576, 344] width 420 height 58
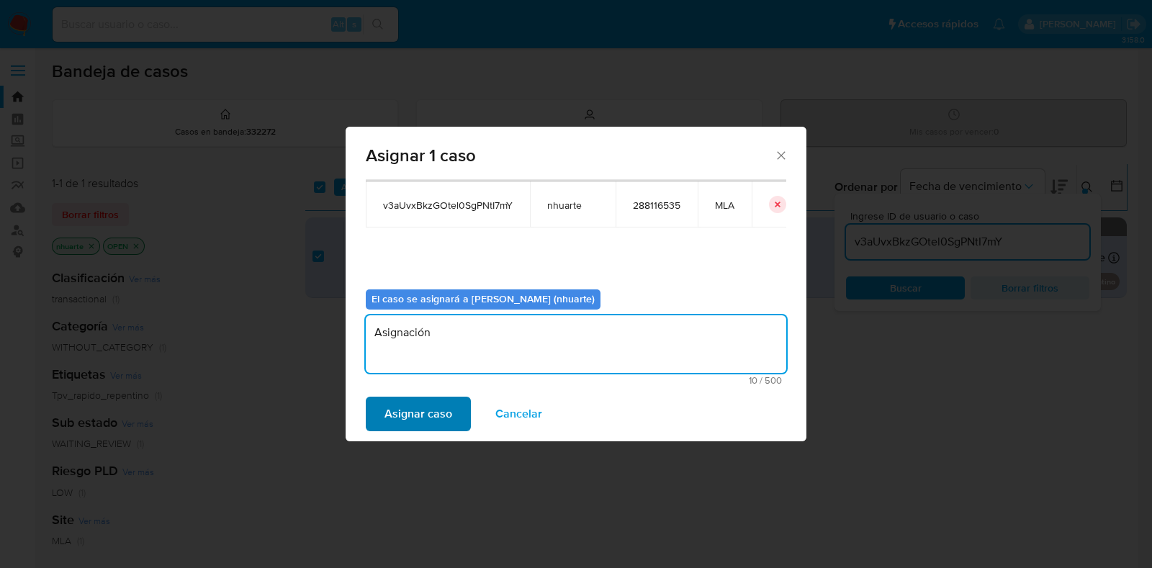
type textarea "Asignación"
click at [446, 408] on span "Asignar caso" at bounding box center [418, 414] width 68 height 32
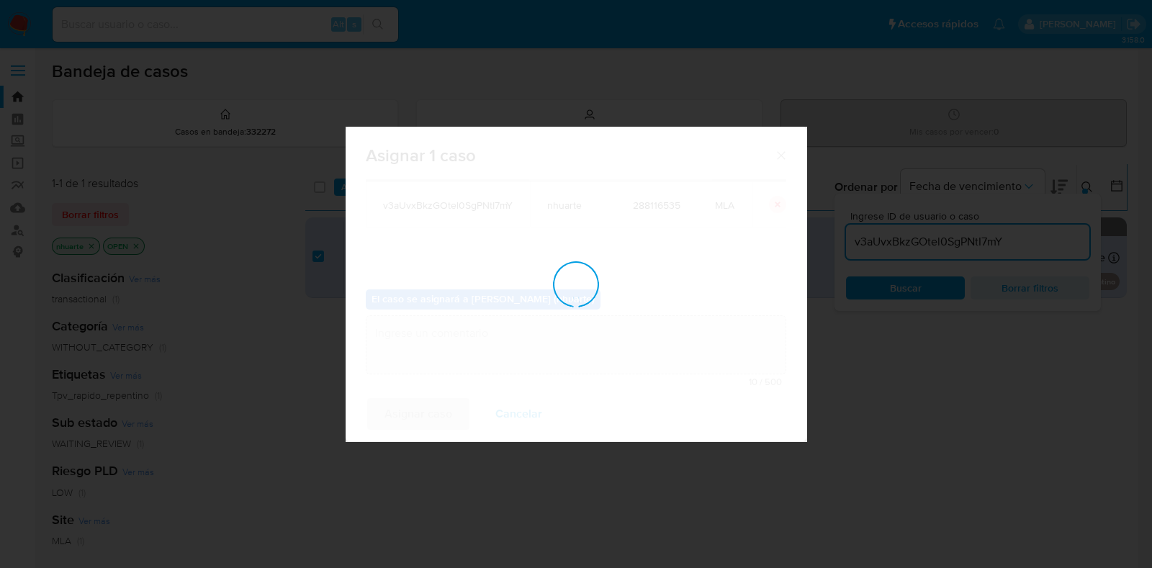
checkbox input "false"
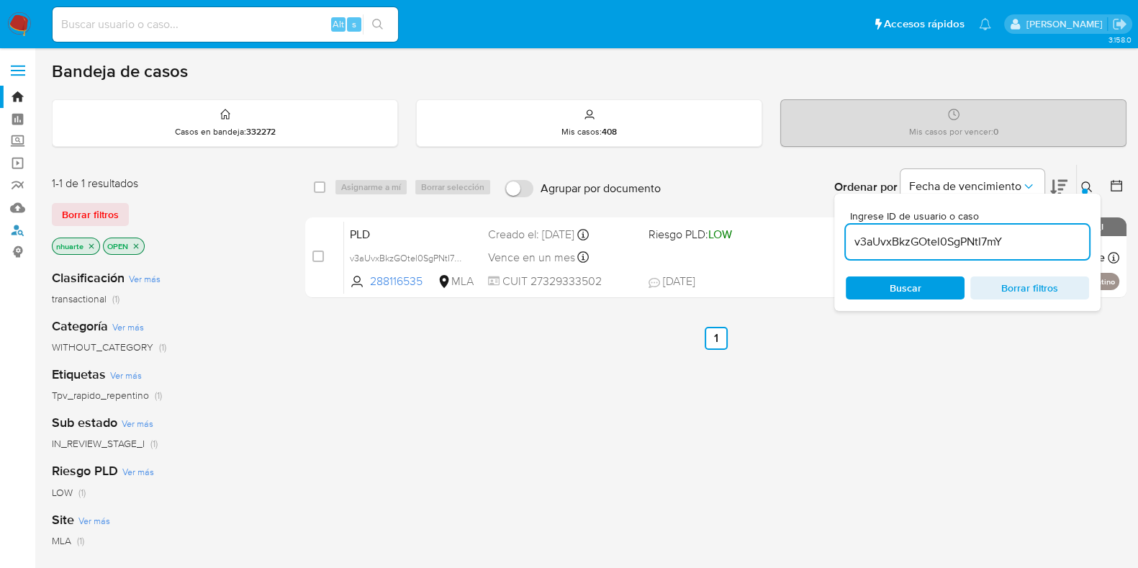
drag, startPoint x: 16, startPoint y: 232, endPoint x: 71, endPoint y: 233, distance: 54.7
click at [16, 232] on link "Buscador de personas" at bounding box center [85, 230] width 171 height 22
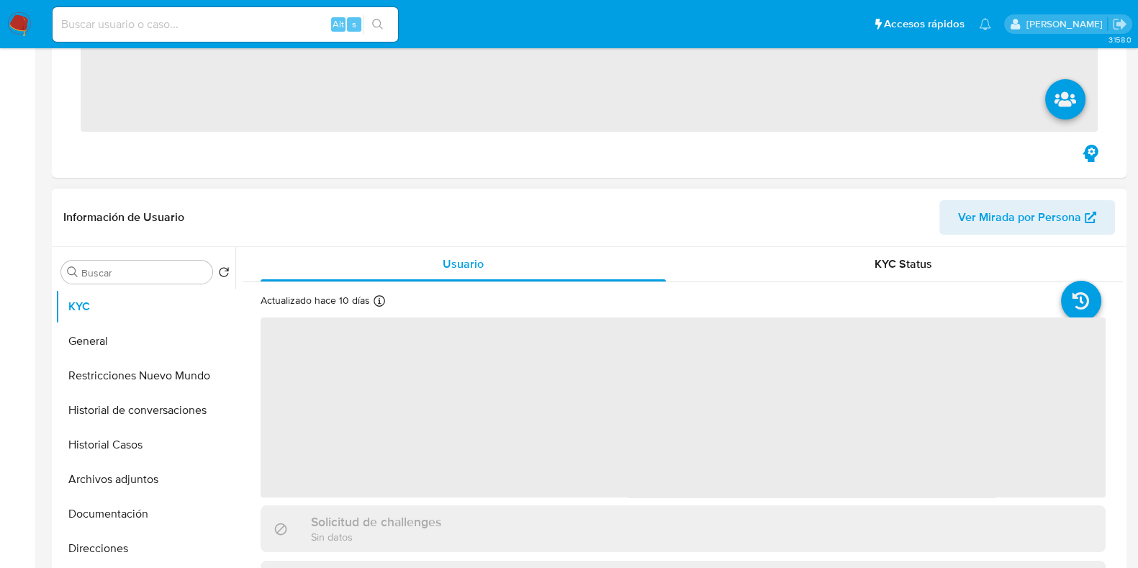
scroll to position [450, 0]
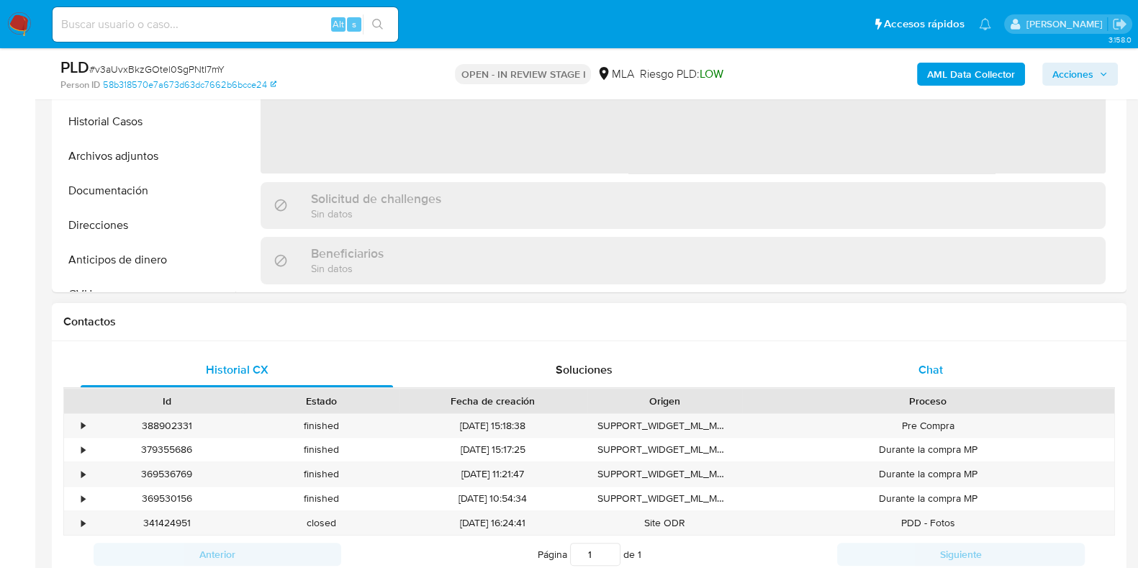
click at [933, 358] on div "Chat" at bounding box center [930, 370] width 312 height 35
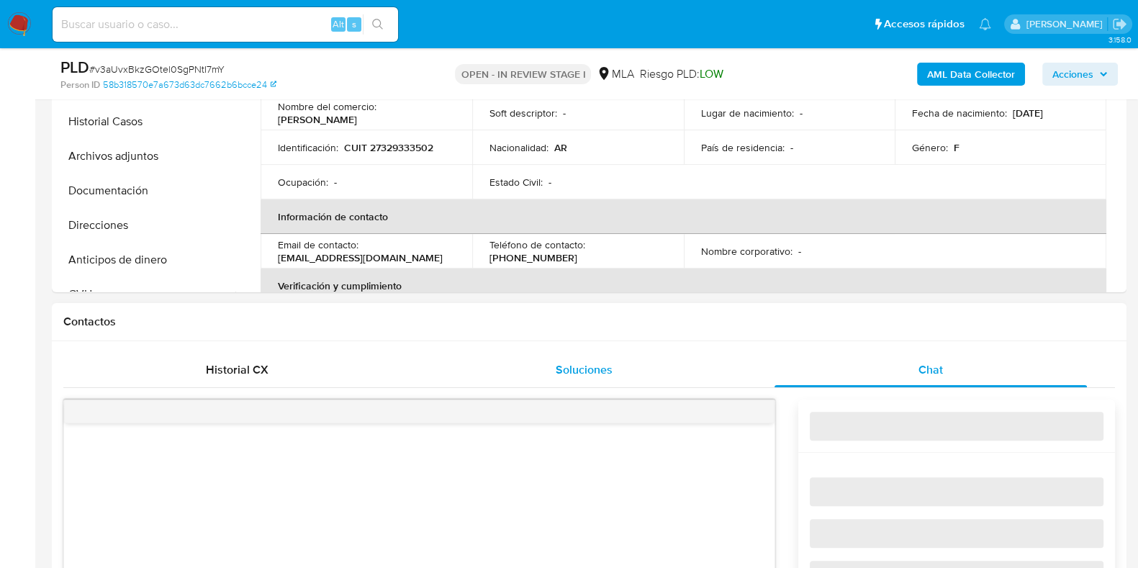
select select "10"
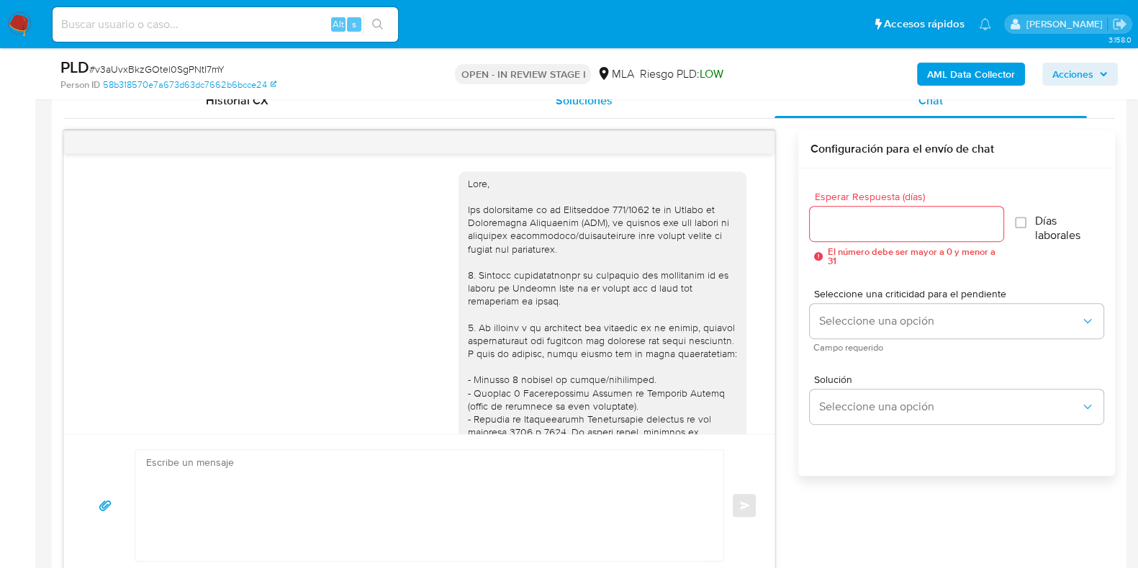
scroll to position [766, 0]
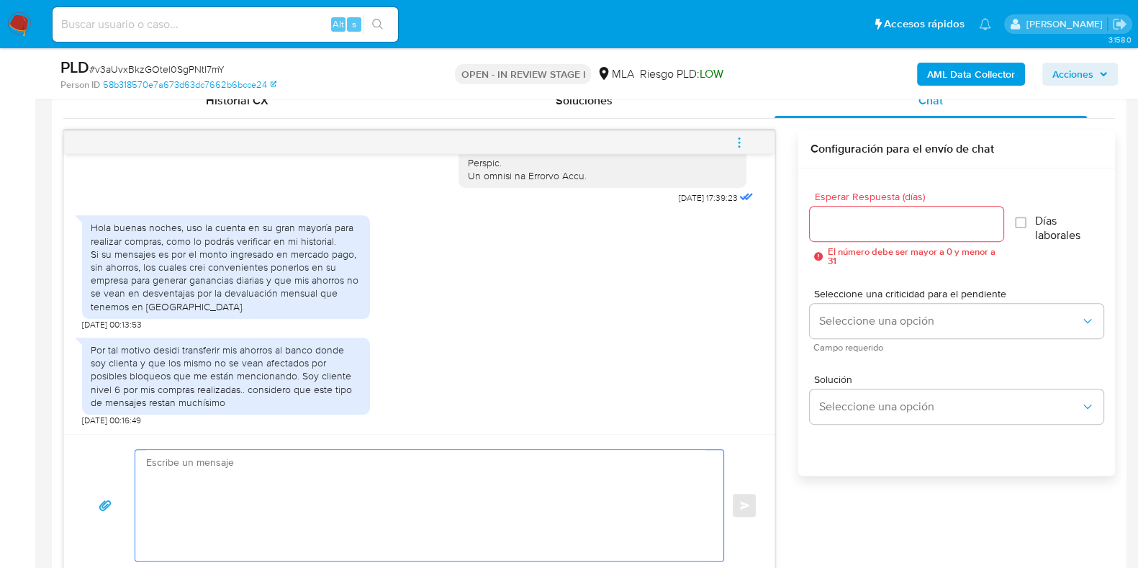
paste textarea "Hola, Muchas gracias por la respuesta. Analizamos tu caso y notamos que la info…"
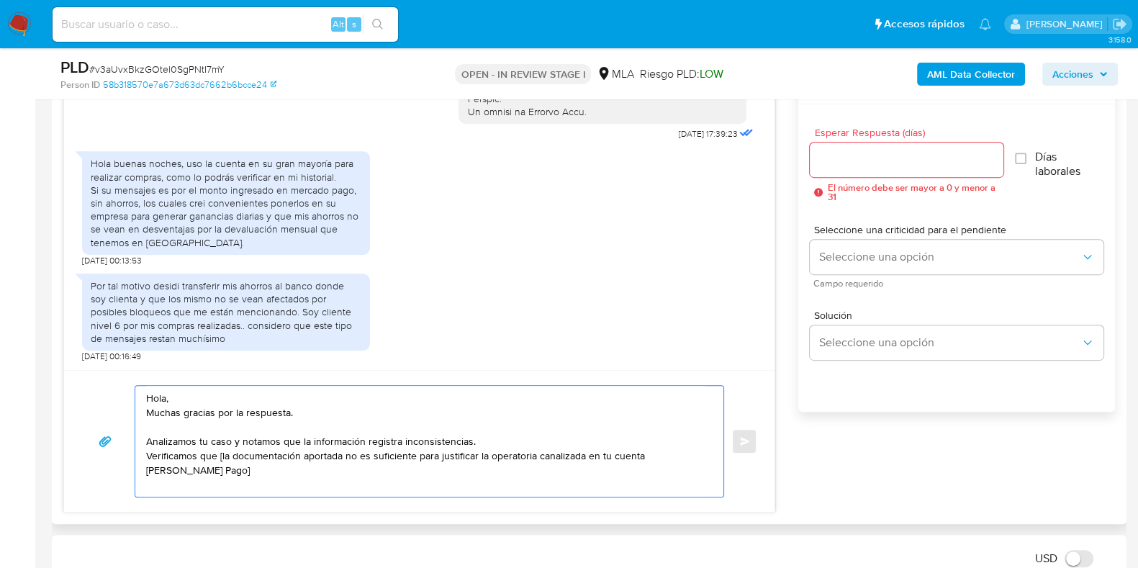
scroll to position [810, 0]
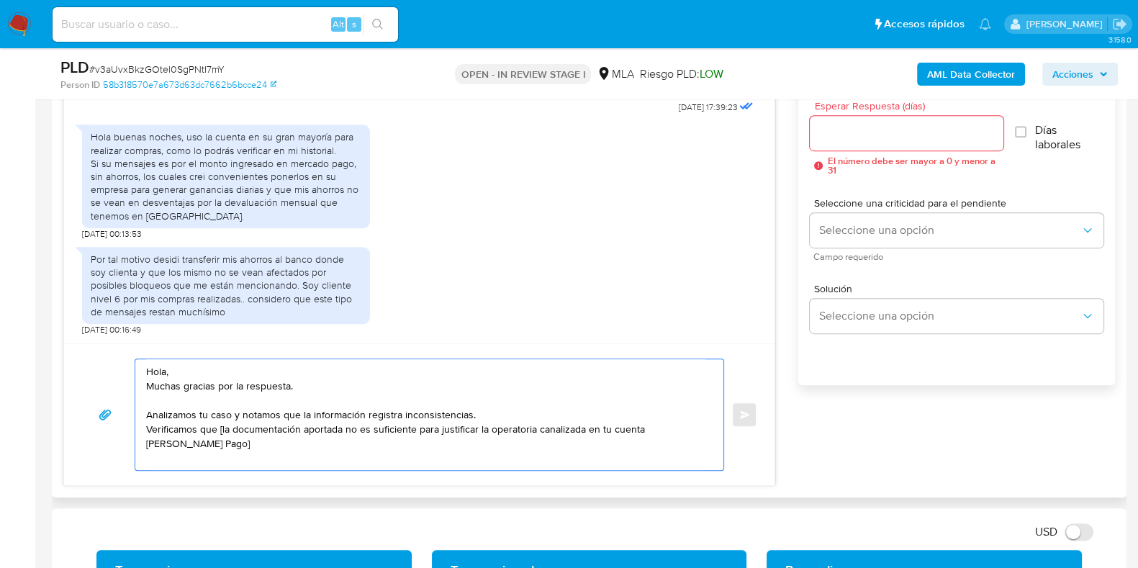
click at [220, 430] on textarea "Hola, Muchas gracias por la respuesta. Analizamos tu caso y notamos que la info…" at bounding box center [425, 414] width 559 height 111
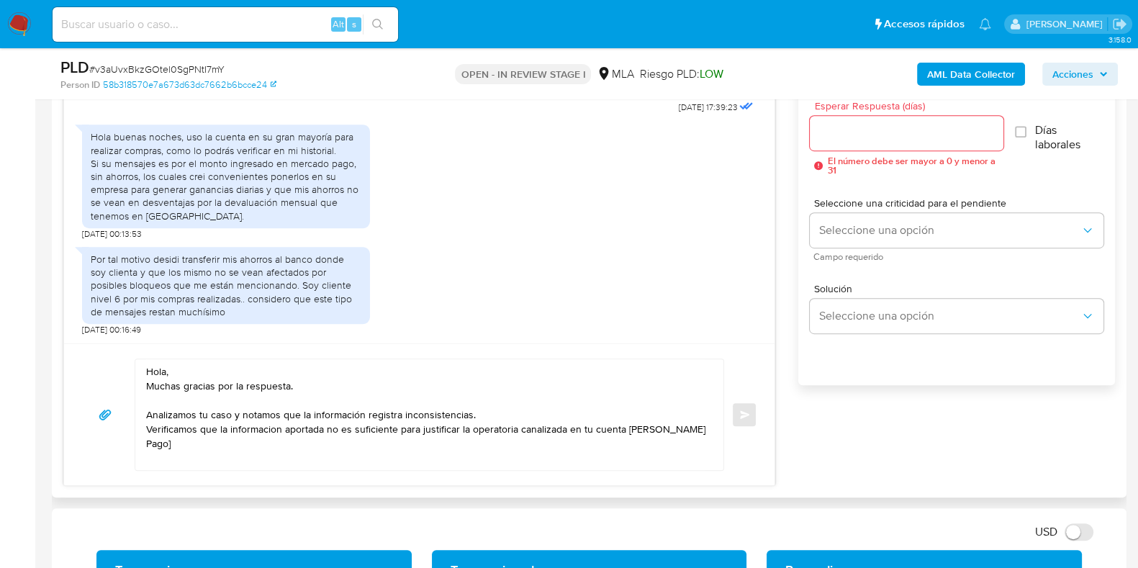
click at [709, 425] on div "Hola, Muchas gracias por la respuesta. Analizamos tu caso y notamos que la info…" at bounding box center [425, 414] width 581 height 111
click at [705, 423] on div "Hola, Muchas gracias por la respuesta. Analizamos tu caso y notamos que la info…" at bounding box center [425, 414] width 581 height 111
click at [705, 423] on textarea "Hola, Muchas gracias por la respuesta. Analizamos tu caso y notamos que la info…" at bounding box center [425, 414] width 559 height 111
click at [216, 448] on textarea "Hola, Muchas gracias por la respuesta. Analizamos tu caso y notamos que la info…" at bounding box center [425, 414] width 559 height 111
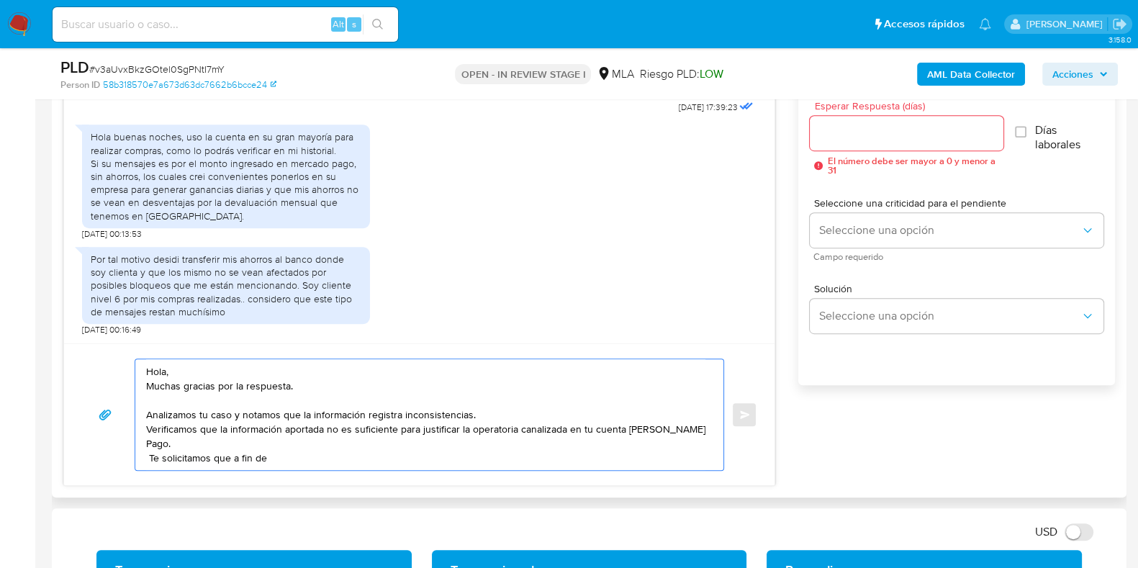
paste textarea "cumplir con las regulaciones emitidas por la Unidad de Información Financiera y…"
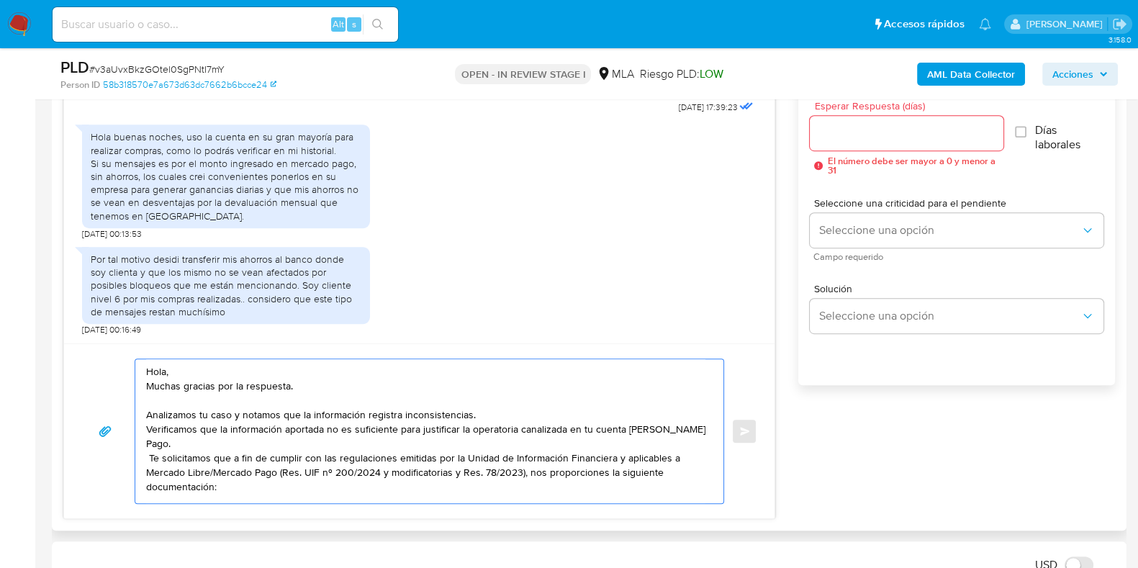
scroll to position [10, 0]
click at [238, 476] on textarea "Hola, Muchas gracias por la respuesta. Analizamos tu caso y notamos que la info…" at bounding box center [425, 431] width 559 height 144
paste textarea "De acuerdo a la actividad que realices en tu cuenta, adjunta la siguiente docum…"
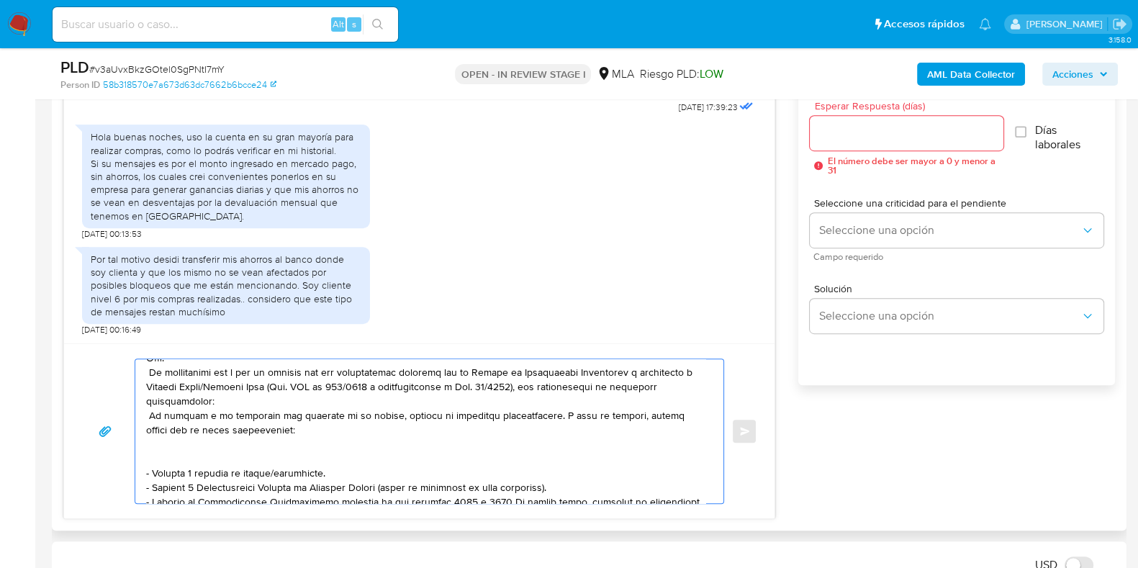
scroll to position [59, 0]
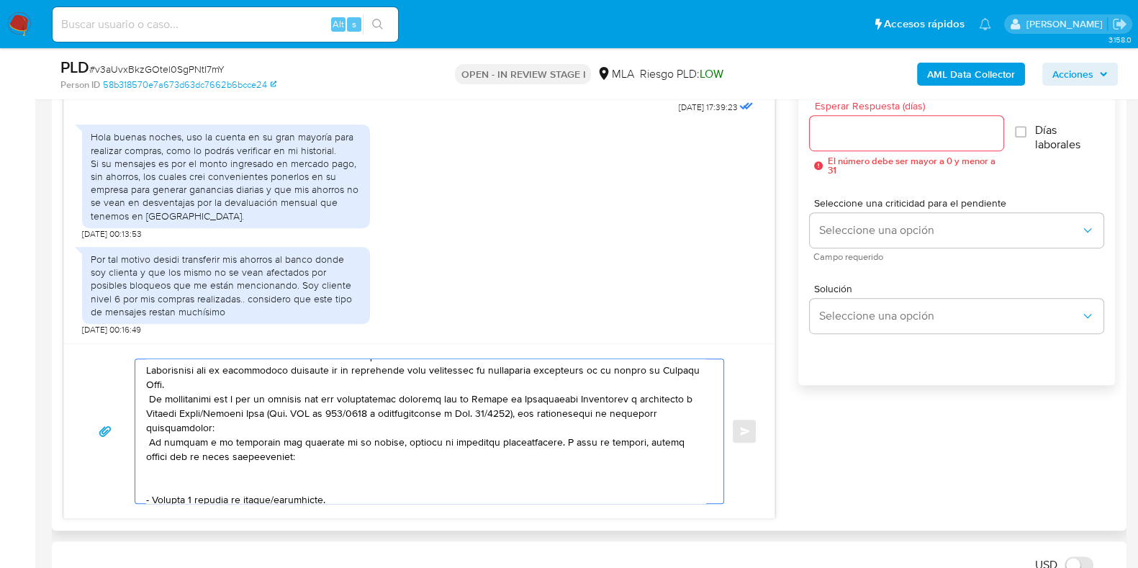
click at [150, 441] on textarea at bounding box center [425, 431] width 559 height 144
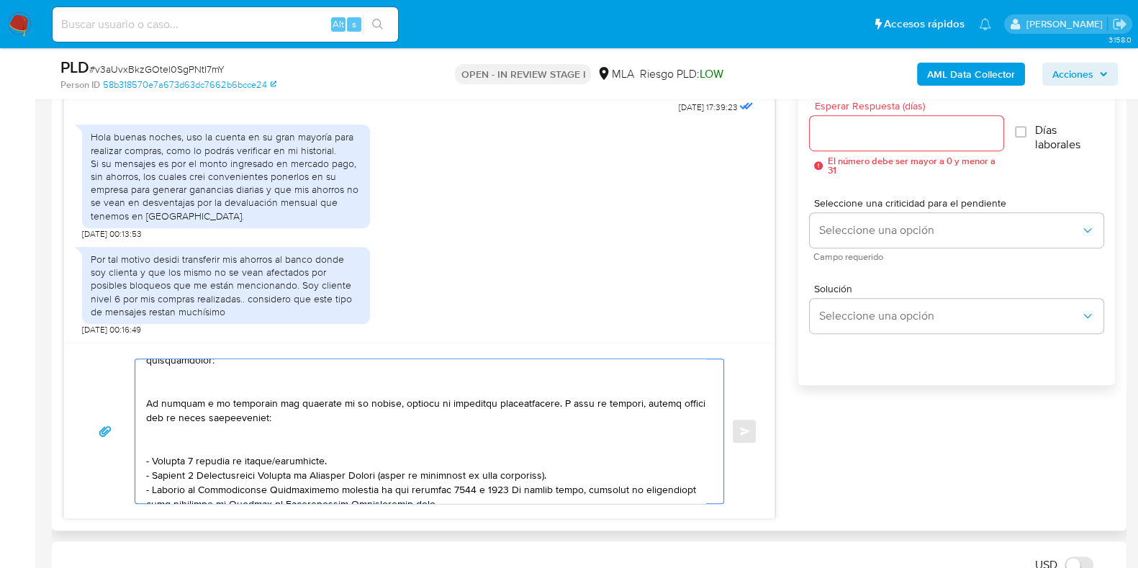
scroll to position [149, 0]
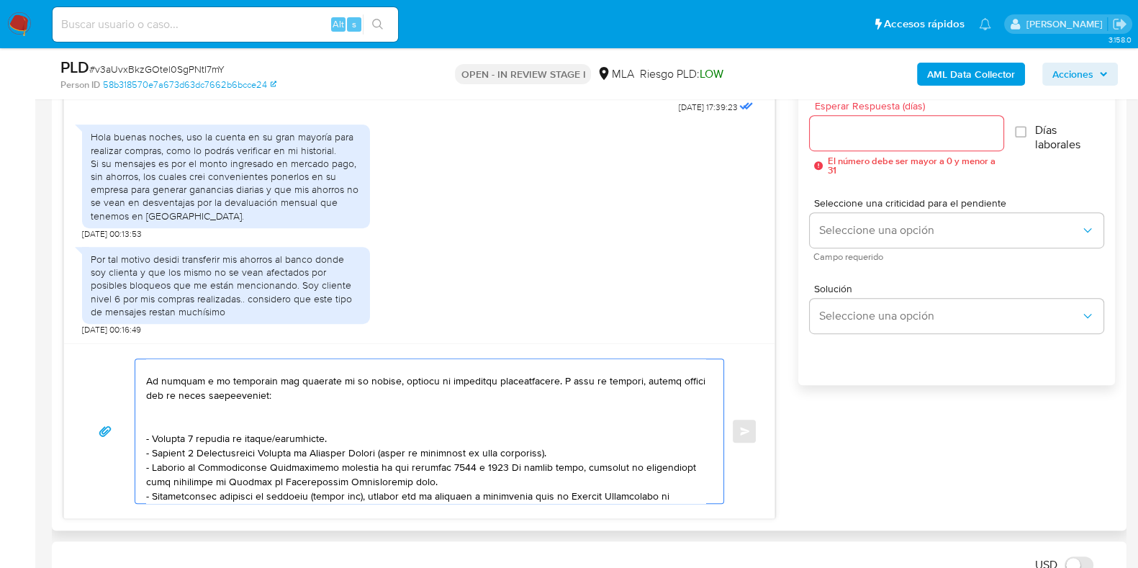
click at [147, 437] on textarea at bounding box center [425, 431] width 559 height 144
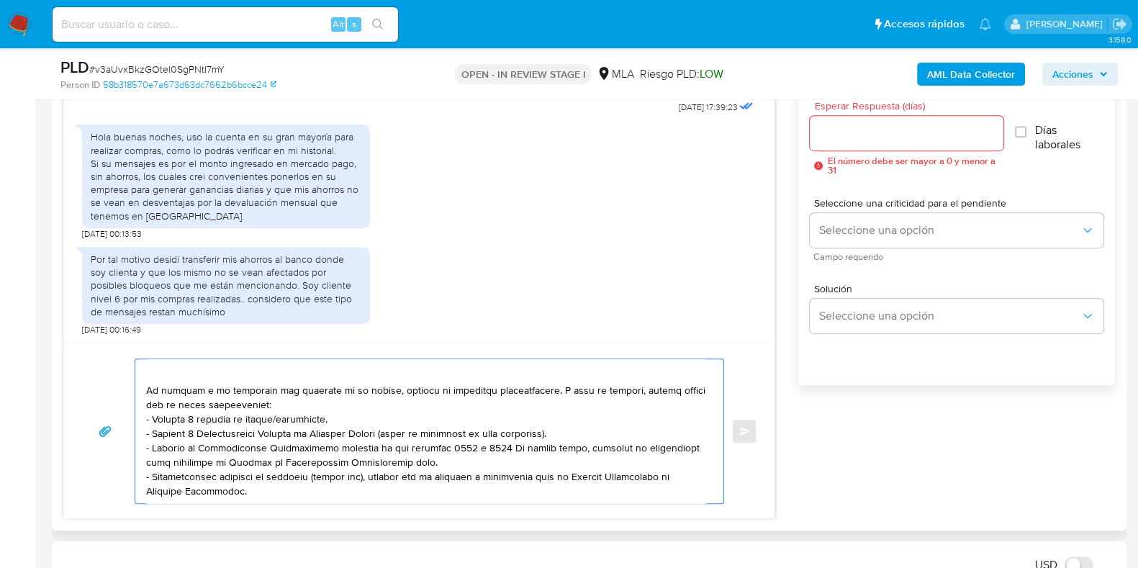
click at [264, 479] on textarea at bounding box center [425, 431] width 559 height 144
paste textarea "Es importante que sepas que, en caso de no responder a lo solicitado o si lo pr…"
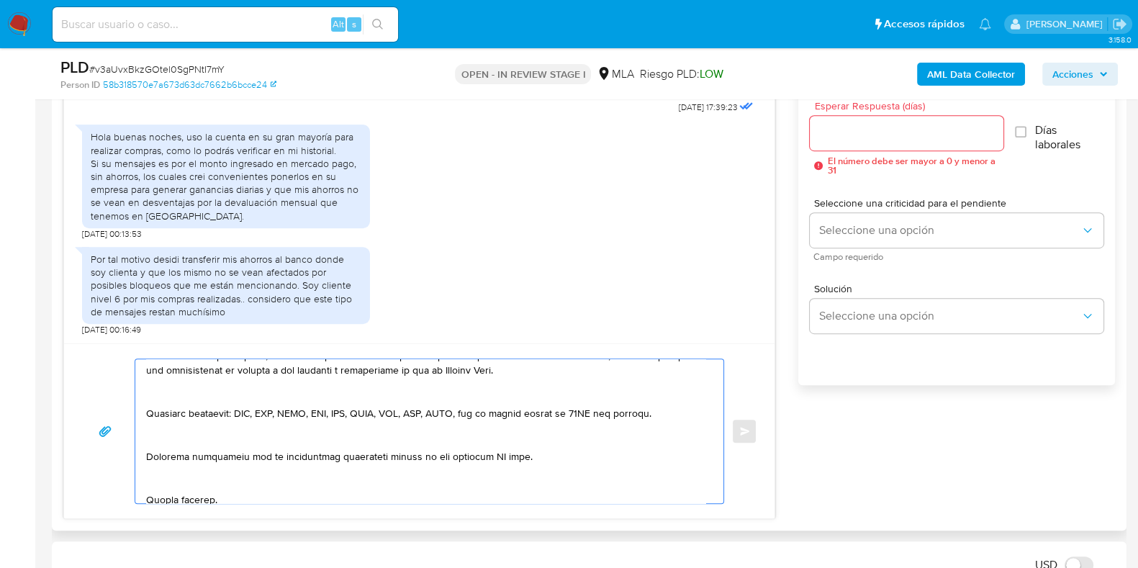
scroll to position [318, 0]
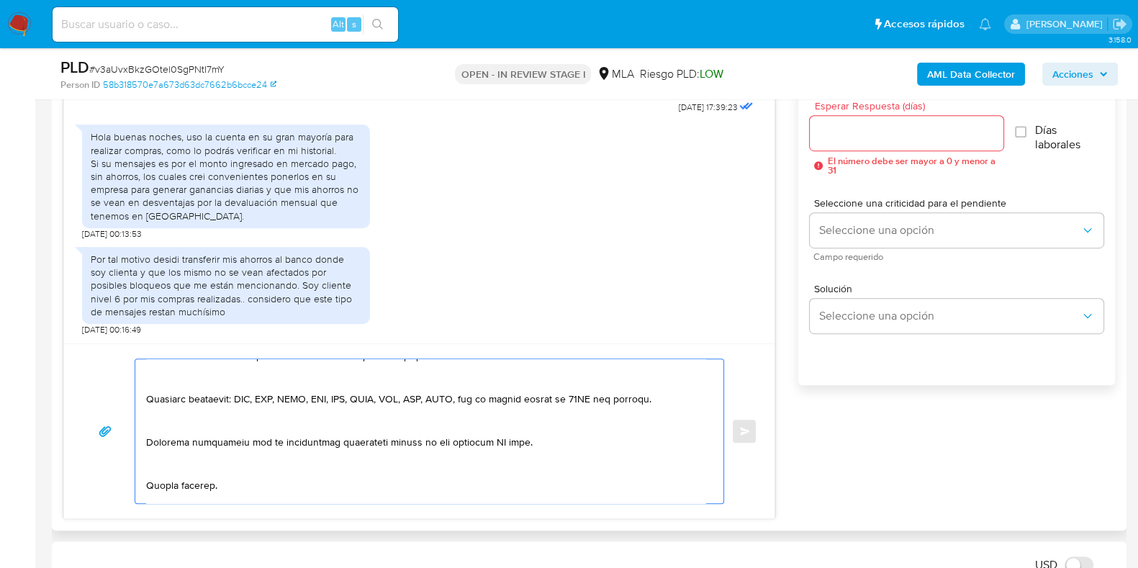
click at [494, 435] on textarea at bounding box center [425, 431] width 559 height 144
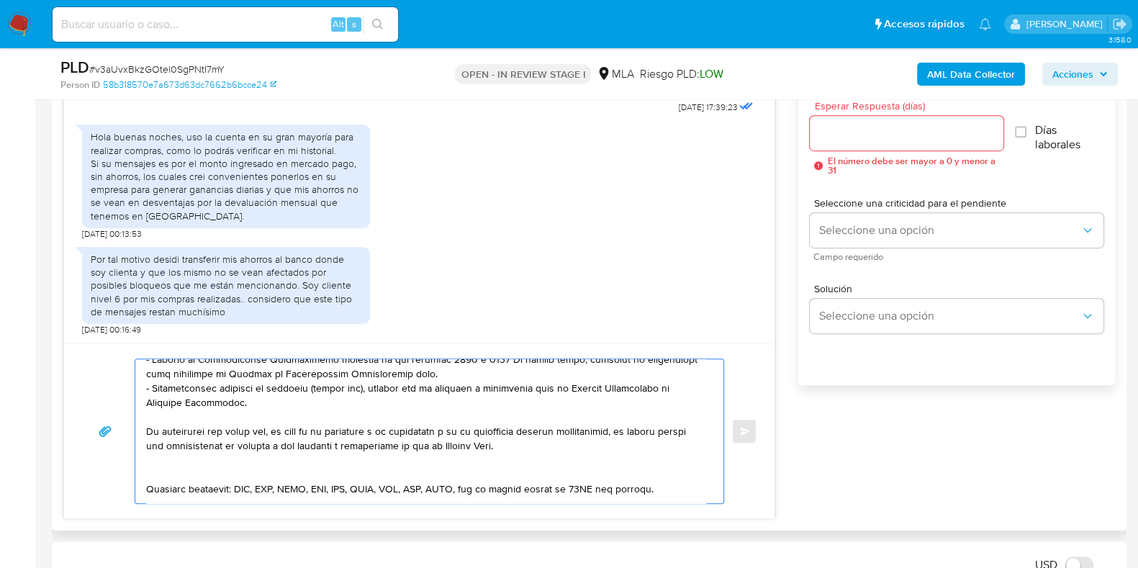
scroll to position [138, 0]
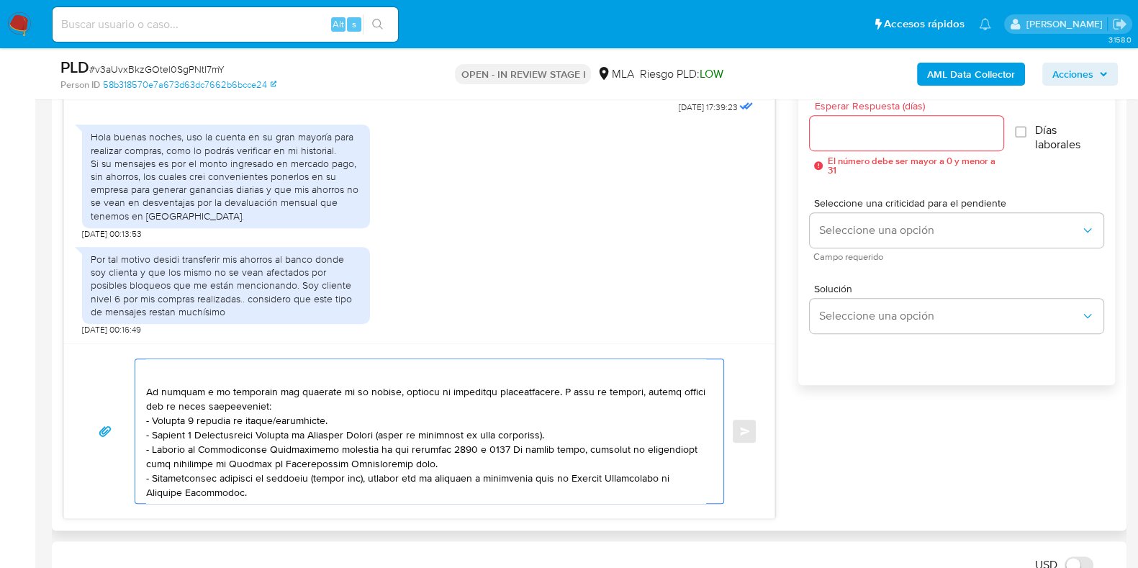
click at [540, 387] on textarea at bounding box center [425, 431] width 559 height 144
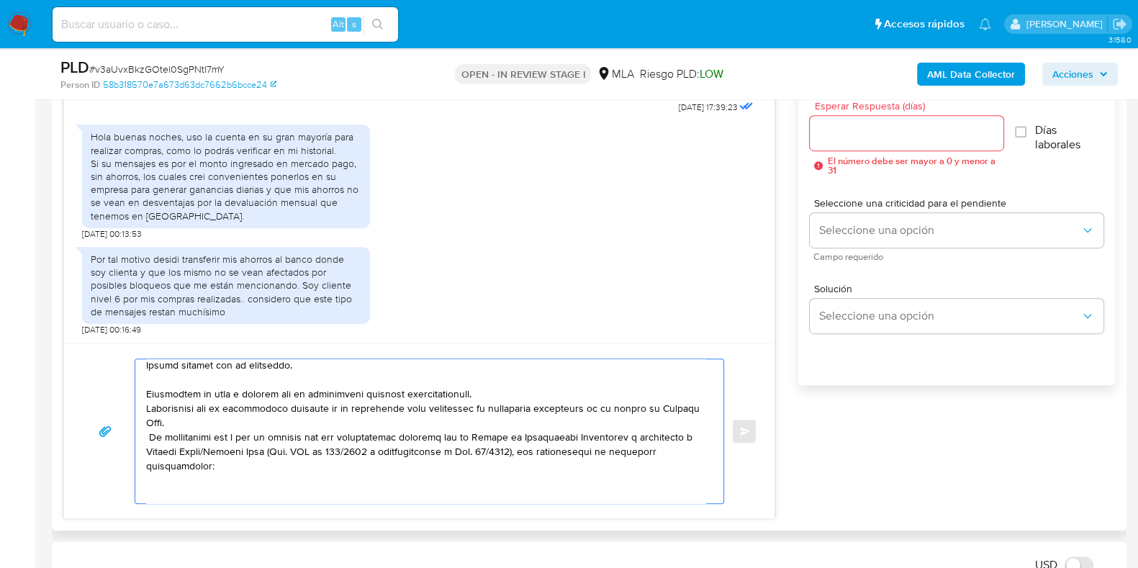
scroll to position [0, 0]
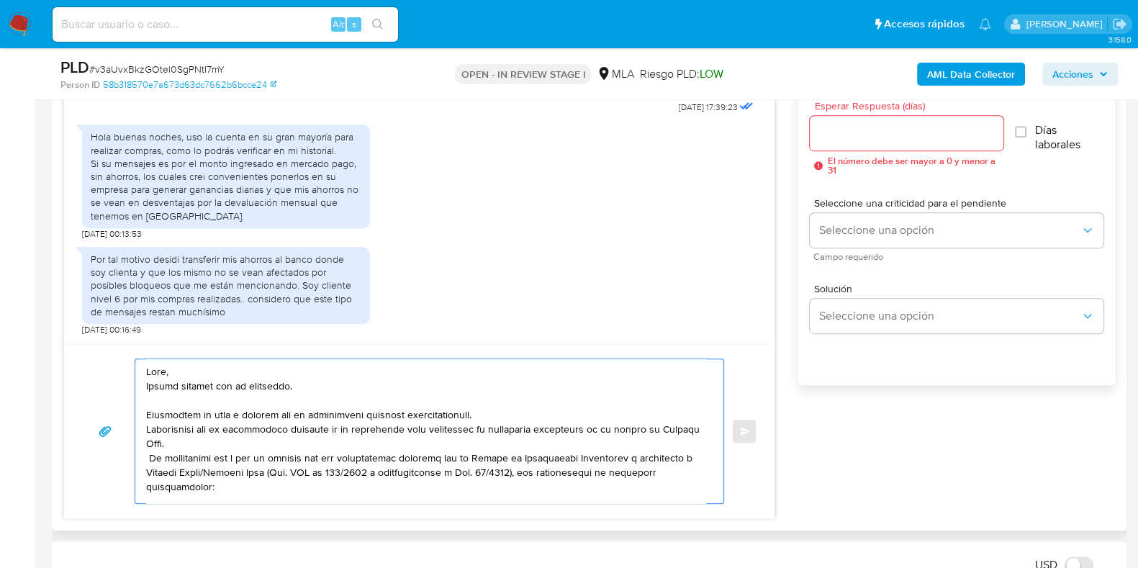
click at [380, 450] on textarea at bounding box center [425, 431] width 559 height 144
click at [188, 432] on textarea at bounding box center [425, 431] width 559 height 144
click at [198, 449] on textarea at bounding box center [425, 431] width 559 height 144
click at [196, 442] on textarea at bounding box center [425, 431] width 559 height 144
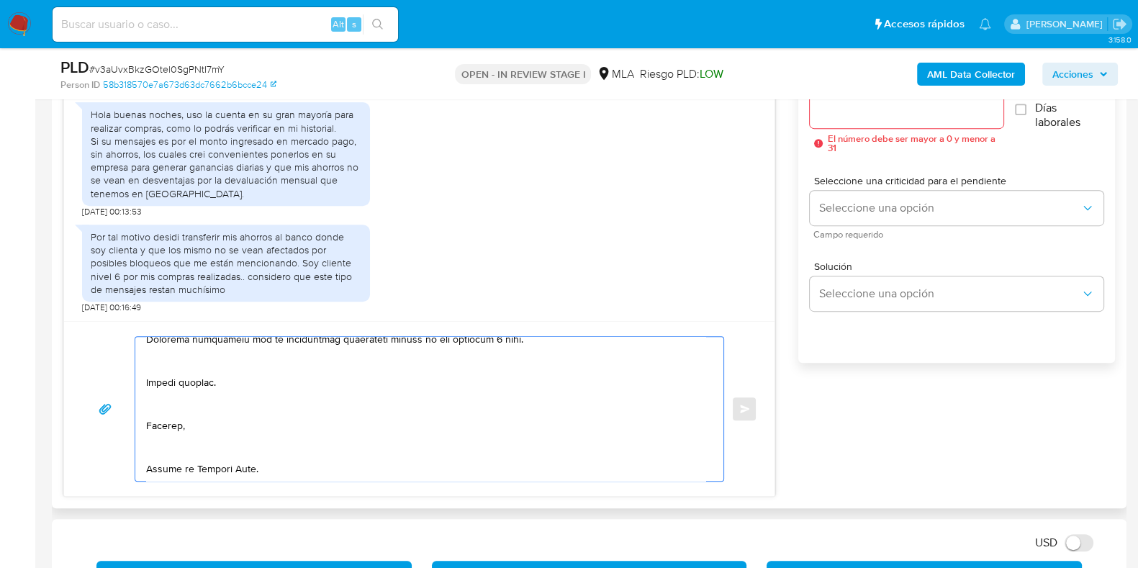
scroll to position [810, 0]
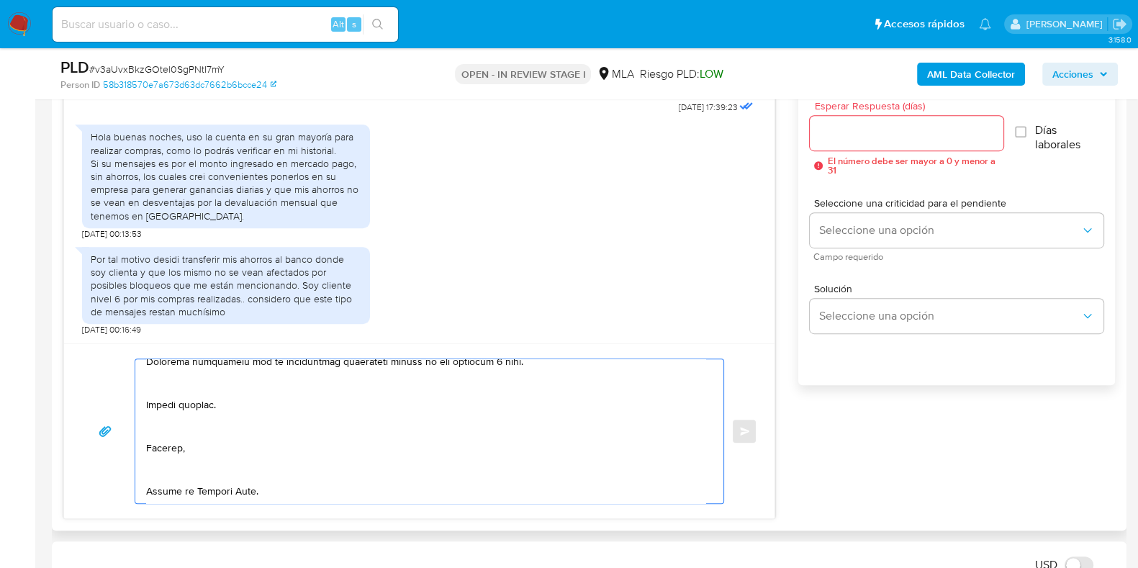
type textarea "Hola, Muchas gracias por la respuesta. Analizamos tu caso y notamos que la info…"
click at [842, 133] on input "Esperar Respuesta (días)" at bounding box center [906, 133] width 193 height 19
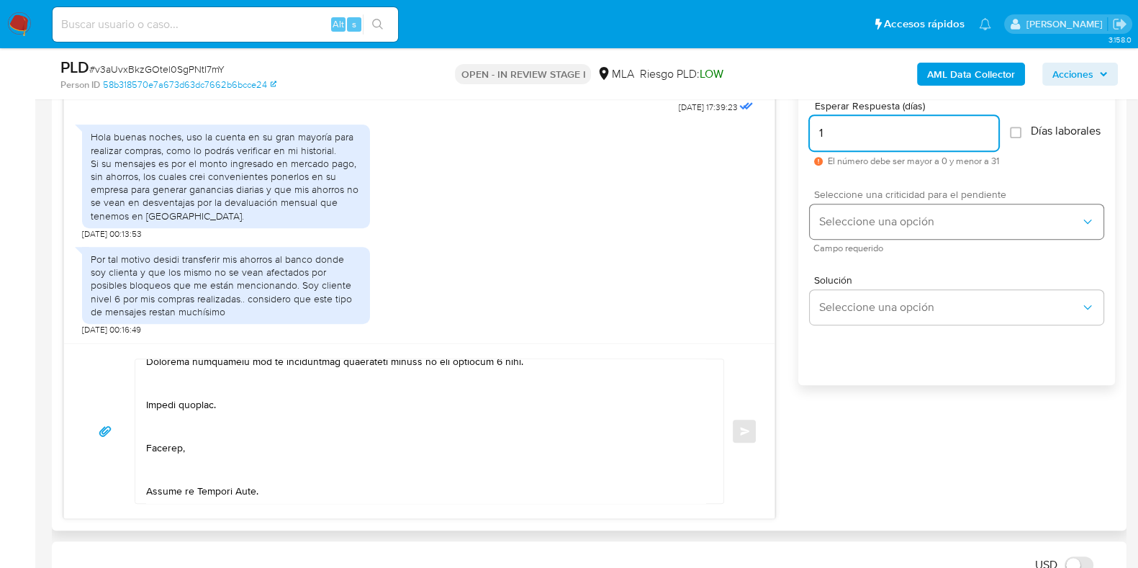
type input "1"
click at [839, 224] on span "Seleccione una opción" at bounding box center [949, 221] width 262 height 14
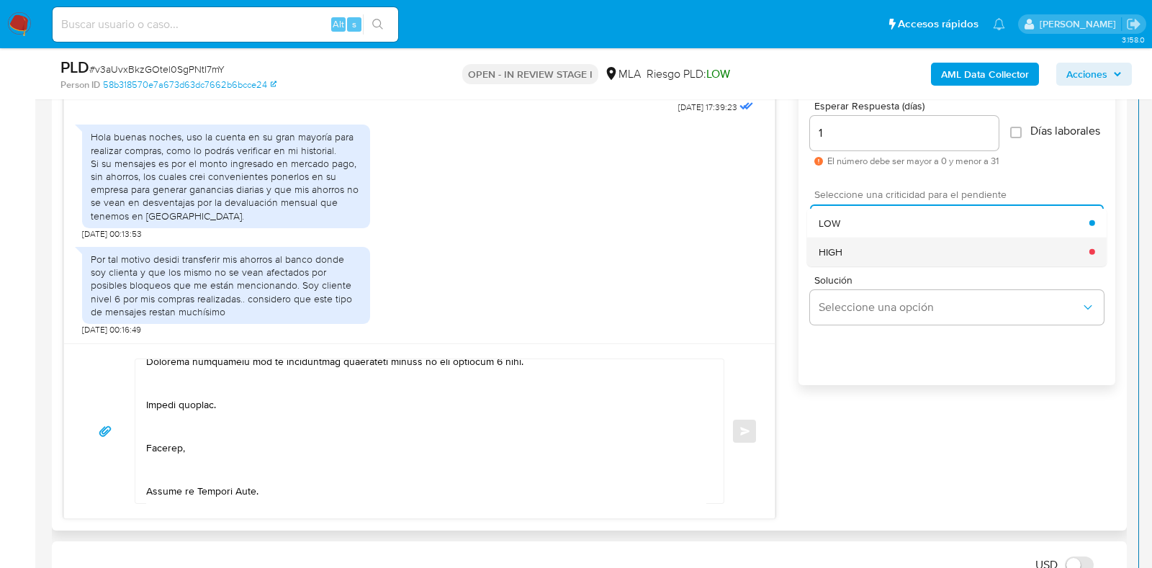
click at [841, 258] on span "HIGH" at bounding box center [830, 251] width 24 height 13
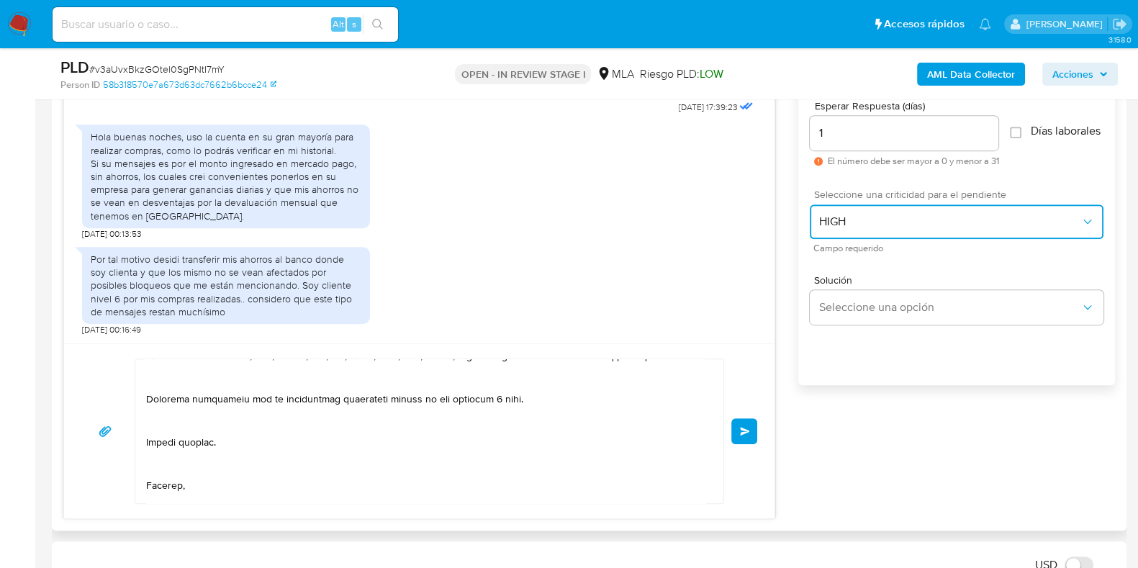
scroll to position [352, 0]
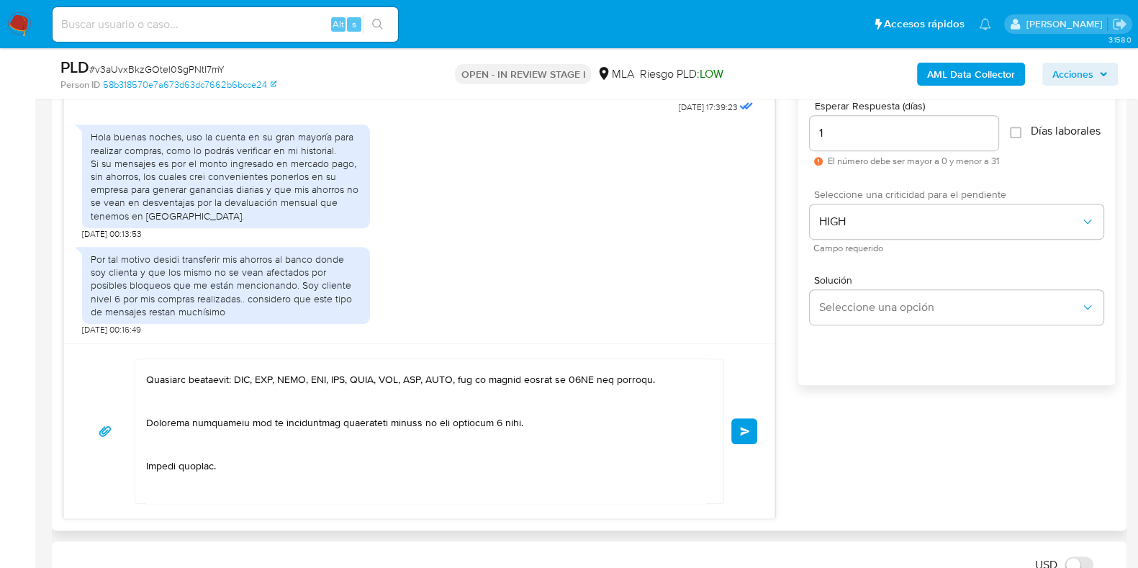
click at [738, 428] on button "Enviar" at bounding box center [744, 431] width 26 height 26
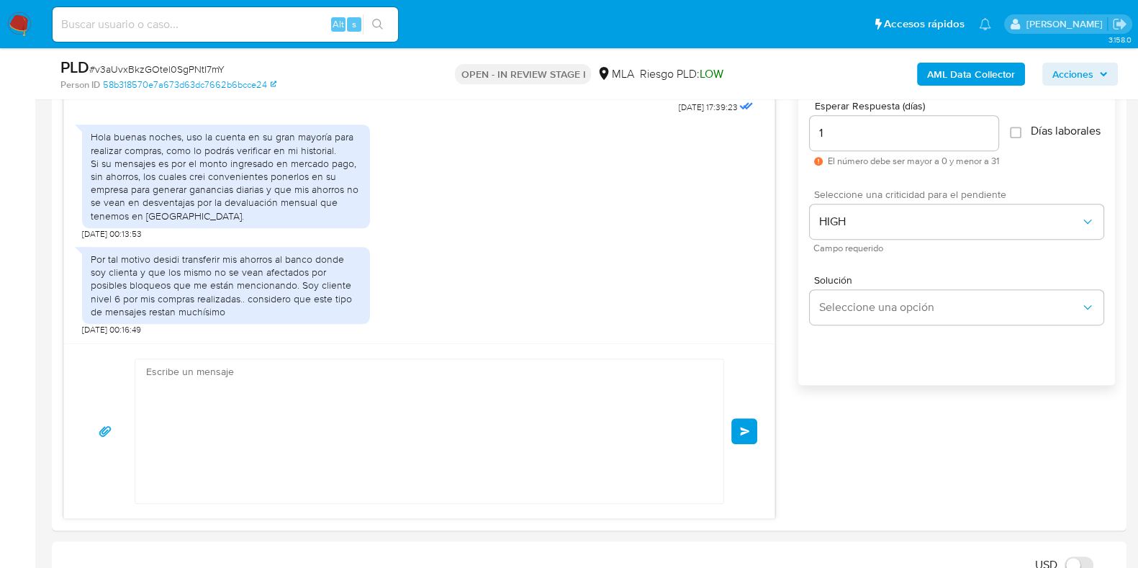
scroll to position [1488, 0]
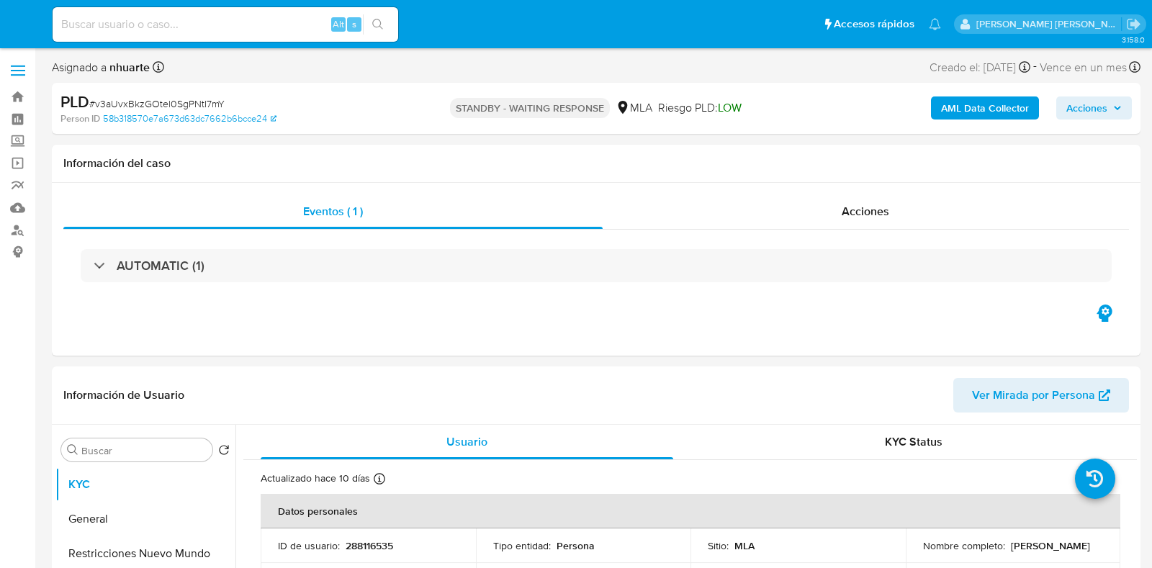
select select "10"
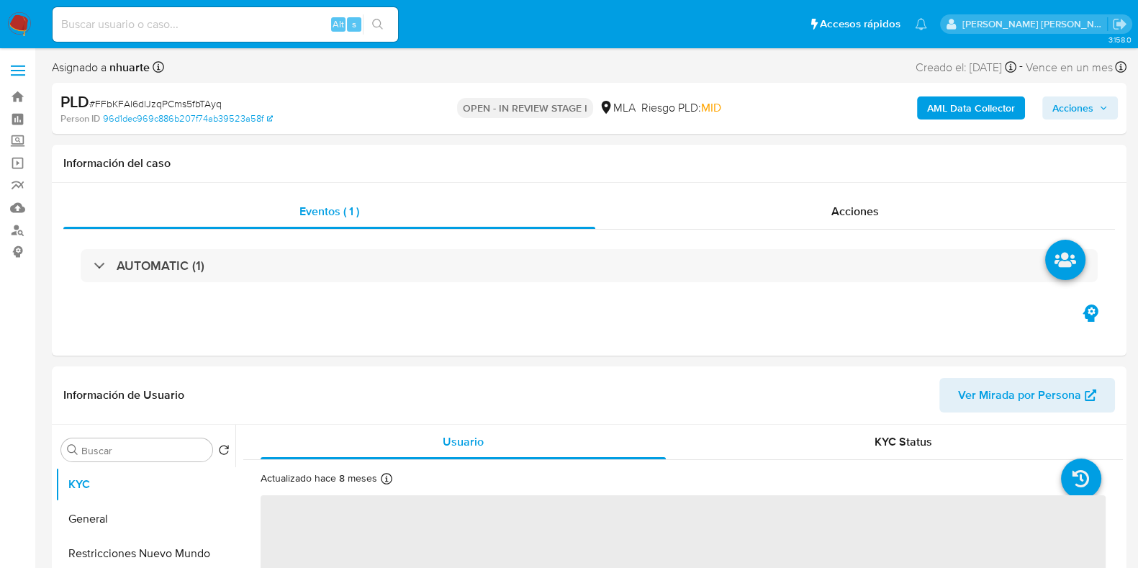
select select "10"
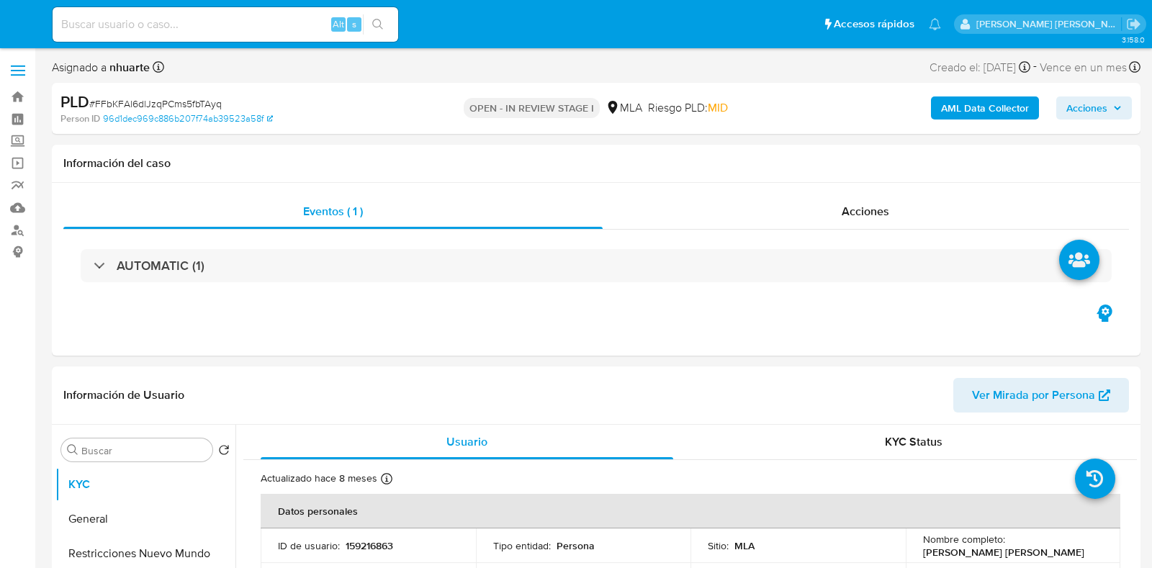
select select "10"
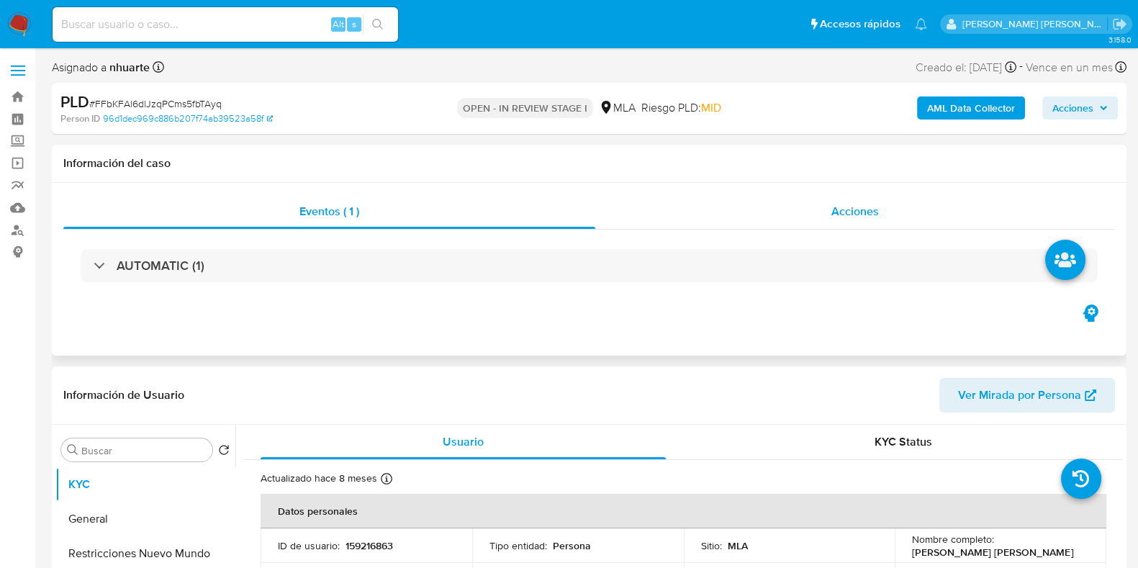
click at [866, 214] on span "Acciones" at bounding box center [855, 211] width 48 height 17
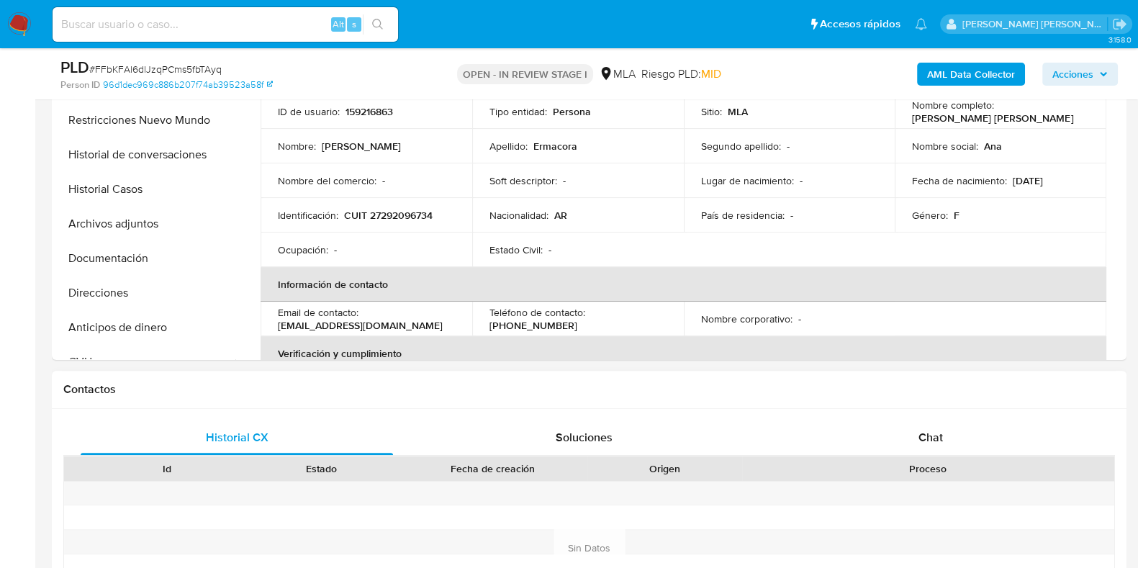
scroll to position [629, 0]
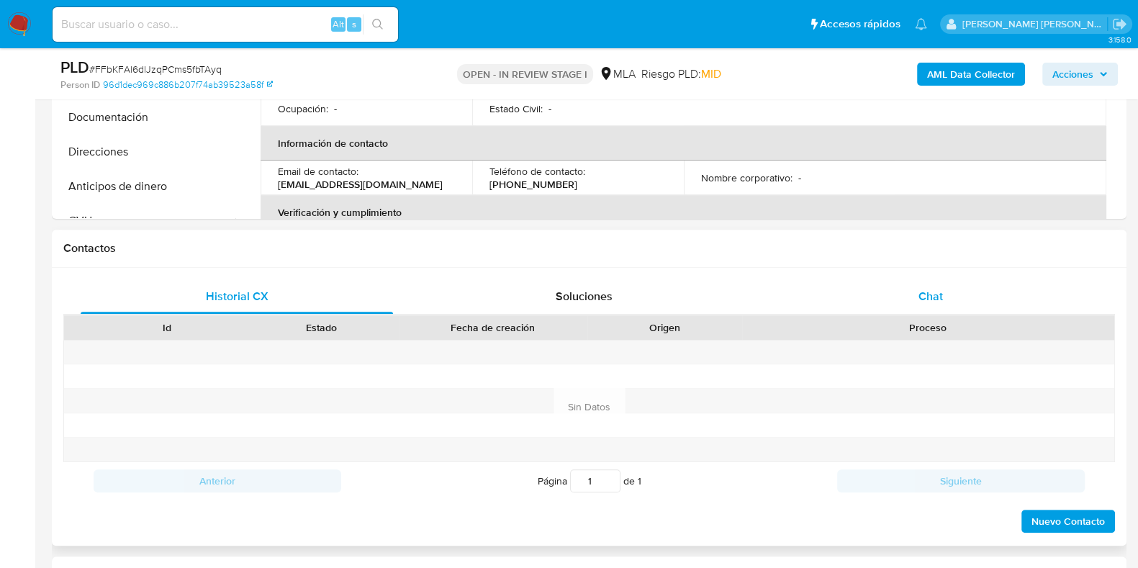
click at [934, 292] on span "Chat" at bounding box center [930, 296] width 24 height 17
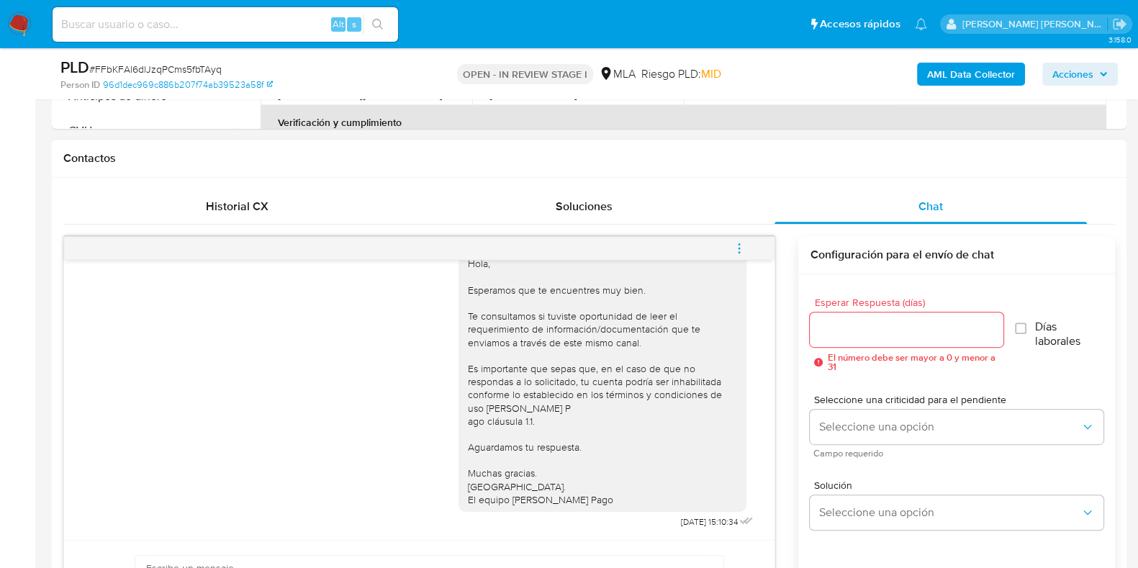
scroll to position [851, 0]
click at [736, 244] on icon "menu-action" at bounding box center [739, 248] width 13 height 13
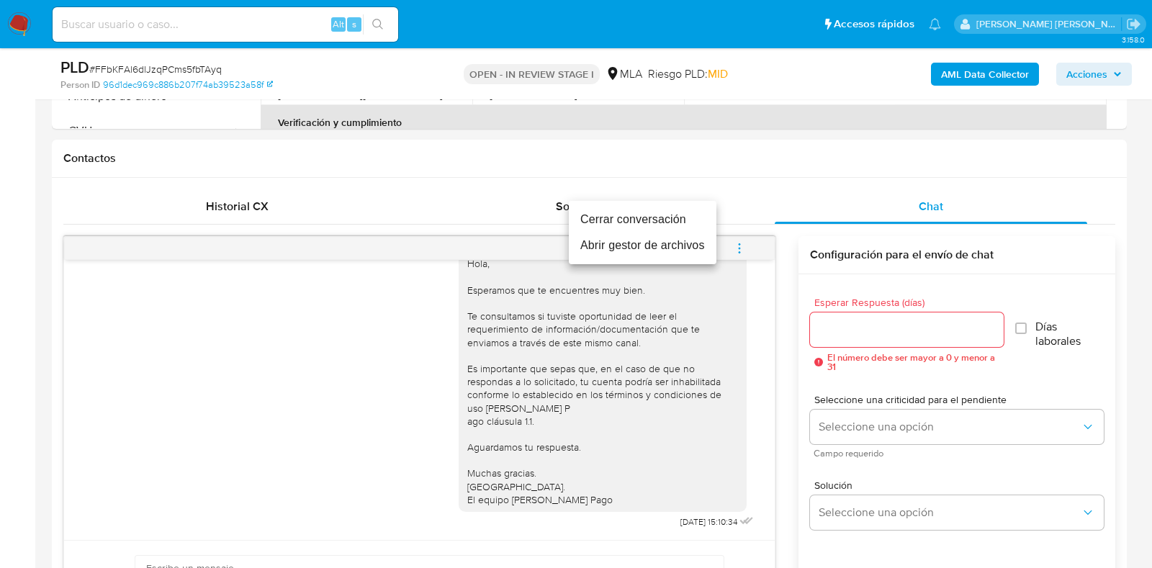
click at [669, 221] on li "Cerrar conversación" at bounding box center [643, 220] width 148 height 26
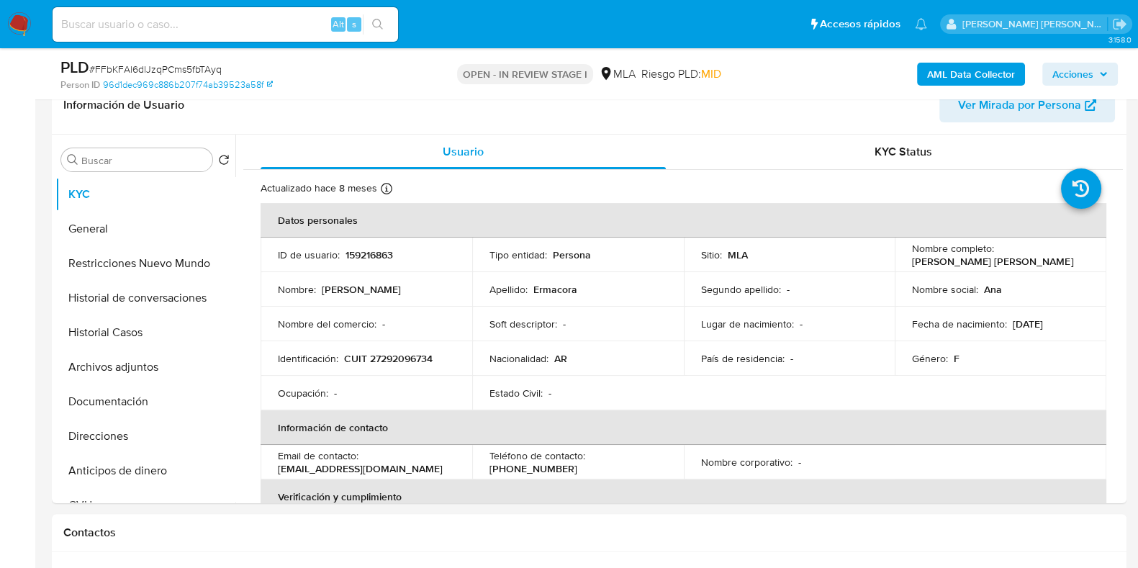
scroll to position [0, 0]
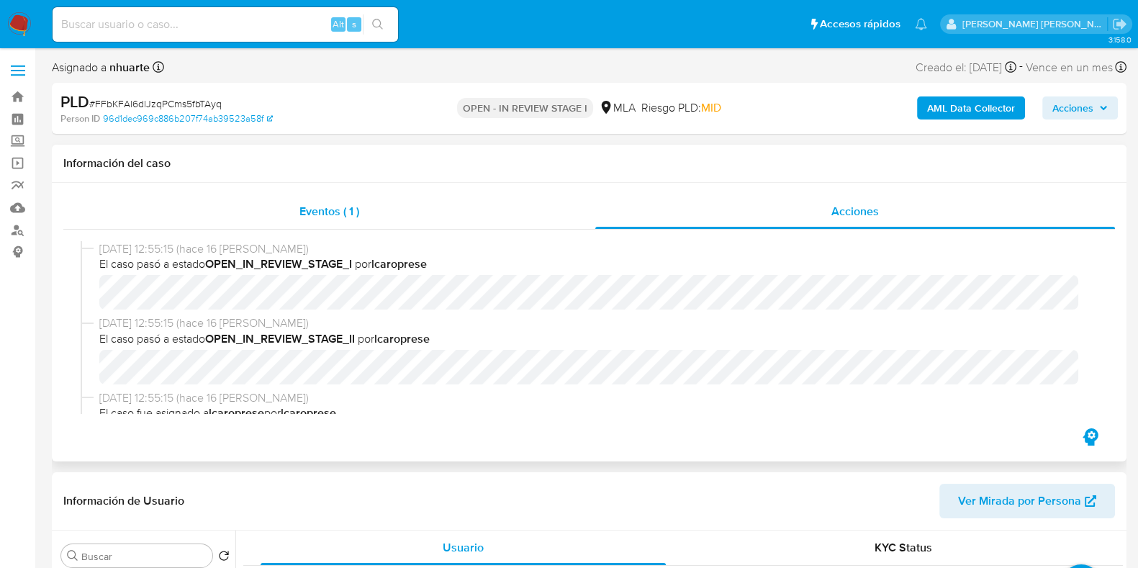
click at [342, 222] on div "Eventos ( 1 )" at bounding box center [329, 211] width 532 height 35
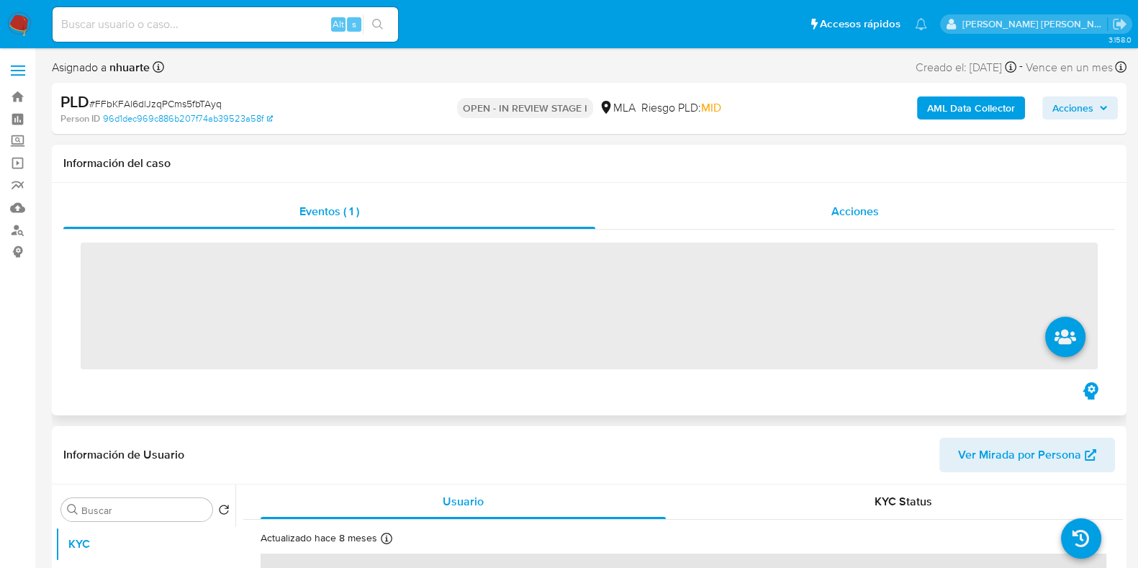
click at [854, 217] on span "Acciones" at bounding box center [855, 211] width 48 height 17
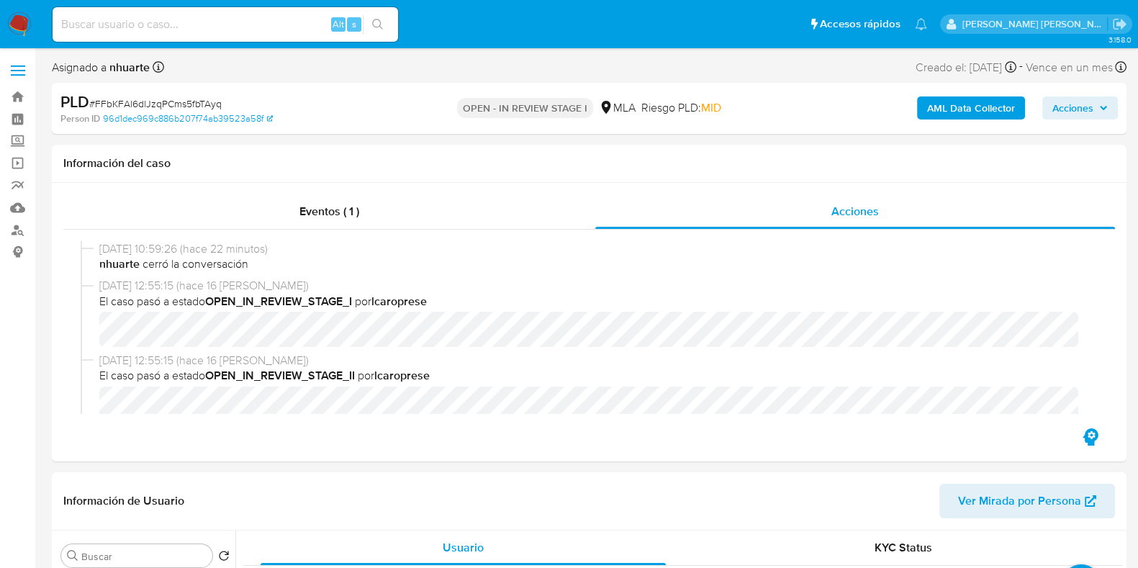
click at [957, 104] on b "AML Data Collector" at bounding box center [971, 107] width 88 height 23
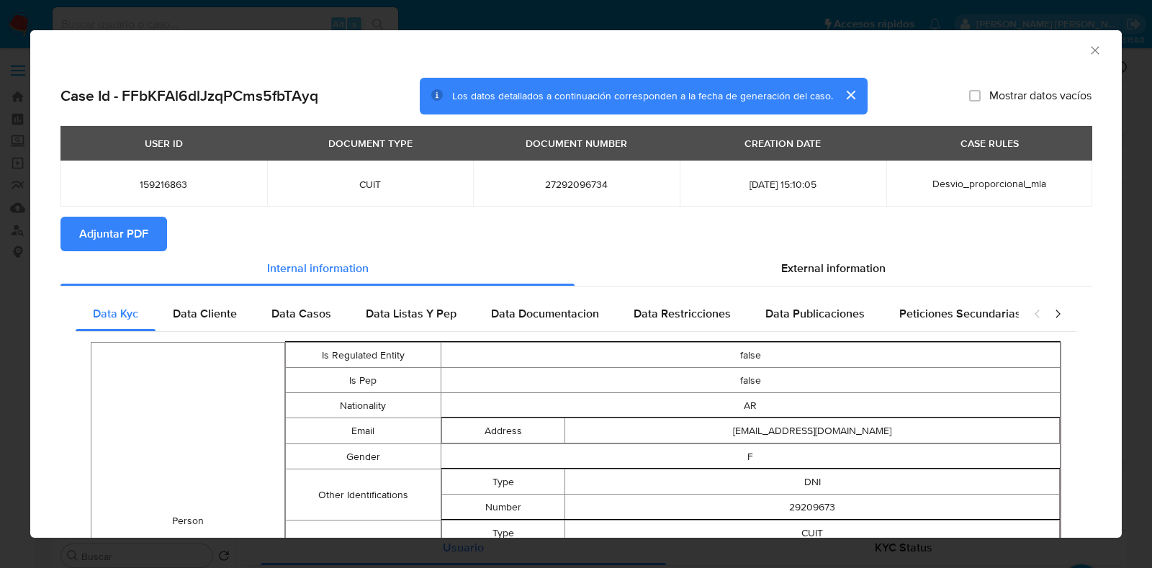
click at [1088, 55] on icon "Cerrar ventana" at bounding box center [1095, 50] width 14 height 14
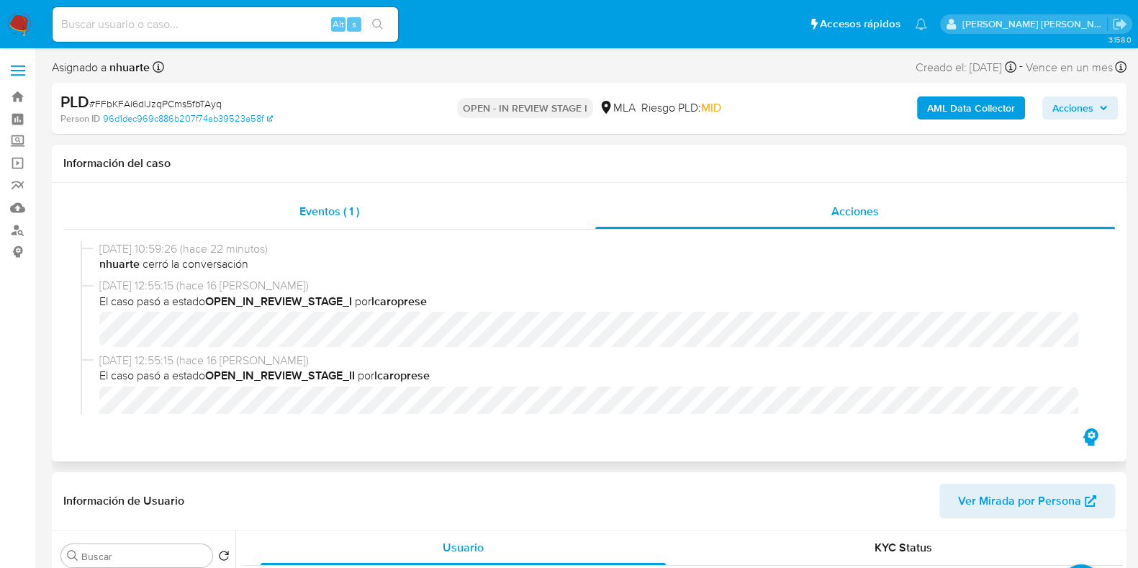
click at [314, 214] on span "Eventos ( 1 )" at bounding box center [329, 211] width 60 height 17
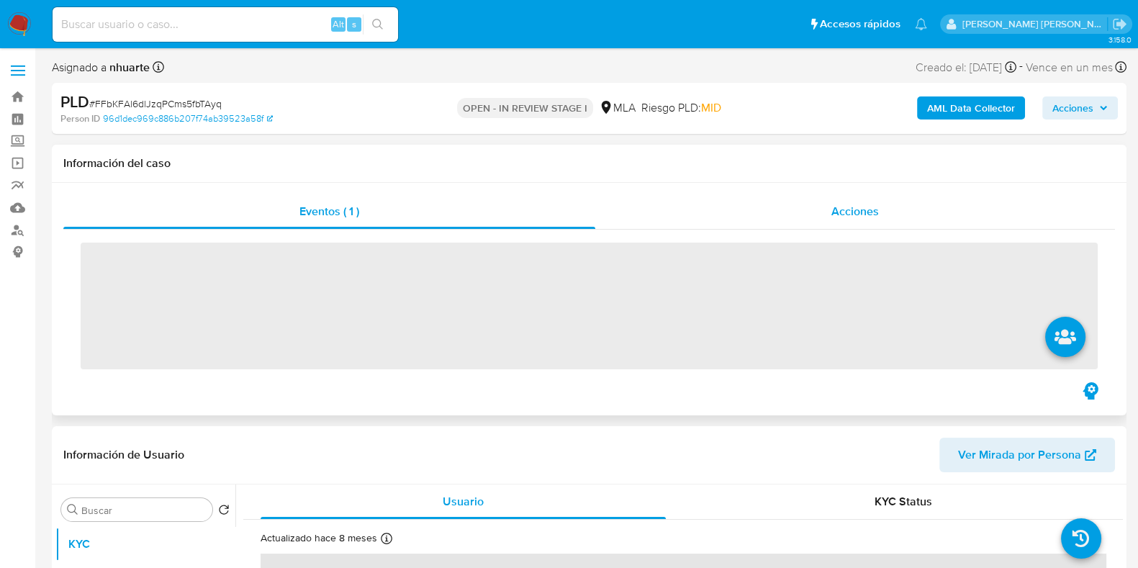
click at [845, 215] on span "Acciones" at bounding box center [855, 211] width 48 height 17
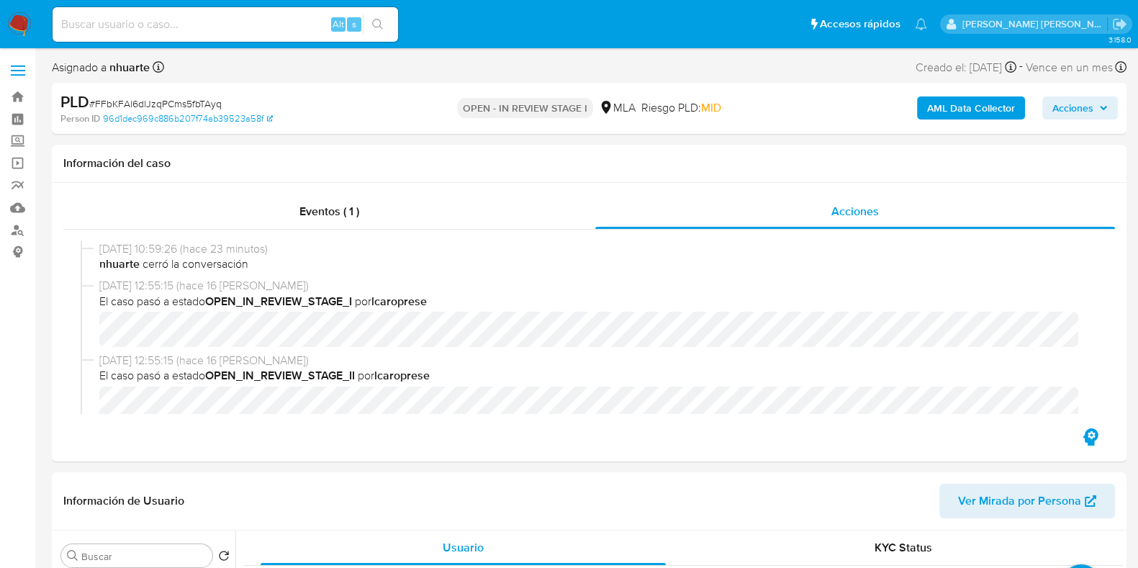
click at [939, 107] on b "AML Data Collector" at bounding box center [971, 107] width 88 height 23
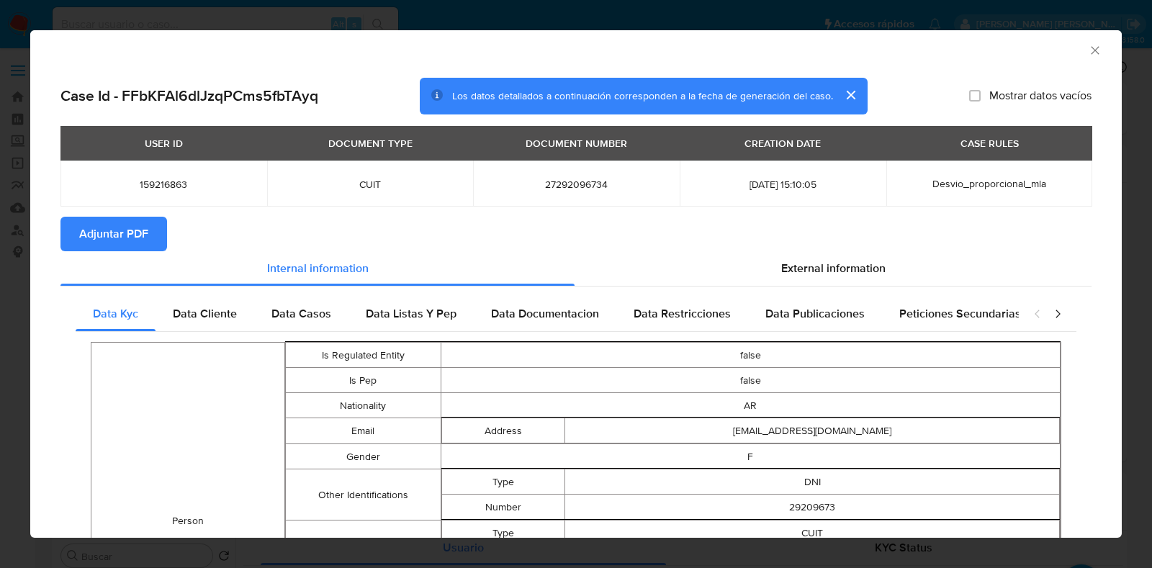
click at [127, 235] on span "Adjuntar PDF" at bounding box center [113, 234] width 69 height 32
click at [1088, 44] on icon "Cerrar ventana" at bounding box center [1095, 50] width 14 height 14
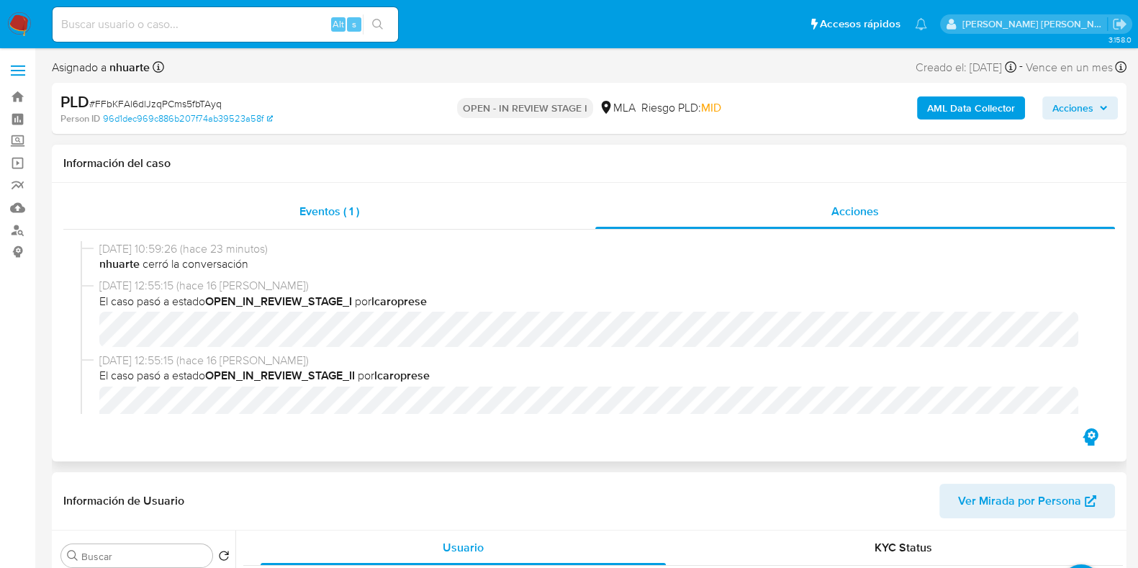
click at [355, 214] on span "Eventos ( 1 )" at bounding box center [329, 211] width 60 height 17
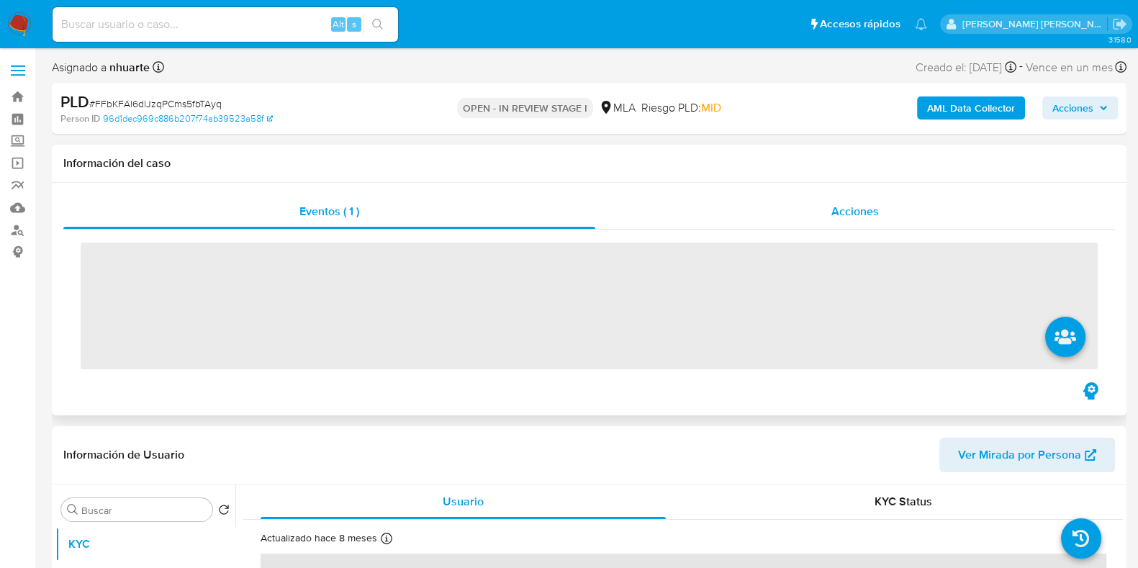
click at [867, 197] on div "Acciones" at bounding box center [855, 211] width 520 height 35
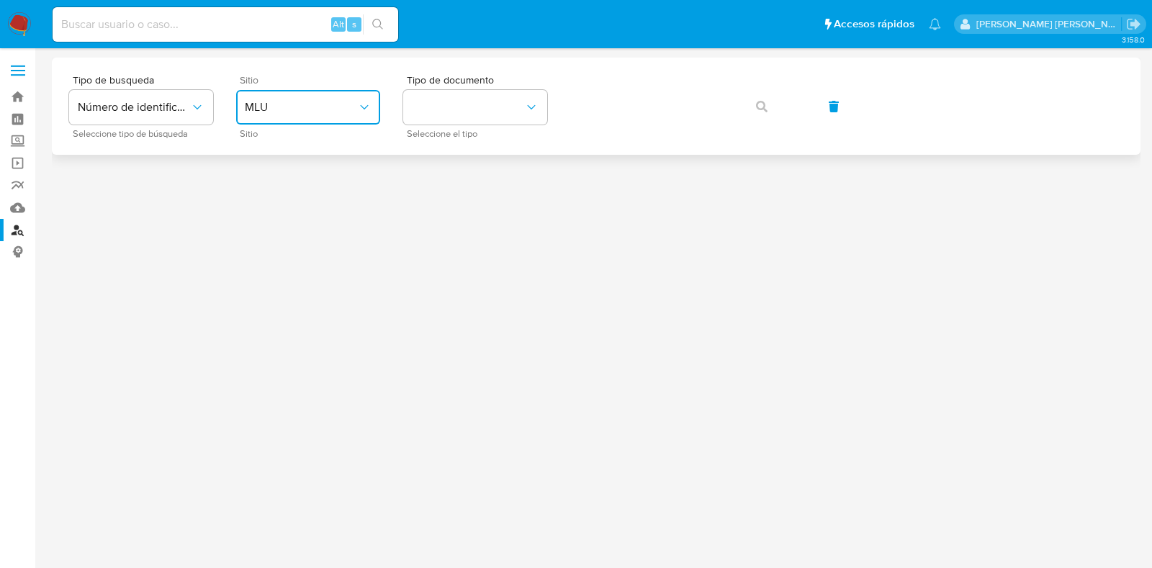
click at [292, 112] on span "MLU" at bounding box center [301, 107] width 112 height 14
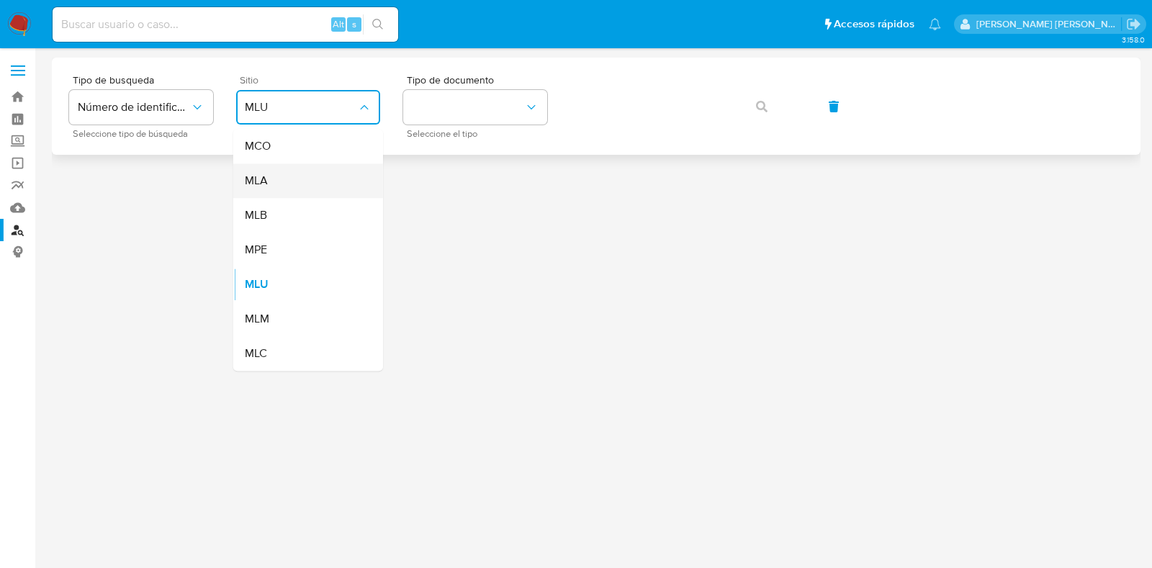
click at [292, 174] on div "MLA" at bounding box center [304, 180] width 118 height 35
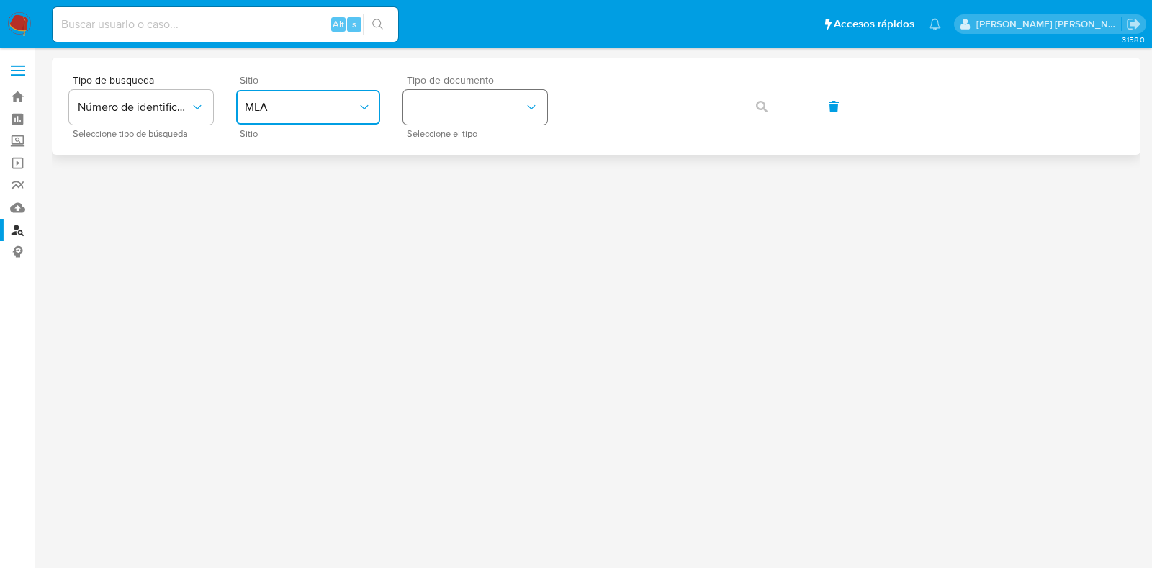
click at [462, 109] on button "identificationType" at bounding box center [475, 107] width 144 height 35
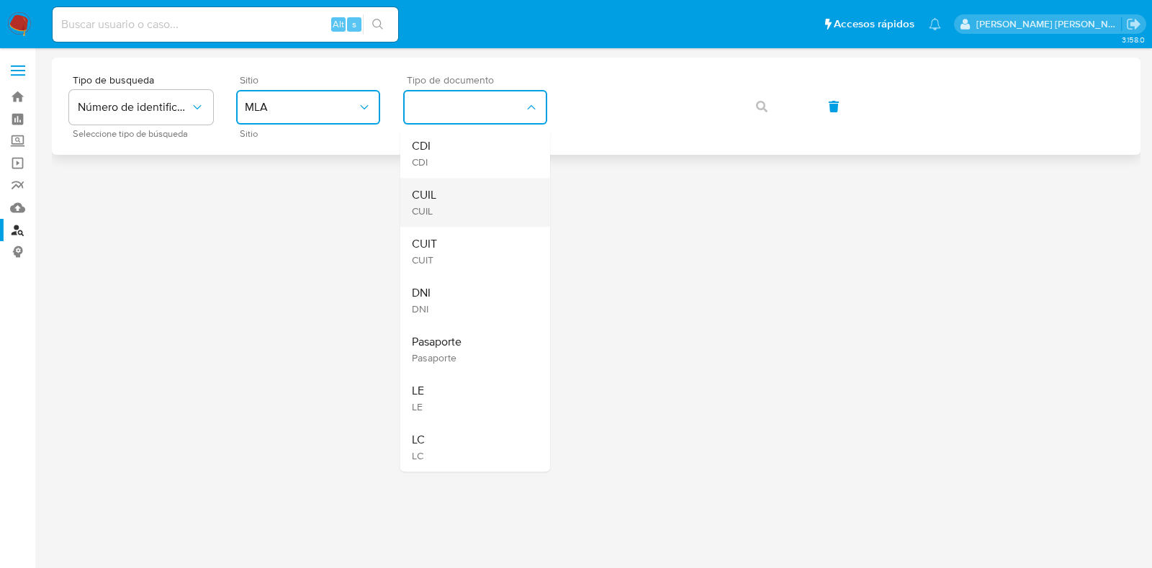
click at [474, 192] on div "CUIL CUIL" at bounding box center [471, 202] width 118 height 49
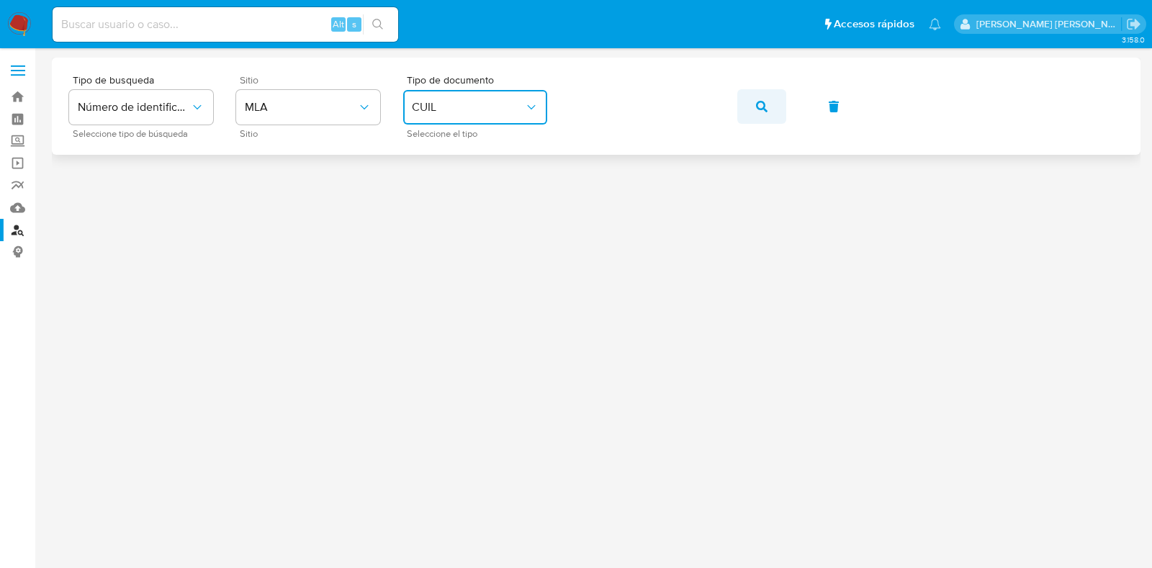
click at [774, 96] on button "button" at bounding box center [761, 106] width 49 height 35
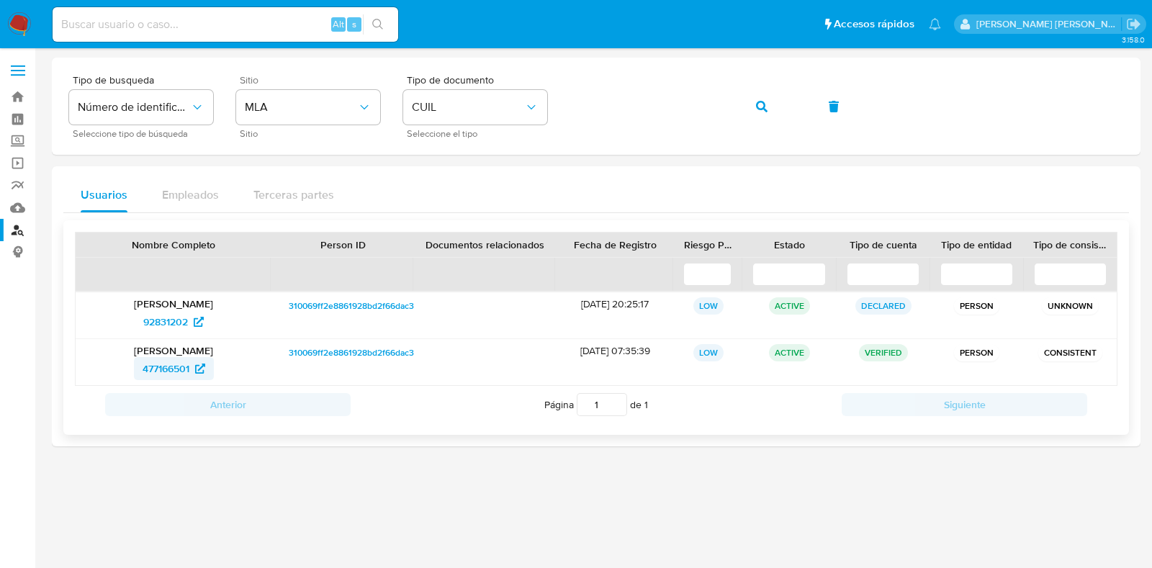
click at [176, 363] on span "477166501" at bounding box center [166, 368] width 47 height 23
click at [15, 95] on link "Bandeja" at bounding box center [85, 97] width 171 height 22
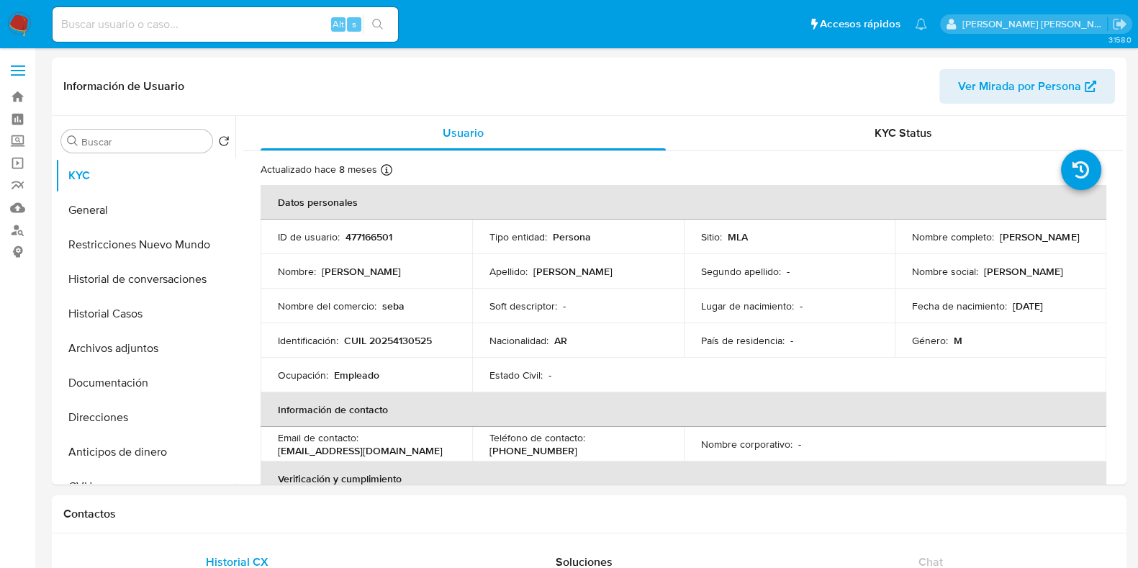
select select "10"
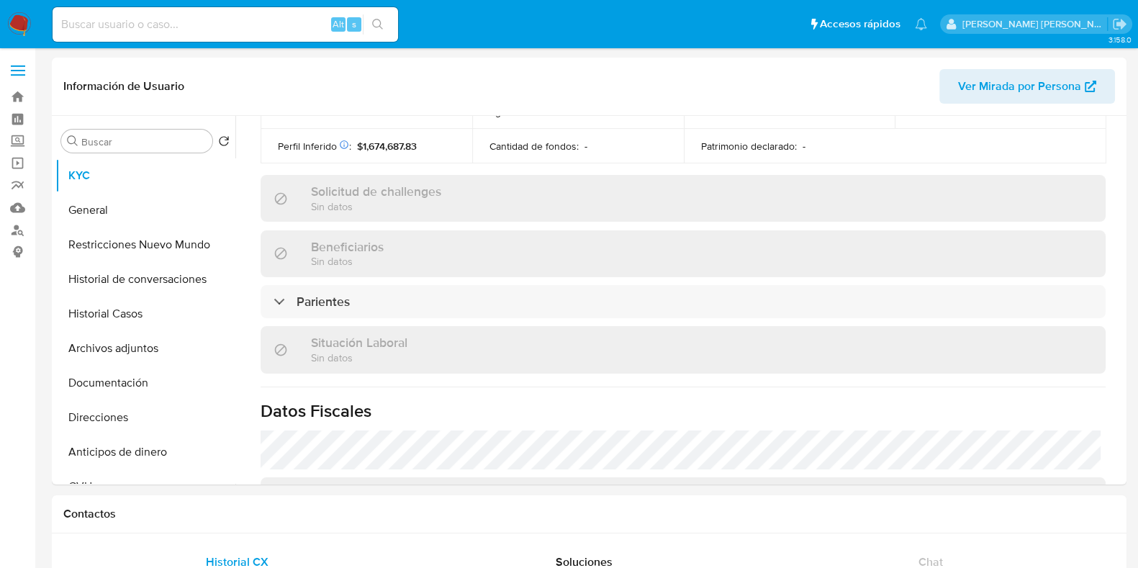
scroll to position [756, 0]
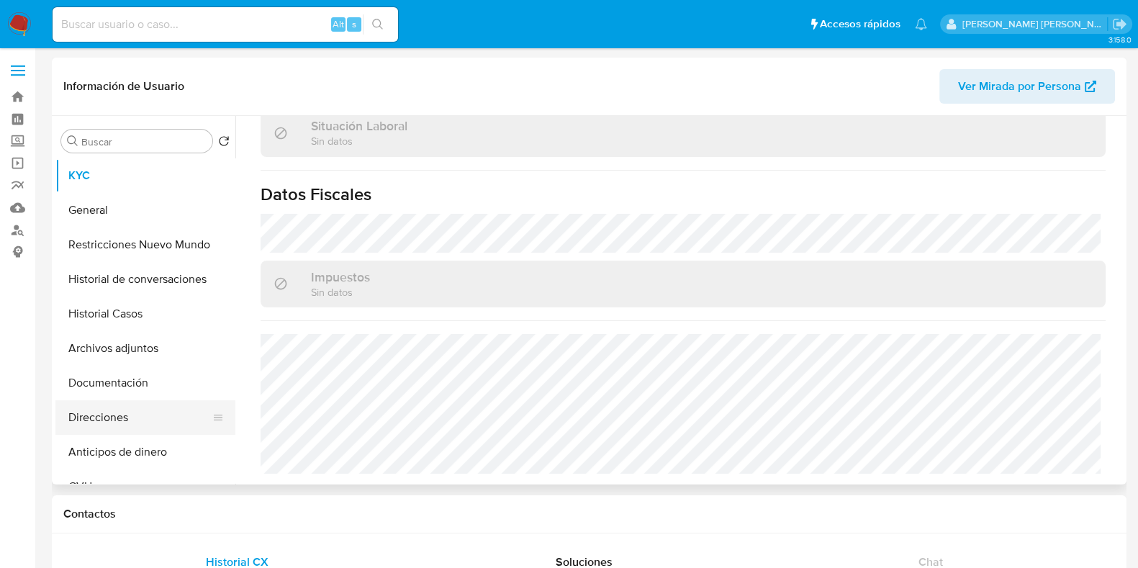
click at [140, 410] on button "Direcciones" at bounding box center [139, 417] width 168 height 35
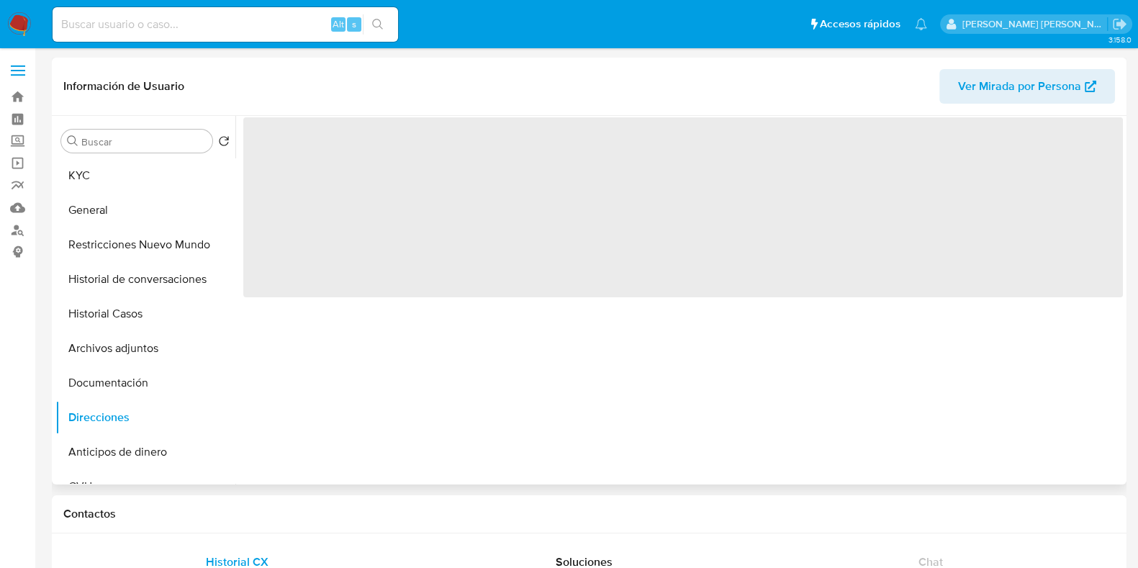
scroll to position [0, 0]
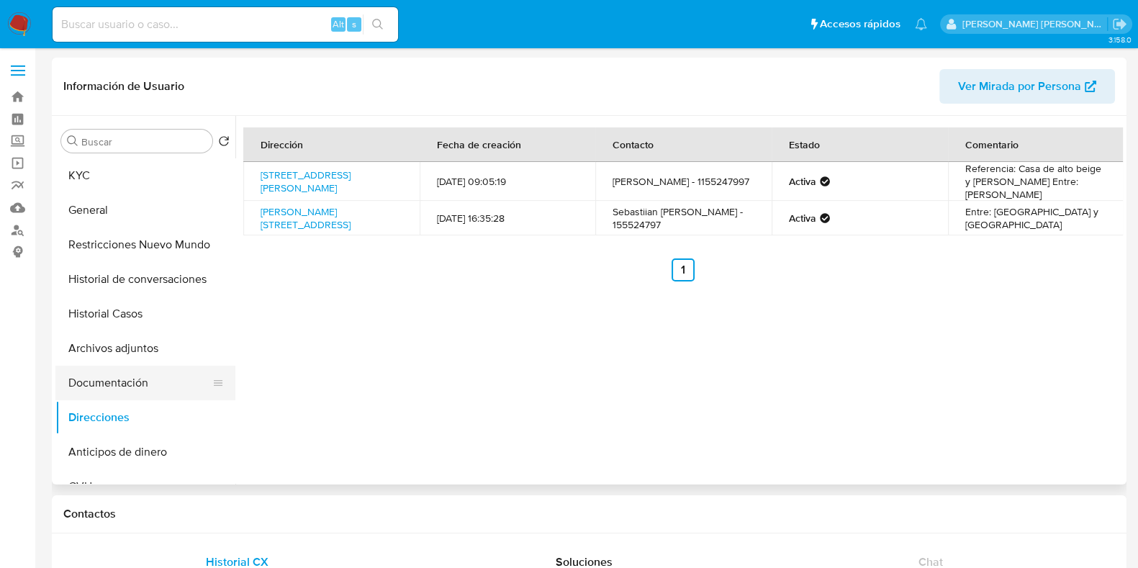
click at [122, 389] on button "Documentación" at bounding box center [139, 383] width 168 height 35
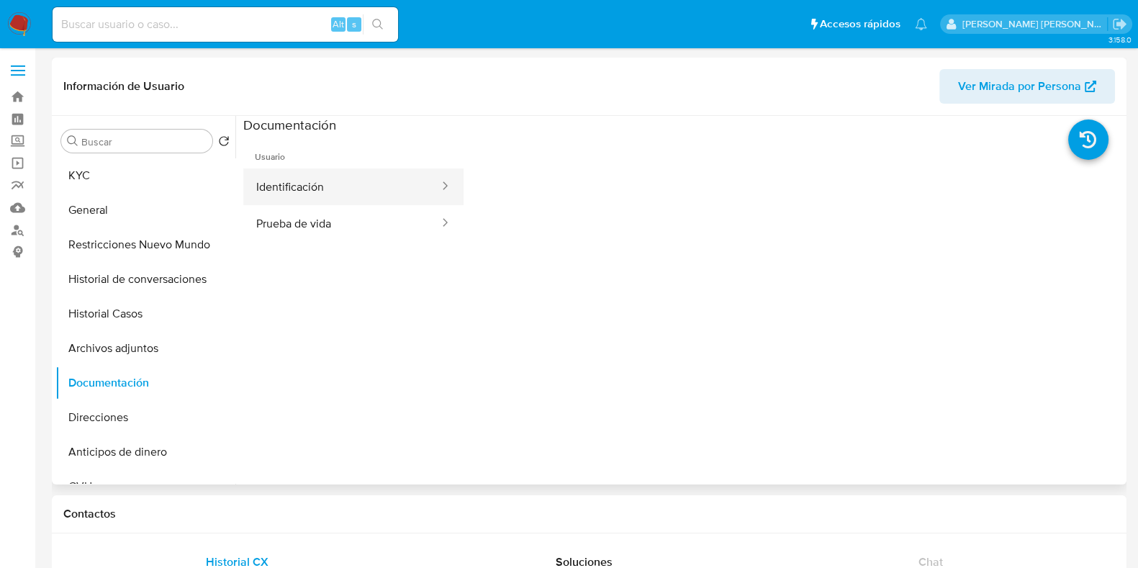
click at [345, 185] on button "Identificación" at bounding box center [341, 186] width 197 height 37
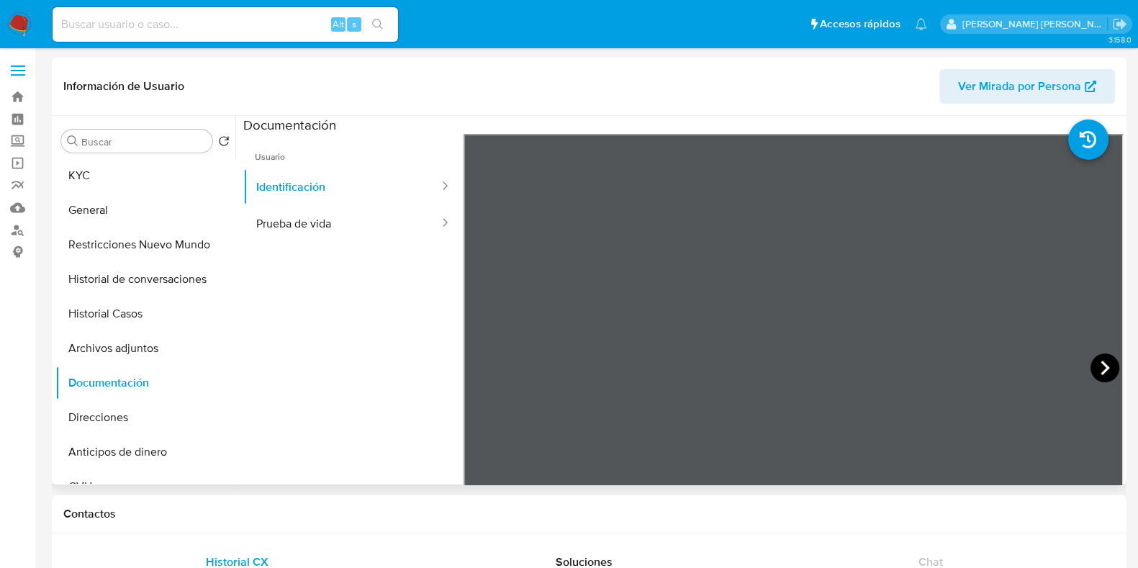
click at [1098, 369] on icon at bounding box center [1104, 367] width 29 height 29
click at [127, 412] on button "Direcciones" at bounding box center [139, 417] width 168 height 35
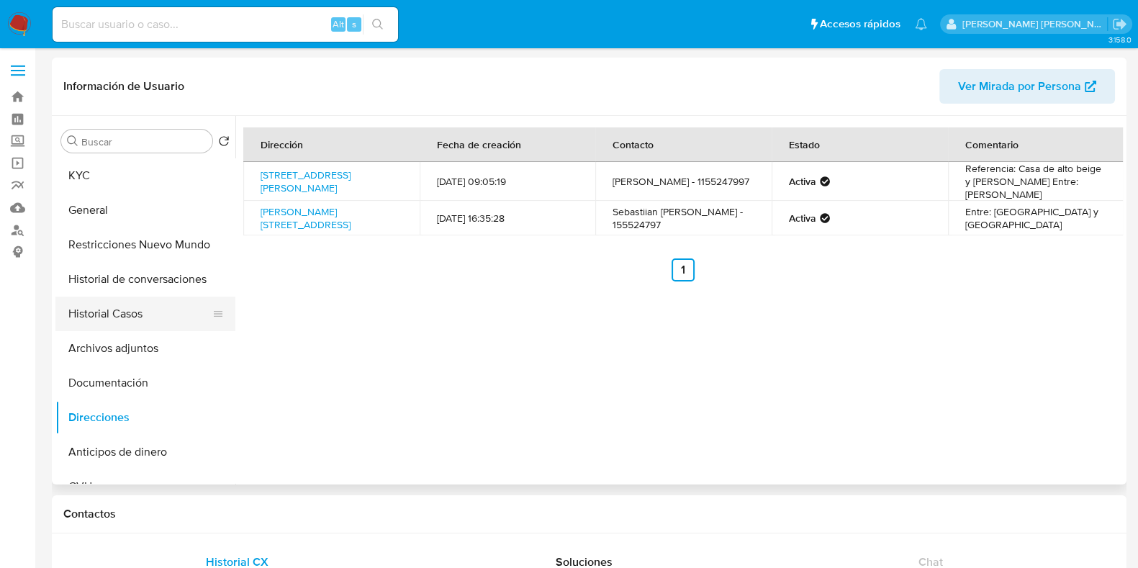
click at [124, 318] on button "Historial Casos" at bounding box center [139, 314] width 168 height 35
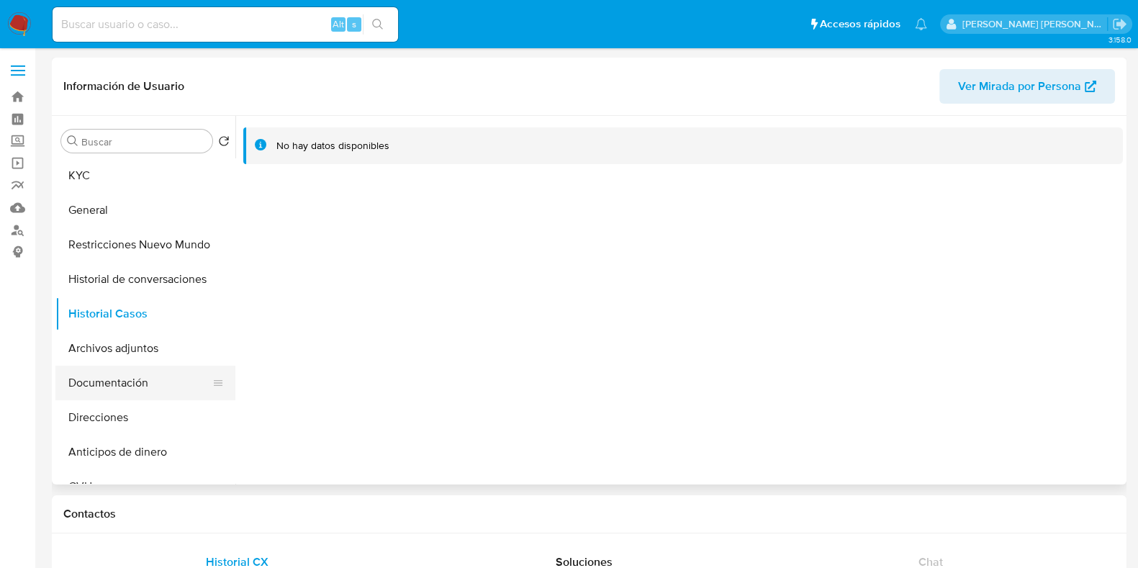
click at [133, 386] on button "Documentación" at bounding box center [139, 383] width 168 height 35
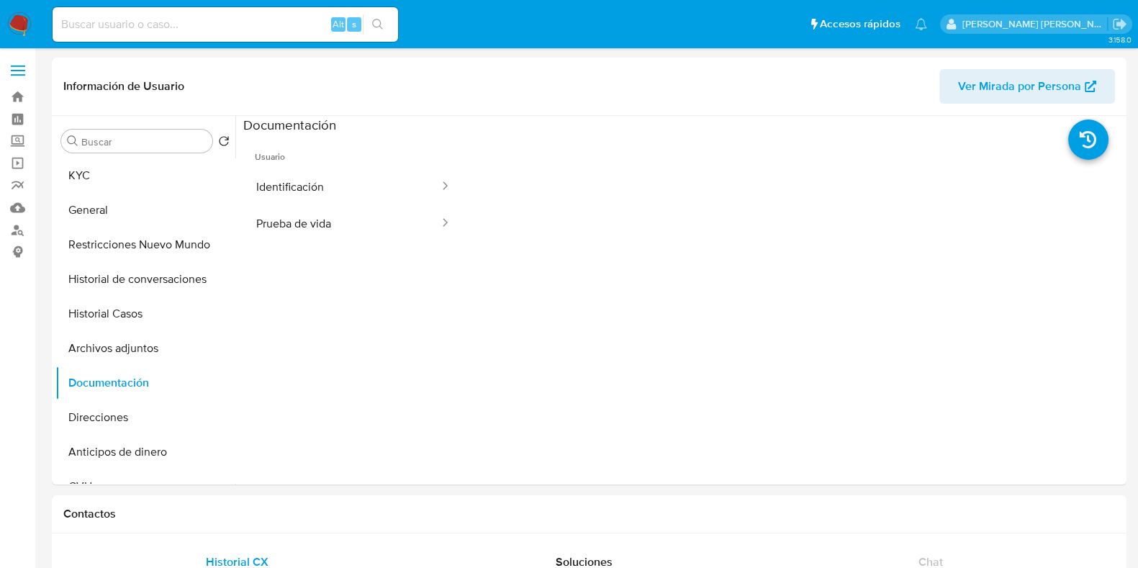
click at [297, 185] on button "Identificación" at bounding box center [341, 186] width 197 height 37
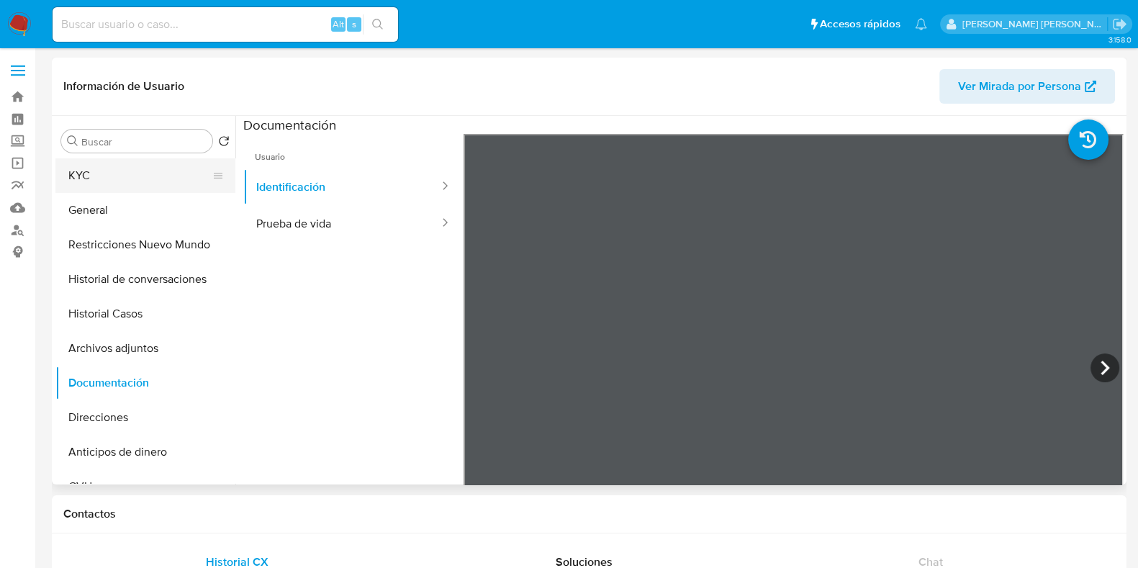
click at [81, 189] on button "KYC" at bounding box center [139, 175] width 168 height 35
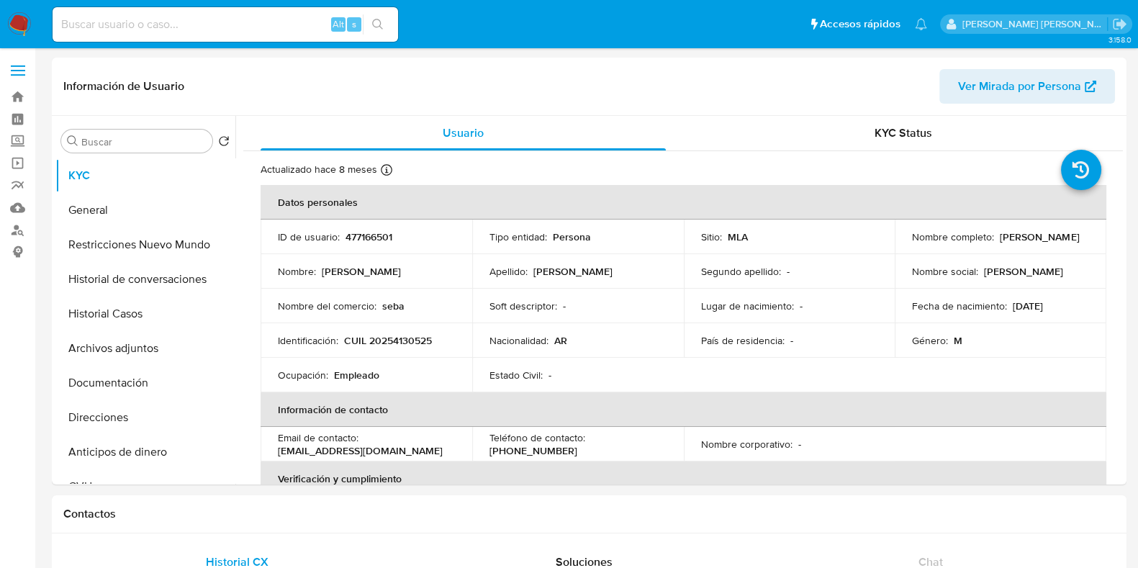
click at [397, 337] on p "CUIL 20254130525" at bounding box center [388, 340] width 88 height 13
copy p "20254130525"
select select "10"
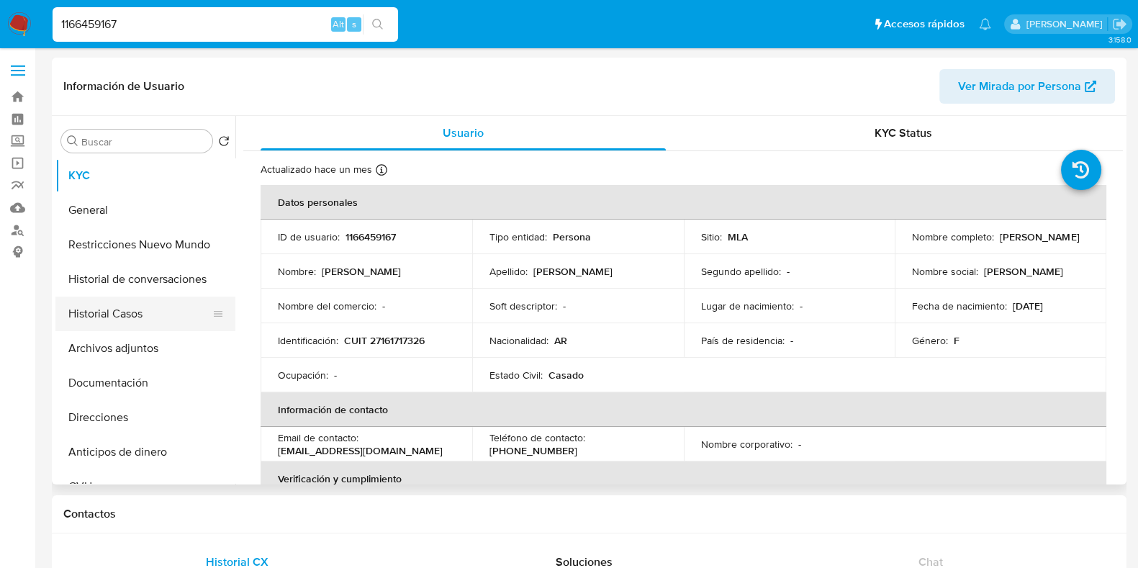
click at [157, 316] on button "Historial Casos" at bounding box center [139, 314] width 168 height 35
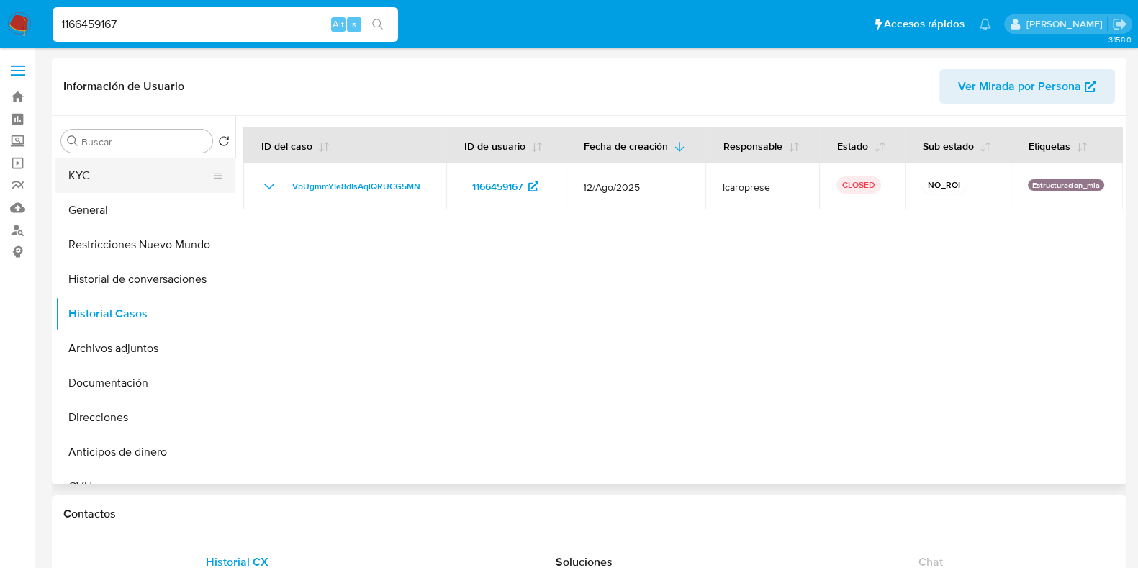
click at [68, 179] on button "KYC" at bounding box center [139, 175] width 168 height 35
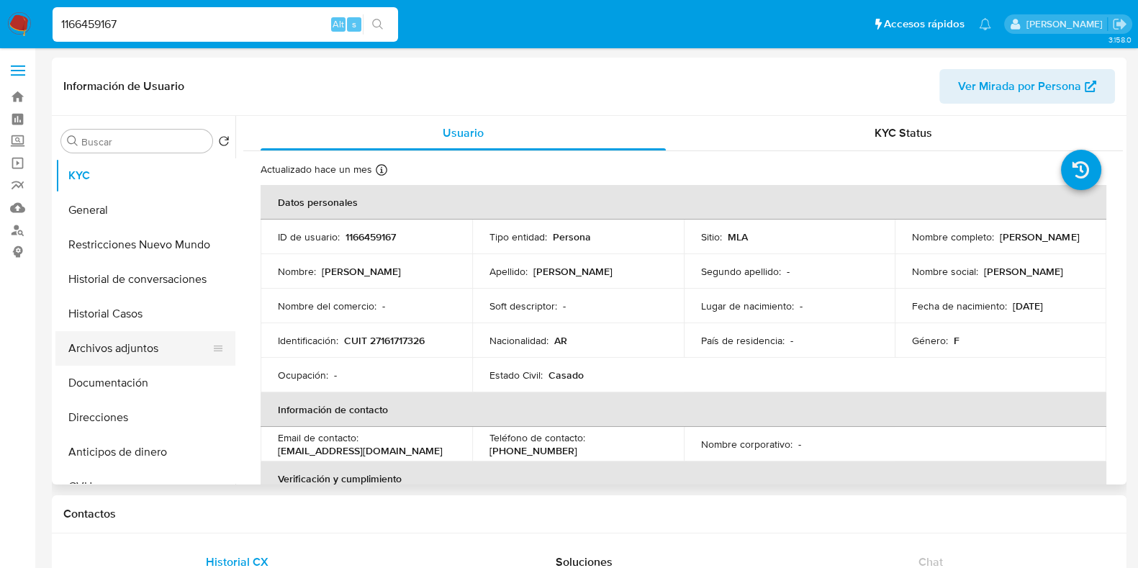
click at [150, 353] on button "Archivos adjuntos" at bounding box center [139, 348] width 168 height 35
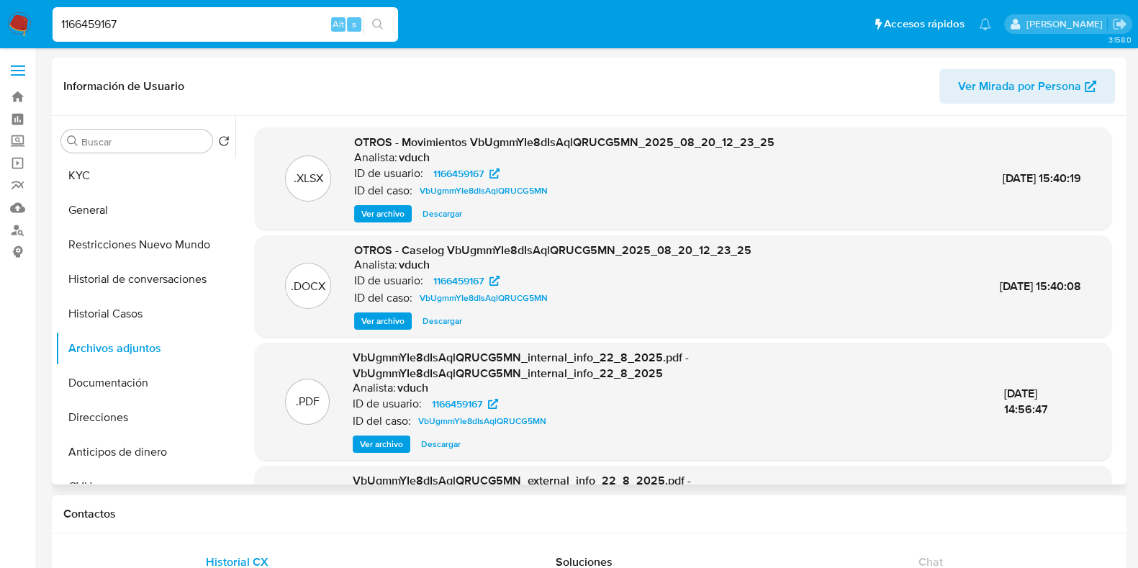
click at [376, 322] on span "Ver archivo" at bounding box center [382, 321] width 43 height 14
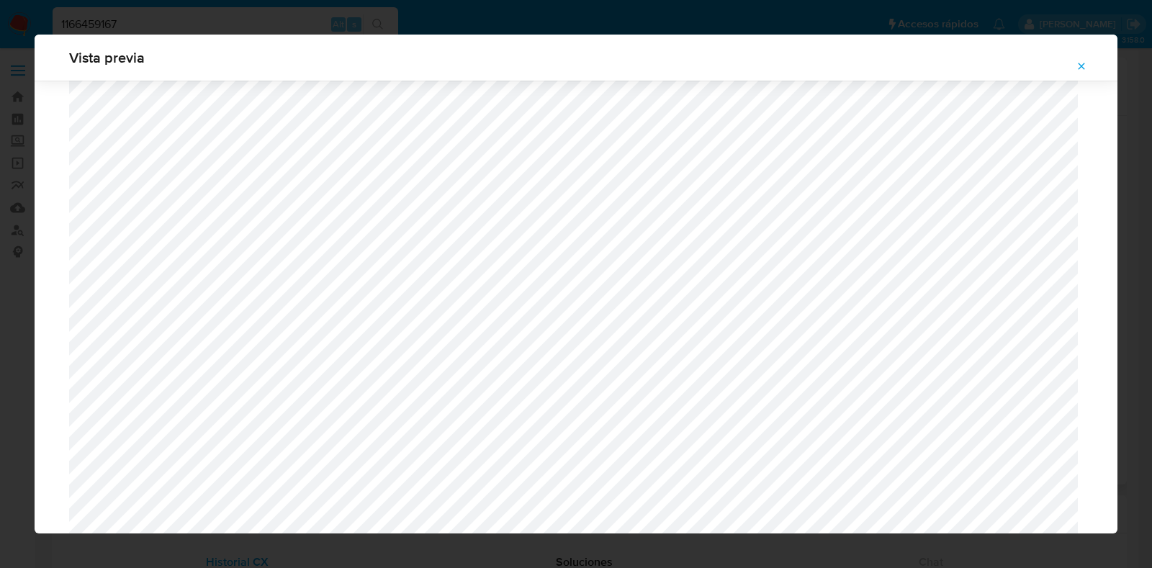
scroll to position [1320, 0]
click at [1080, 68] on icon "Attachment preview" at bounding box center [1081, 66] width 12 height 12
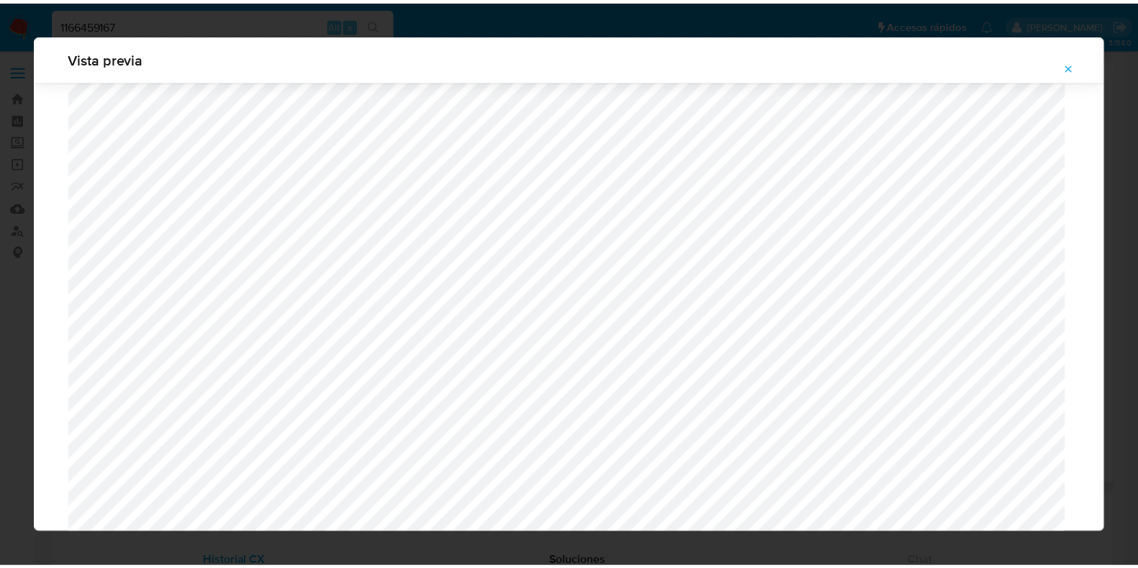
scroll to position [36, 0]
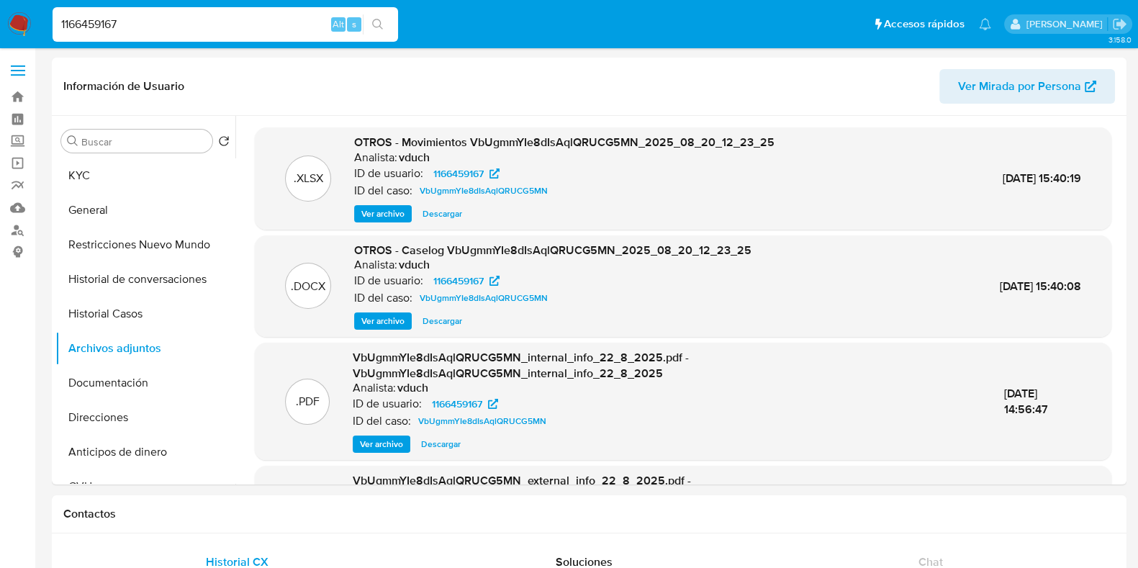
drag, startPoint x: 138, startPoint y: 23, endPoint x: 40, endPoint y: 25, distance: 98.6
click at [40, 25] on nav "Pausado Ver notificaciones 1166459167 Alt s Accesos rápidos Presiona las siguie…" at bounding box center [569, 24] width 1138 height 48
paste input "2554951559"
type input "2554951559"
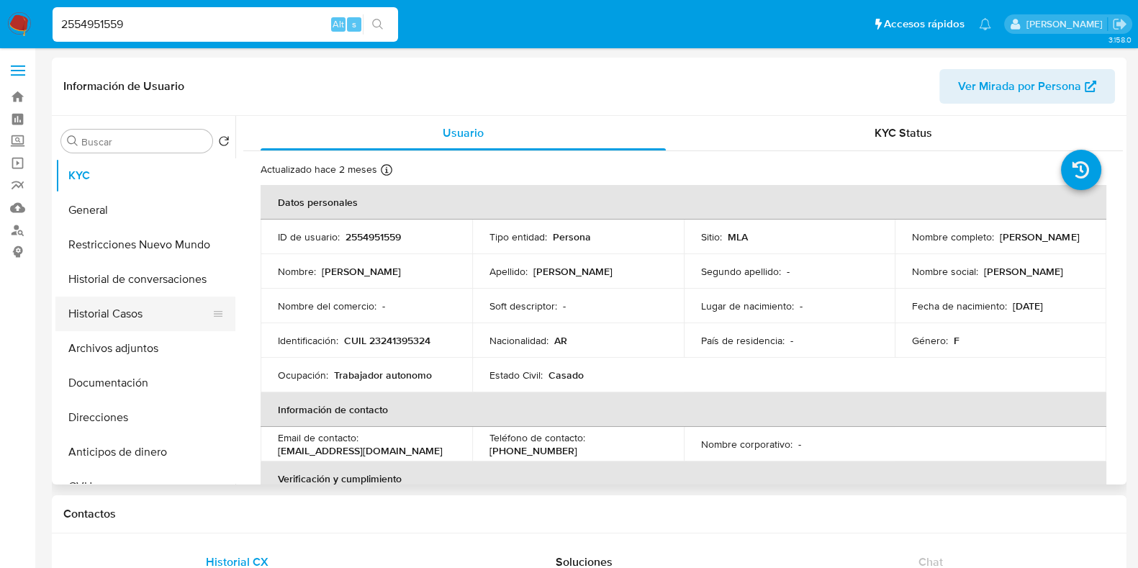
select select "10"
click at [371, 239] on p "2554951559" at bounding box center [372, 236] width 55 height 13
copy p "2554951559"
click at [145, 317] on button "Historial Casos" at bounding box center [139, 314] width 168 height 35
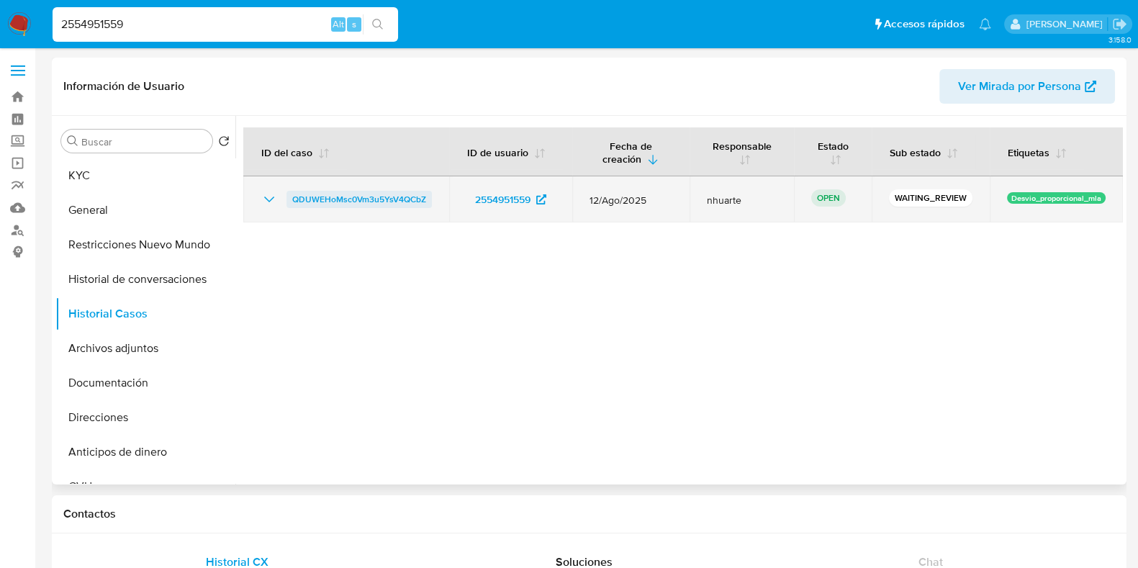
click at [393, 203] on span "QDUWEHoMsc0Vm3u5YsV4QCbZ" at bounding box center [359, 199] width 134 height 17
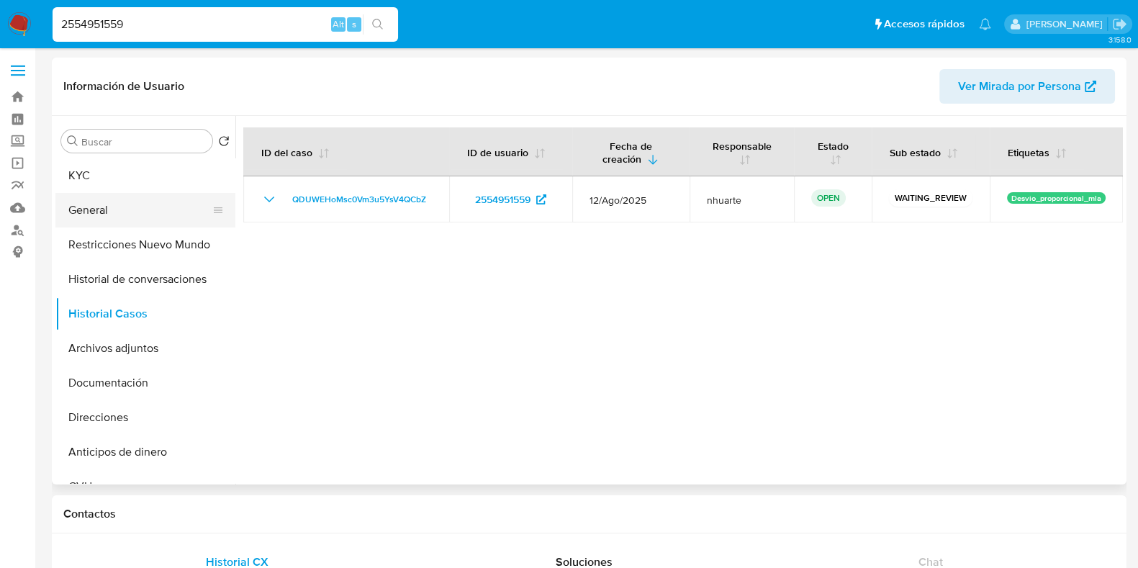
click at [145, 198] on button "General" at bounding box center [139, 210] width 168 height 35
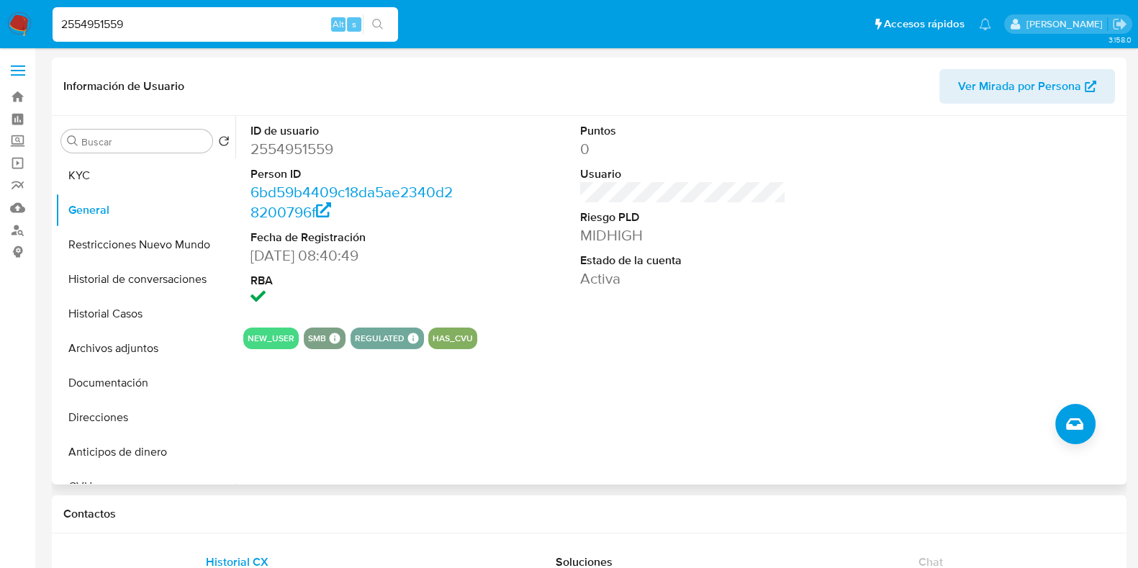
click at [304, 153] on dd "2554951559" at bounding box center [353, 149] width 206 height 20
copy dd "2554951559"
click at [112, 173] on button "KYC" at bounding box center [139, 175] width 168 height 35
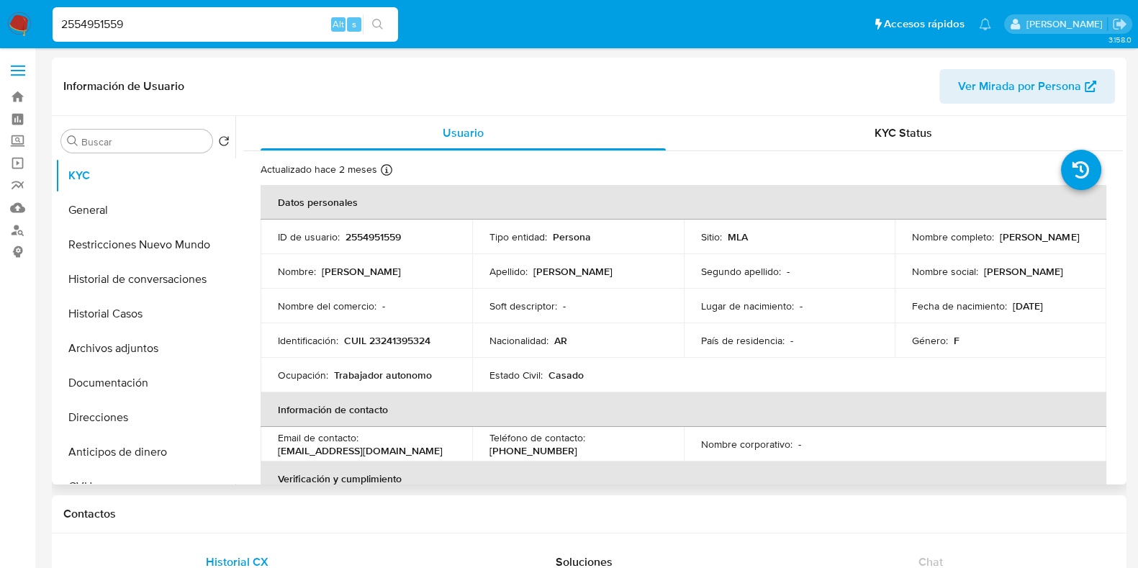
click at [410, 337] on p "CUIL 23241395324" at bounding box center [387, 340] width 86 height 13
copy p "23241395324"
click at [122, 207] on button "General" at bounding box center [139, 210] width 168 height 35
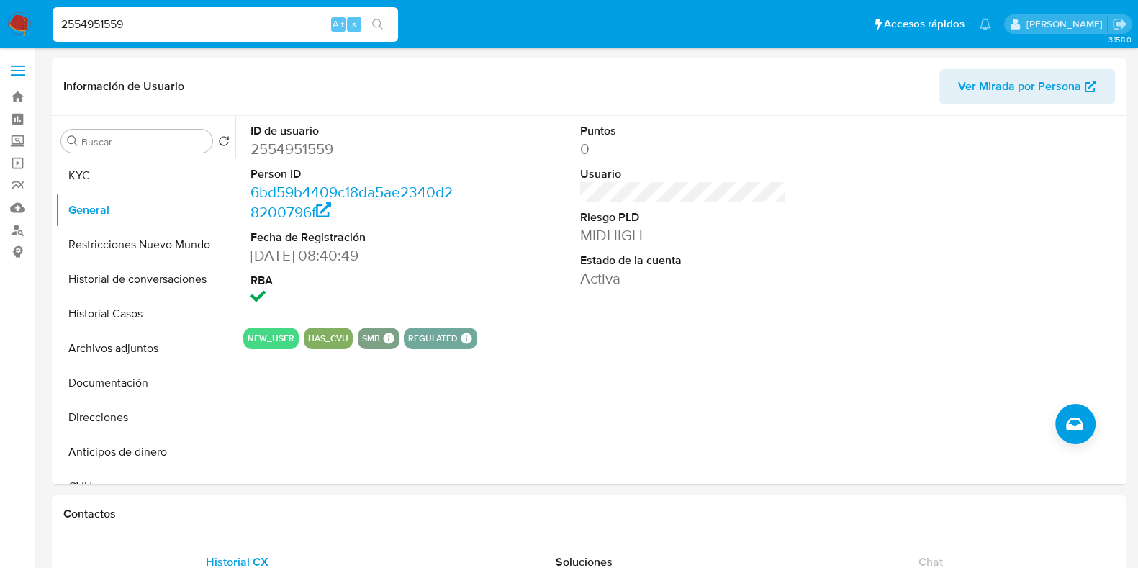
drag, startPoint x: 140, startPoint y: 19, endPoint x: 43, endPoint y: 19, distance: 97.2
click at [43, 19] on nav "Pausado Ver notificaciones 2554951559 Alt s Accesos rápidos Presiona las siguie…" at bounding box center [569, 24] width 1138 height 48
paste input "666793986"
type input "666793986"
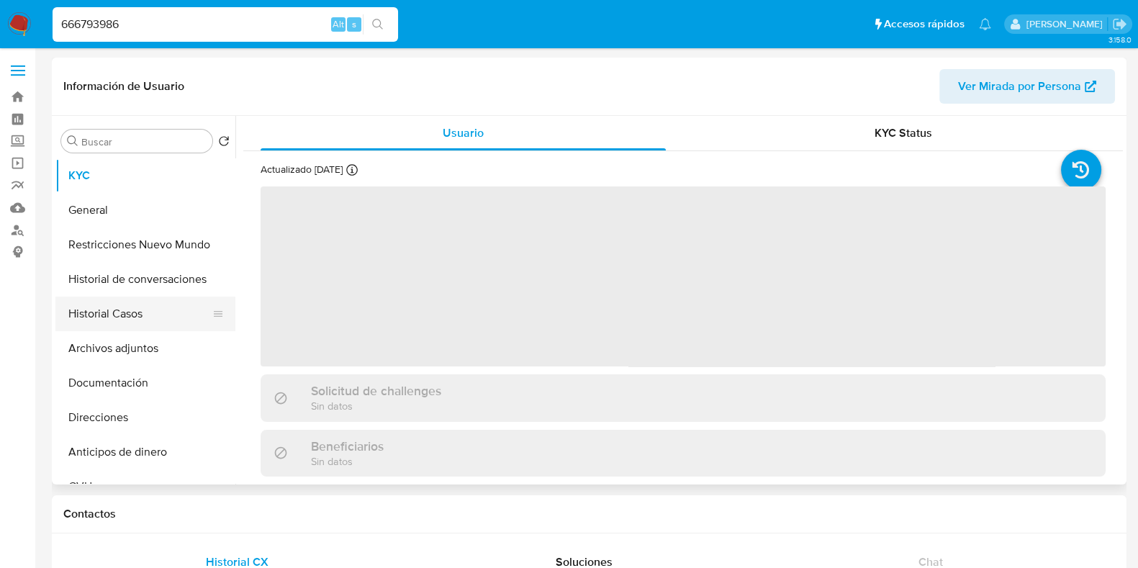
click at [189, 318] on button "Historial Casos" at bounding box center [139, 314] width 168 height 35
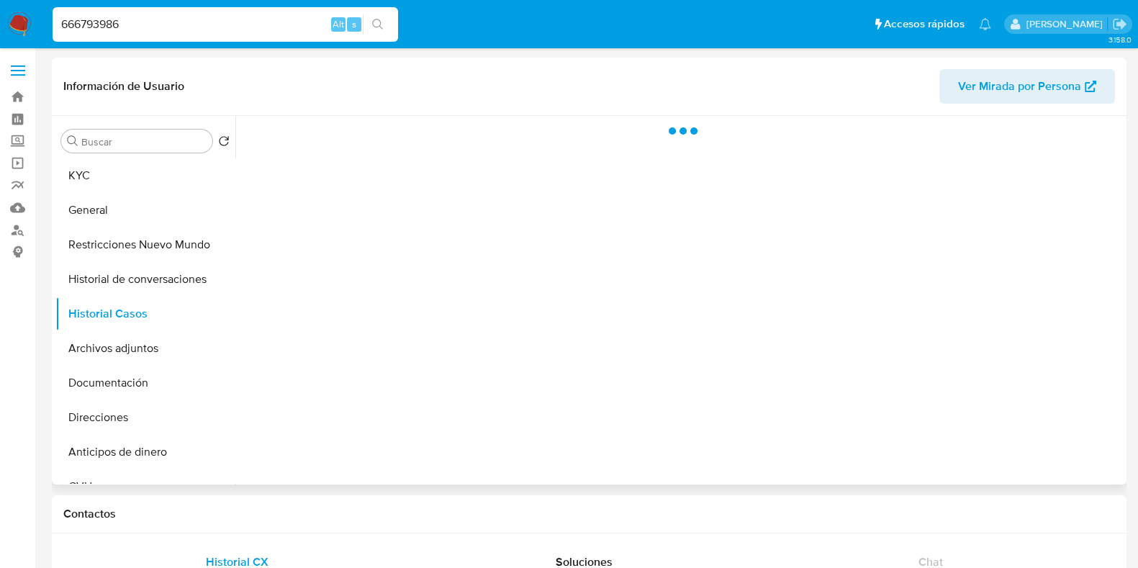
select select "10"
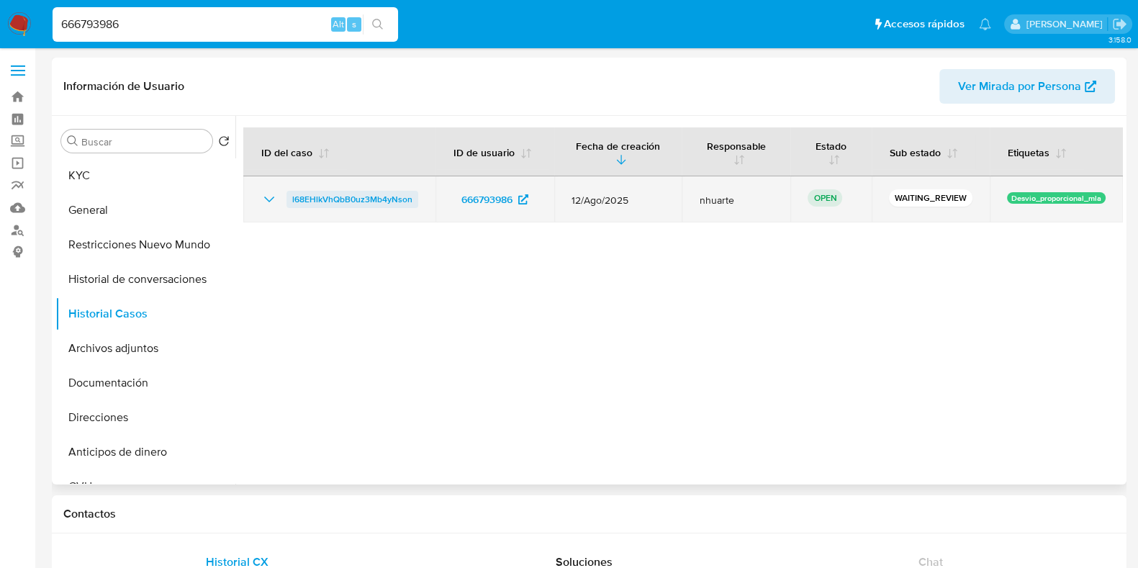
click at [371, 204] on span "l68EHlkVhQbB0uz3Mb4yNson" at bounding box center [352, 199] width 120 height 17
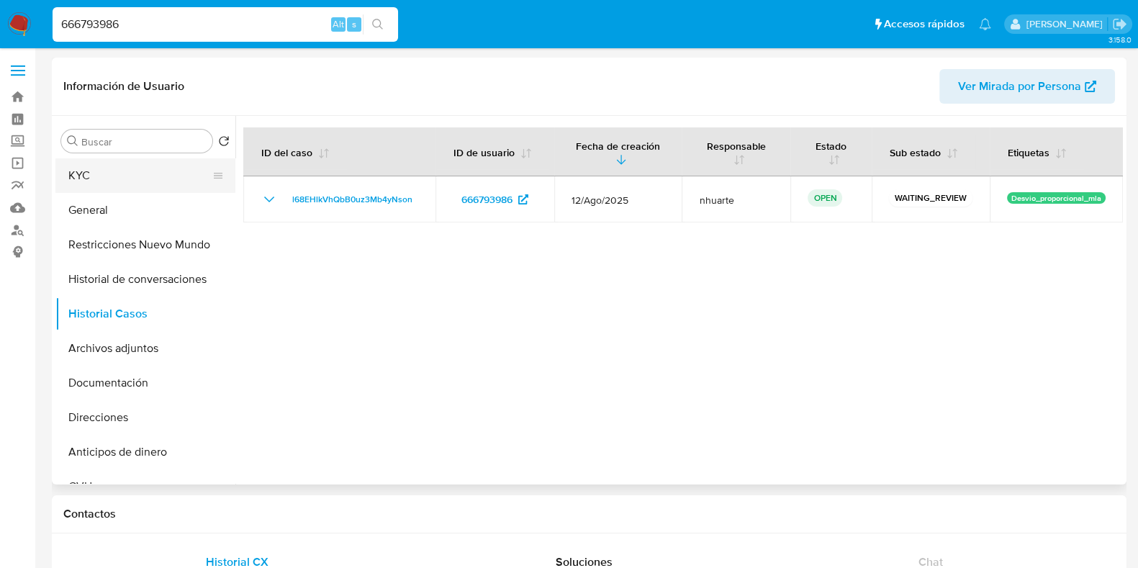
click at [87, 178] on button "KYC" at bounding box center [139, 175] width 168 height 35
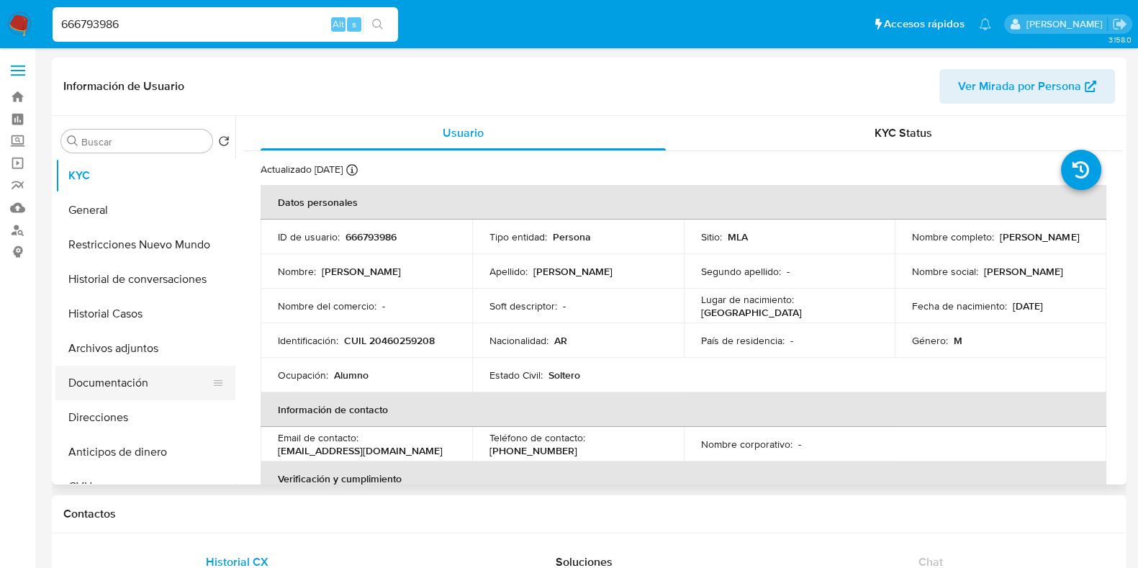
click at [119, 393] on button "Documentación" at bounding box center [139, 383] width 168 height 35
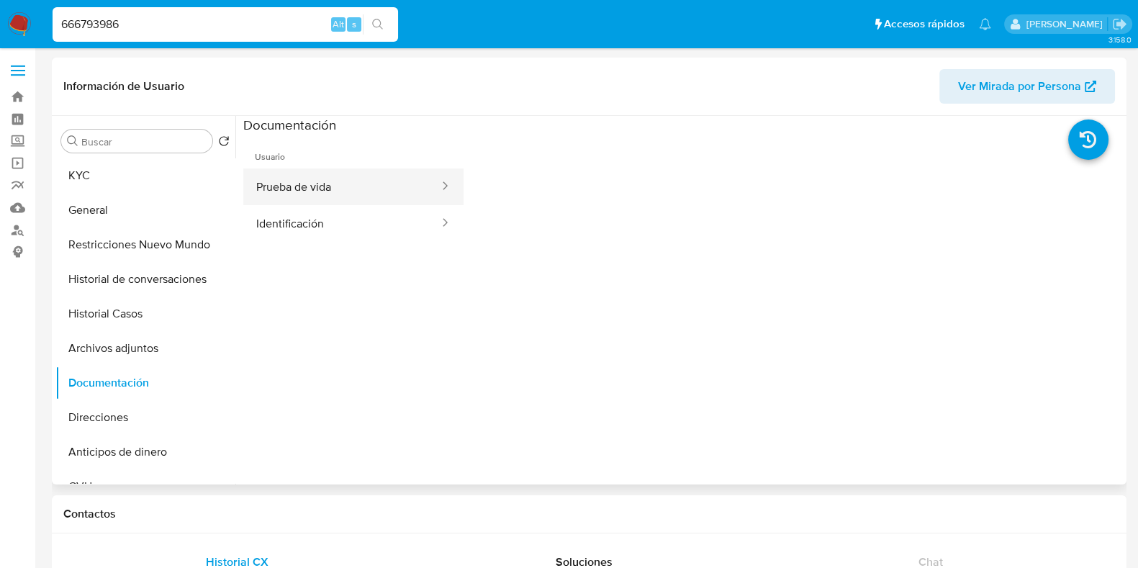
click at [338, 196] on button "Prueba de vida" at bounding box center [341, 186] width 197 height 37
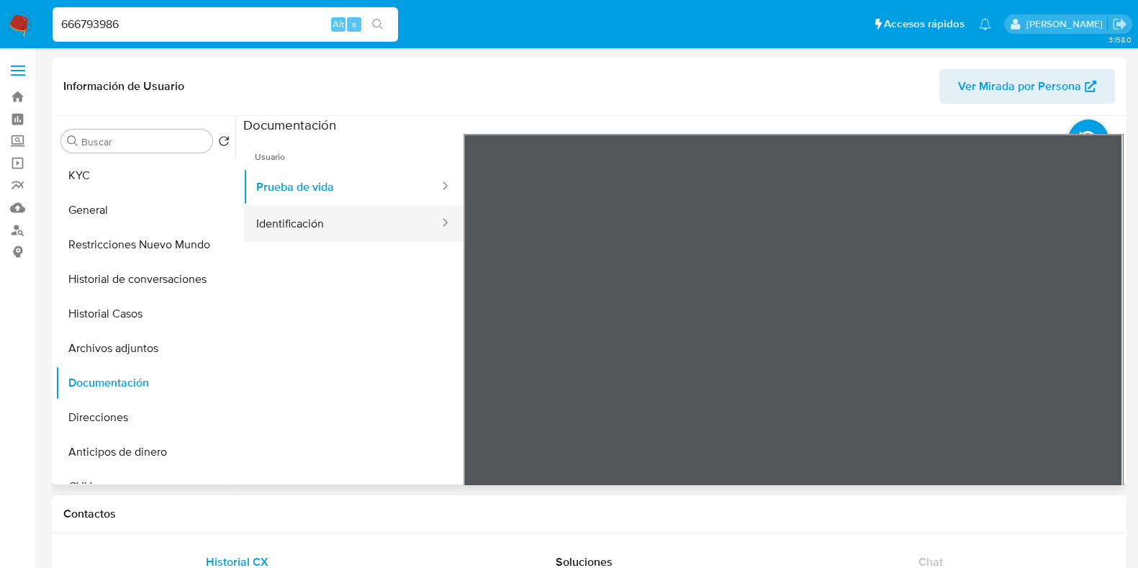
click at [381, 235] on button "Identificación" at bounding box center [341, 223] width 197 height 37
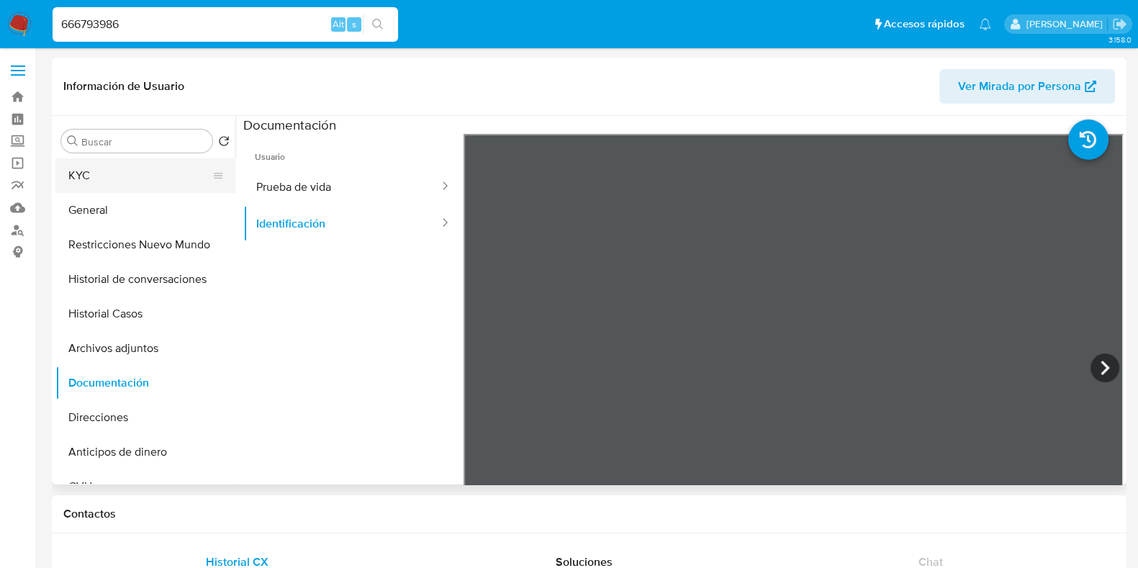
click at [115, 174] on button "KYC" at bounding box center [139, 175] width 168 height 35
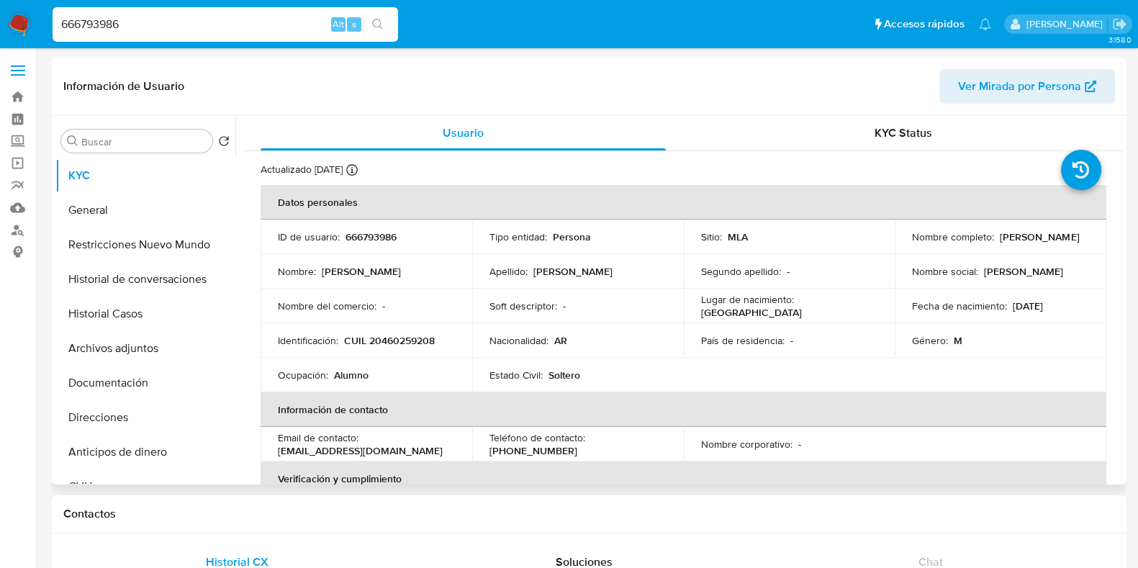
click at [398, 341] on p "CUIL 20460259208" at bounding box center [389, 340] width 91 height 13
copy p "20460259208"
click at [378, 232] on p "666793986" at bounding box center [370, 236] width 51 height 13
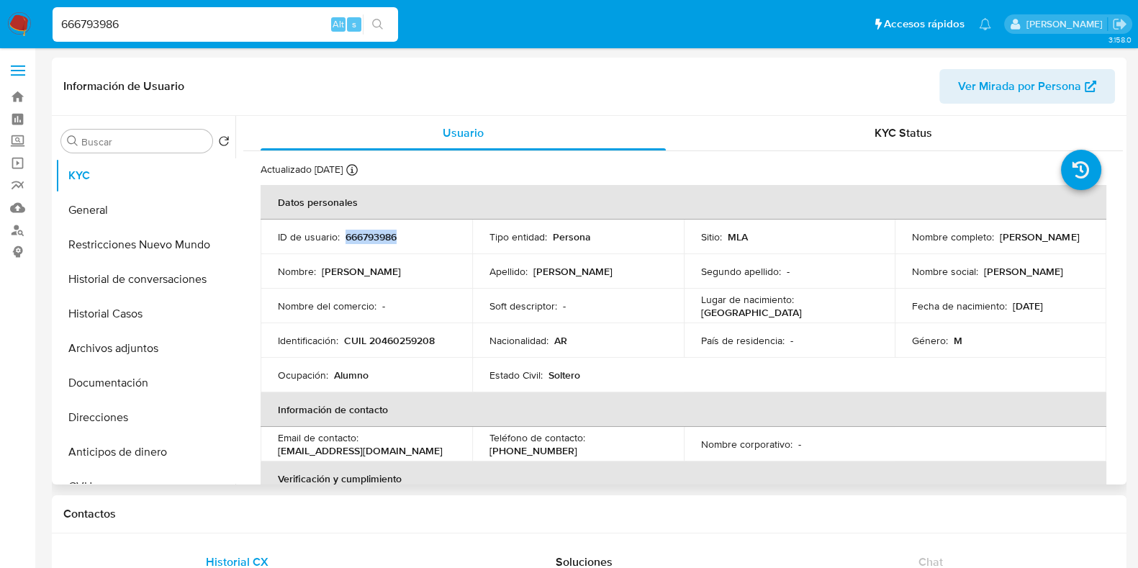
copy p "666793986"
click at [374, 338] on p "CUIL 20460259208" at bounding box center [389, 340] width 91 height 13
copy p "20460259208"
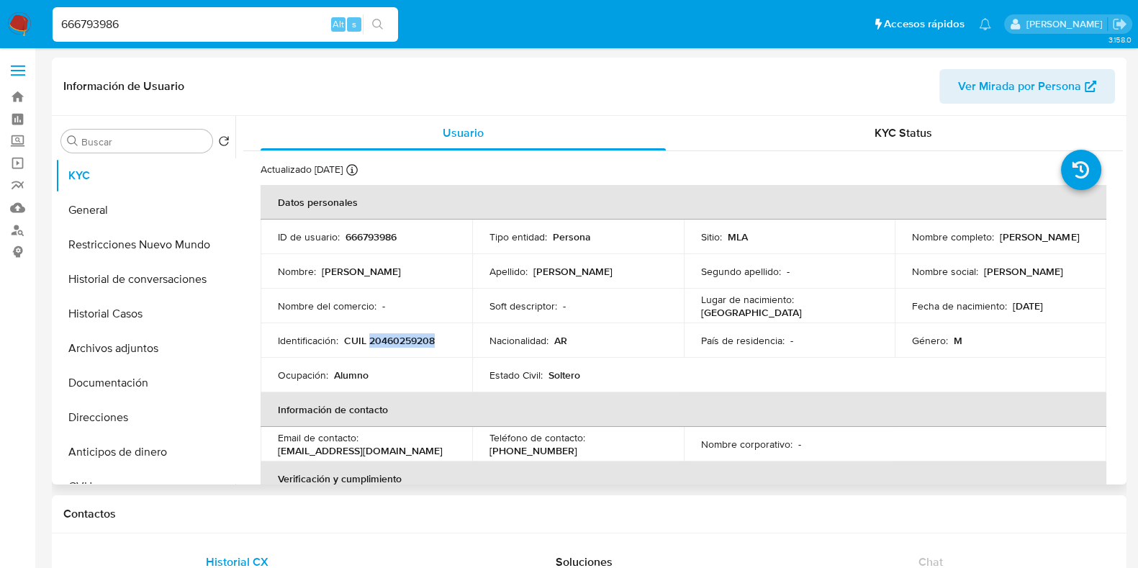
copy p "20460259208"
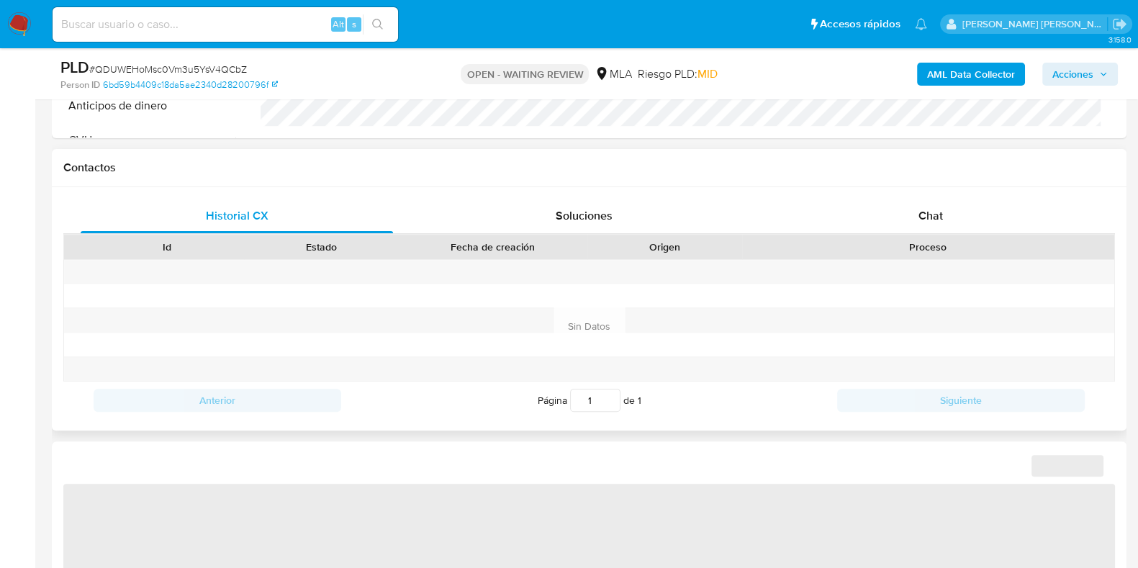
scroll to position [756, 0]
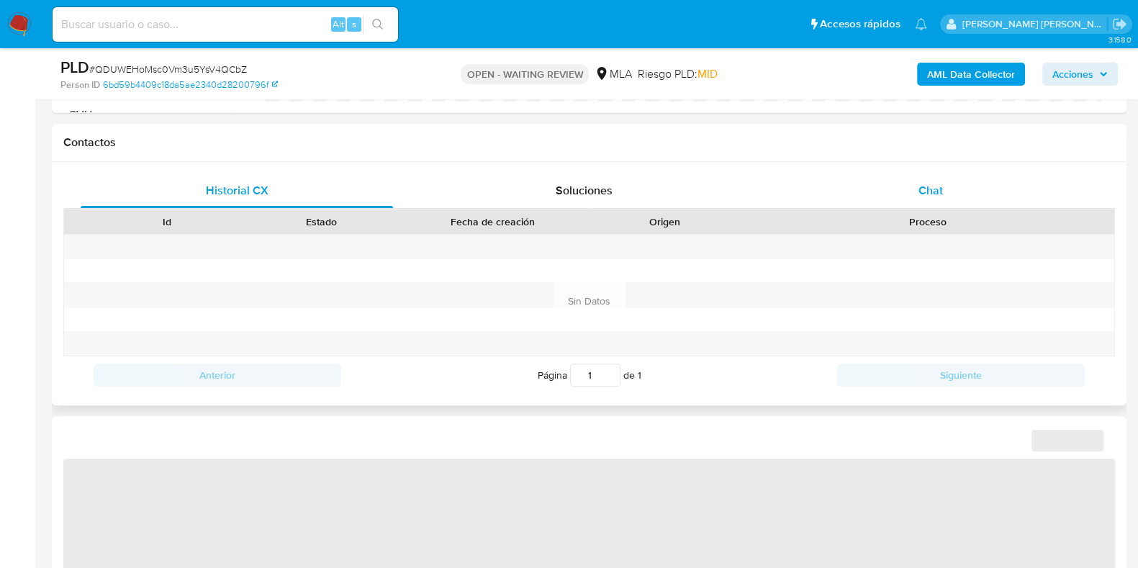
select select "10"
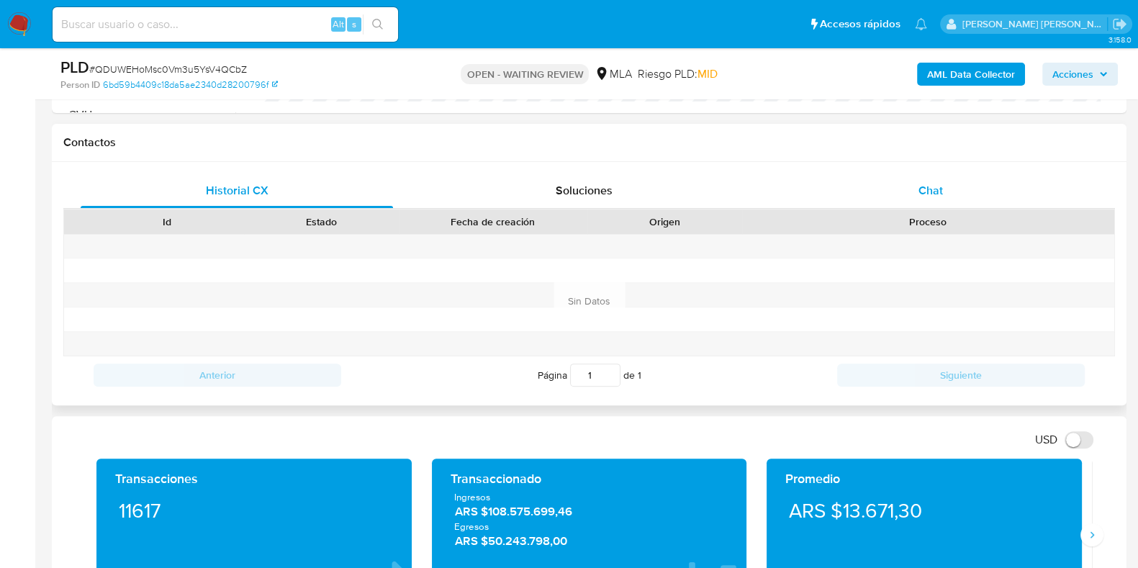
click at [929, 199] on div "Chat" at bounding box center [930, 190] width 312 height 35
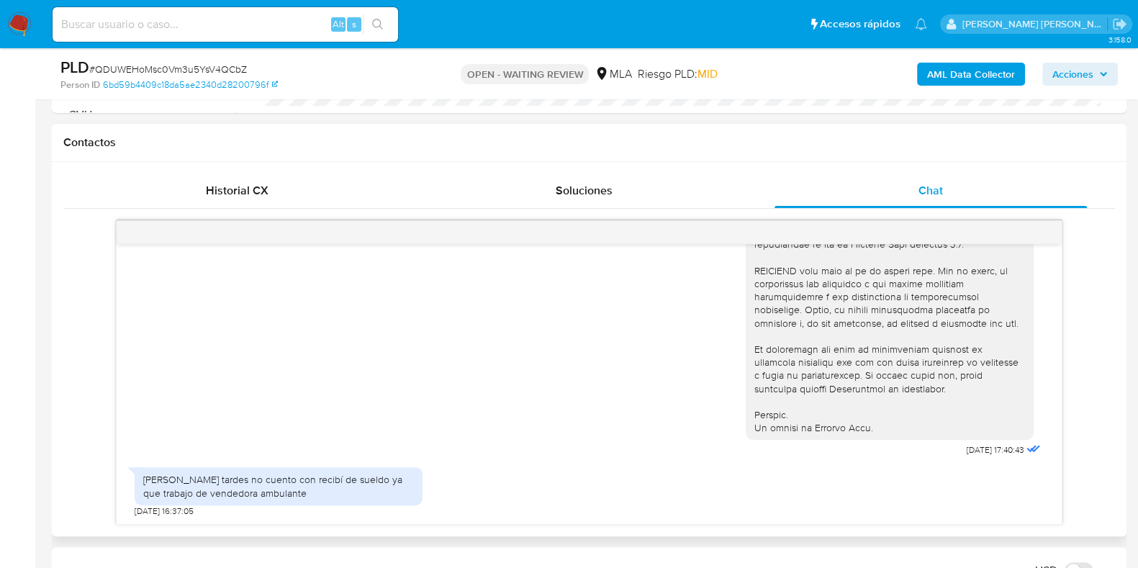
scroll to position [761, 0]
click at [154, 71] on span "# QDUWEHoMsc0Vm3u5YsV4QCbZ" at bounding box center [168, 69] width 158 height 14
copy span "QDUWEHoMsc0Vm3u5YsV4QCbZ"
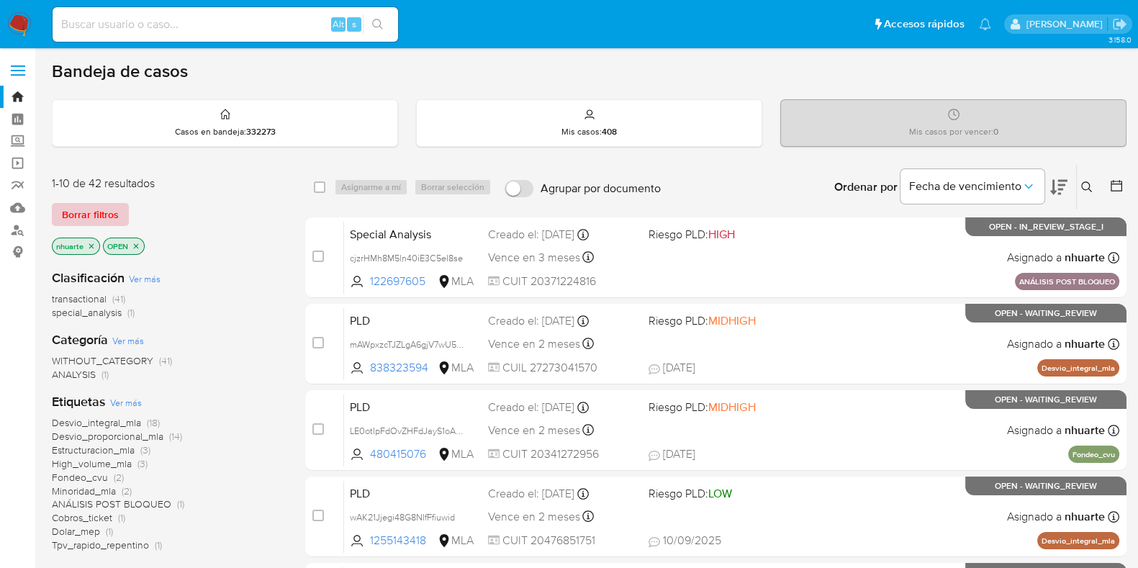
click at [85, 207] on span "Borrar filtros" at bounding box center [90, 214] width 57 height 20
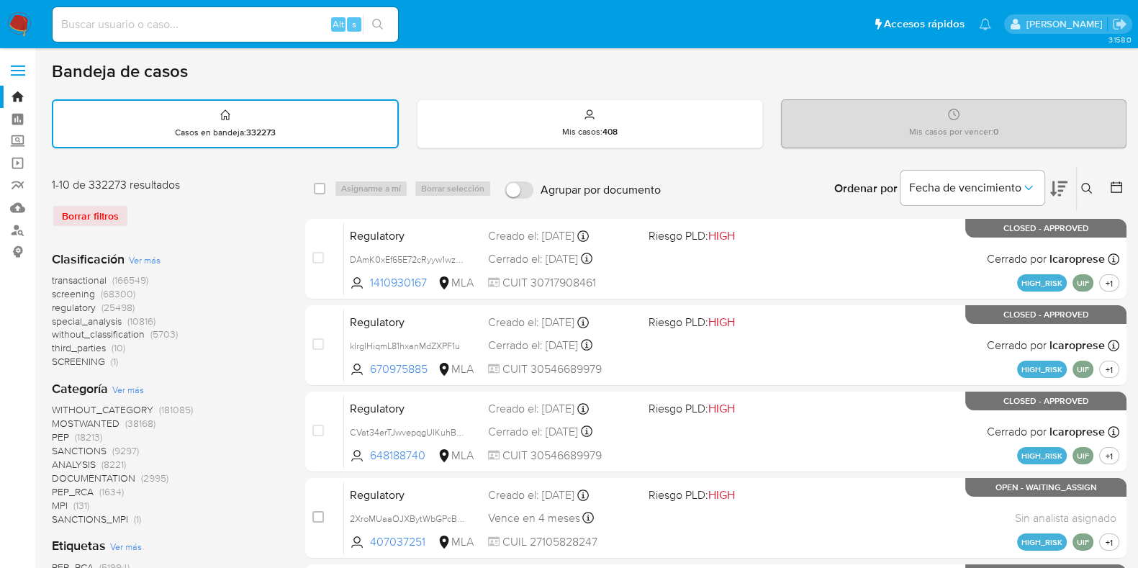
click at [1090, 184] on icon at bounding box center [1087, 189] width 12 height 12
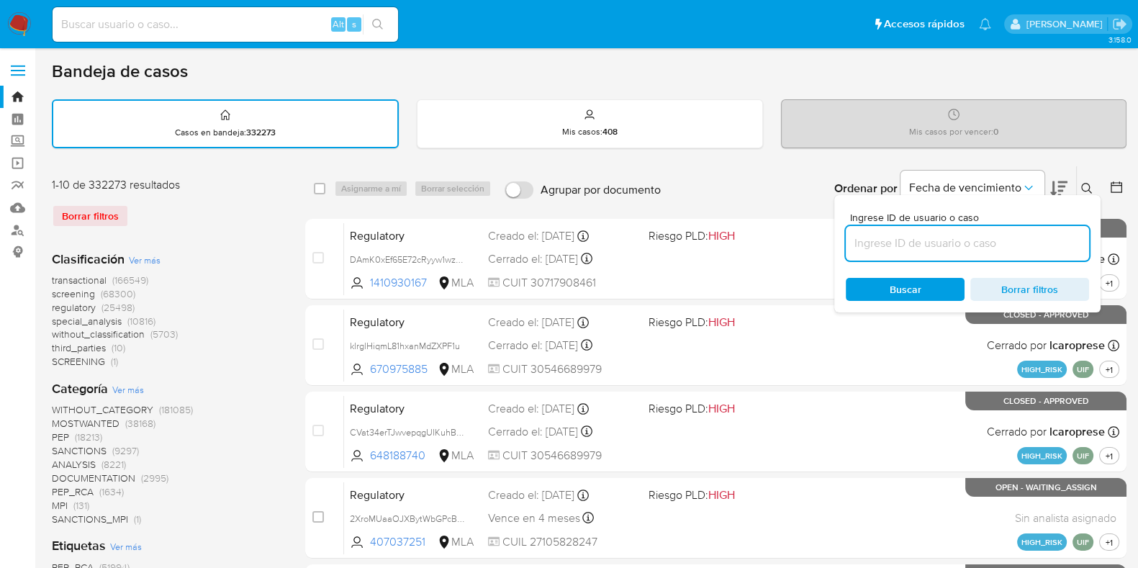
click at [864, 245] on input at bounding box center [967, 243] width 243 height 19
type input "QDUWEHoMsc0Vm3u5YsV4QCbZ"
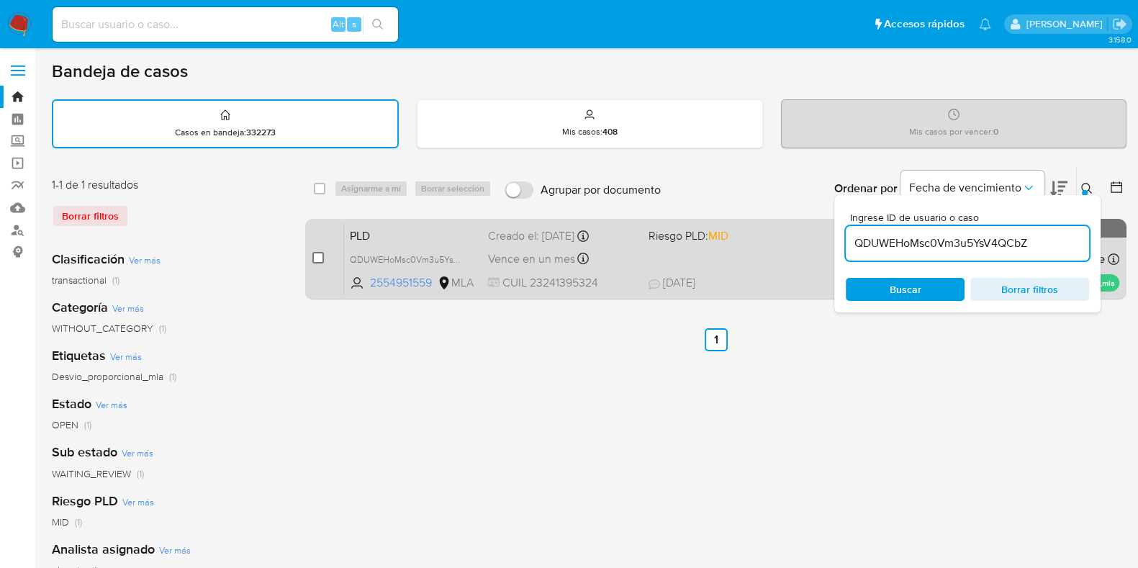
click at [313, 261] on input "checkbox" at bounding box center [318, 258] width 12 height 12
checkbox input "true"
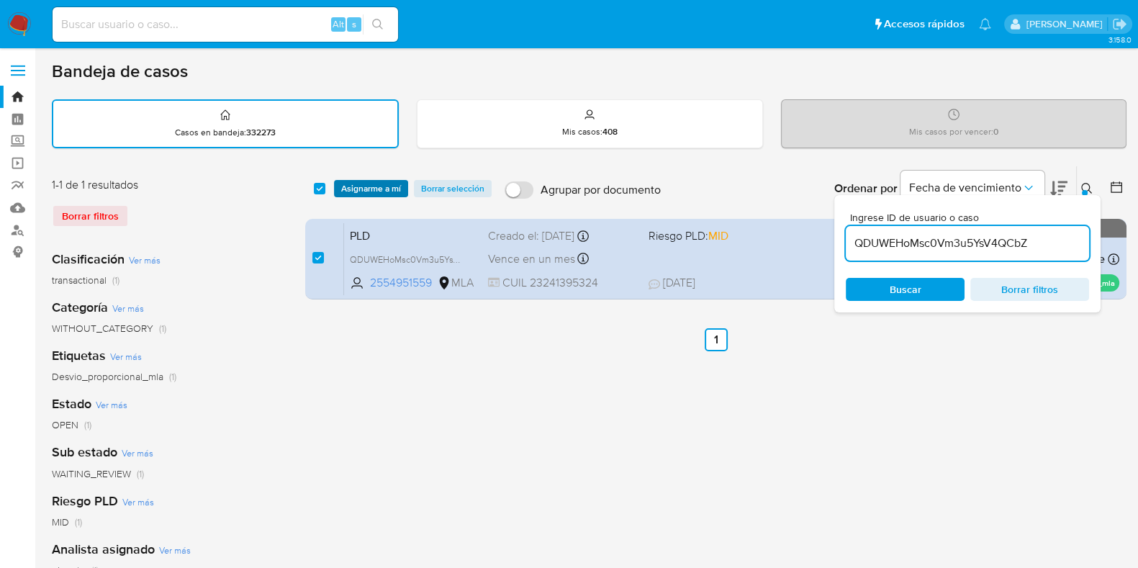
click at [353, 181] on span "Asignarme a mí" at bounding box center [371, 188] width 60 height 14
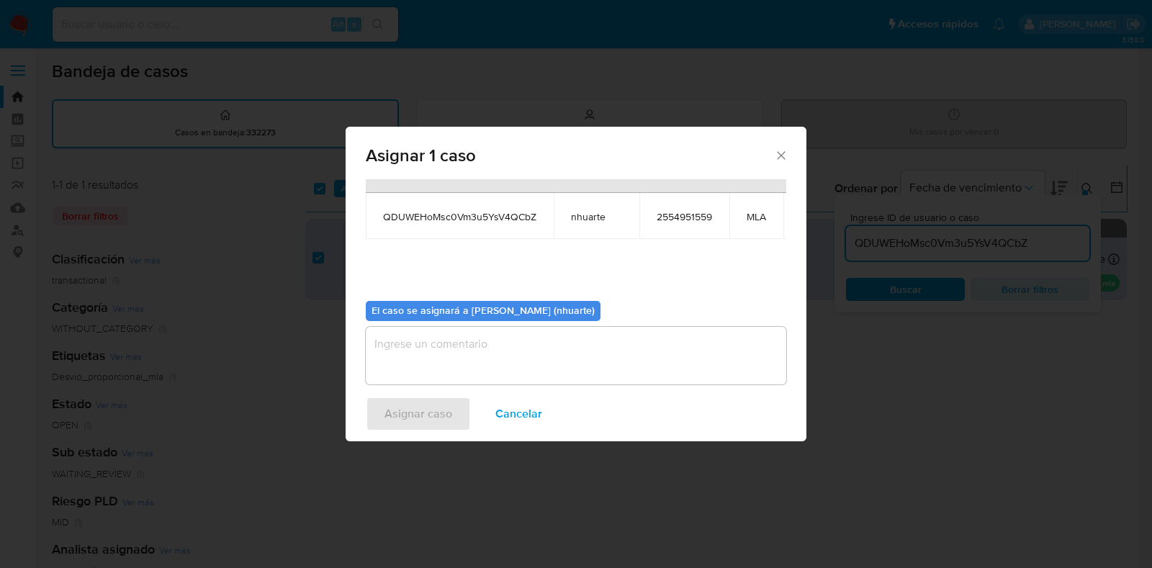
scroll to position [88, 0]
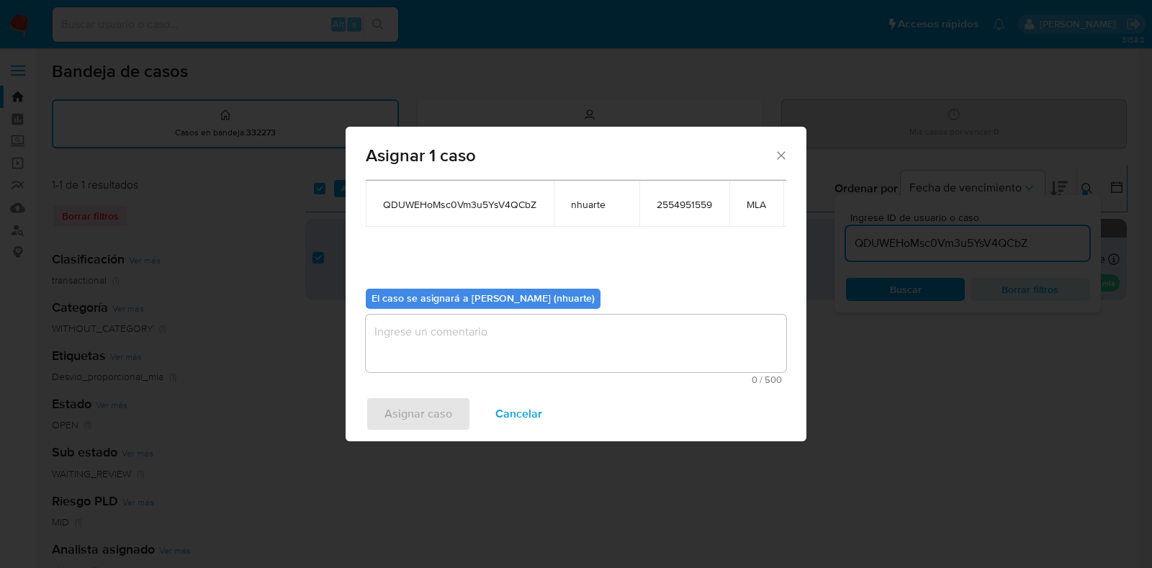
click at [493, 319] on textarea "assign-modal" at bounding box center [576, 344] width 420 height 58
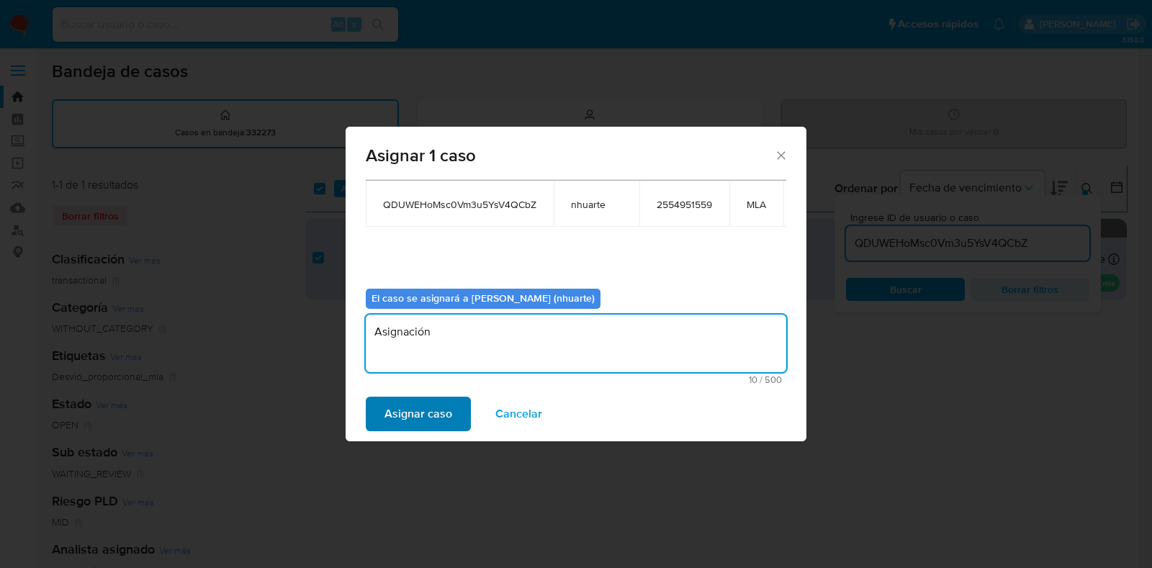
type textarea "Asignación"
click at [436, 423] on span "Asignar caso" at bounding box center [418, 414] width 68 height 32
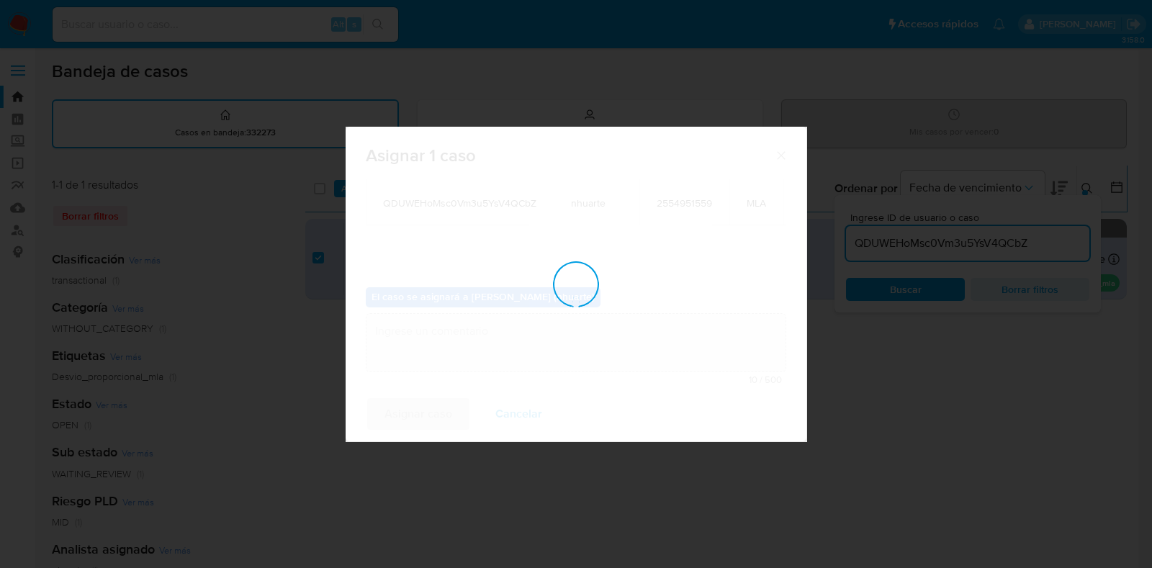
checkbox input "false"
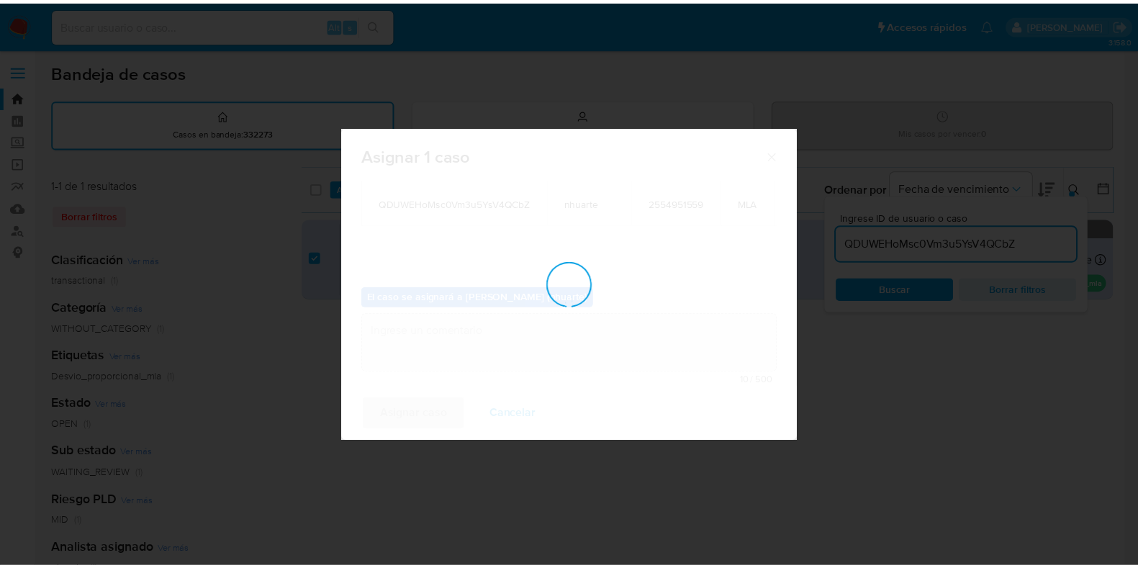
scroll to position [86, 0]
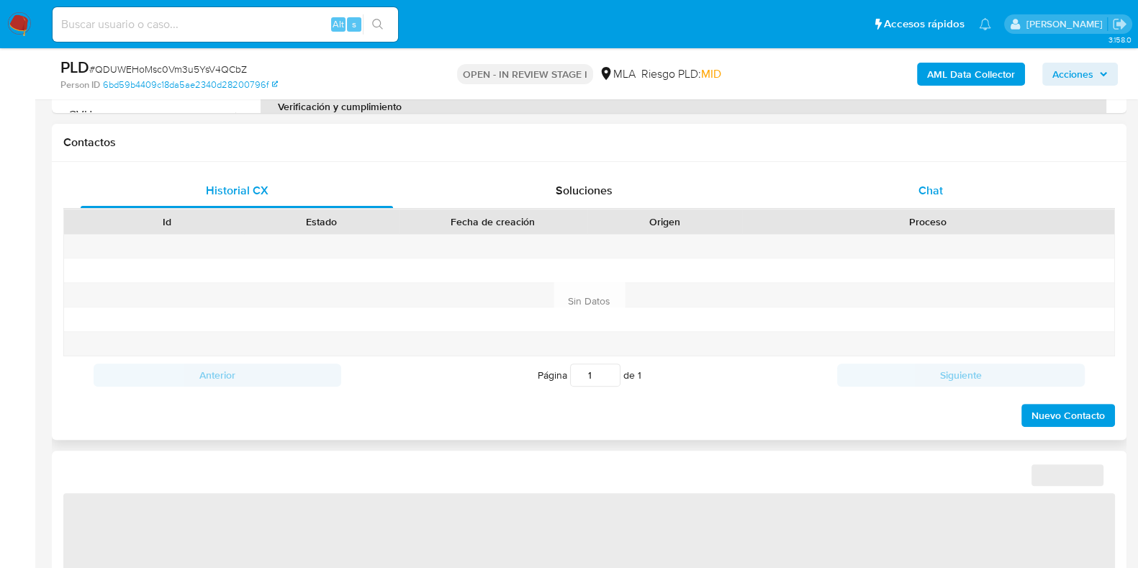
select select "10"
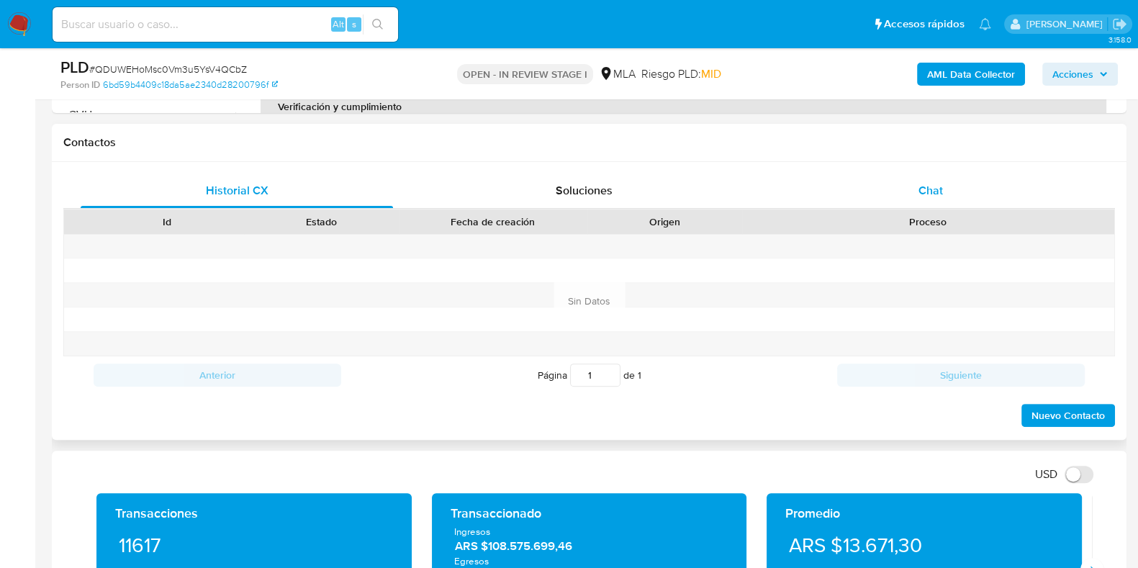
click at [921, 185] on span "Chat" at bounding box center [930, 190] width 24 height 17
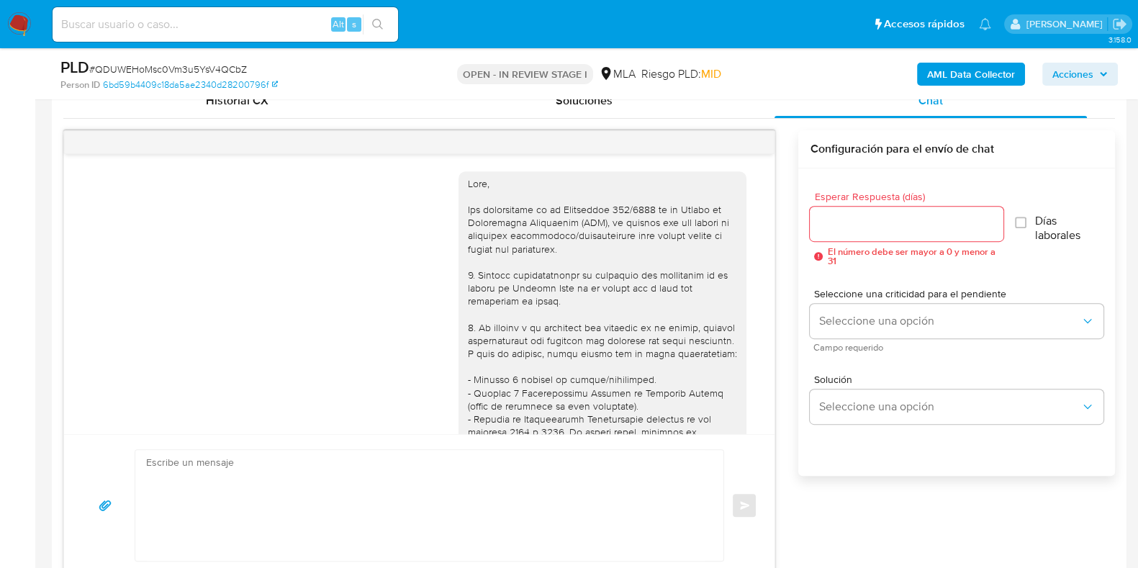
scroll to position [604, 0]
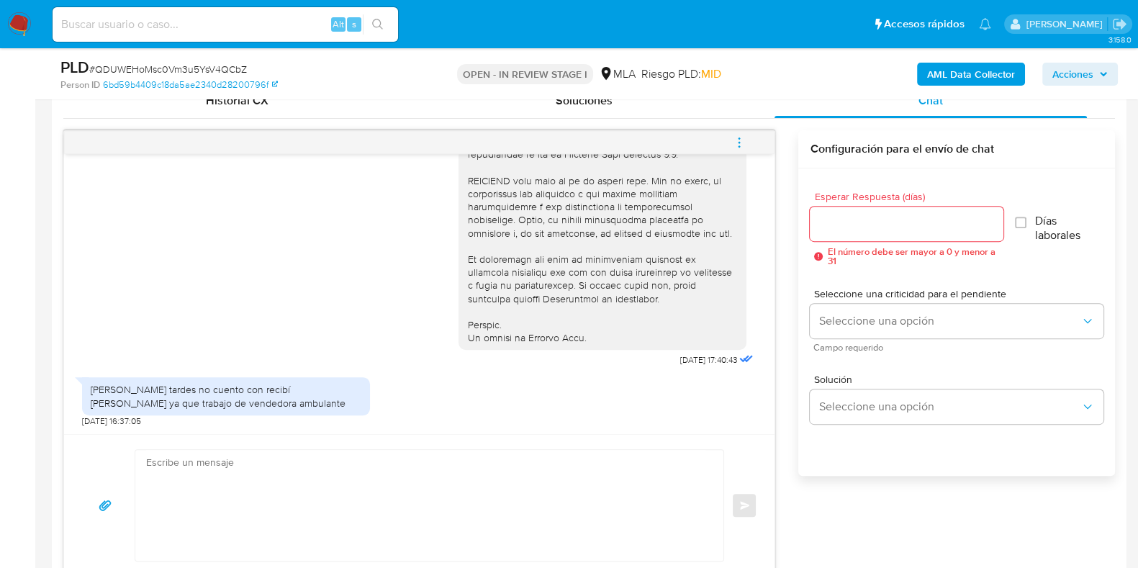
click at [742, 136] on icon "menu-action" at bounding box center [739, 142] width 13 height 13
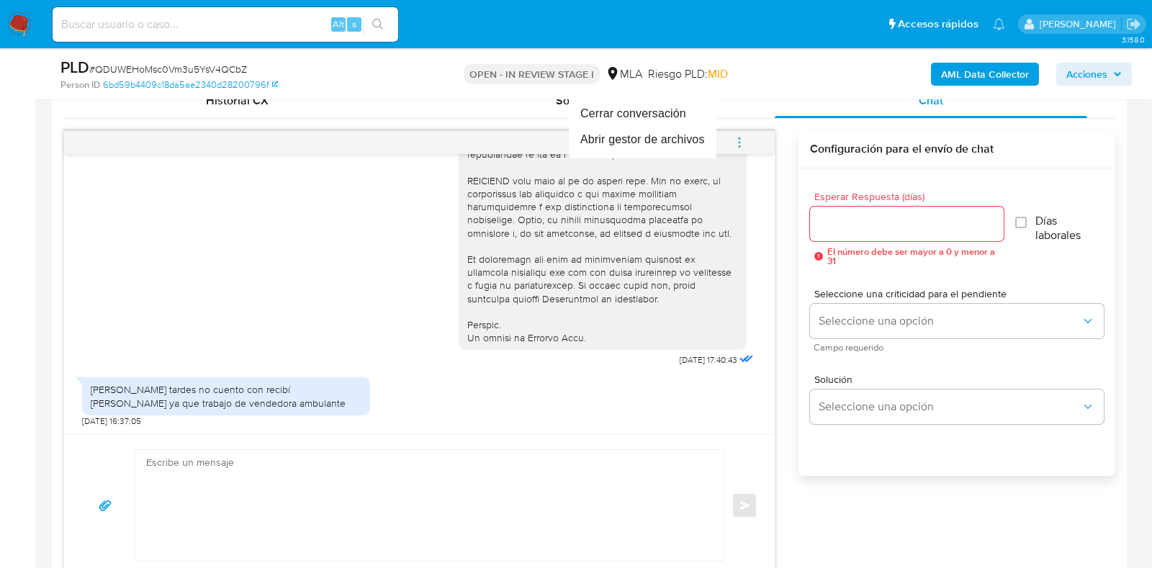
click at [376, 91] on div at bounding box center [576, 284] width 1152 height 568
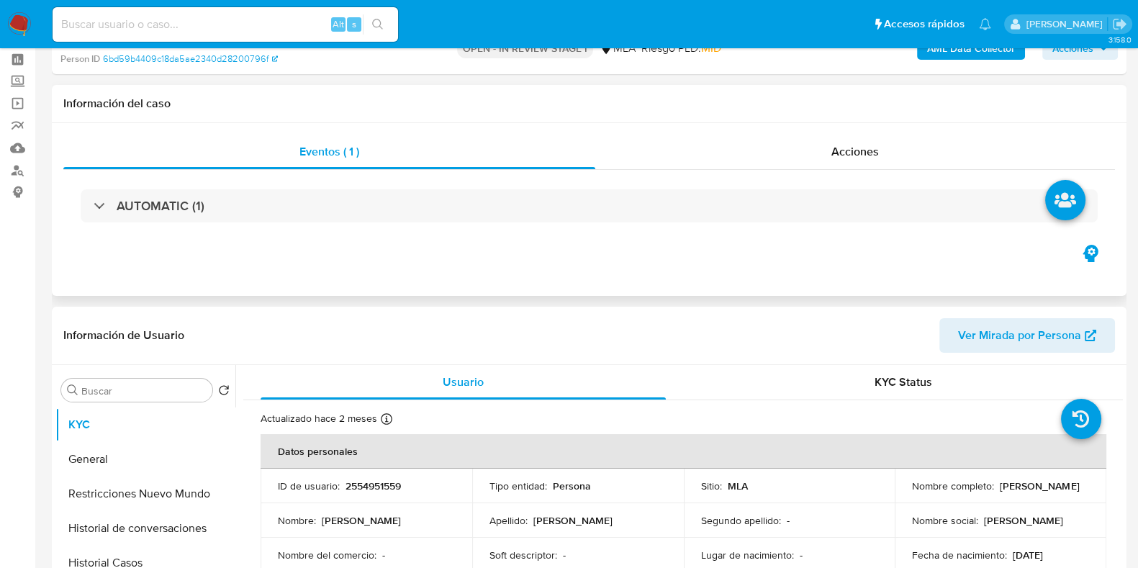
scroll to position [0, 0]
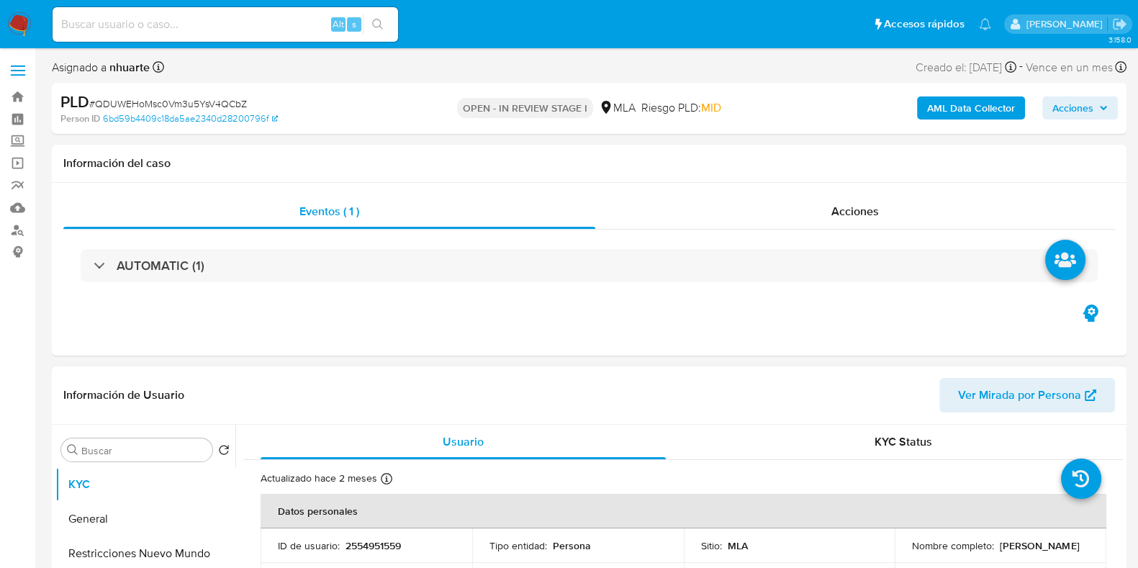
click at [1016, 404] on span "Ver Mirada por Persona" at bounding box center [1019, 395] width 123 height 35
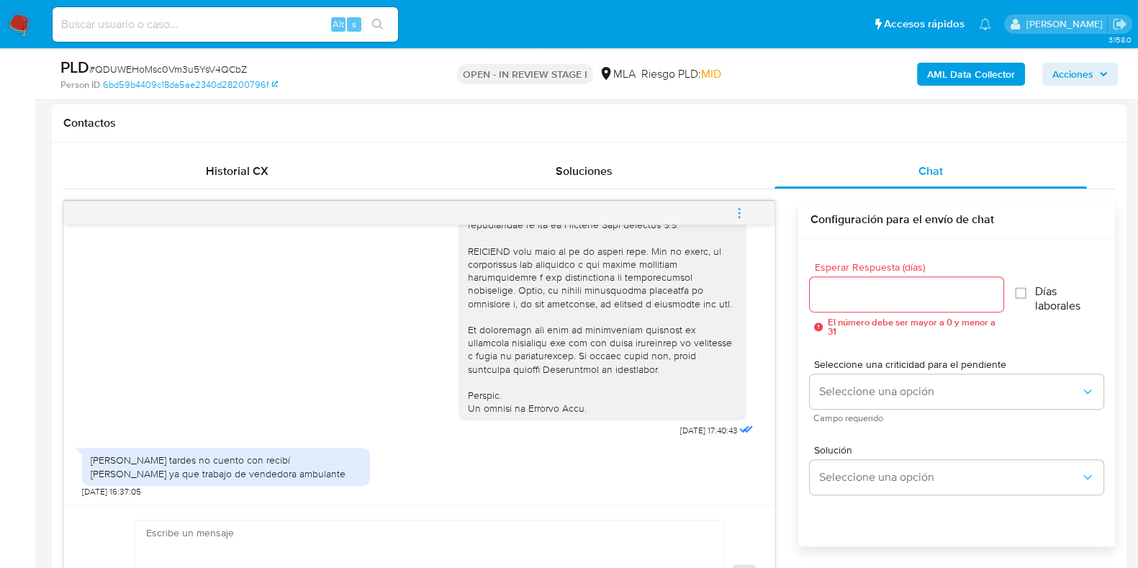
scroll to position [719, 0]
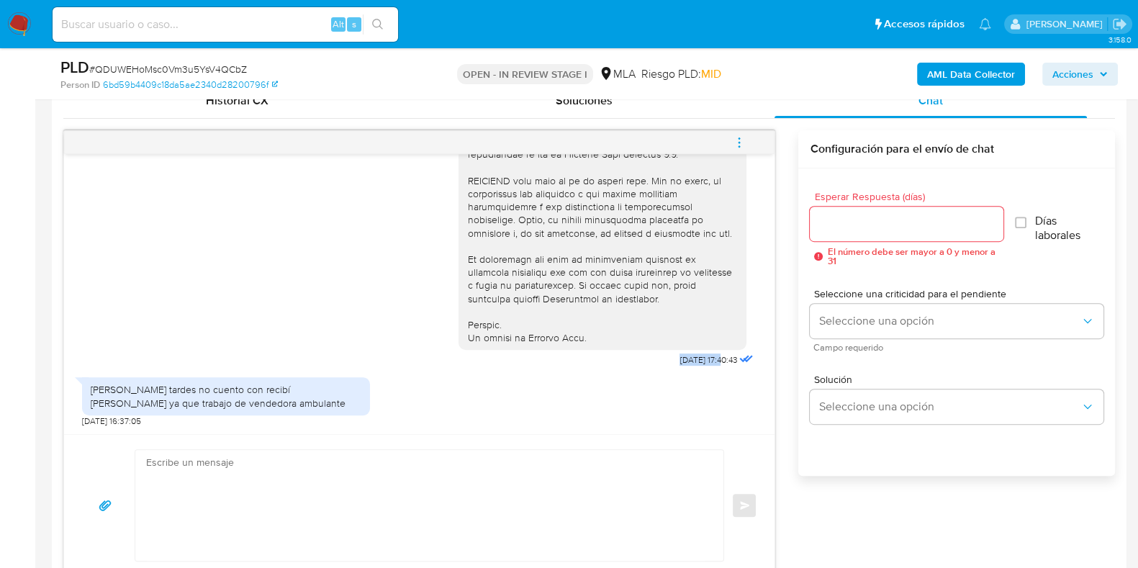
drag, startPoint x: 643, startPoint y: 359, endPoint x: 692, endPoint y: 359, distance: 49.7
copy span "18/08/2025"
drag, startPoint x: 94, startPoint y: 390, endPoint x: 263, endPoint y: 409, distance: 170.9
click at [263, 409] on div "Hola Buenas tardes no cuento con recibí de sueldo ya que trabajo de vendedora a…" at bounding box center [226, 395] width 288 height 37
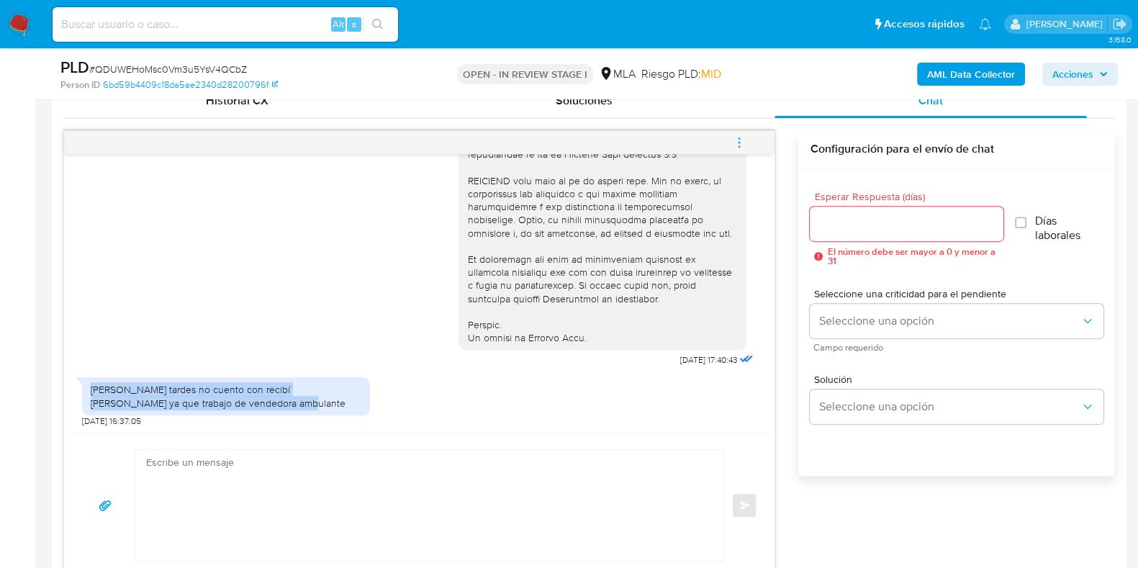
drag, startPoint x: 89, startPoint y: 388, endPoint x: 253, endPoint y: 397, distance: 164.4
click at [253, 397] on div "Hola Buenas tardes no cuento con recibí de sueldo ya que trabajo de vendedora a…" at bounding box center [226, 395] width 288 height 37
copy div "Hola Buenas tardes no cuento con recibí de sueldo ya que trabajo de vendedora a…"
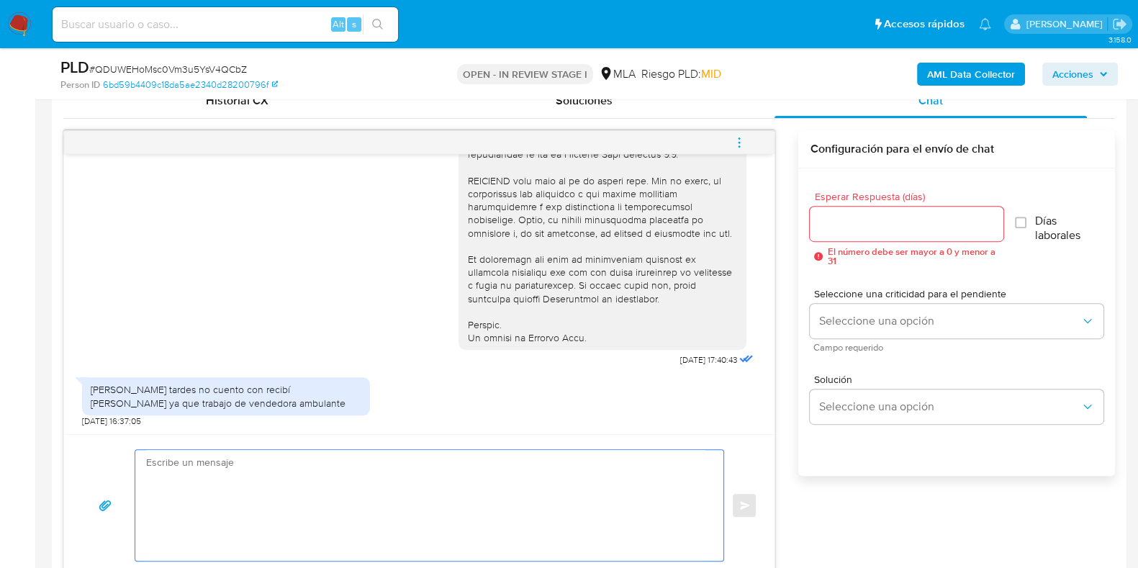
paste textarea "Hola XXX, Muchas gracias por tu respuesta. Analizamos tu caso y verificamos que…"
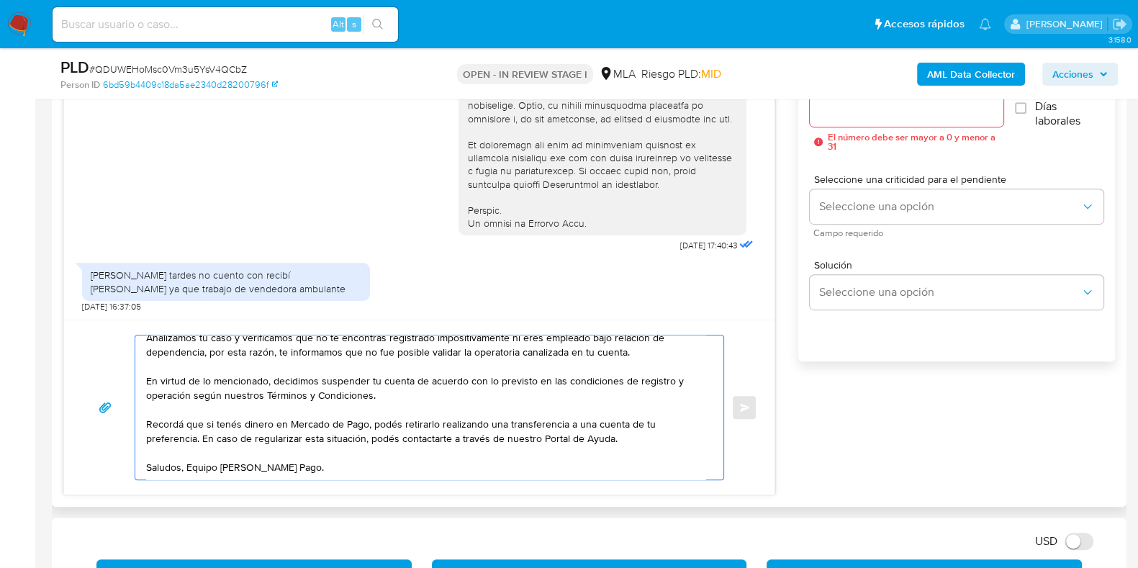
scroll to position [0, 0]
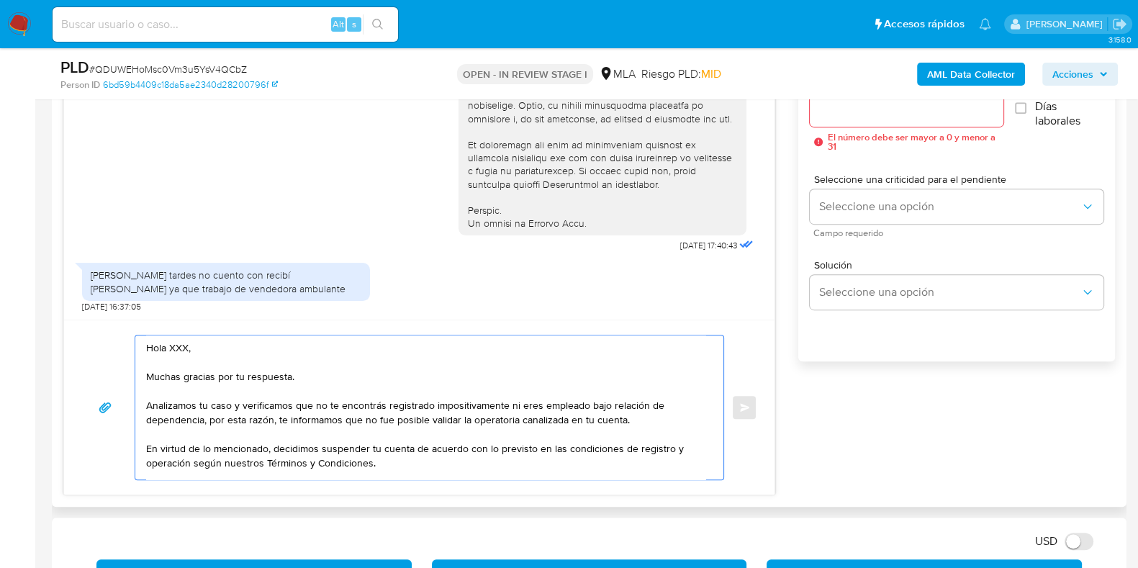
click at [212, 349] on textarea "Hola XXX, Muchas gracias por tu respuesta. Analizamos tu caso y verificamos que…" at bounding box center [425, 407] width 559 height 144
click at [348, 404] on textarea "Hola Muchas gracias por tu respuesta. Analizamos tu caso y verificamos que no t…" at bounding box center [425, 407] width 559 height 144
drag, startPoint x: 348, startPoint y: 404, endPoint x: 298, endPoint y: 390, distance: 51.5
click at [298, 390] on textarea "Hola Muchas gracias por tu respuesta. Analizamos tu caso y verificamos que no t…" at bounding box center [425, 407] width 559 height 144
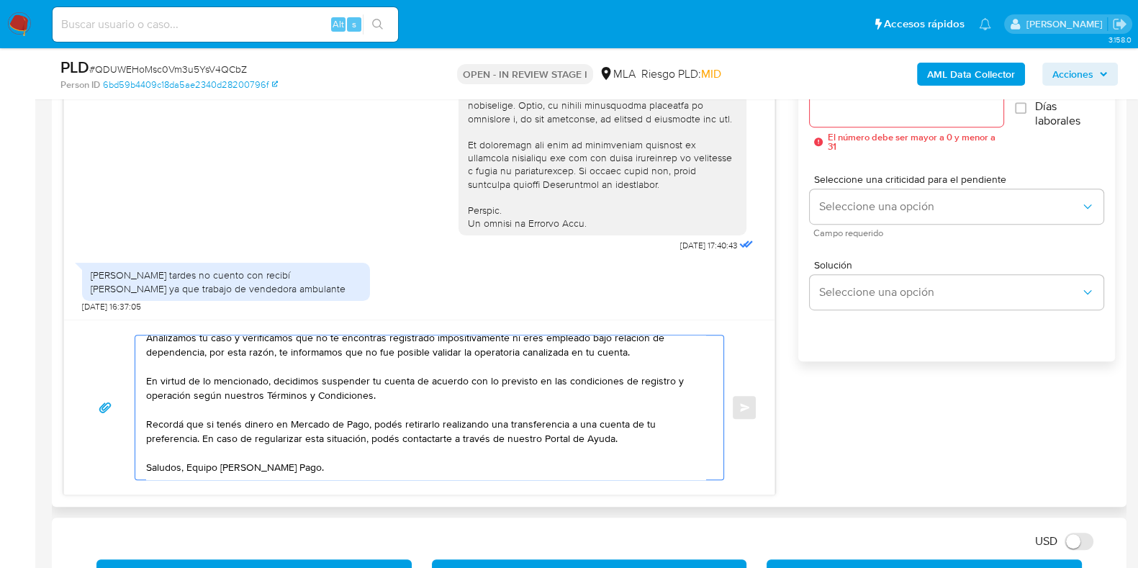
type textarea "Hola Muchas gracias por tu respuesta. Analizamos tu caso y verificamos que no t…"
click at [842, 113] on input "Esperar Respuesta (días)" at bounding box center [906, 109] width 193 height 19
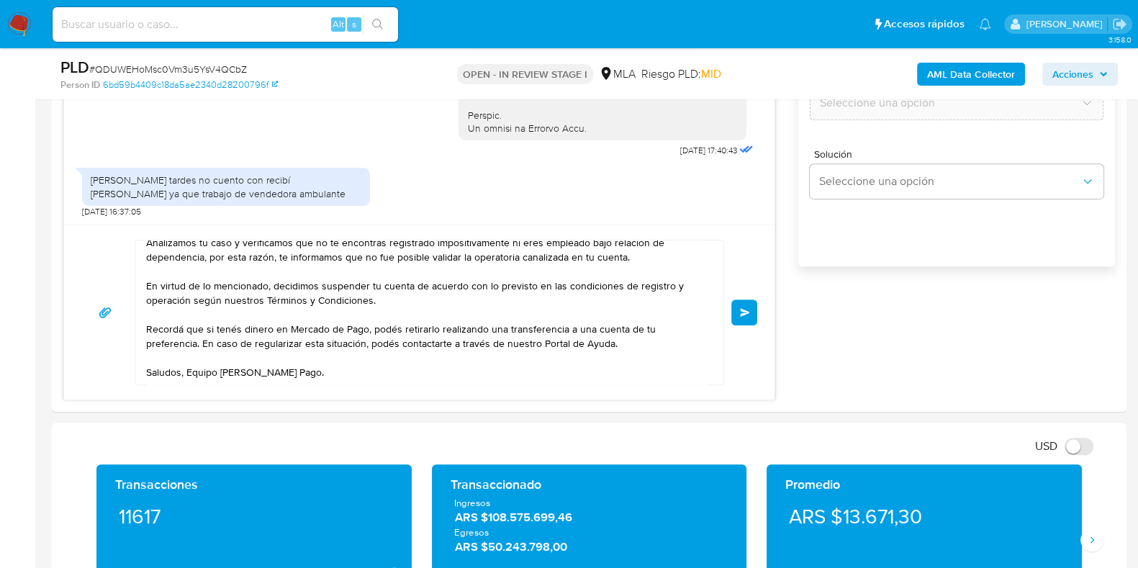
scroll to position [833, 0]
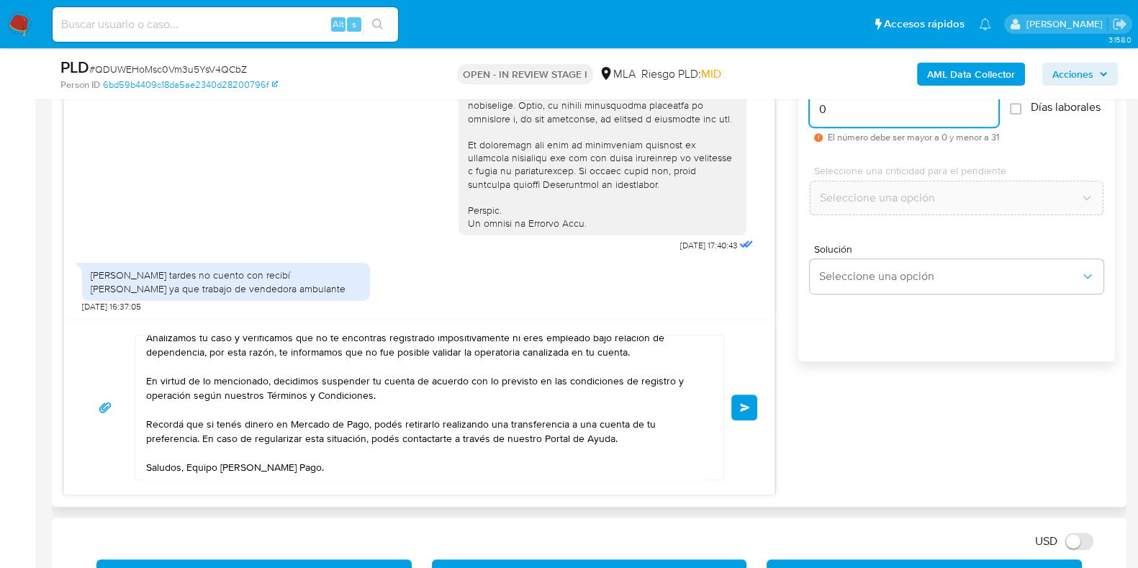
type input "0"
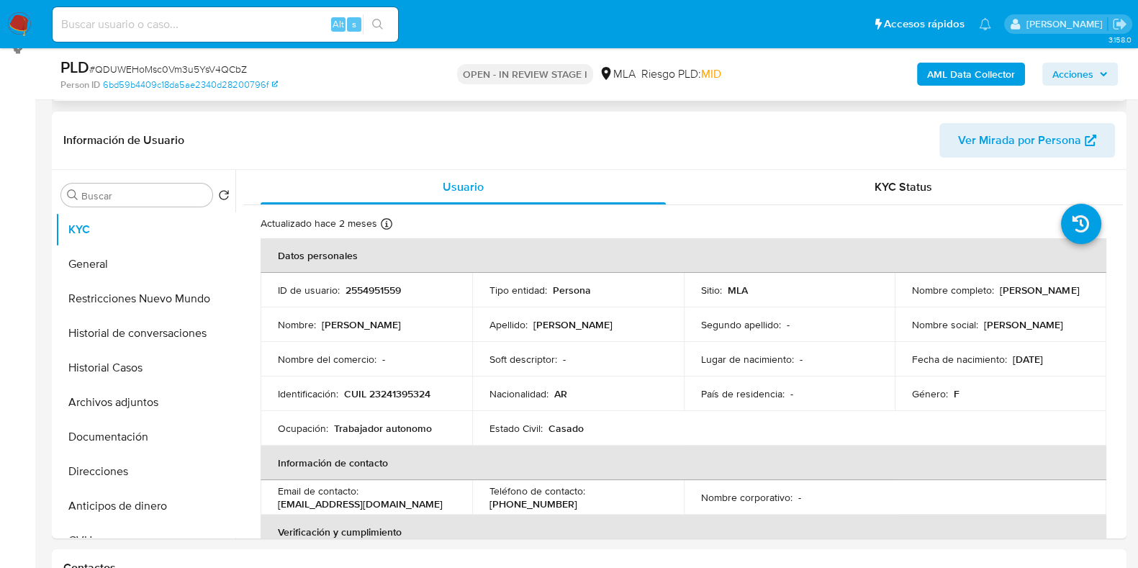
scroll to position [0, 0]
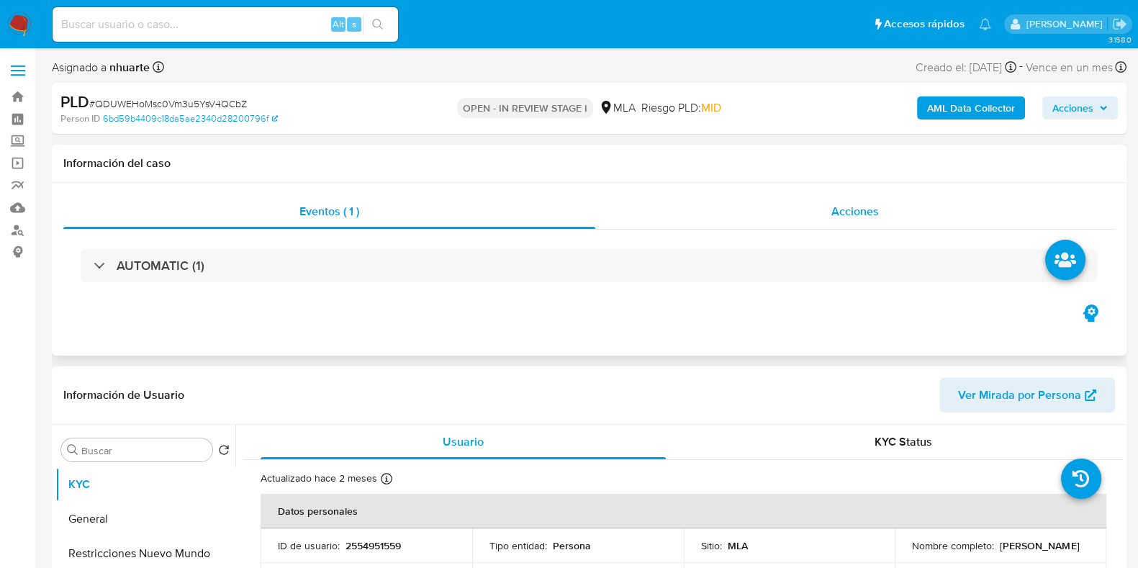
click at [845, 212] on span "Acciones" at bounding box center [855, 211] width 48 height 17
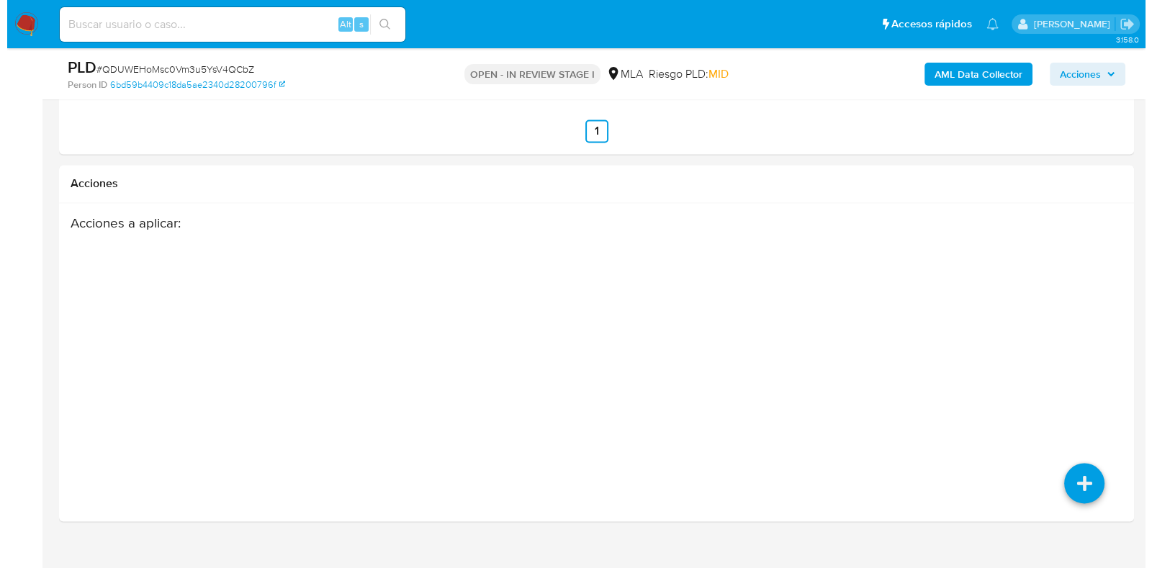
scroll to position [2857, 0]
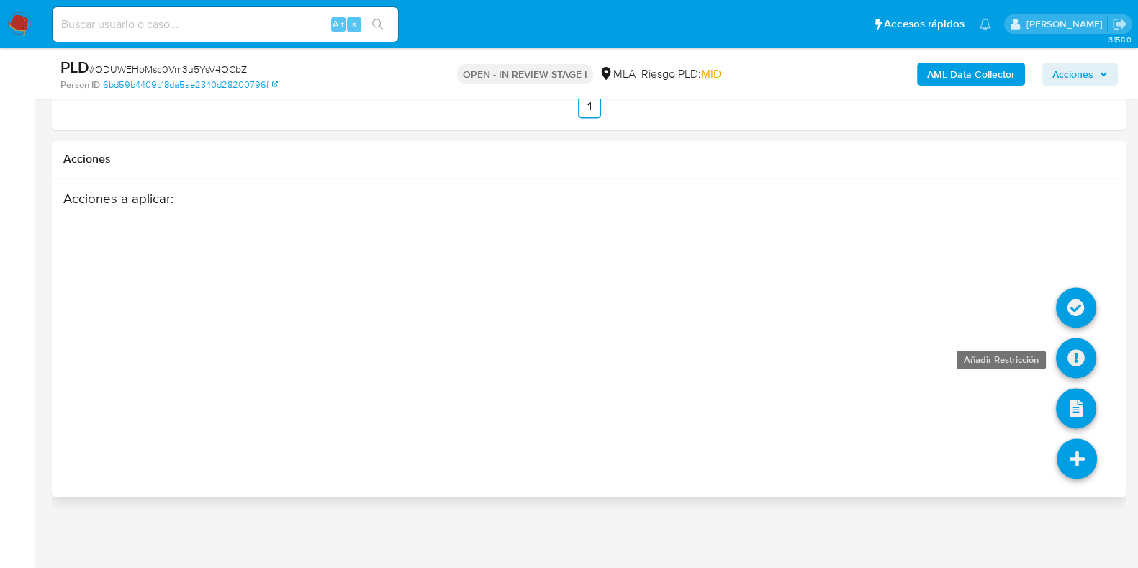
click at [1068, 359] on icon at bounding box center [1076, 358] width 40 height 40
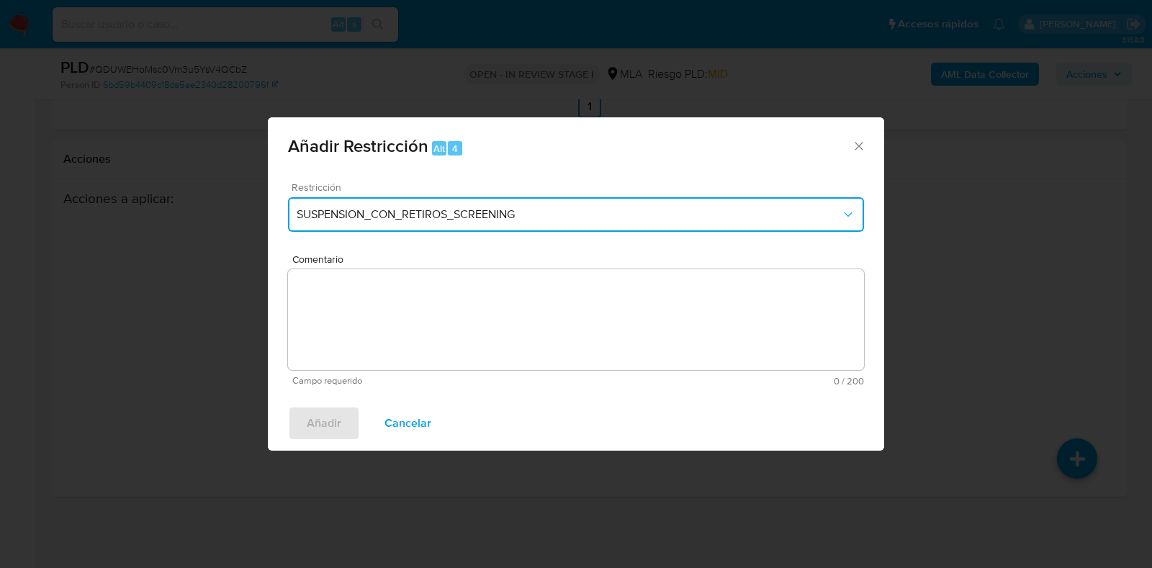
click at [361, 207] on span "SUSPENSION_CON_RETIROS_SCREENING" at bounding box center [569, 214] width 544 height 14
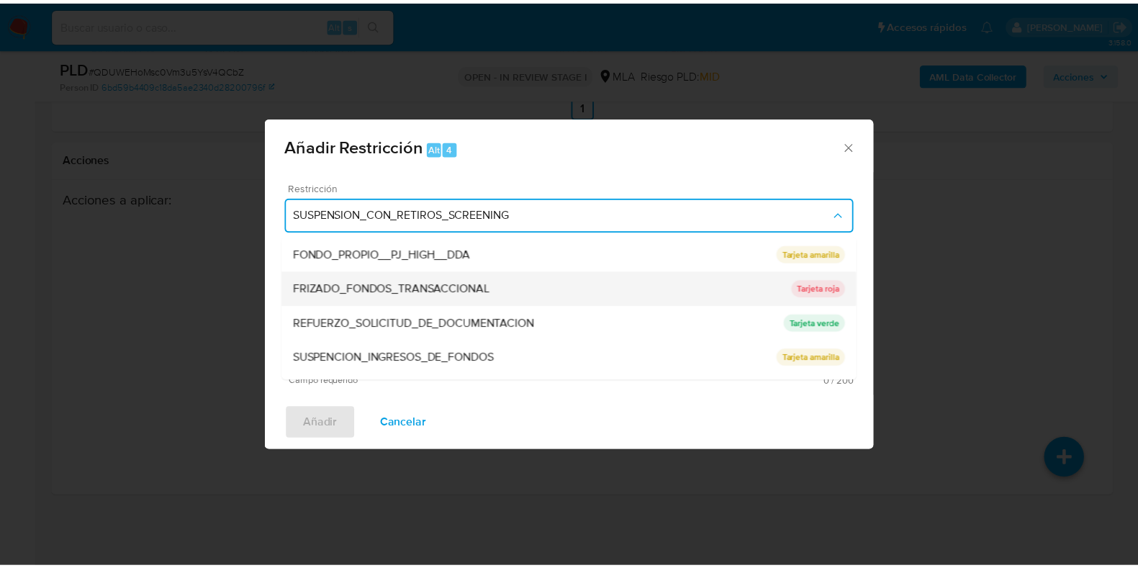
scroll to position [270, 0]
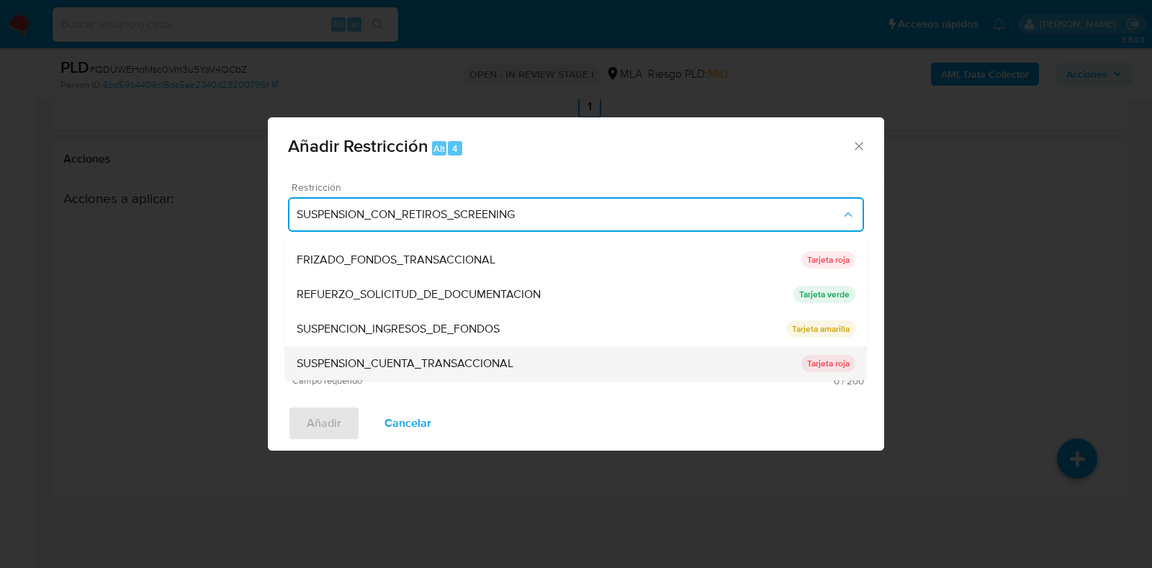
click at [370, 357] on span "SUSPENSION_CUENTA_TRANSACCIONAL" at bounding box center [405, 364] width 217 height 14
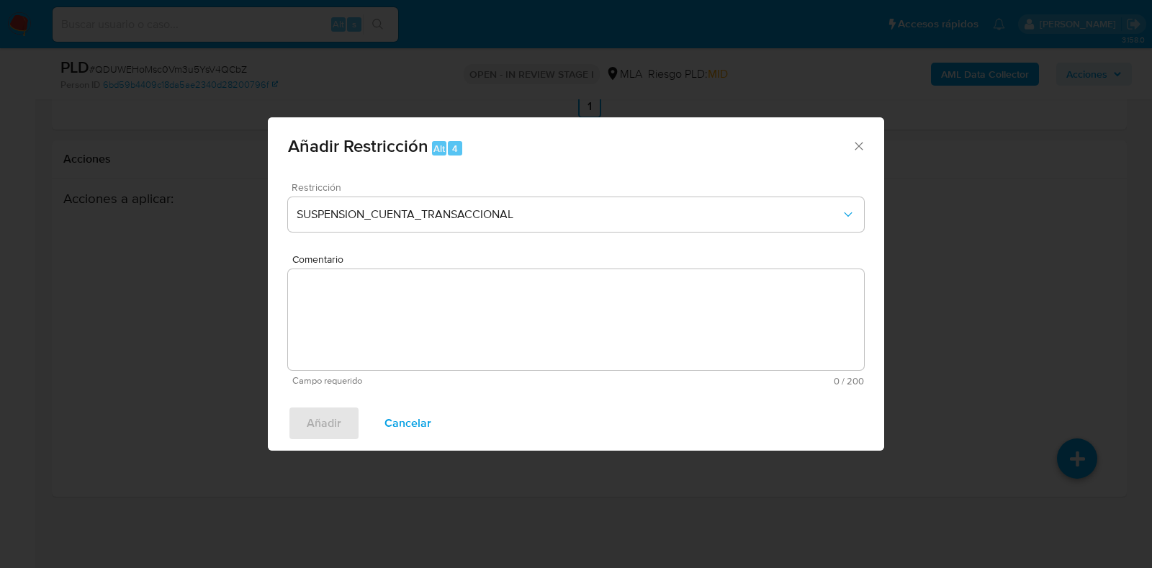
click at [376, 333] on textarea "Comentario" at bounding box center [576, 319] width 576 height 101
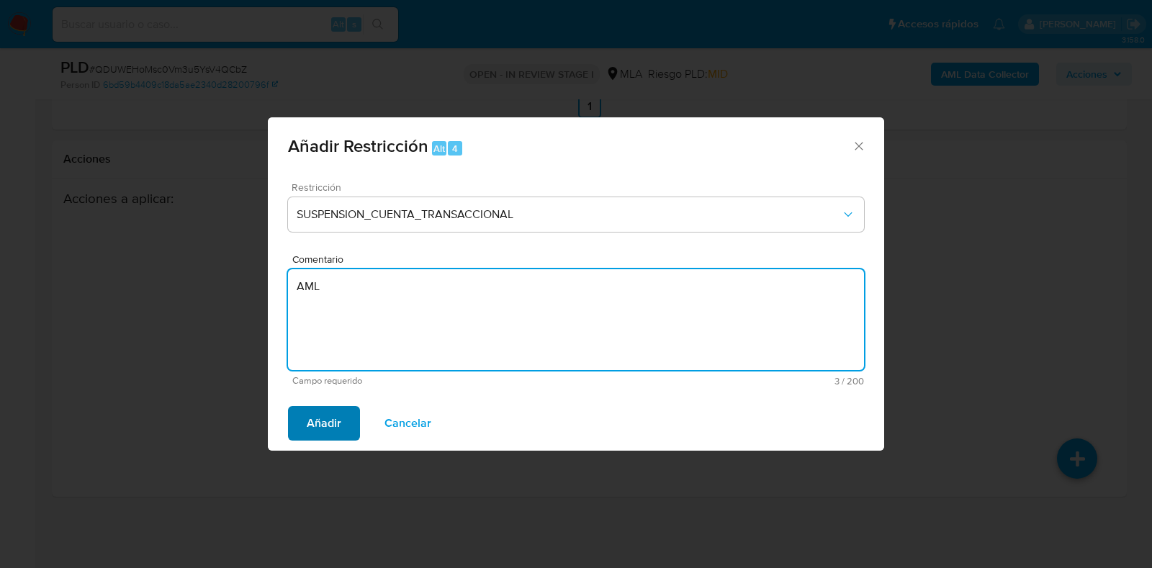
type textarea "AML"
click at [329, 424] on span "Añadir" at bounding box center [324, 423] width 35 height 32
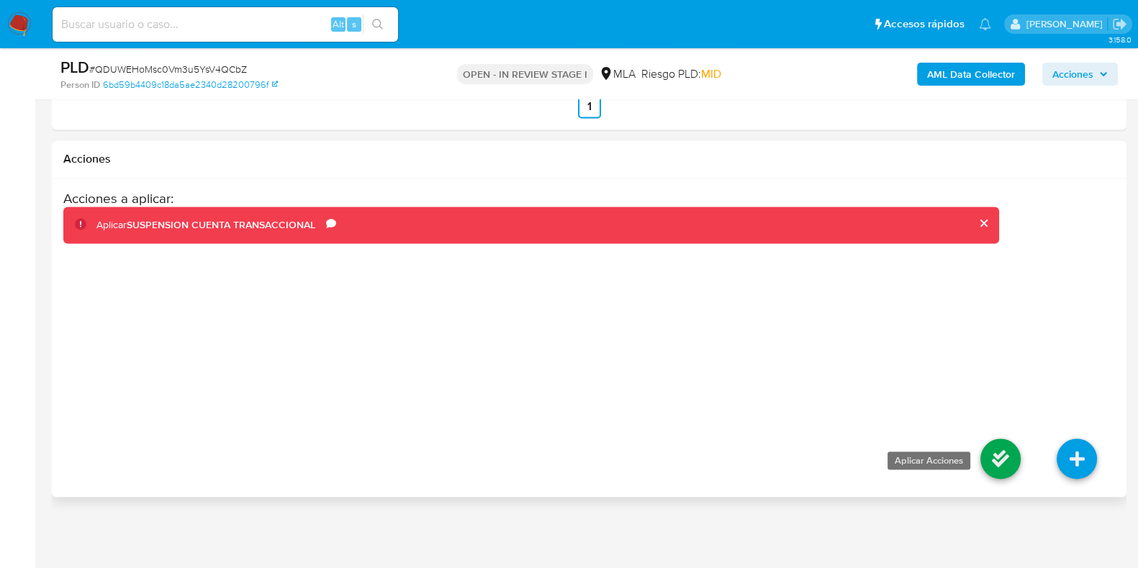
click at [1003, 442] on icon at bounding box center [1000, 458] width 40 height 40
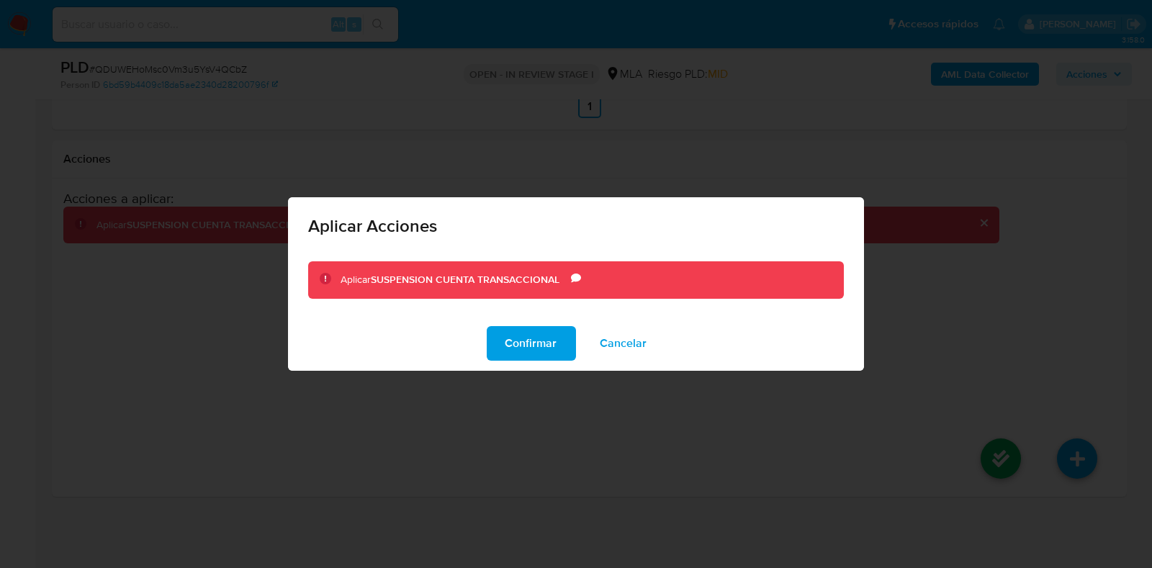
click at [534, 333] on span "Confirmar" at bounding box center [531, 343] width 52 height 32
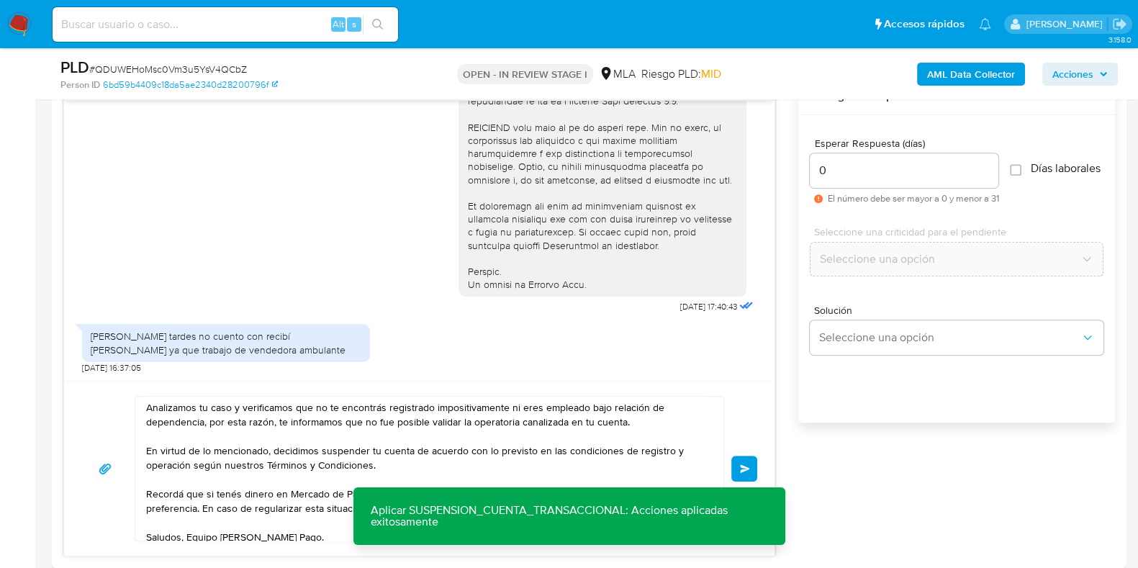
scroll to position [82, 0]
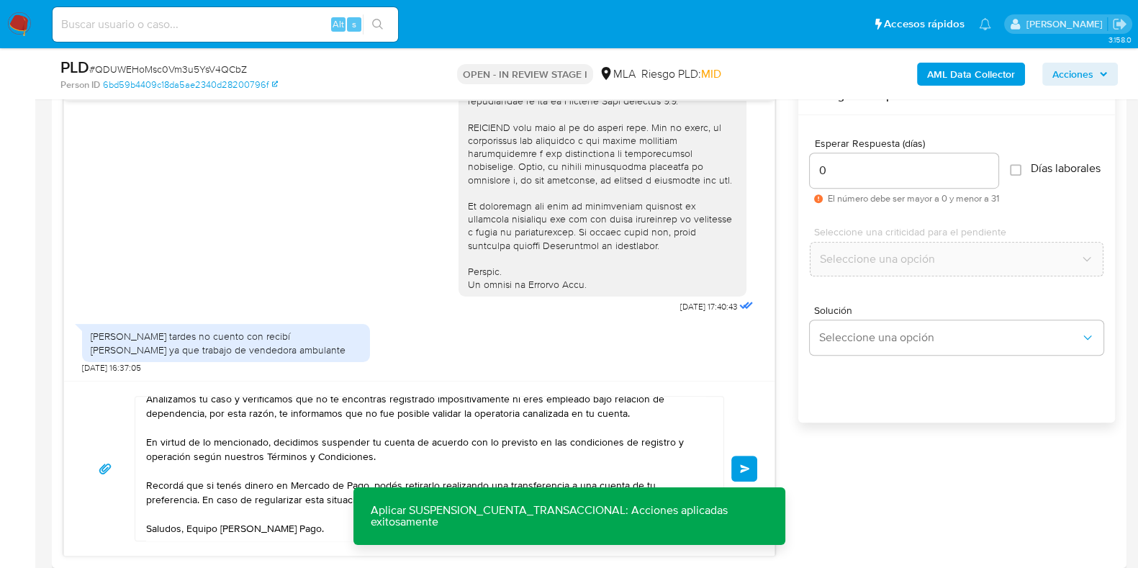
click at [514, 355] on div "Hola Buenas tardes no cuento con recibí de sueldo ya que trabajo de vendedora a…" at bounding box center [419, 345] width 674 height 57
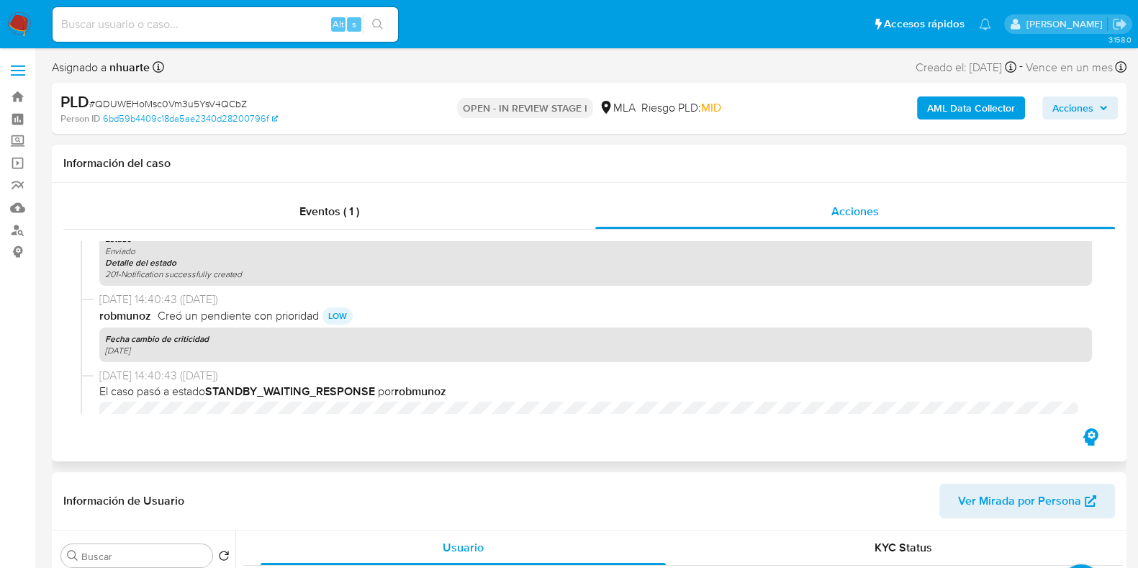
scroll to position [0, 0]
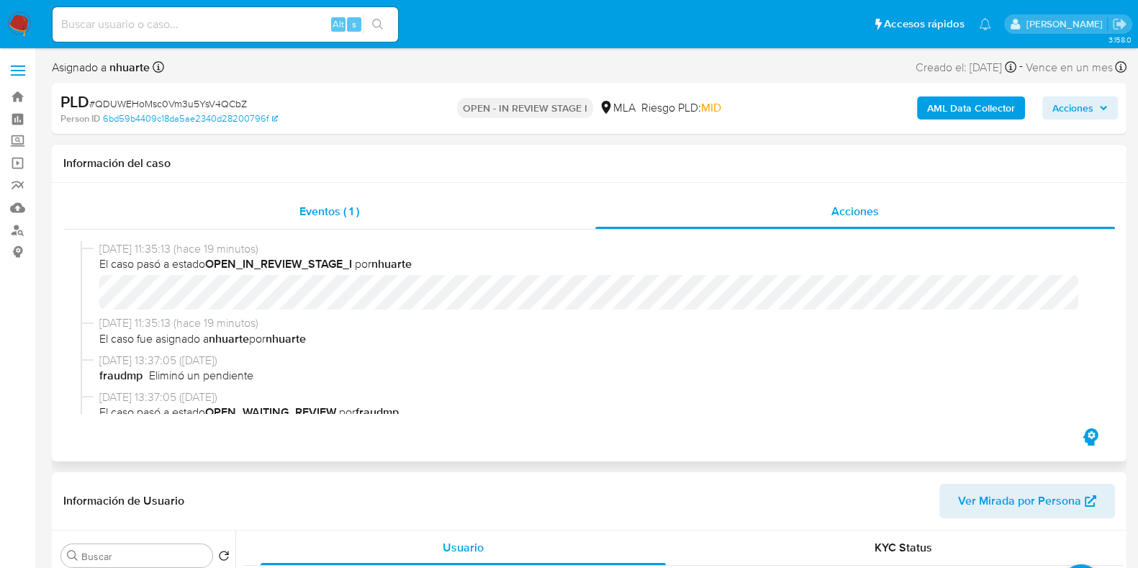
click at [350, 212] on span "Eventos ( 1 )" at bounding box center [329, 211] width 60 height 17
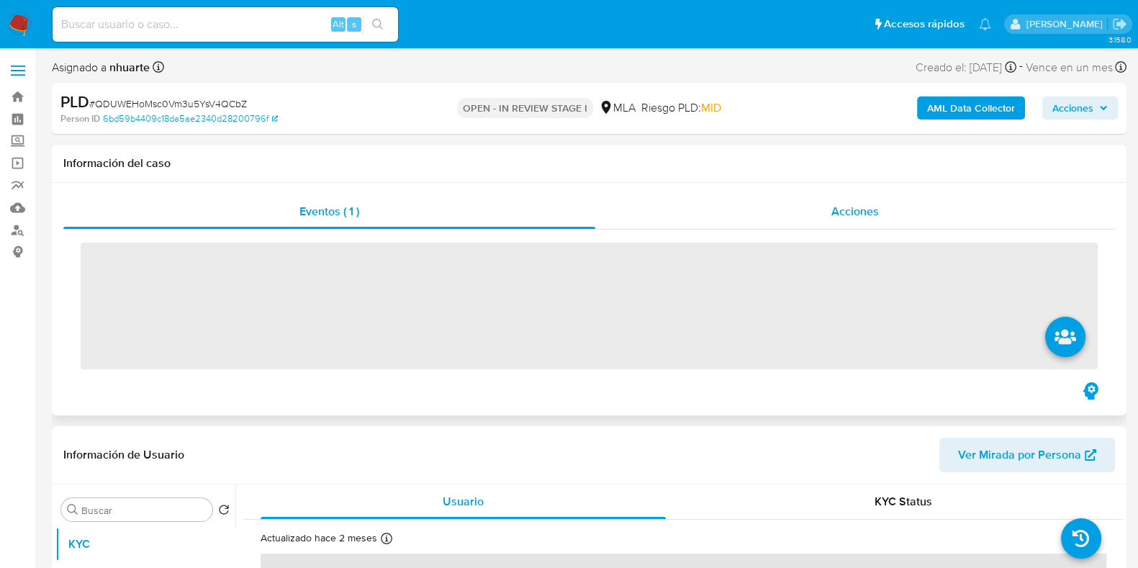
click at [819, 207] on div "Acciones" at bounding box center [855, 211] width 520 height 35
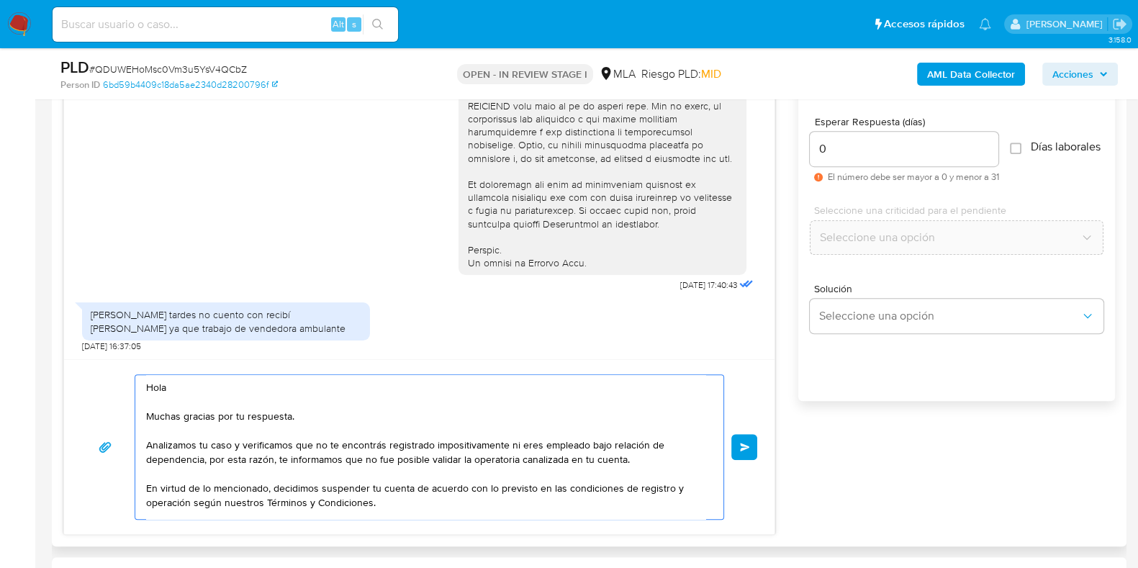
click at [738, 440] on button "Enviar" at bounding box center [744, 447] width 26 height 26
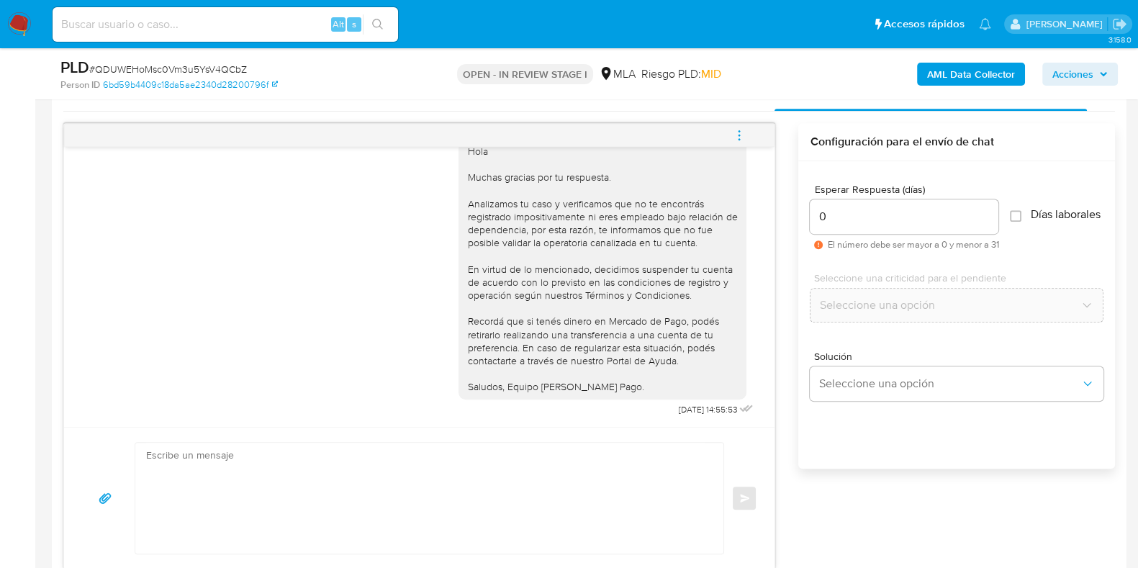
scroll to position [719, 0]
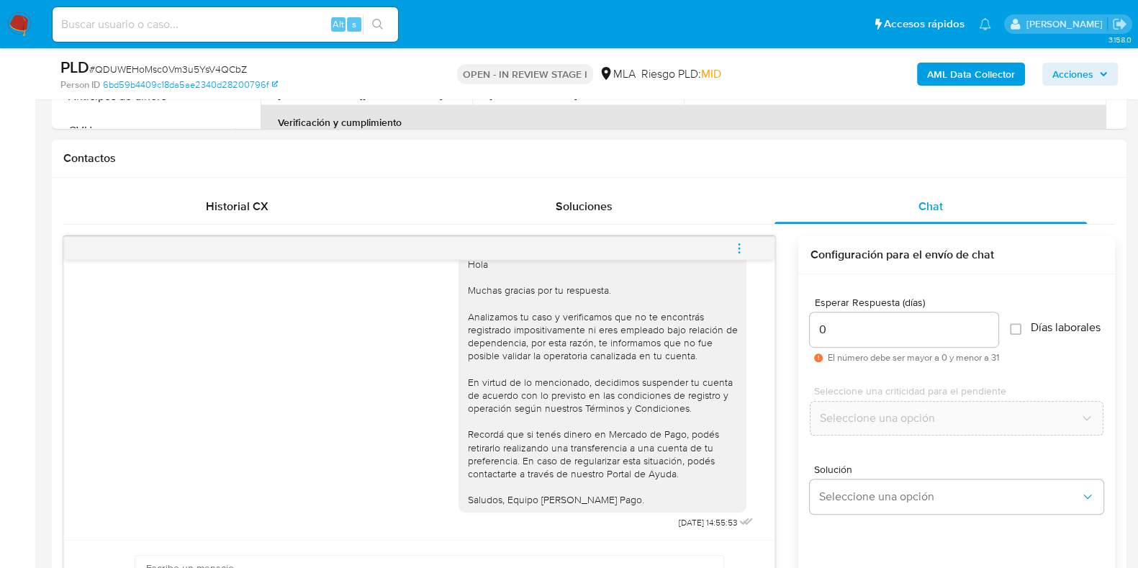
click at [738, 249] on icon "menu-action" at bounding box center [739, 248] width 13 height 13
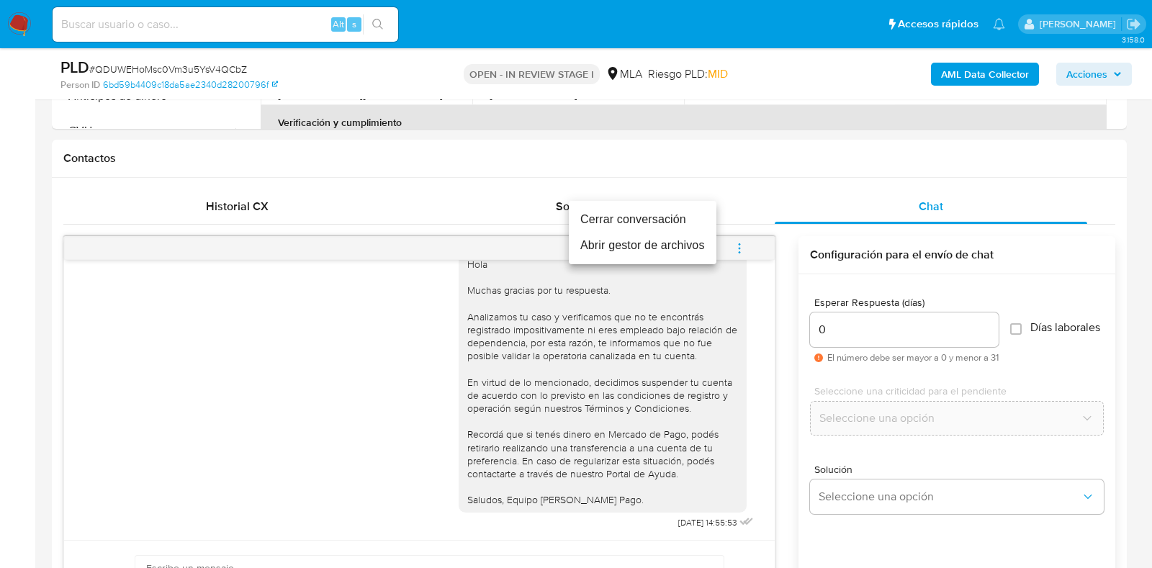
click at [659, 212] on li "Cerrar conversación" at bounding box center [643, 220] width 148 height 26
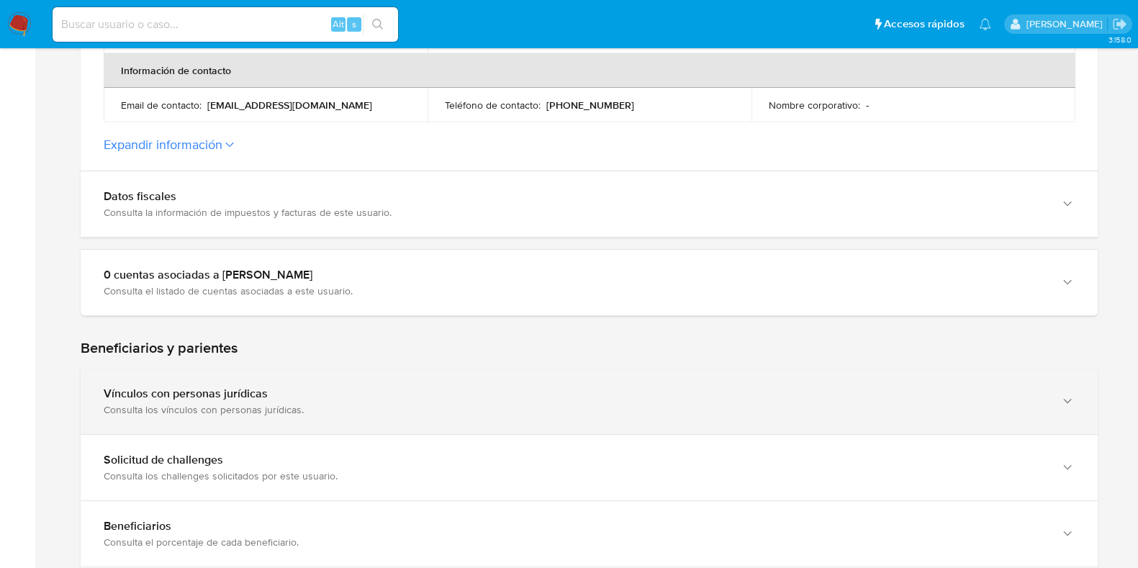
scroll to position [540, 0]
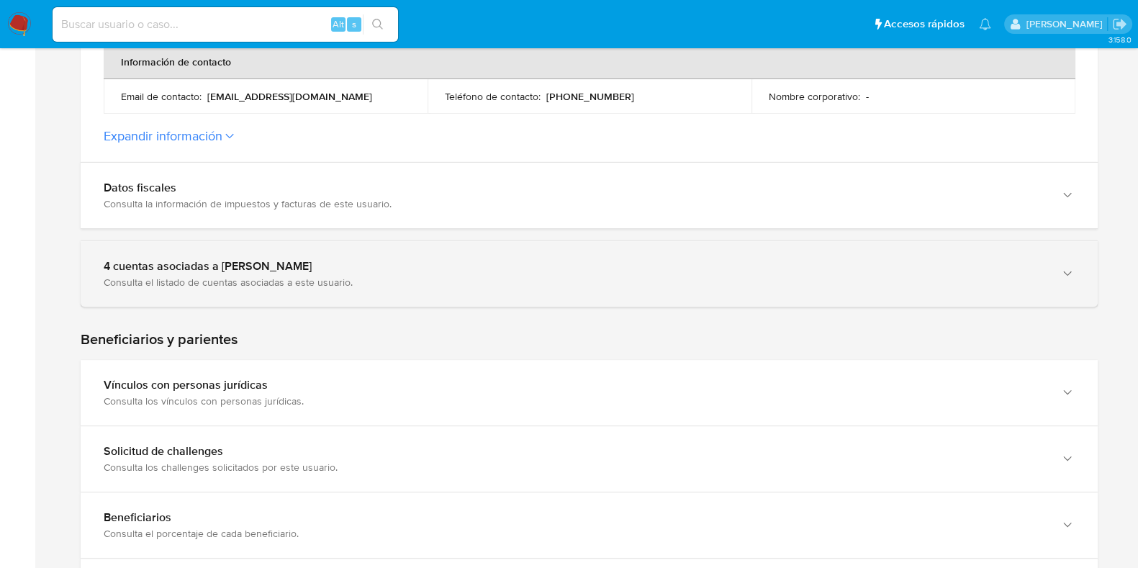
click at [306, 244] on div "4 cuentas asociadas a [PERSON_NAME] Consulta el listado de cuentas asociadas a …" at bounding box center [589, 273] width 1017 height 65
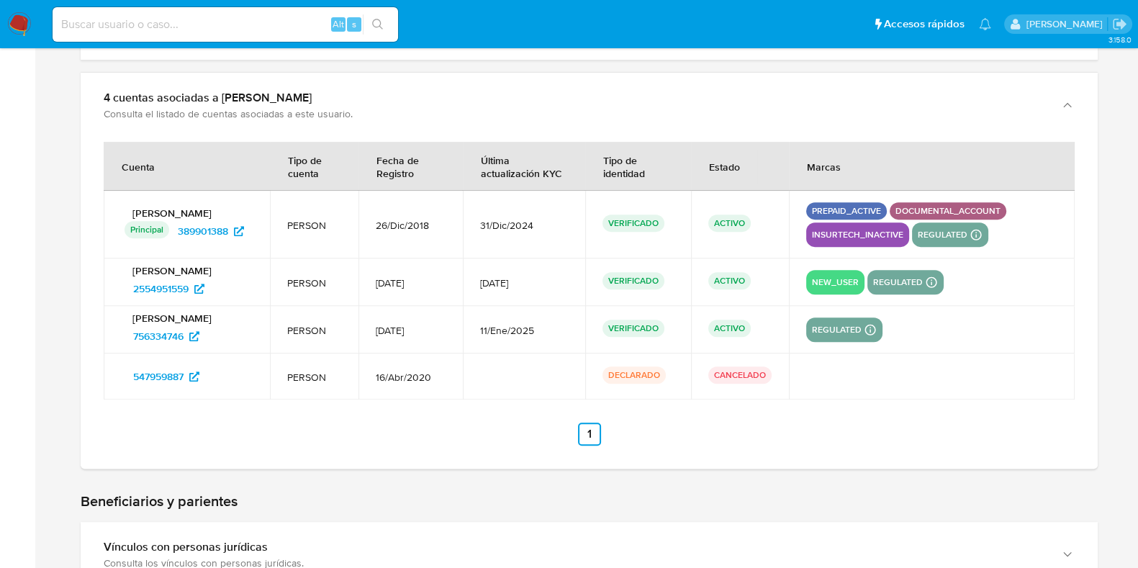
scroll to position [719, 0]
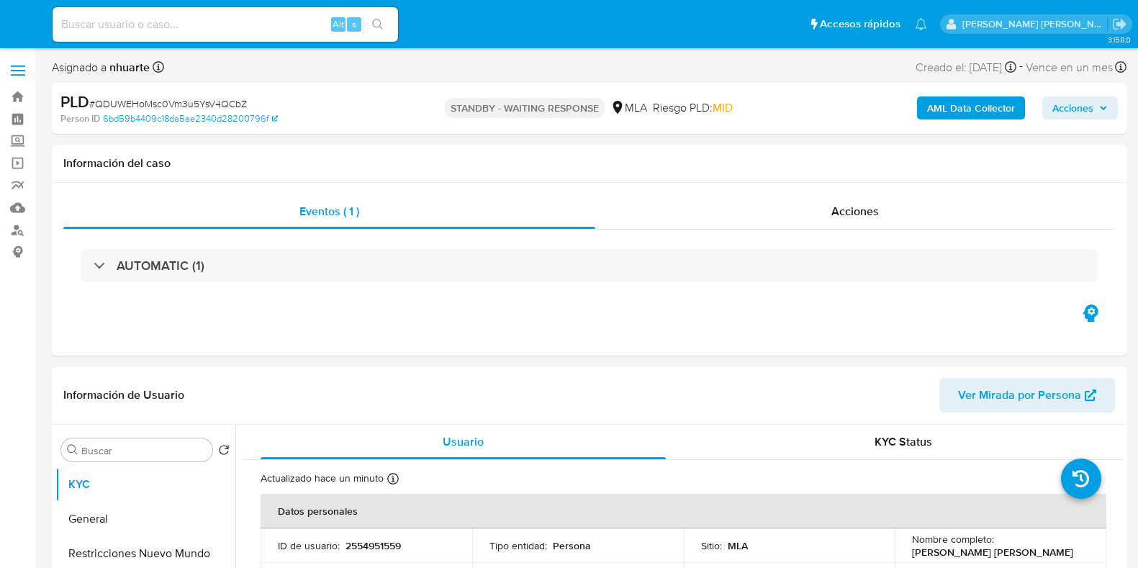
select select "10"
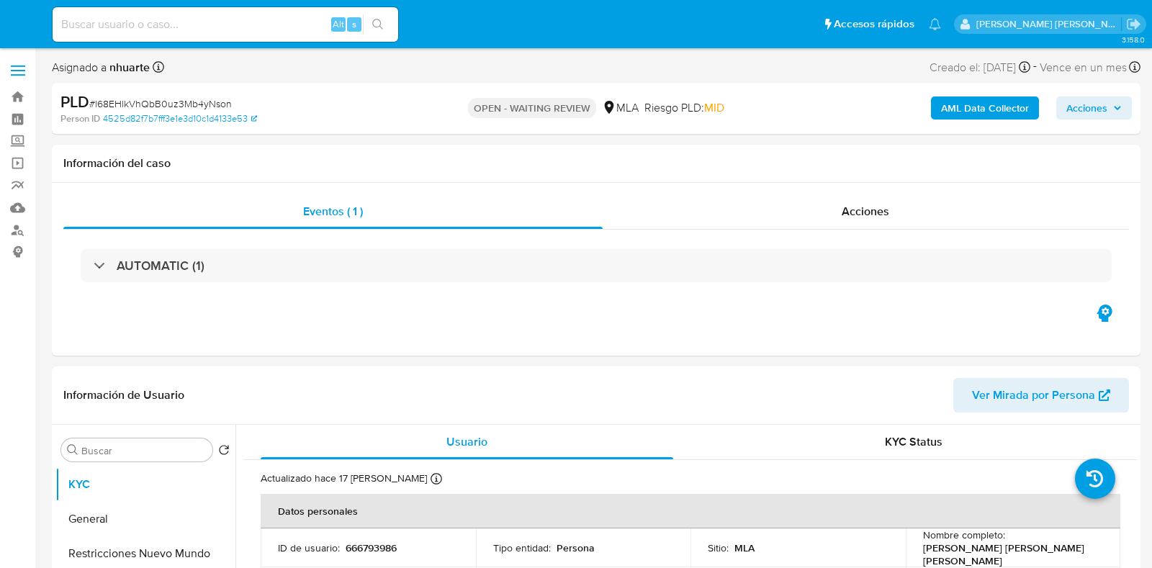
select select "10"
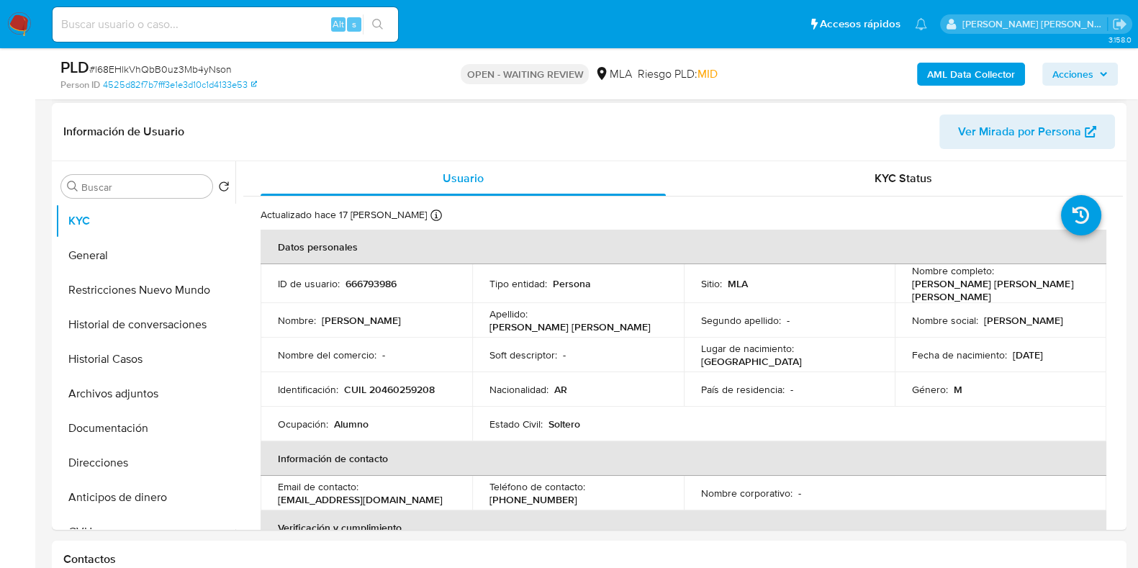
scroll to position [540, 0]
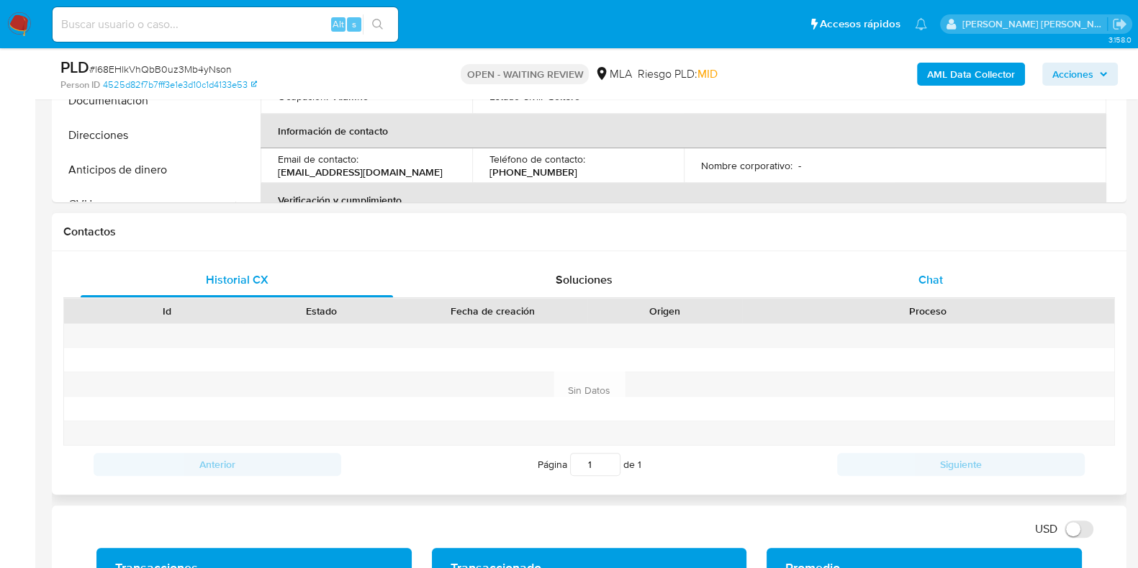
click at [936, 274] on span "Chat" at bounding box center [930, 279] width 24 height 17
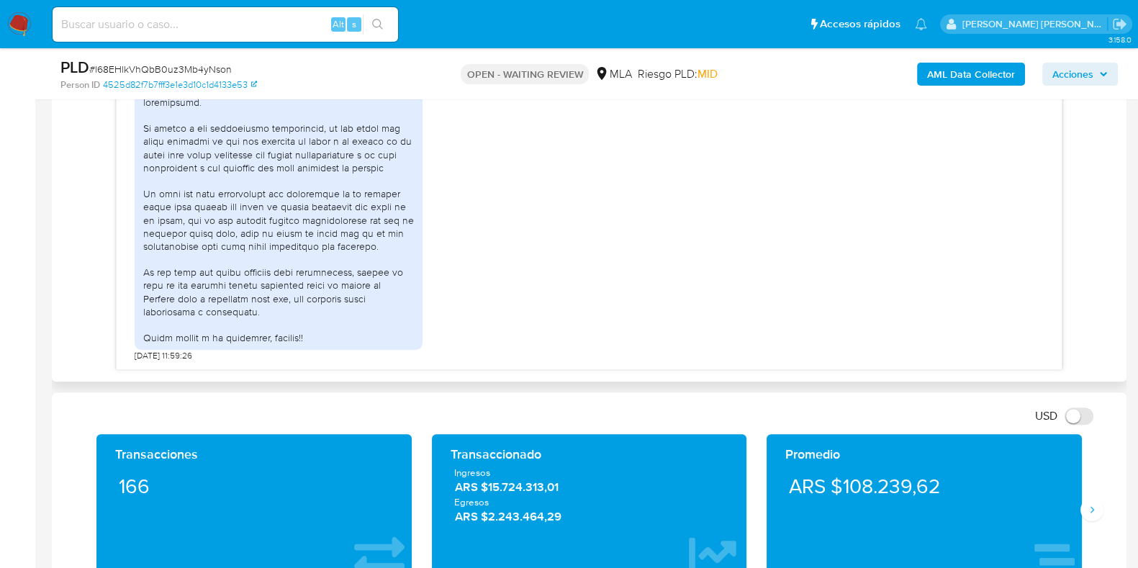
scroll to position [810, 0]
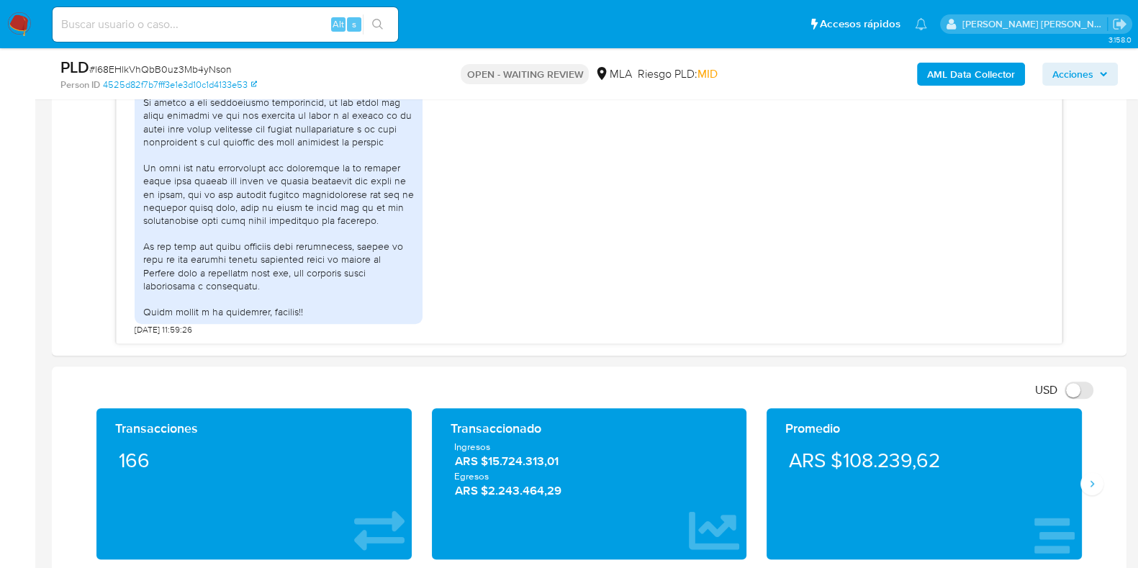
click at [172, 65] on span "# l68EHlkVhQbB0uz3Mb4yNson" at bounding box center [160, 69] width 143 height 14
copy span "l68EHlkVhQbB0uz3Mb4yNson"
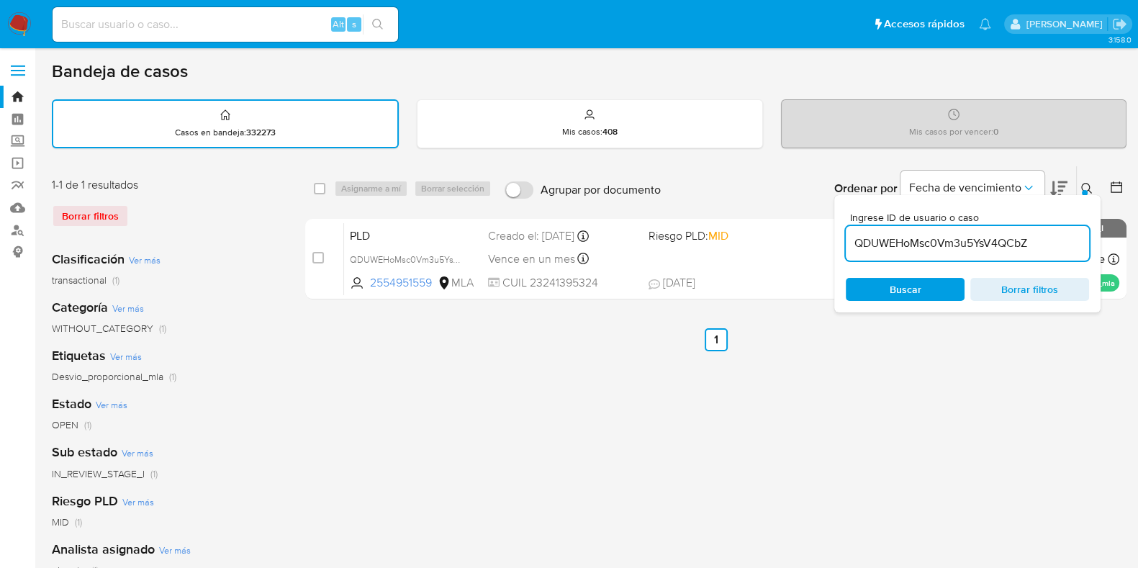
drag, startPoint x: 1040, startPoint y: 240, endPoint x: 846, endPoint y: 232, distance: 194.5
click at [846, 232] on div "QDUWEHoMsc0Vm3u5YsV4QCbZ" at bounding box center [967, 243] width 243 height 35
paste input "l68EHlkVhQbB0uz3Mb4yNson"
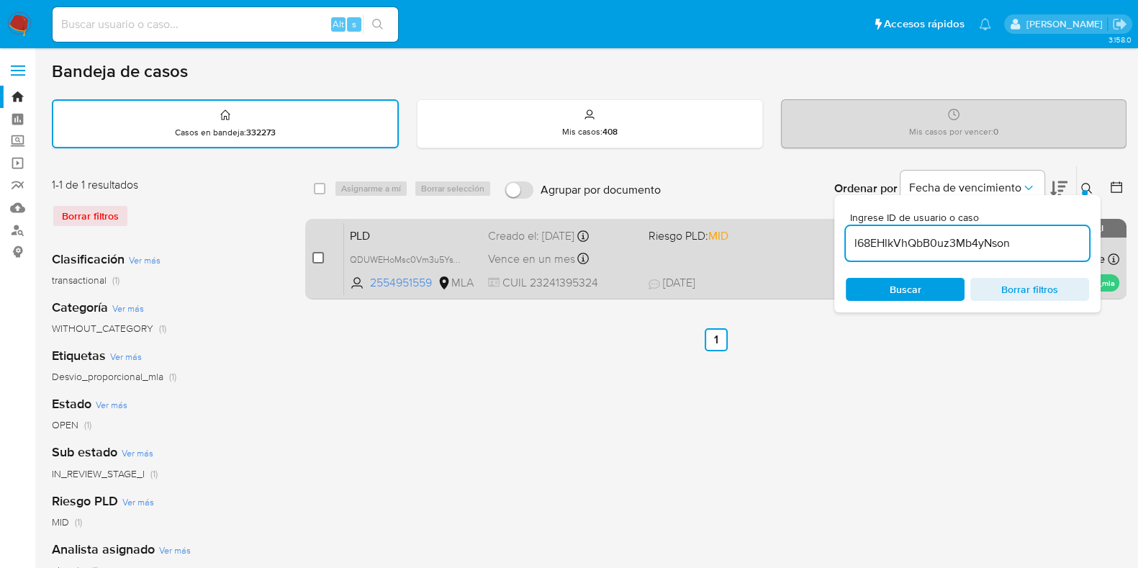
type input "l68EHlkVhQbB0uz3Mb4yNson"
click at [318, 253] on input "checkbox" at bounding box center [318, 258] width 12 height 12
checkbox input "true"
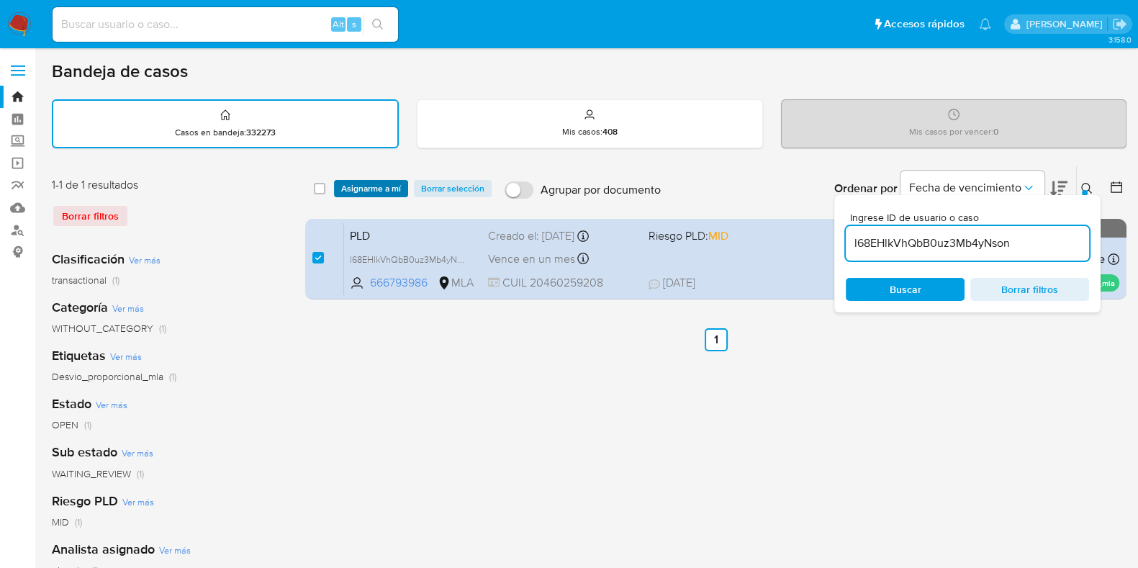
click at [355, 189] on span "Asignarme a mí" at bounding box center [371, 188] width 60 height 14
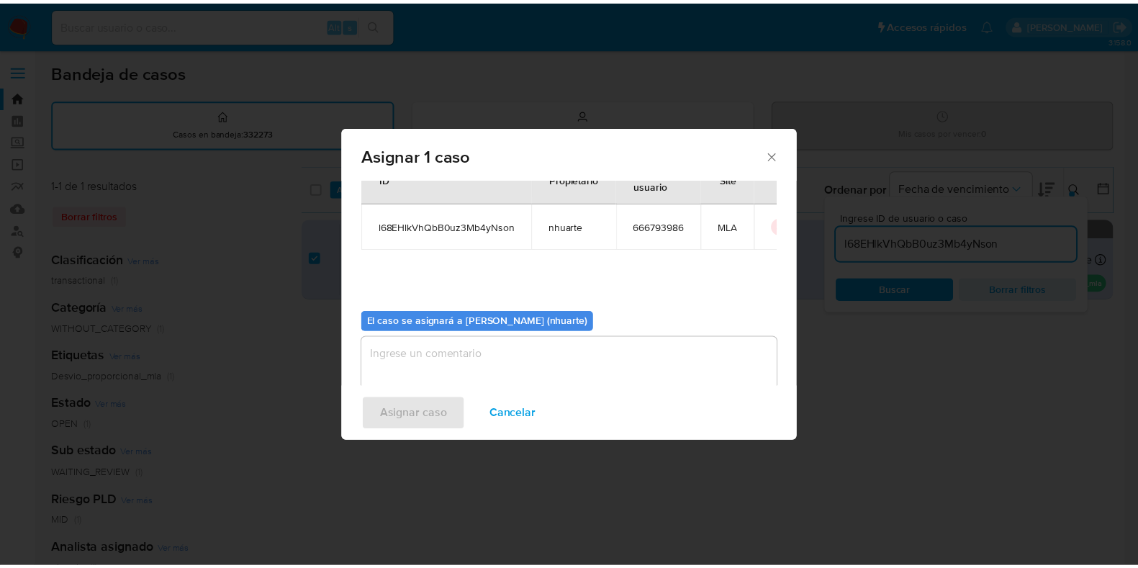
scroll to position [74, 0]
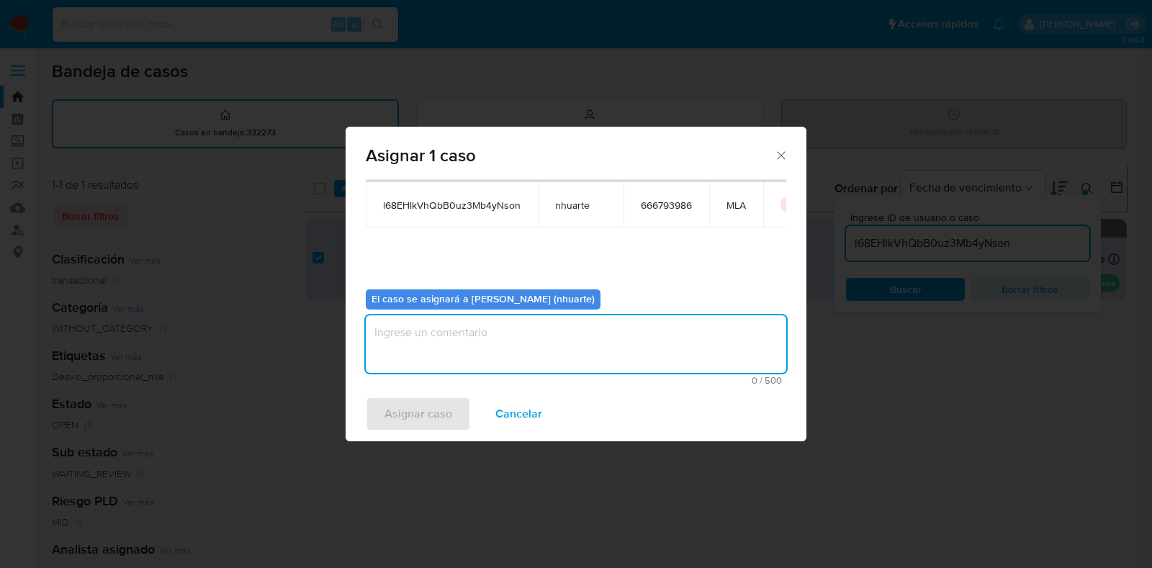
click at [511, 351] on textarea "assign-modal" at bounding box center [576, 344] width 420 height 58
type textarea "Asignación"
click at [444, 408] on span "Asignar caso" at bounding box center [418, 414] width 68 height 32
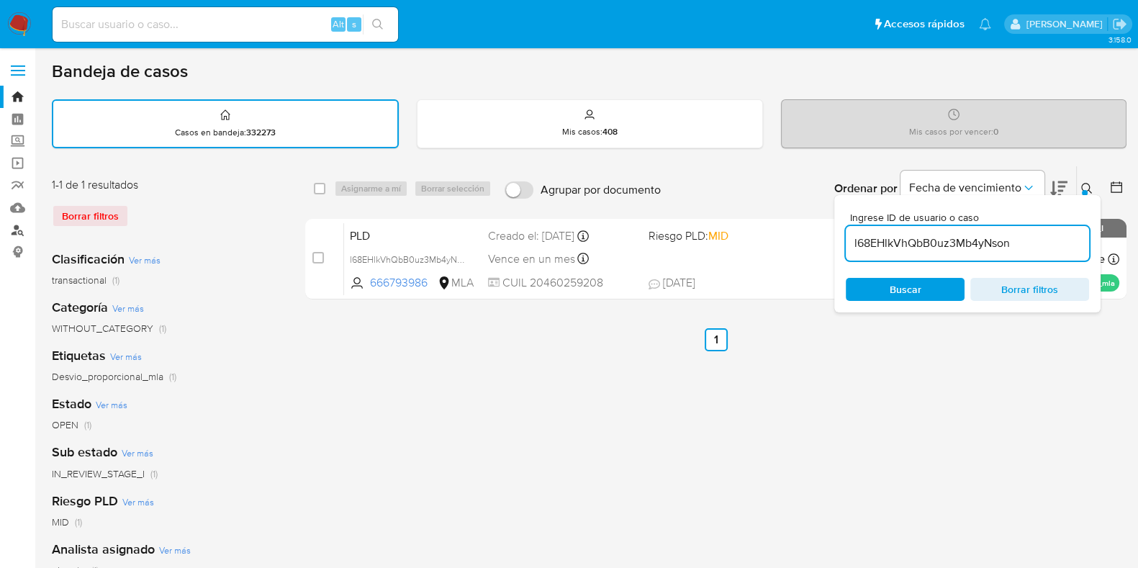
click at [18, 230] on link "Buscador de personas" at bounding box center [85, 230] width 171 height 22
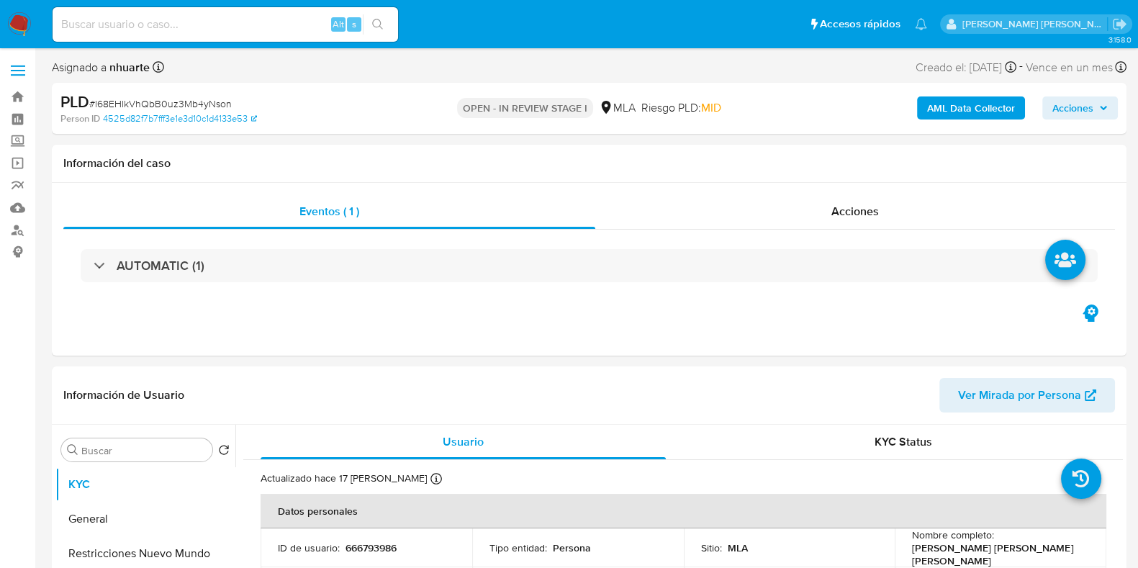
select select "10"
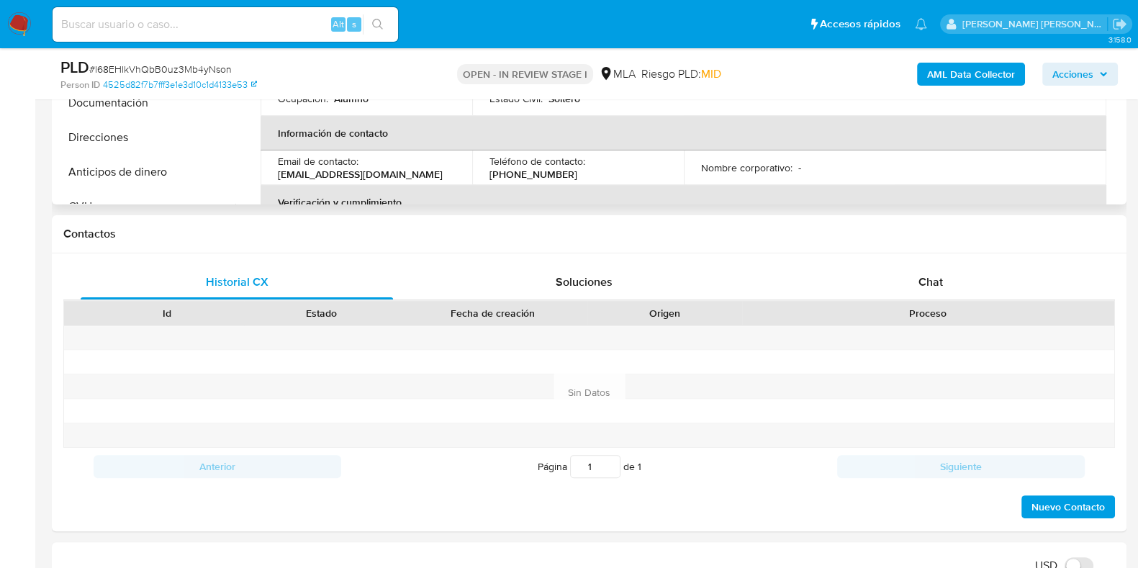
scroll to position [540, 0]
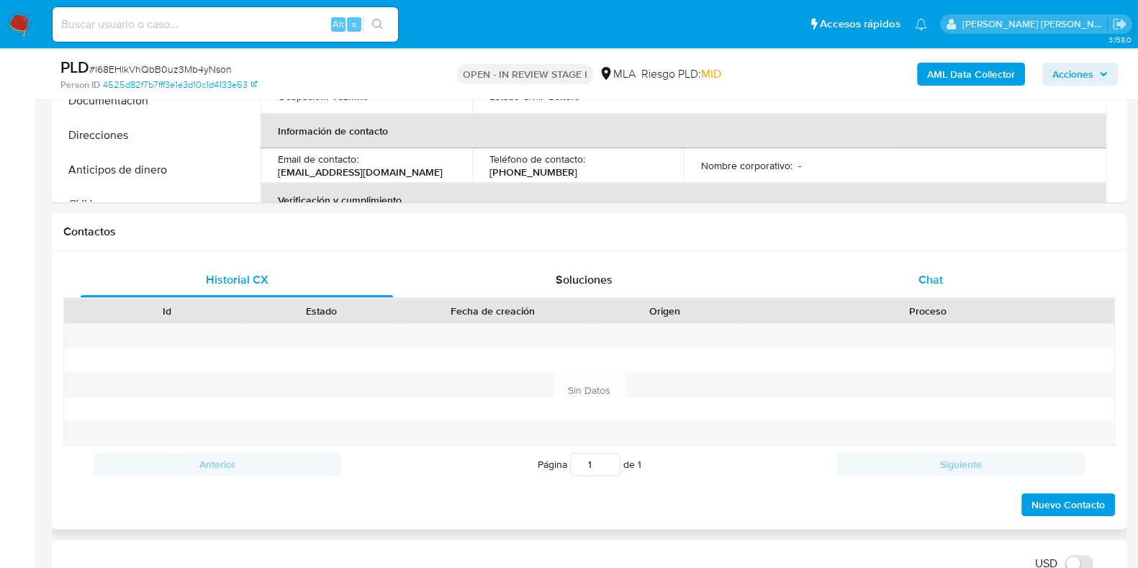
click at [918, 272] on span "Chat" at bounding box center [930, 279] width 24 height 17
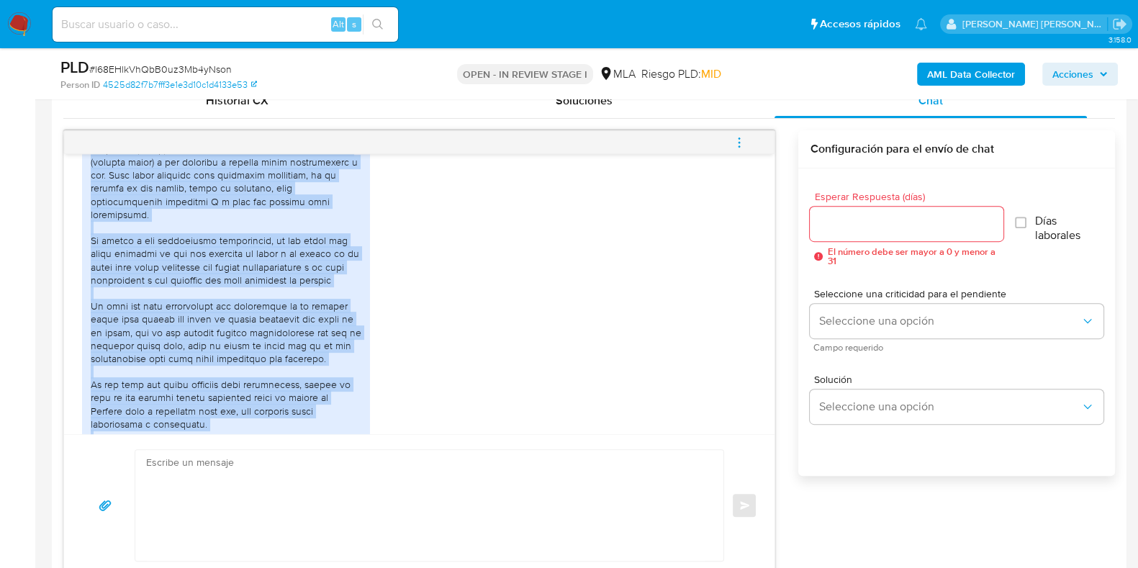
scroll to position [1089, 0]
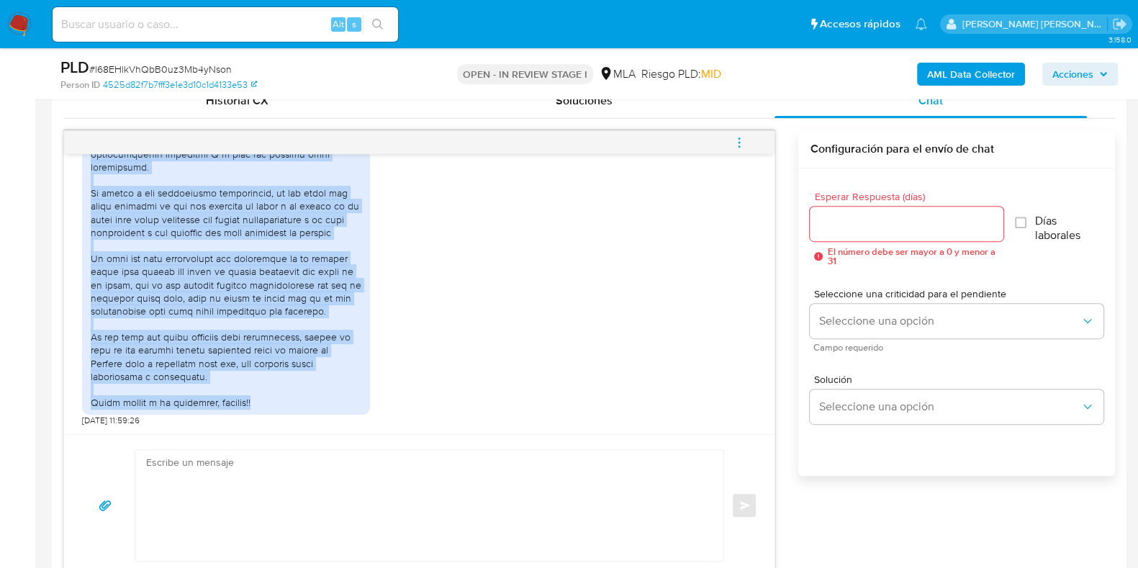
drag, startPoint x: 91, startPoint y: 173, endPoint x: 261, endPoint y: 383, distance: 269.7
click at [261, 383] on div at bounding box center [226, 166] width 271 height 484
copy div "Lore, Ipsu dolors ame co adipiscin el seddoei temp inc ut labore etdolore, mag …"
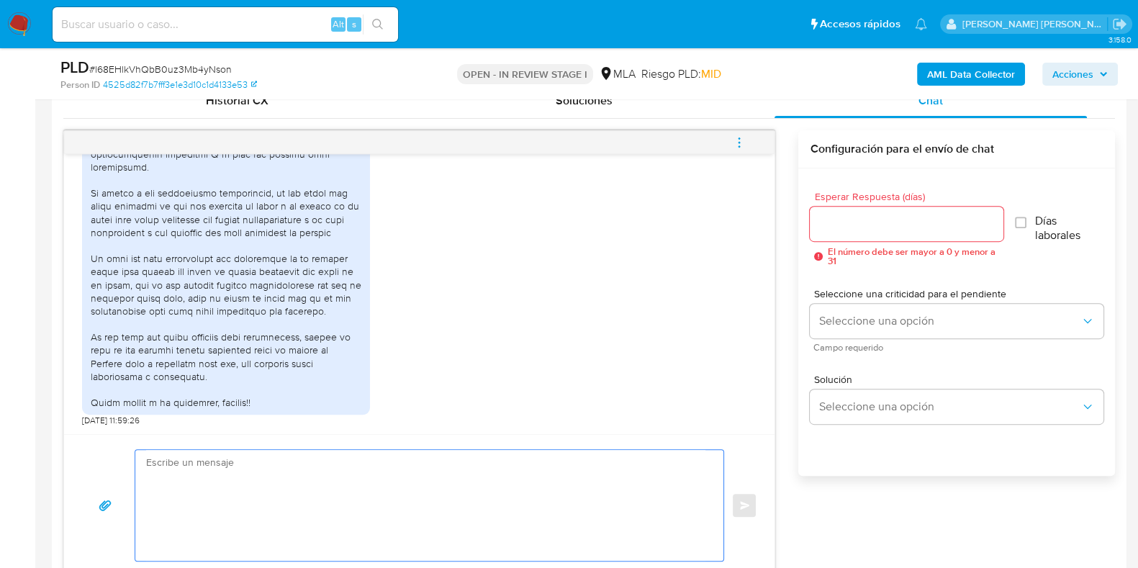
paste textarea "Hola, ¡Muchas gracias por tu respuesta! Confirmamos la recepción de la document…"
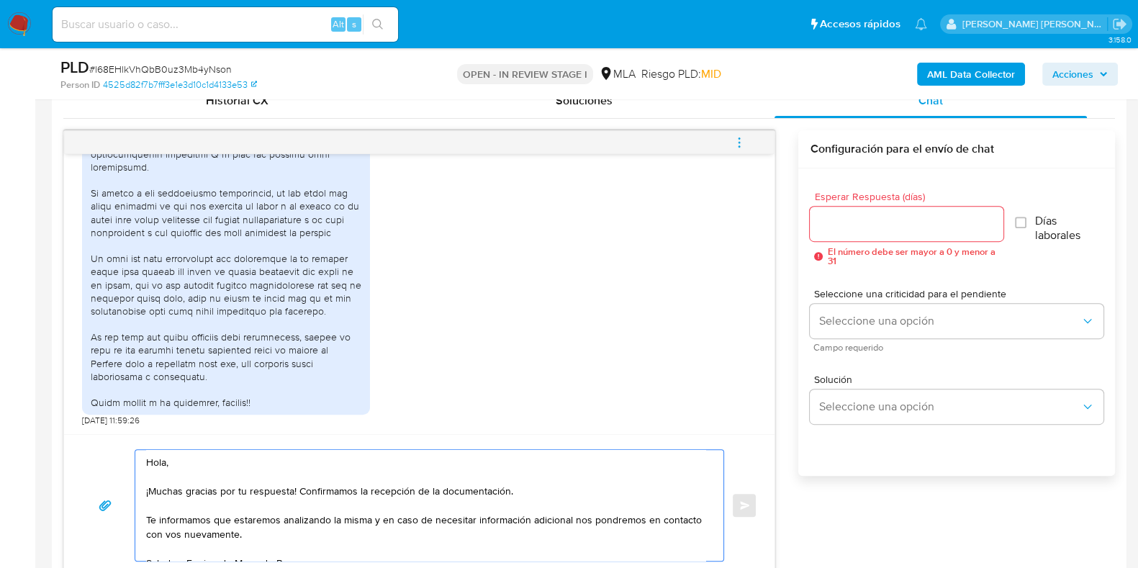
scroll to position [744, 0]
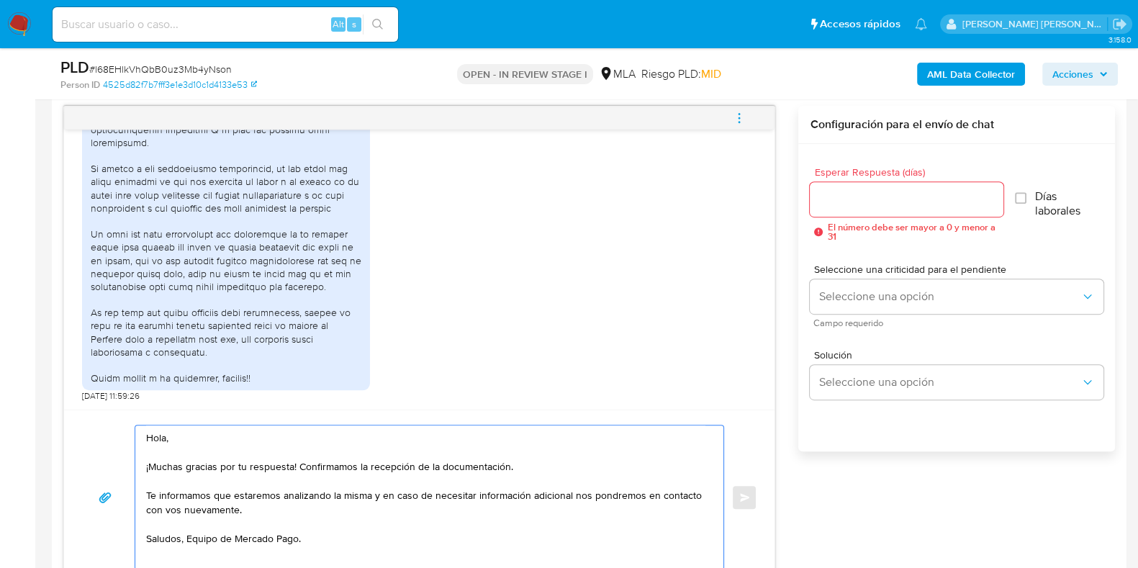
drag, startPoint x: 512, startPoint y: 472, endPoint x: 299, endPoint y: 474, distance: 213.1
click at [299, 474] on textarea "Hola, ¡Muchas gracias por tu respuesta! Confirmamos la recepción de la document…" at bounding box center [425, 497] width 559 height 144
type textarea "Hola, ¡Muchas gracias por tu respuesta! Te informamos que estaremos analizando …"
click at [877, 193] on input "Esperar Respuesta (días)" at bounding box center [906, 199] width 193 height 19
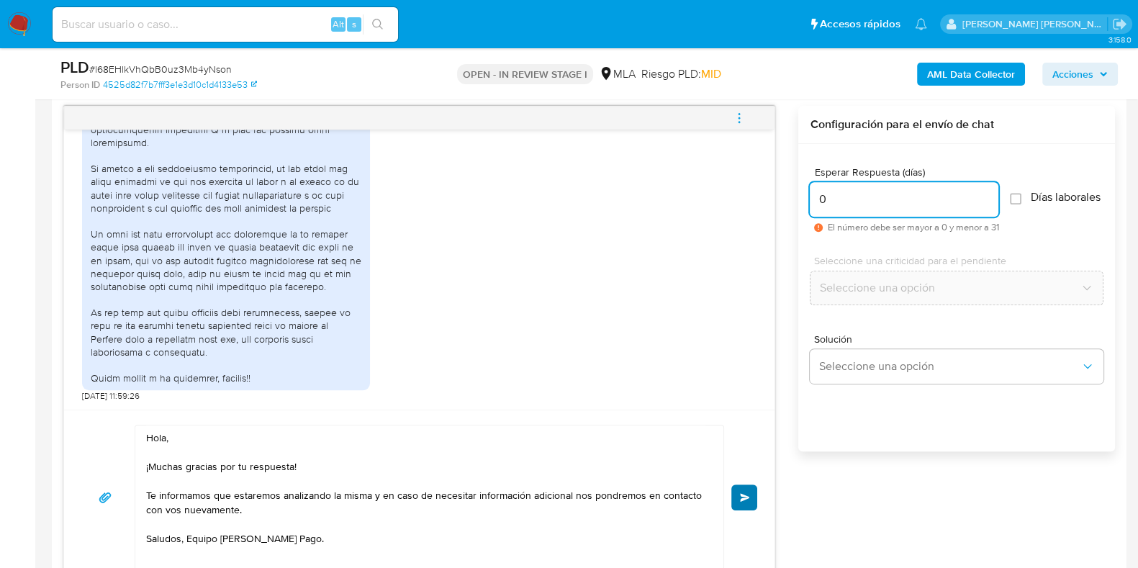
type input "0"
click at [741, 500] on span "Enviar" at bounding box center [745, 497] width 10 height 9
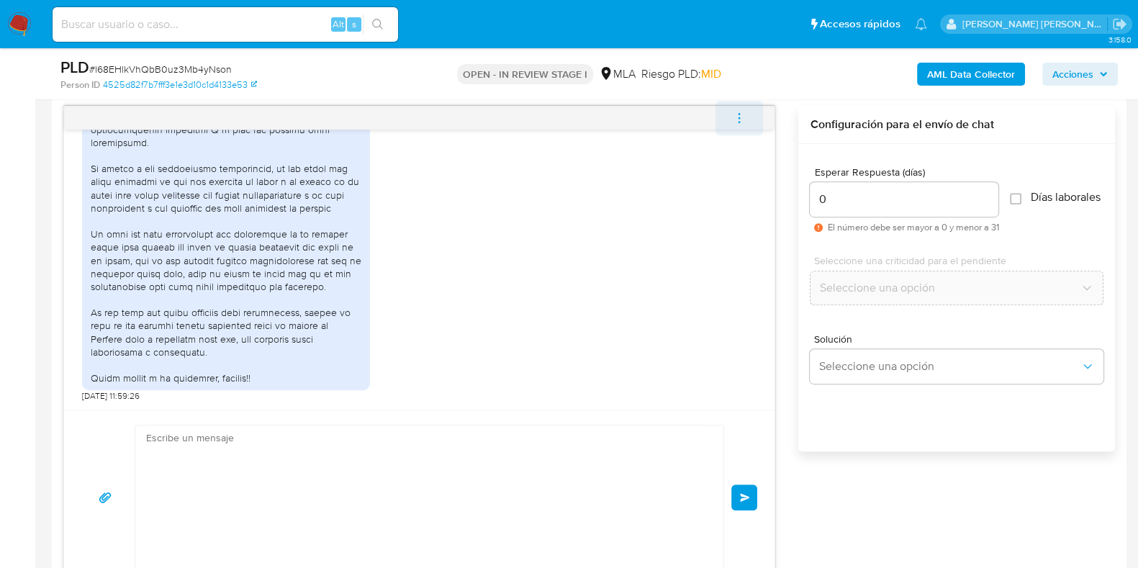
scroll to position [1262, 0]
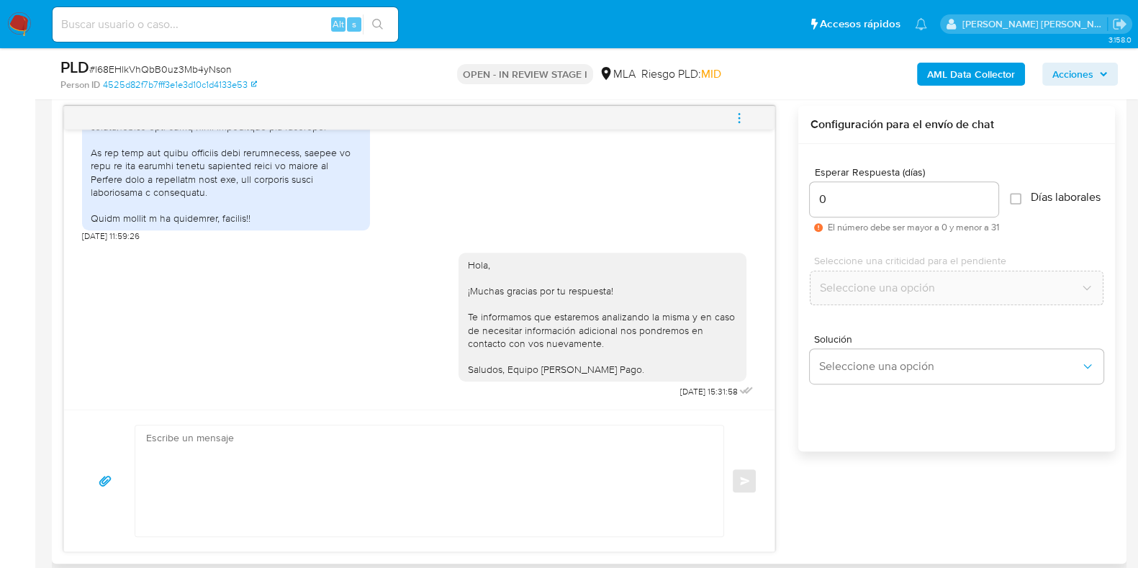
click at [737, 117] on icon "menu-action" at bounding box center [739, 118] width 13 height 13
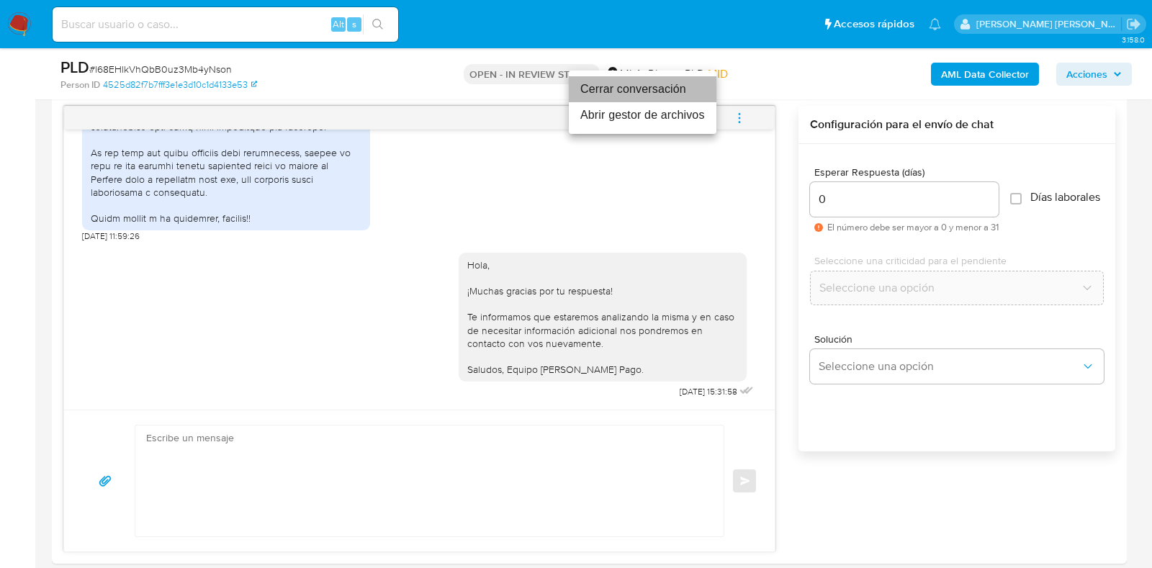
click at [669, 88] on li "Cerrar conversación" at bounding box center [643, 89] width 148 height 26
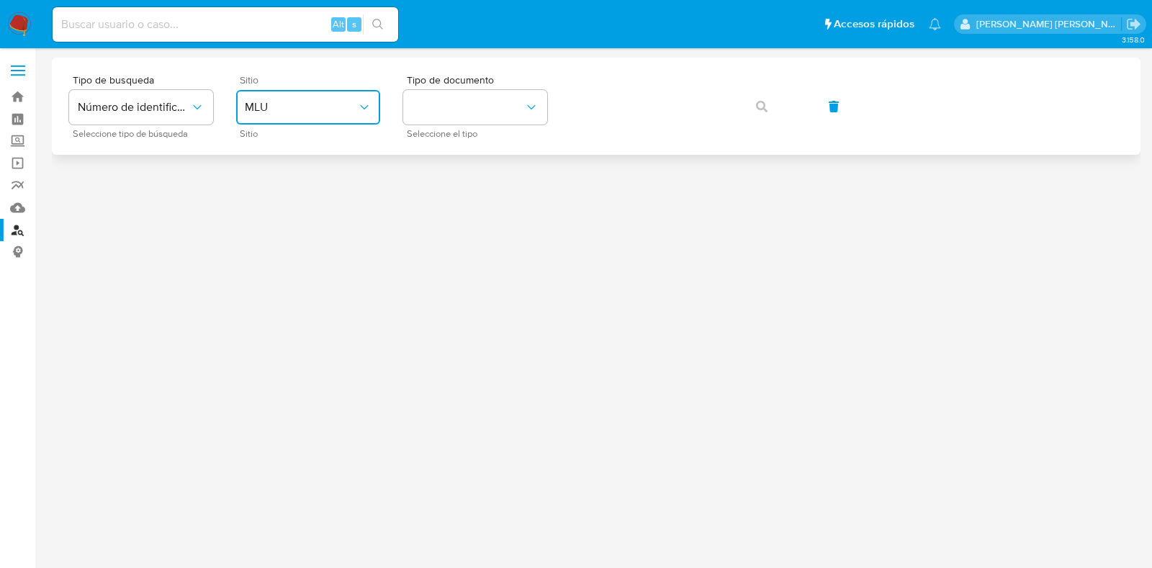
click at [330, 113] on span "MLU" at bounding box center [301, 107] width 112 height 14
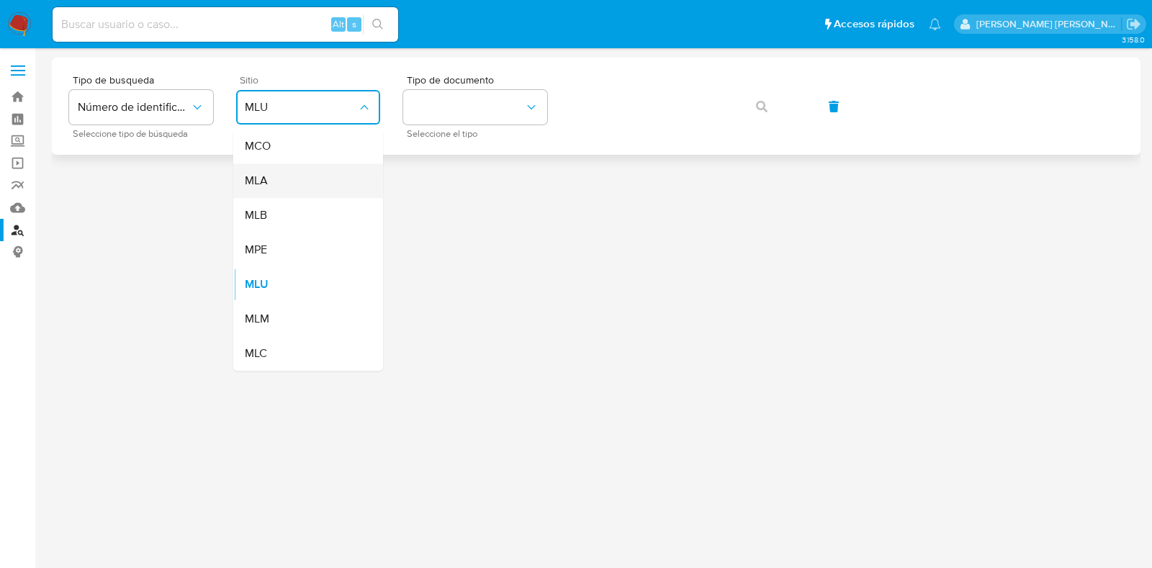
click at [320, 171] on div "MLA" at bounding box center [304, 180] width 118 height 35
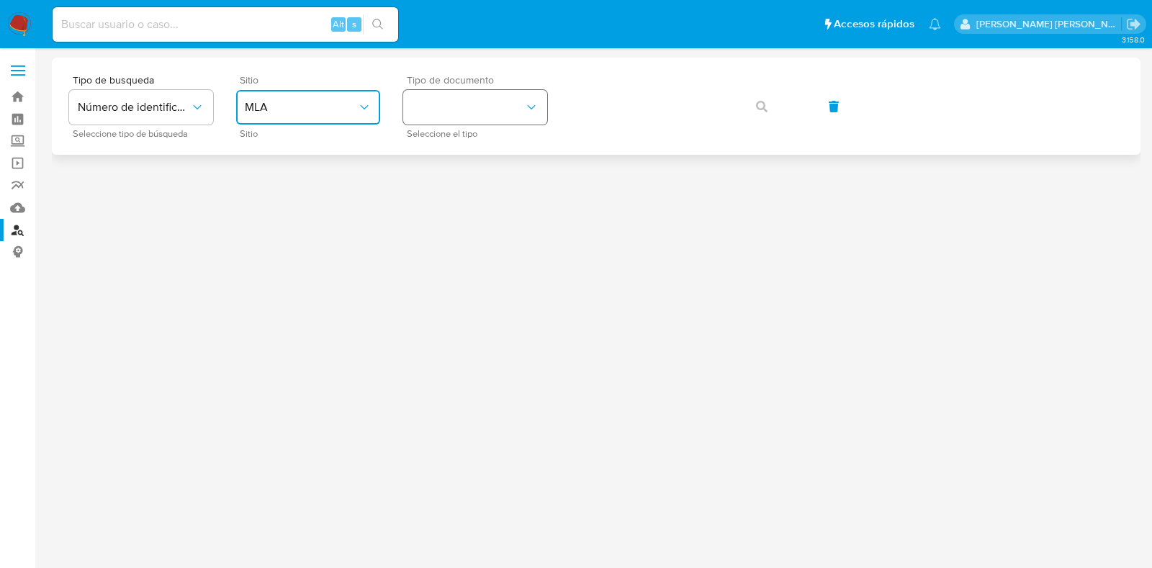
click at [477, 91] on button "identificationType" at bounding box center [475, 107] width 144 height 35
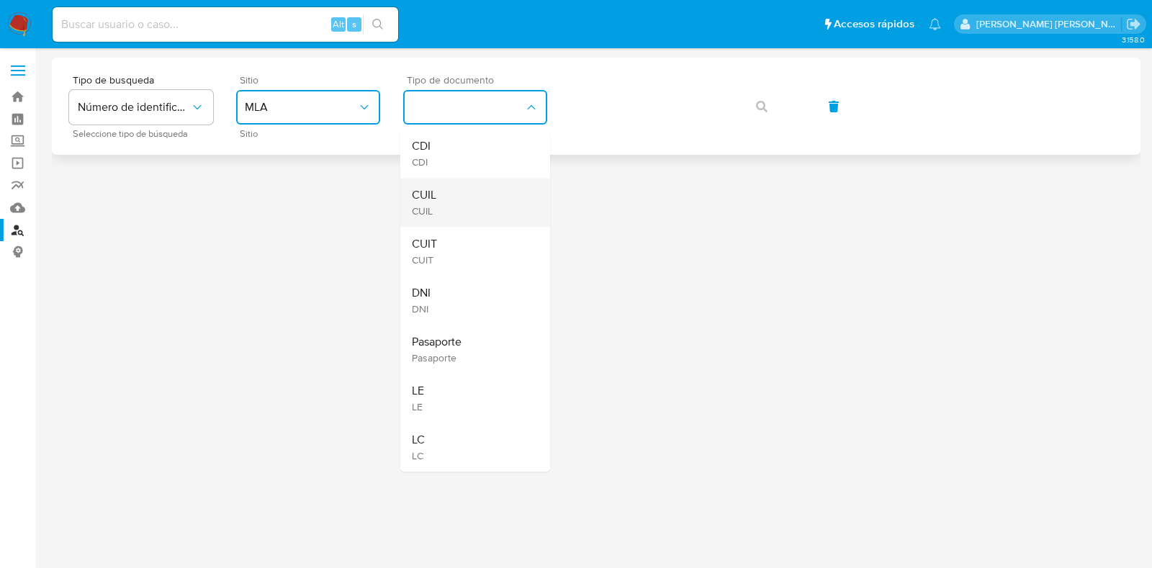
click at [492, 194] on div "CUIL CUIL" at bounding box center [471, 202] width 118 height 49
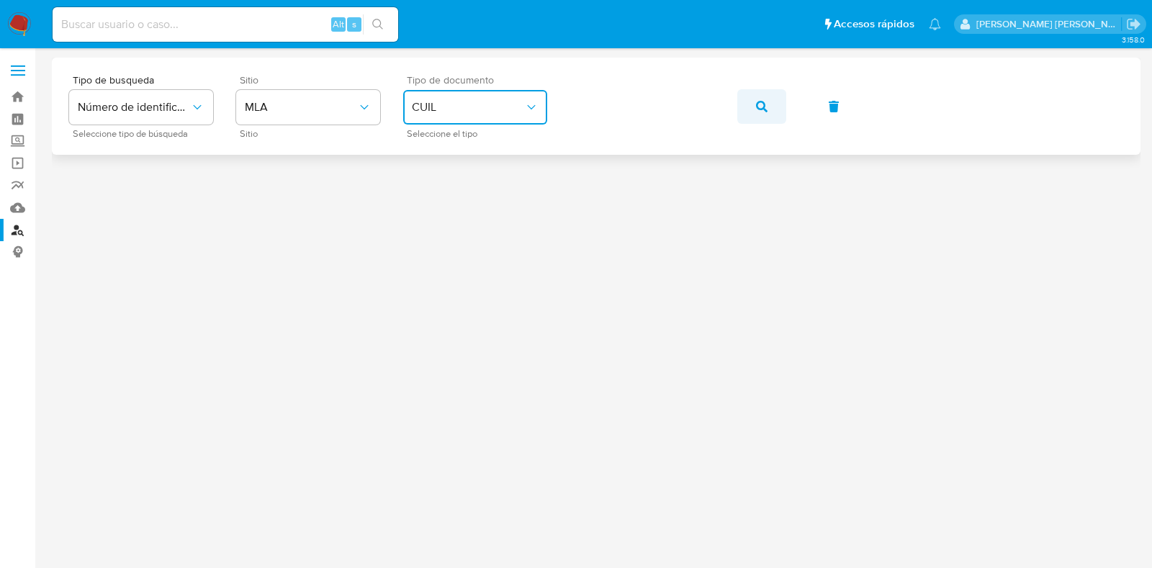
click at [759, 96] on span "button" at bounding box center [762, 107] width 12 height 32
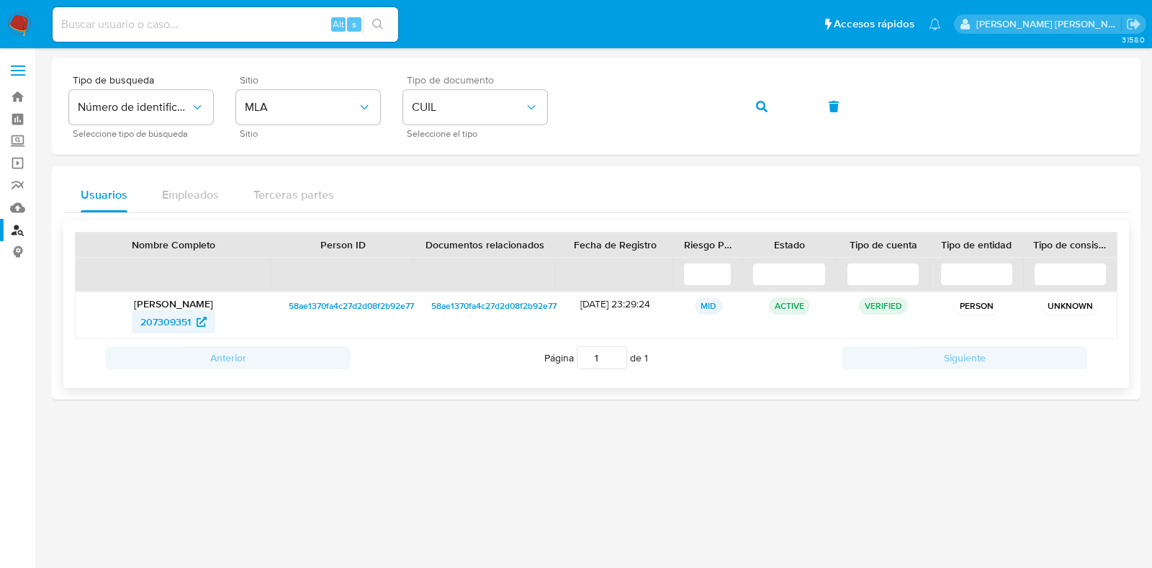
click at [198, 323] on icon at bounding box center [201, 322] width 10 height 10
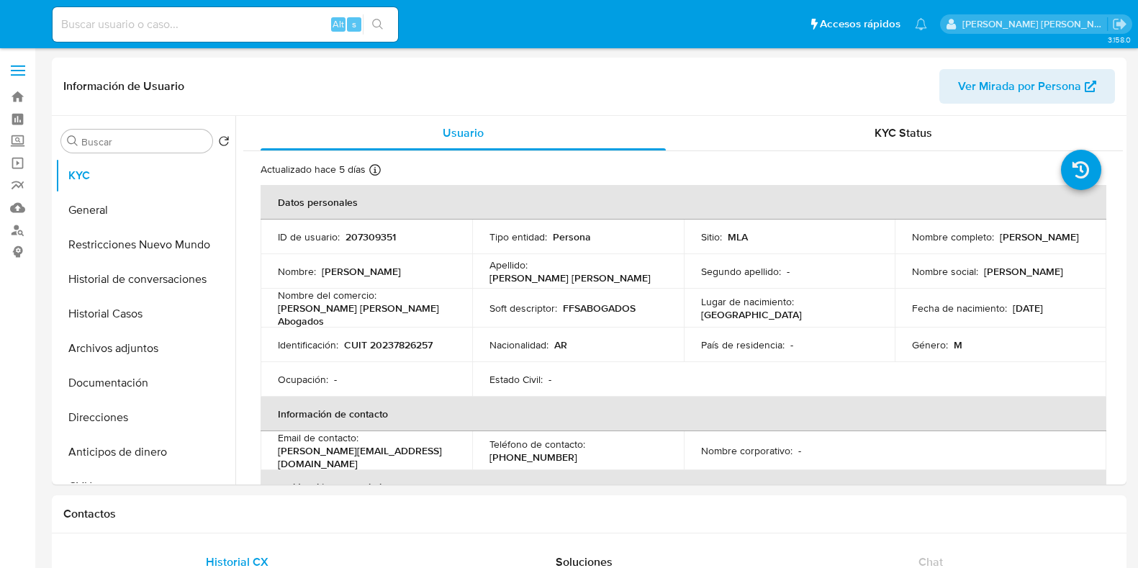
select select "10"
click at [139, 394] on button "Documentación" at bounding box center [139, 383] width 168 height 35
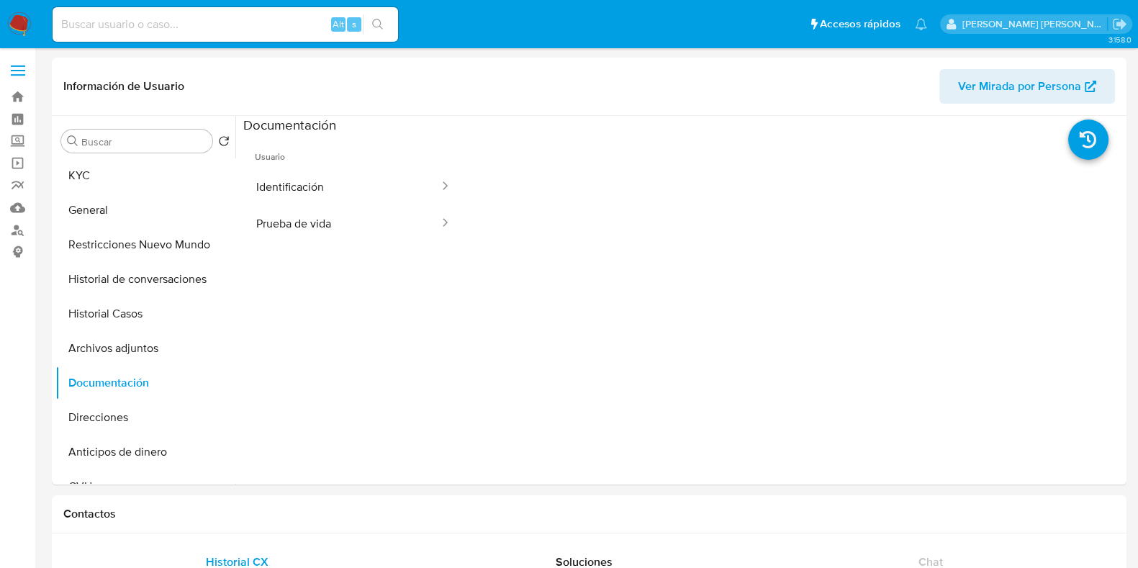
click at [283, 203] on button "Identificación" at bounding box center [341, 186] width 197 height 37
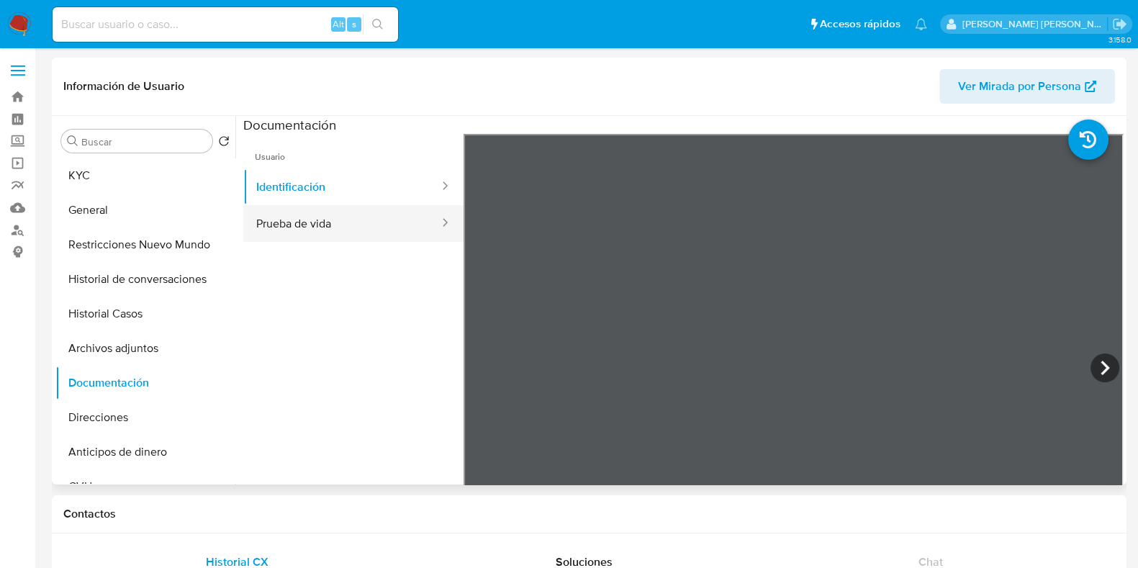
click at [309, 225] on button "Prueba de vida" at bounding box center [341, 223] width 197 height 37
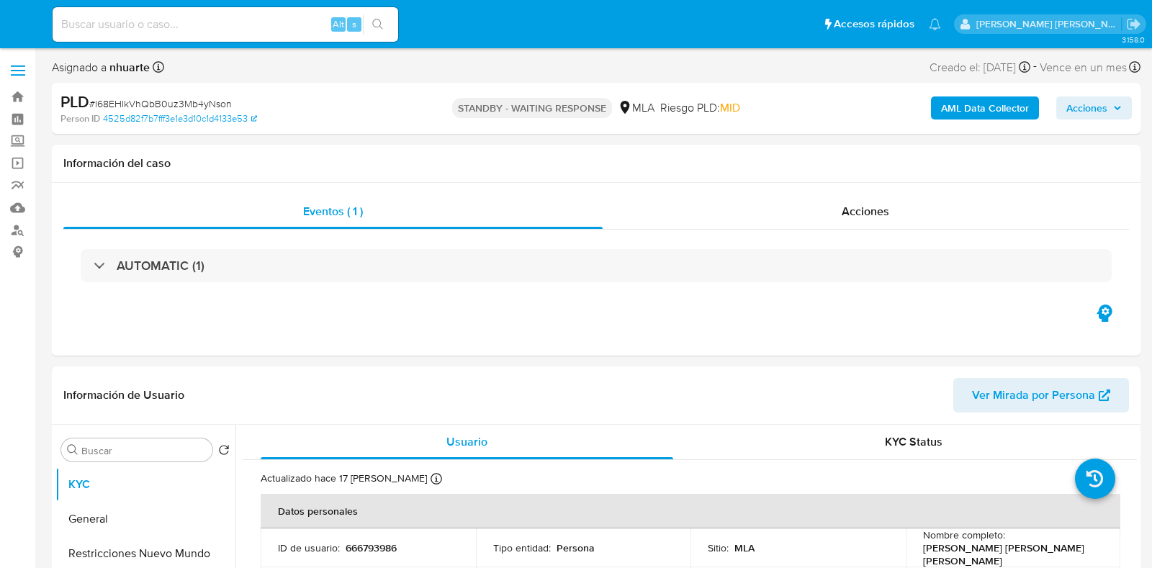
select select "10"
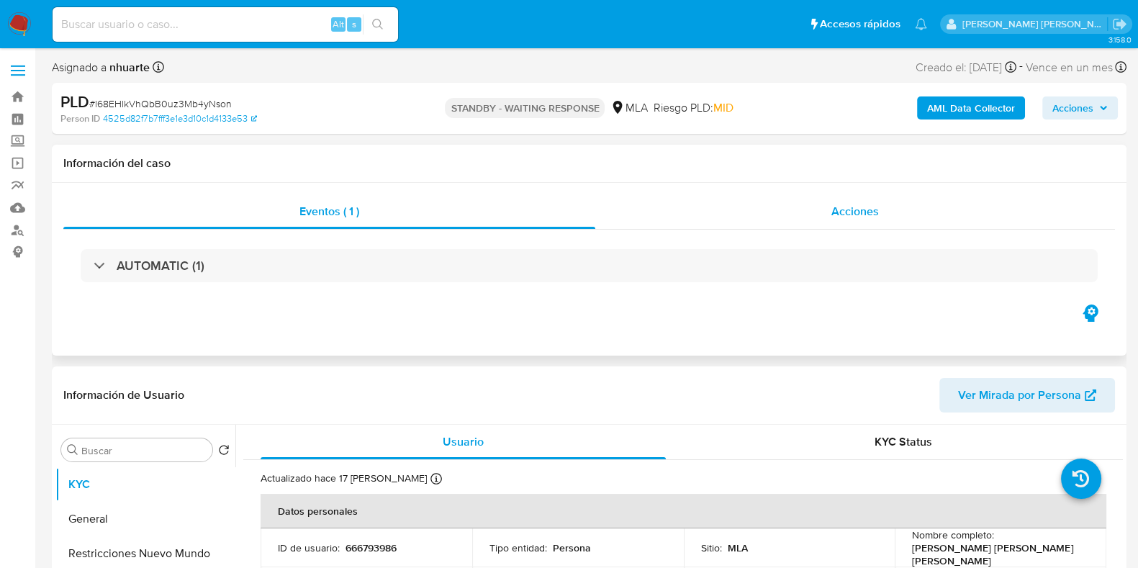
click at [857, 212] on span "Acciones" at bounding box center [855, 211] width 48 height 17
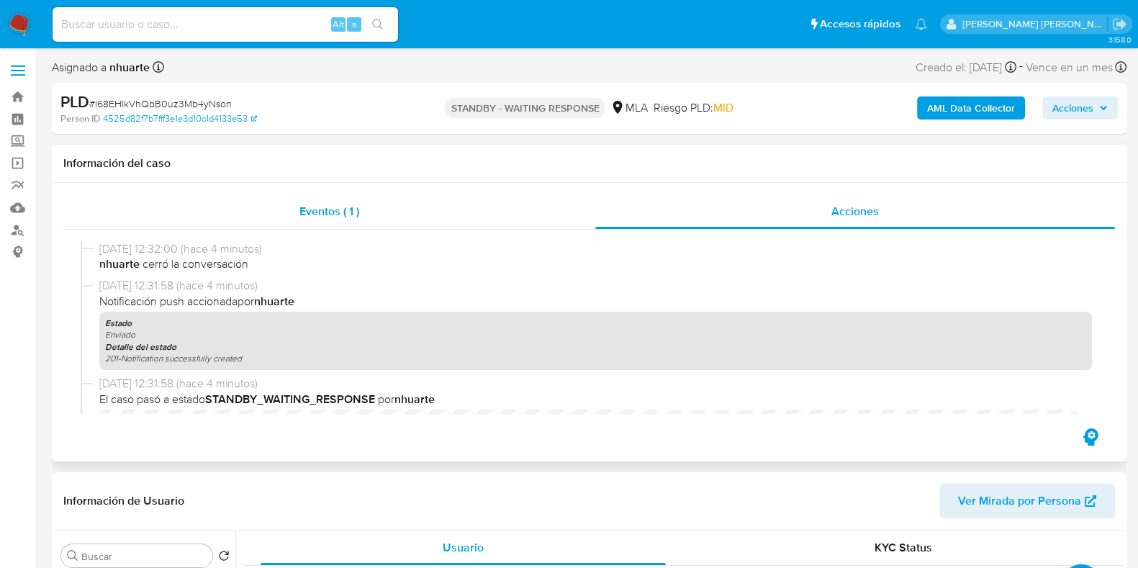
click at [317, 214] on span "Eventos ( 1 )" at bounding box center [329, 211] width 60 height 17
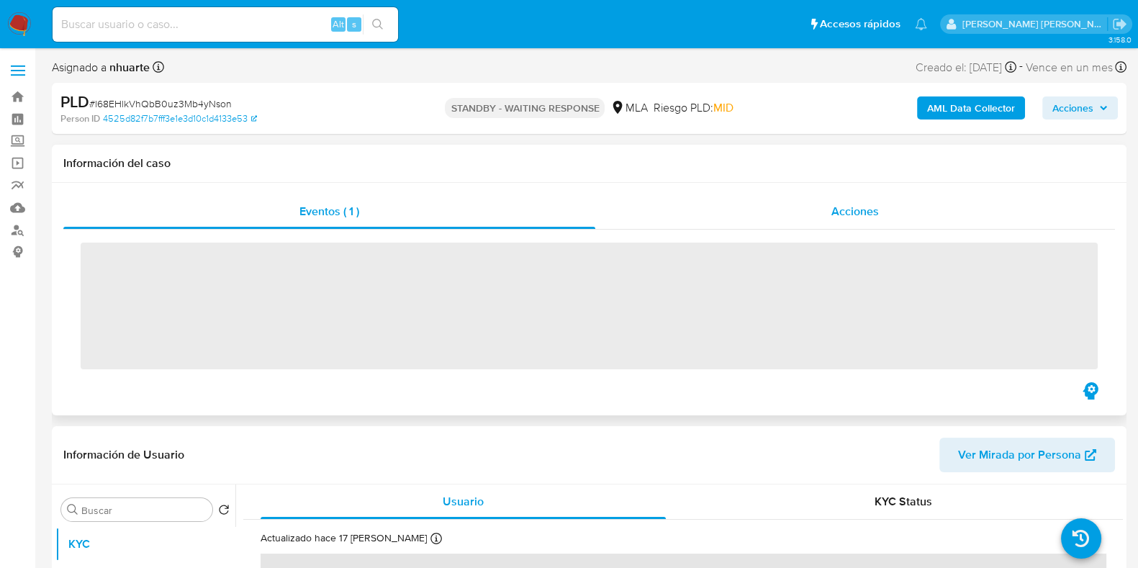
click at [855, 215] on span "Acciones" at bounding box center [855, 211] width 48 height 17
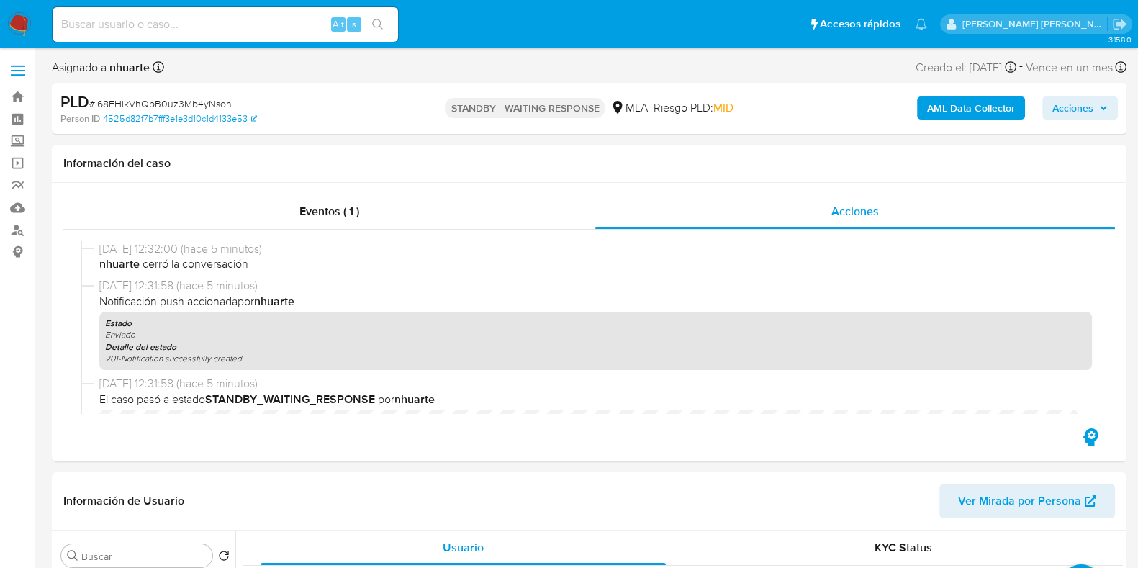
click at [976, 99] on b "AML Data Collector" at bounding box center [971, 107] width 88 height 23
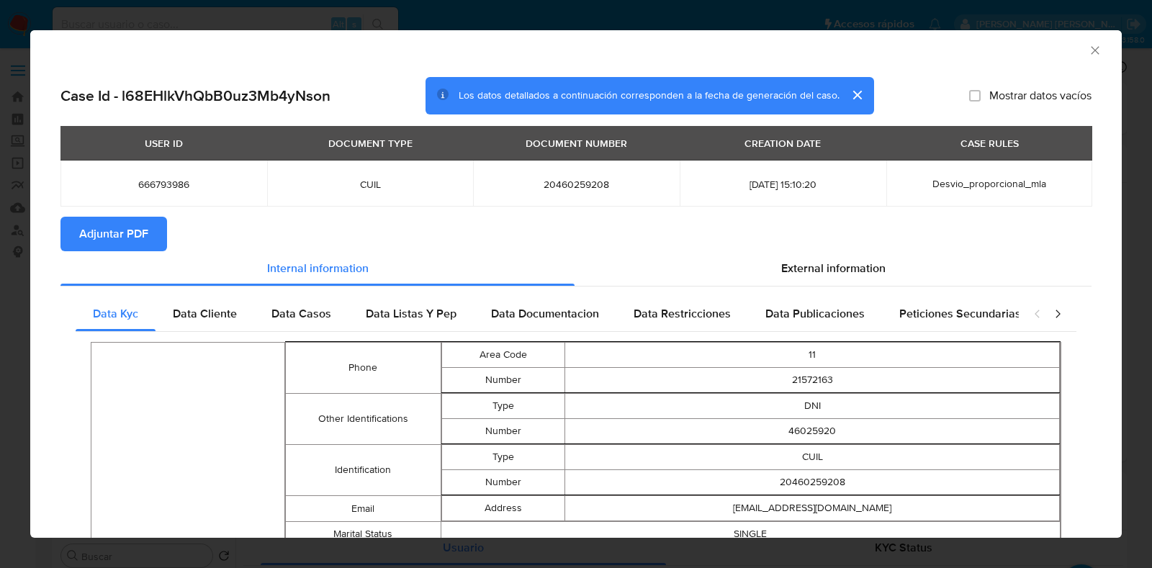
click at [119, 223] on span "Adjuntar PDF" at bounding box center [113, 234] width 69 height 32
click at [1088, 53] on icon "Cerrar ventana" at bounding box center [1095, 50] width 14 height 14
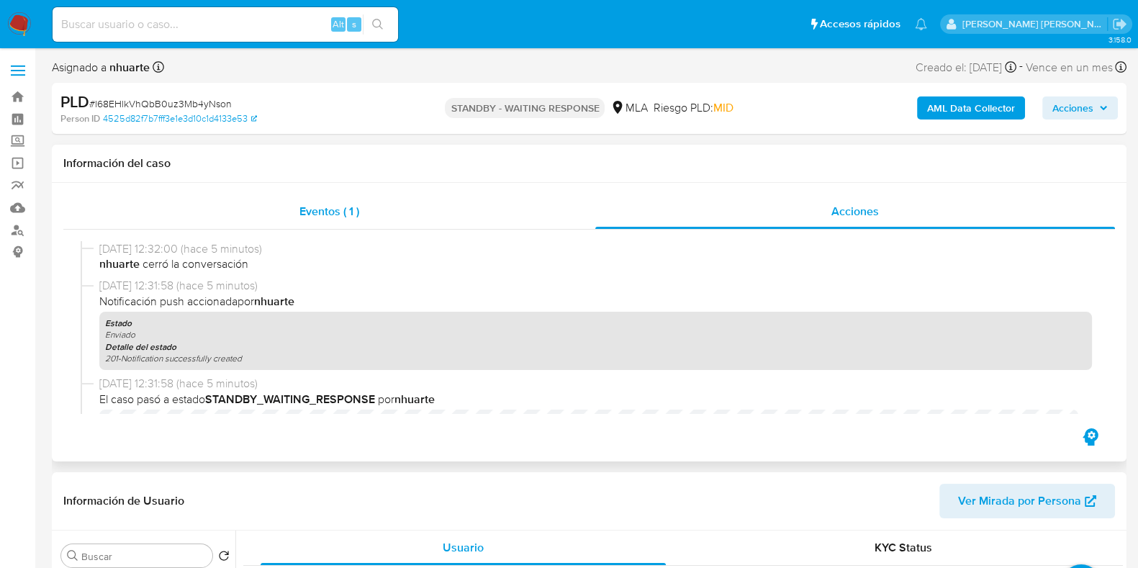
click at [331, 203] on span "Eventos ( 1 )" at bounding box center [329, 211] width 60 height 17
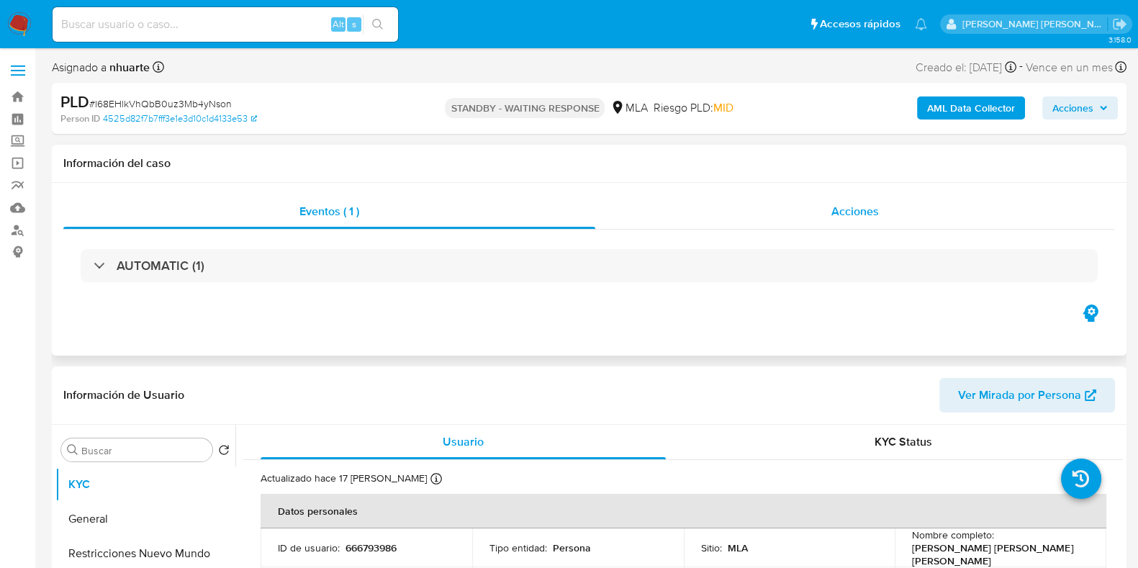
click at [864, 207] on span "Acciones" at bounding box center [855, 211] width 48 height 17
